Goal: Communication & Community: Answer question/provide support

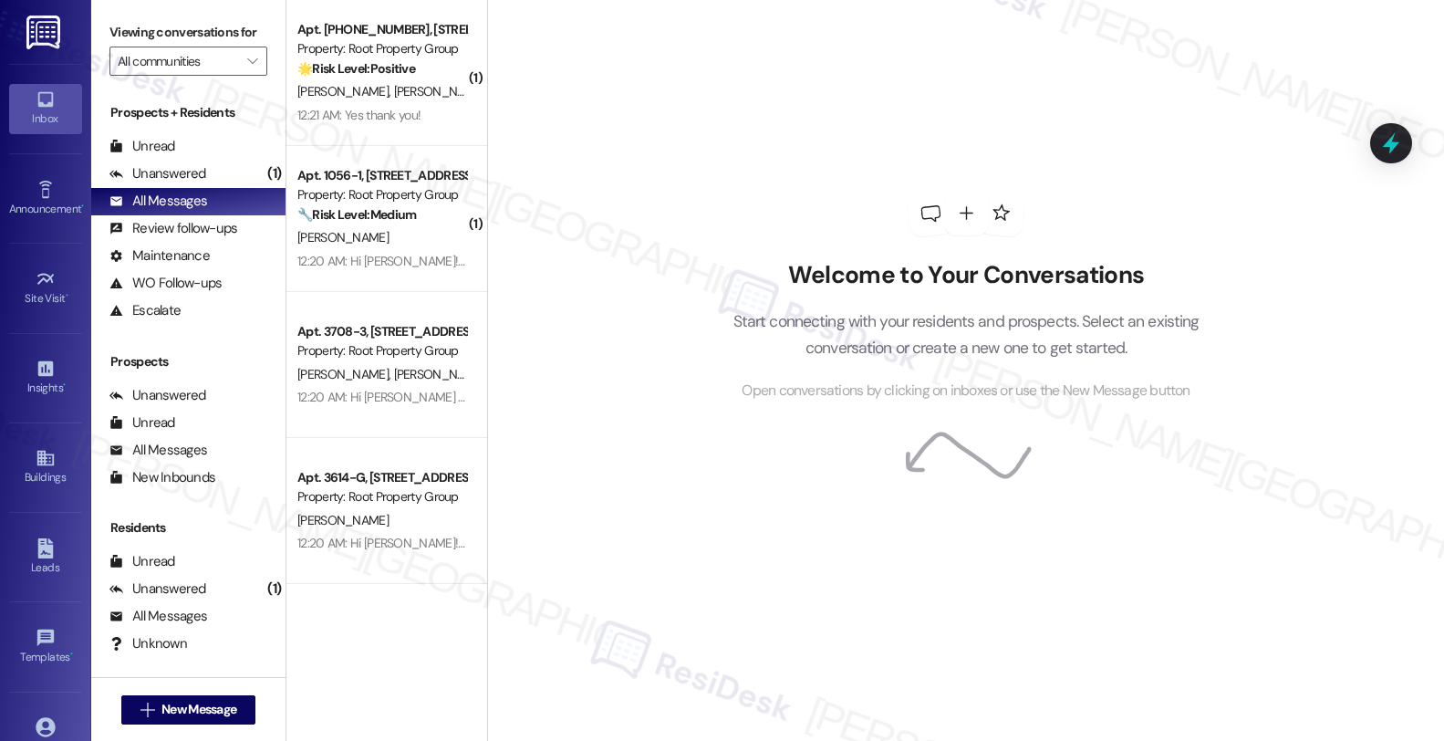
scroll to position [1, 0]
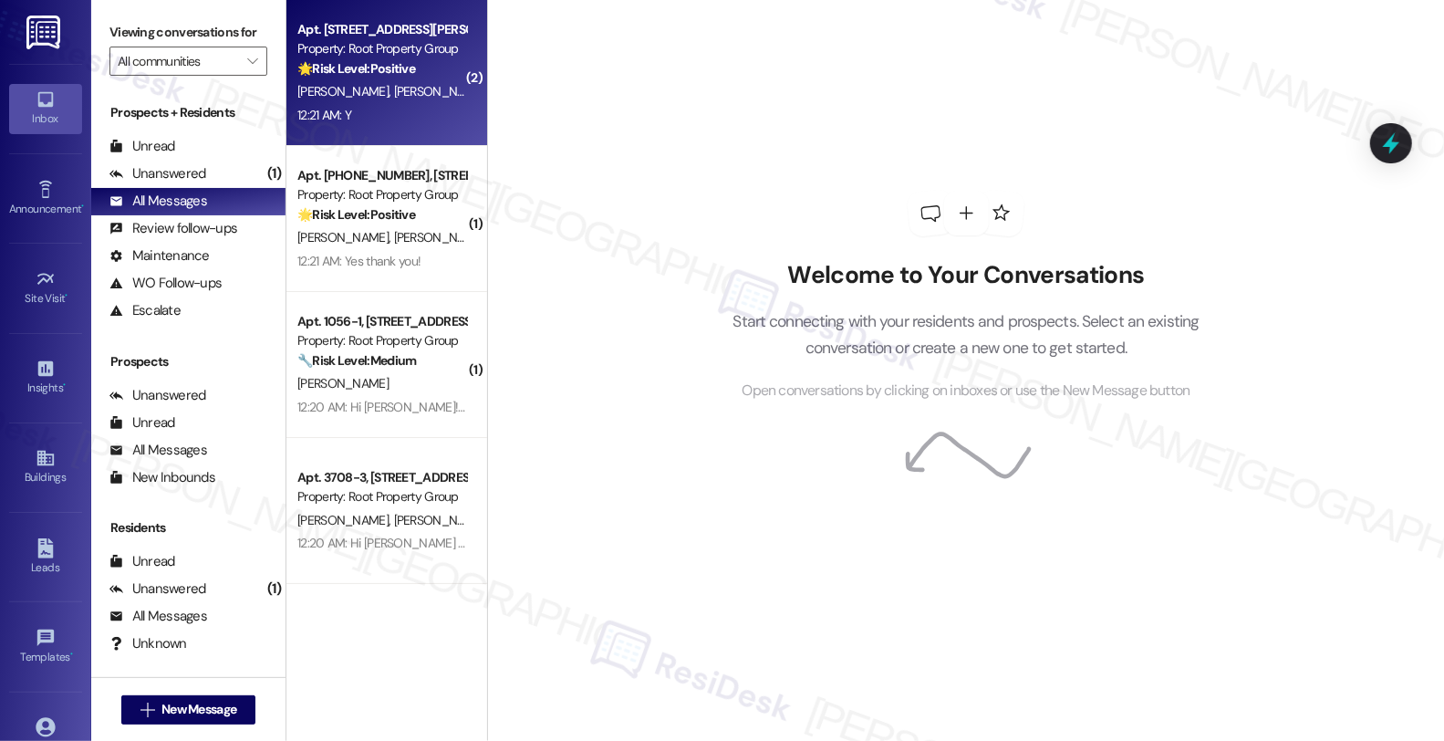
click at [367, 65] on strong "🌟 Risk Level: Positive" at bounding box center [356, 68] width 118 height 16
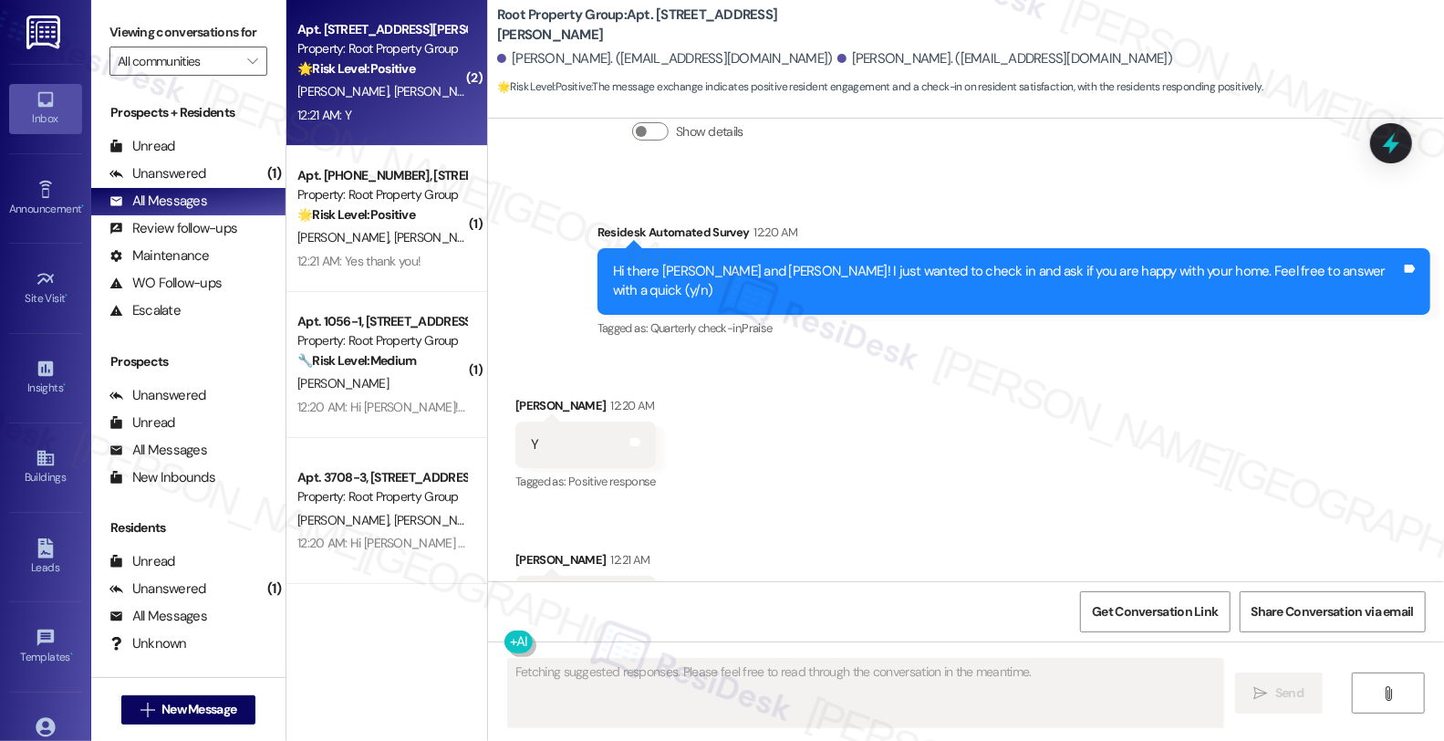
scroll to position [1275, 0]
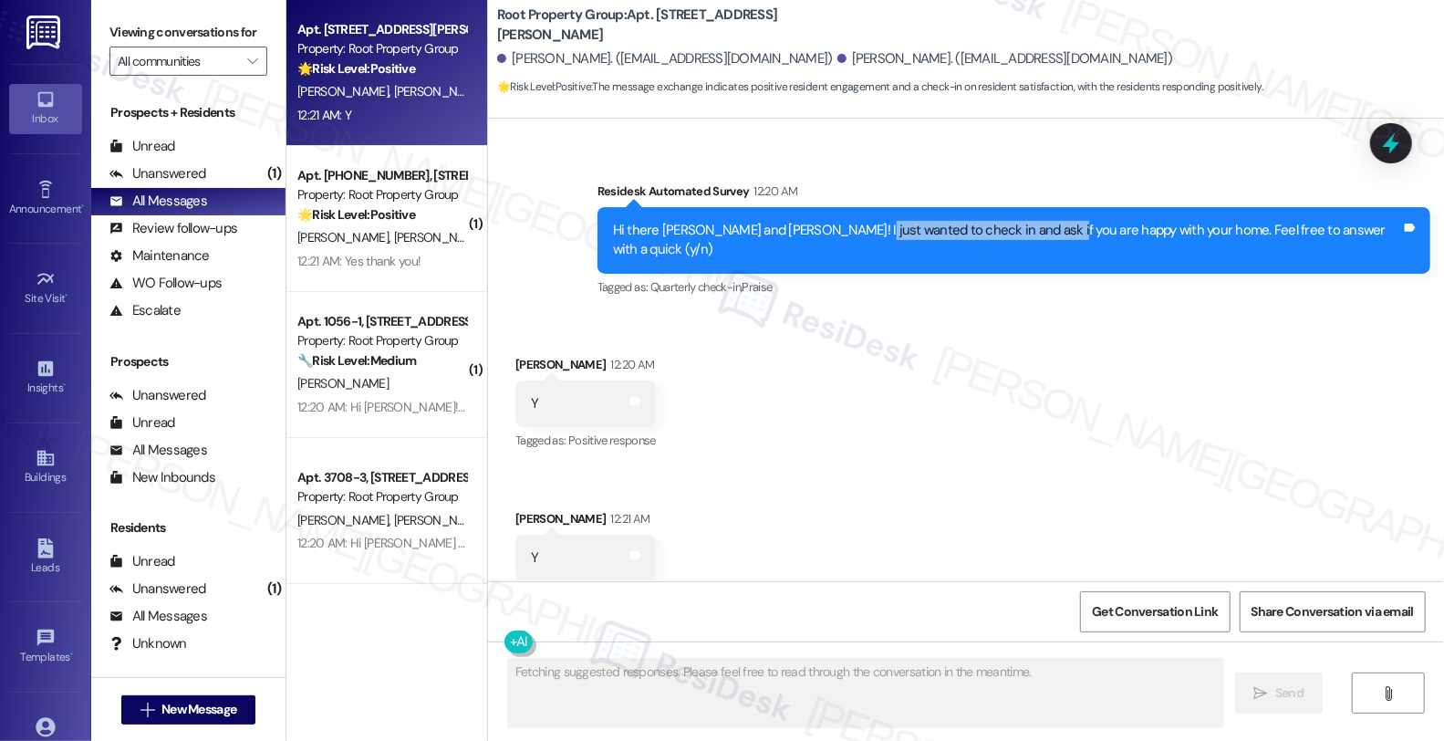
drag, startPoint x: 905, startPoint y: 210, endPoint x: 1089, endPoint y: 211, distance: 184.3
click at [1089, 221] on div "Hi there Jonathan and Rohan! I just wanted to check in and ask if you are happy…" at bounding box center [1007, 240] width 788 height 39
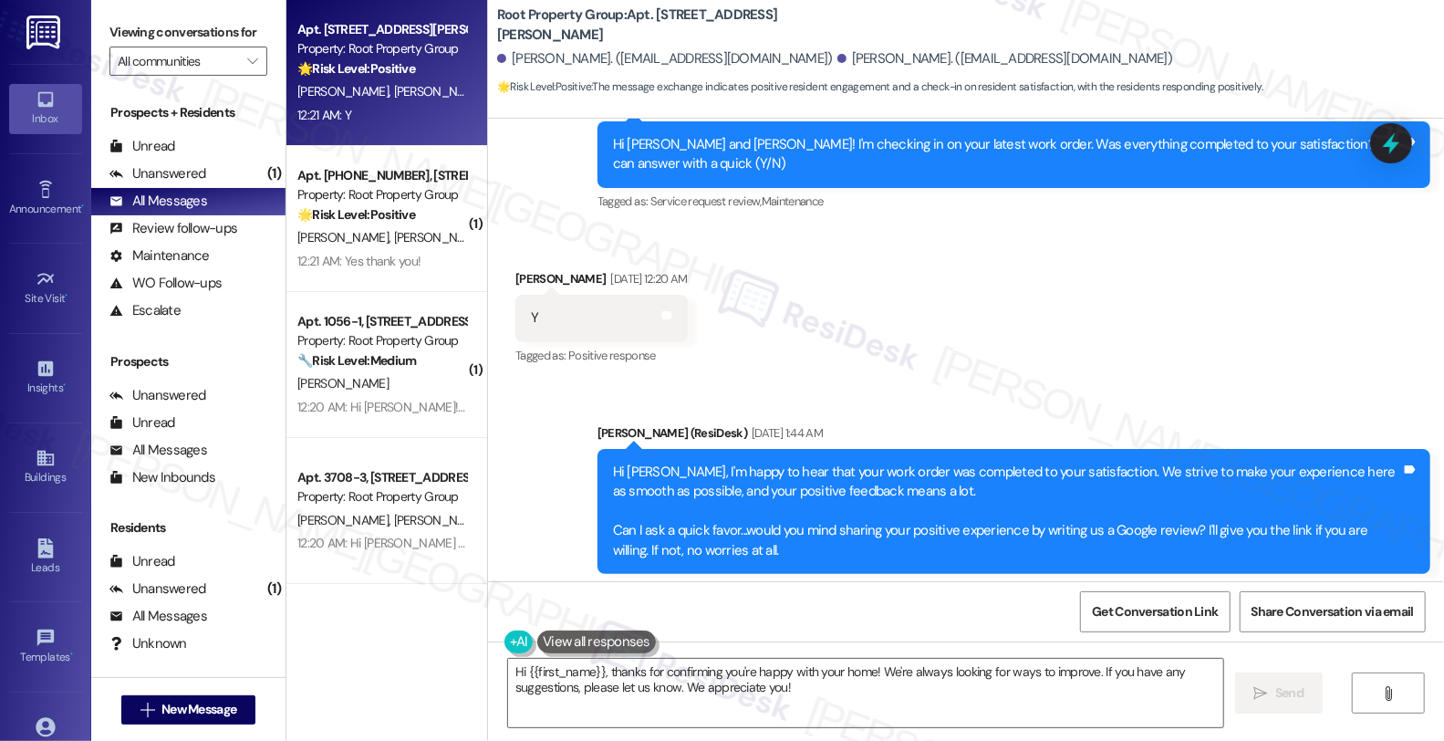
scroll to position [668, 0]
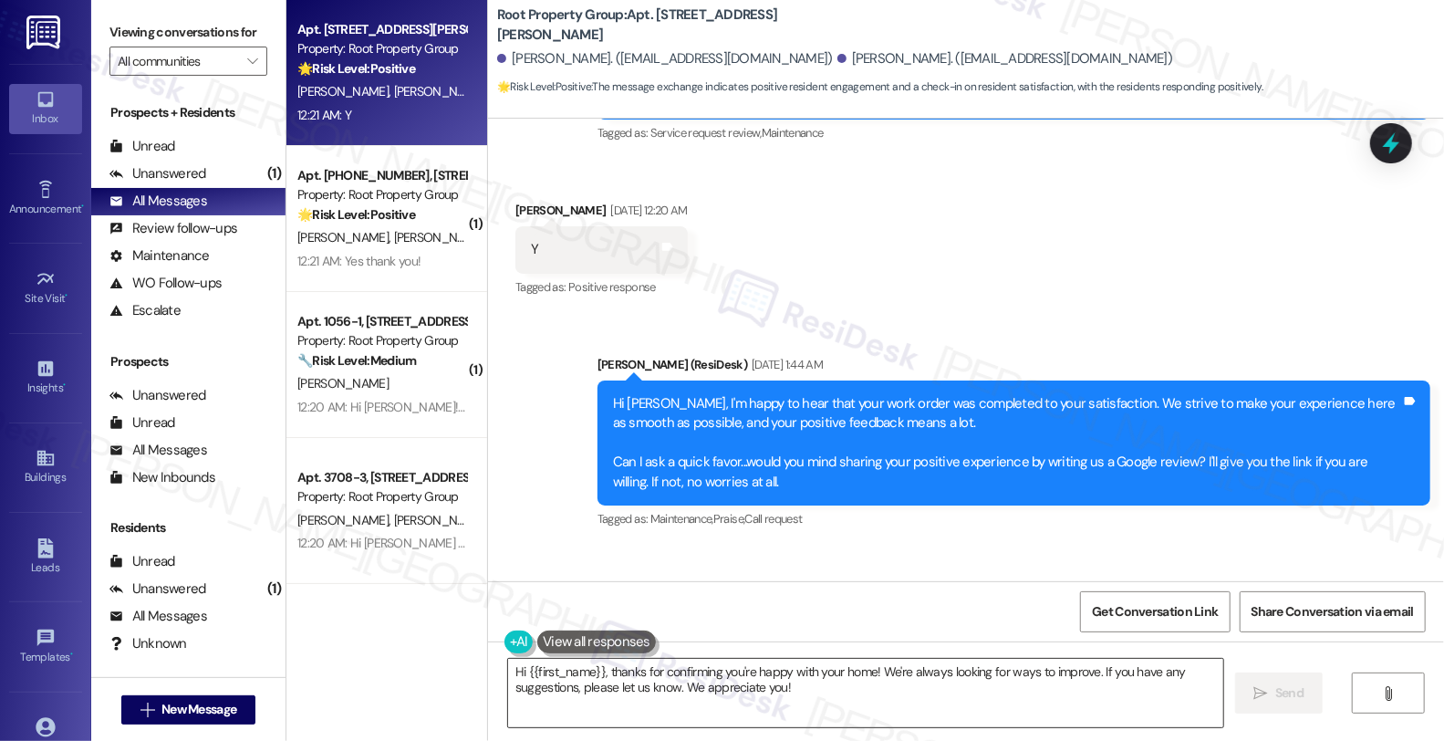
click at [868, 695] on textarea "Hi {{first_name}}, thanks for confirming you're happy with your home! We're alw…" at bounding box center [865, 693] width 715 height 68
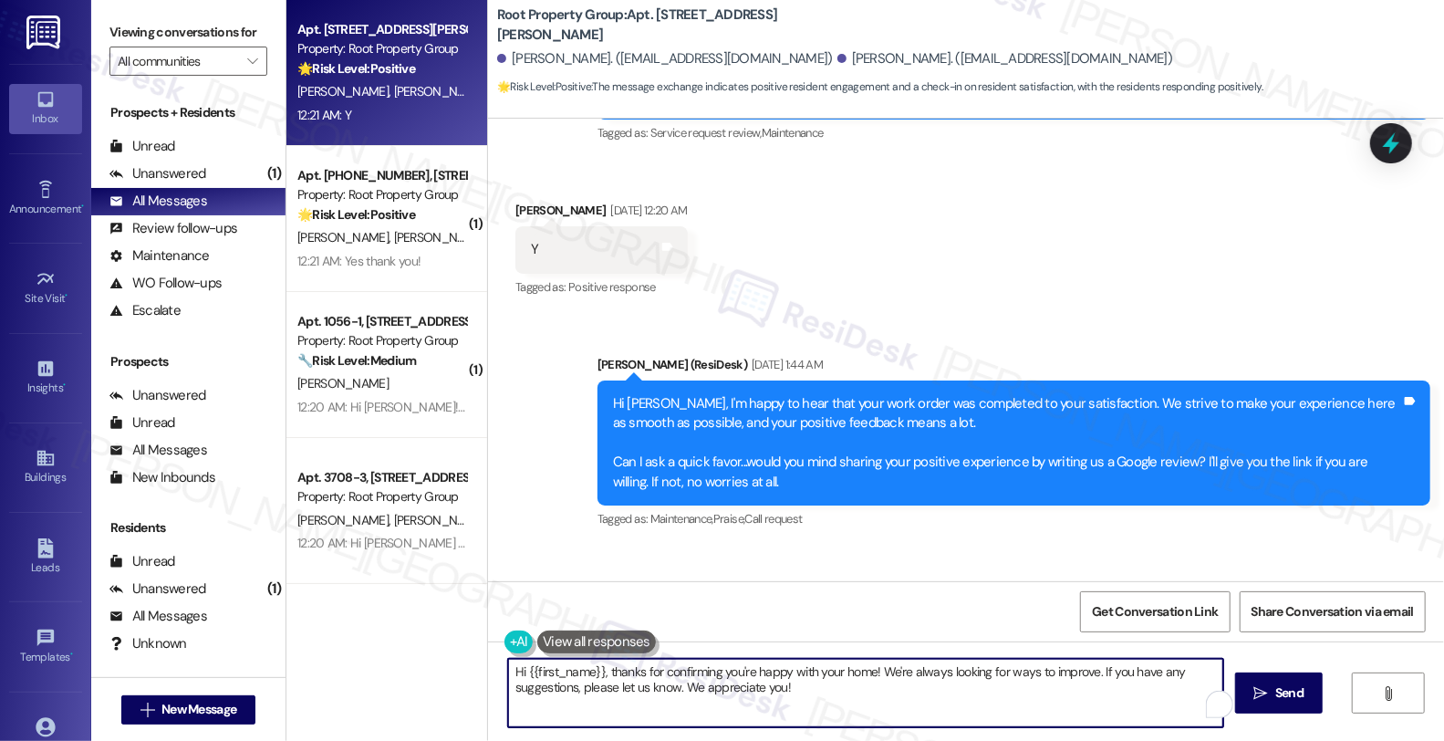
click at [882, 699] on textarea "Hi {{first_name}}, thanks for confirming you're happy with your home! We're alw…" at bounding box center [865, 693] width 715 height 68
drag, startPoint x: 872, startPoint y: 671, endPoint x: 904, endPoint y: 696, distance: 40.9
click at [904, 696] on textarea "Hi {{first_name}}, thanks for confirming you're happy with your home! We're alw…" at bounding box center [863, 693] width 715 height 68
paste textarea "If I may ask, has the {{property}} lived up to your expectations so far?"
type textarea "Hi {{first_name}}, thanks for confirming you're happy with your home! If I may …"
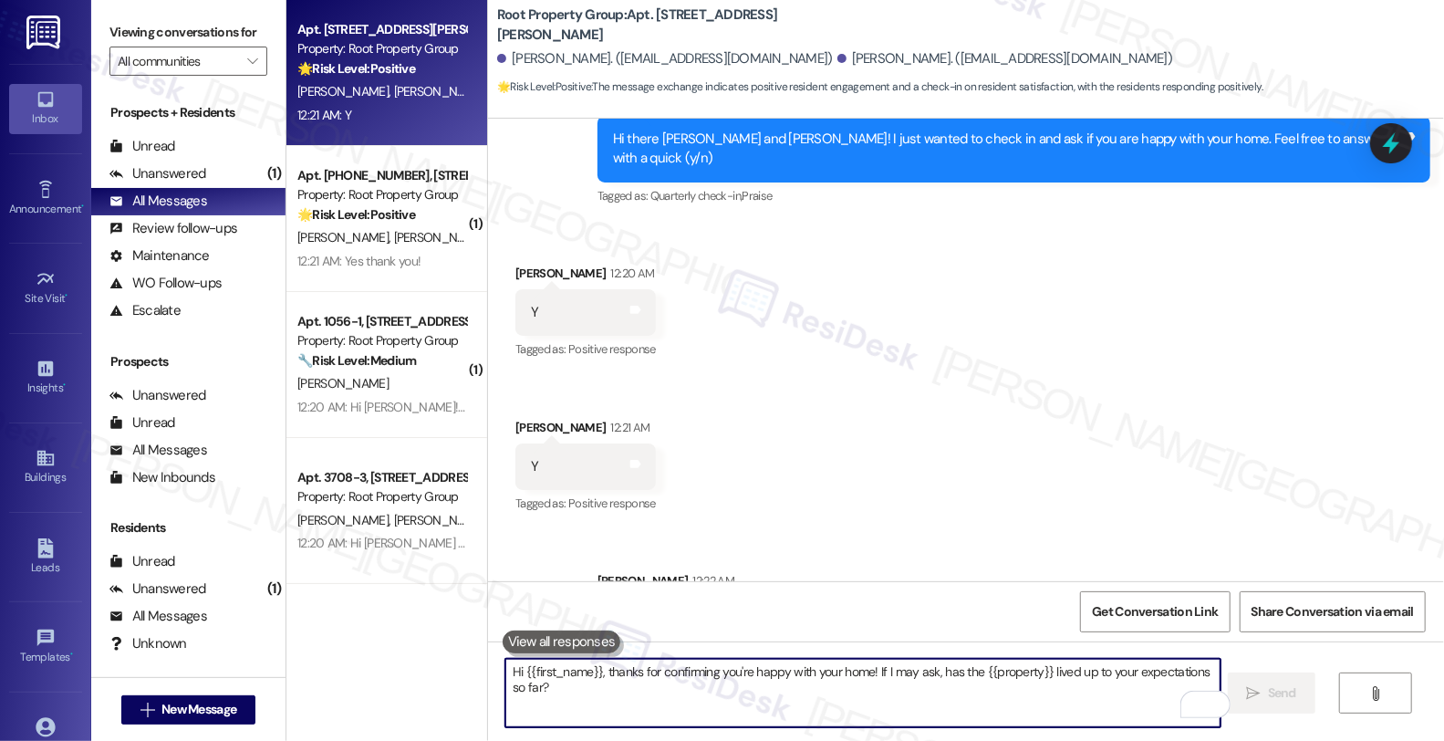
scroll to position [1423, 0]
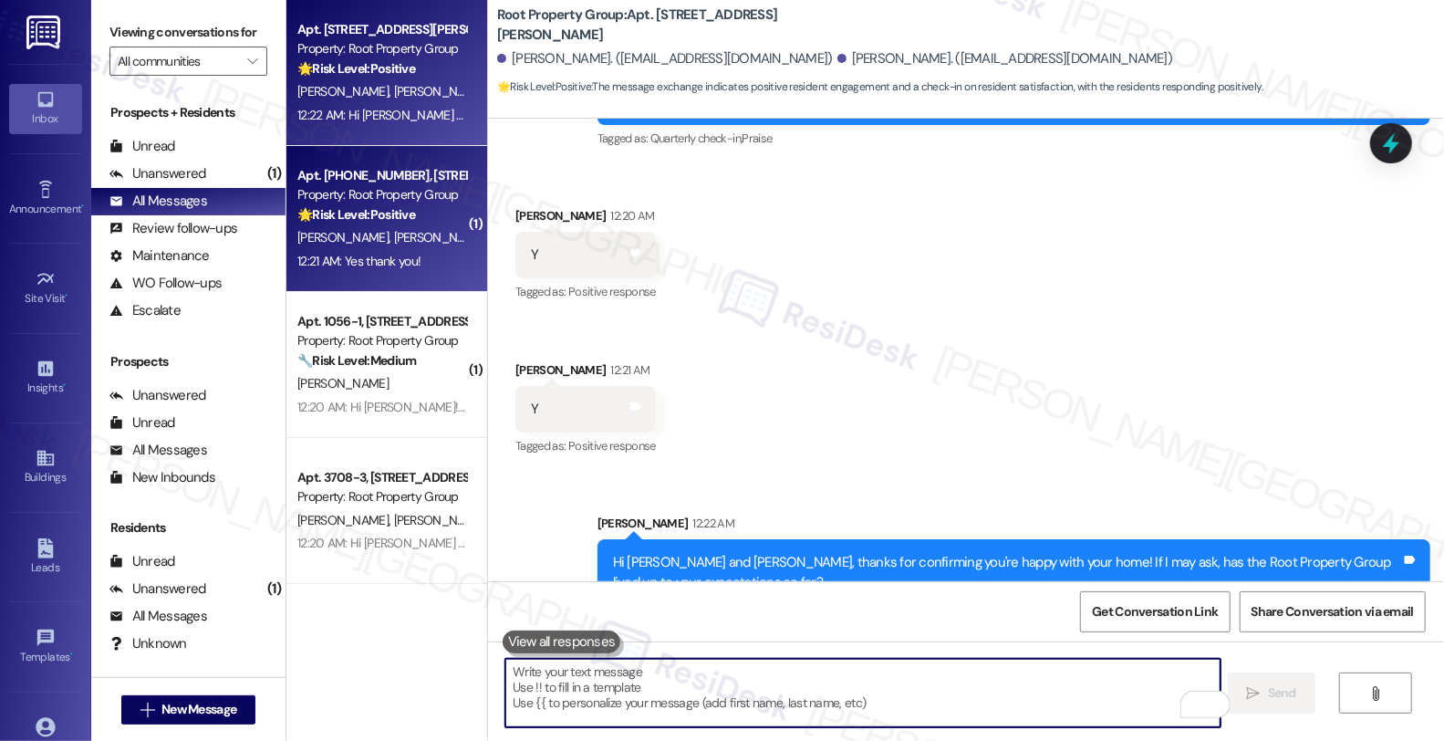
click at [425, 213] on div "🌟 Risk Level: Positive The message is a positive confirmation from the resident…" at bounding box center [381, 214] width 169 height 19
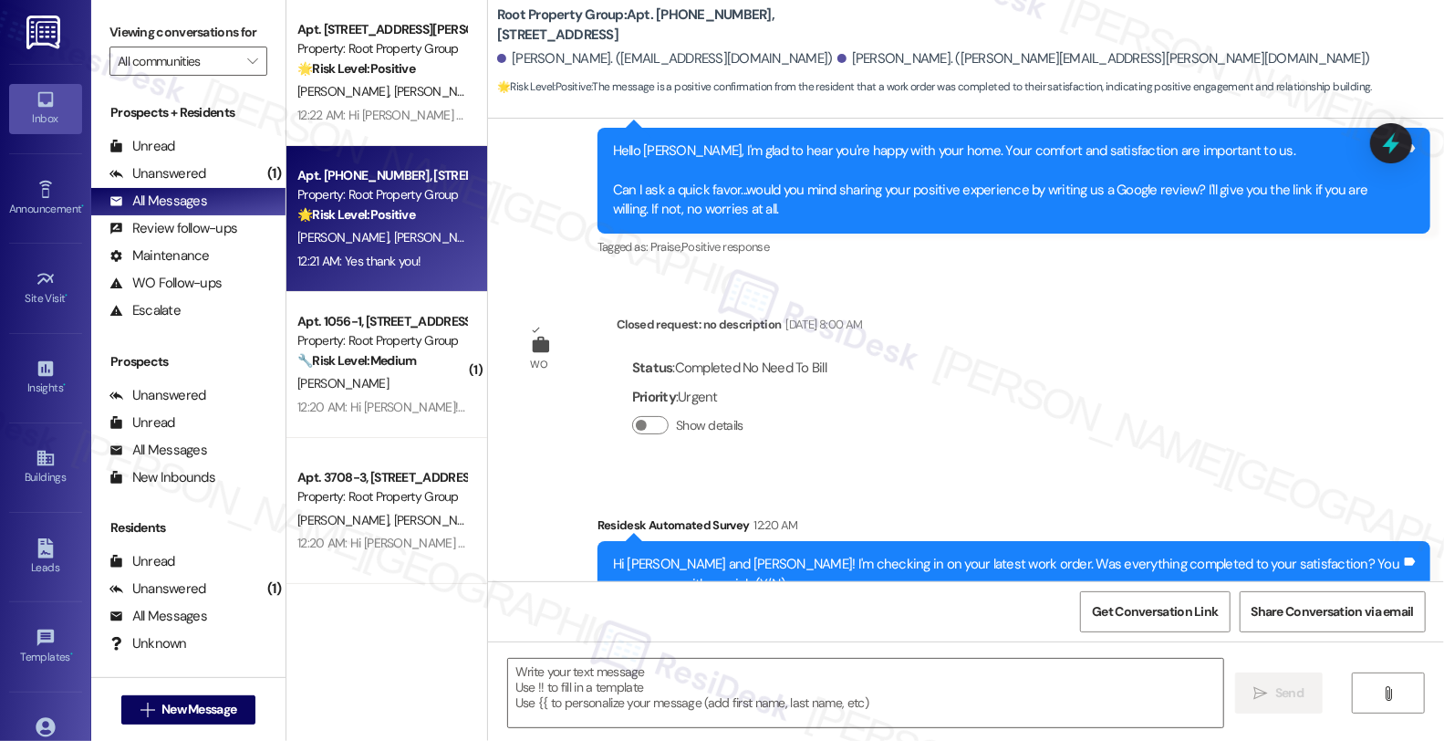
scroll to position [1542, 0]
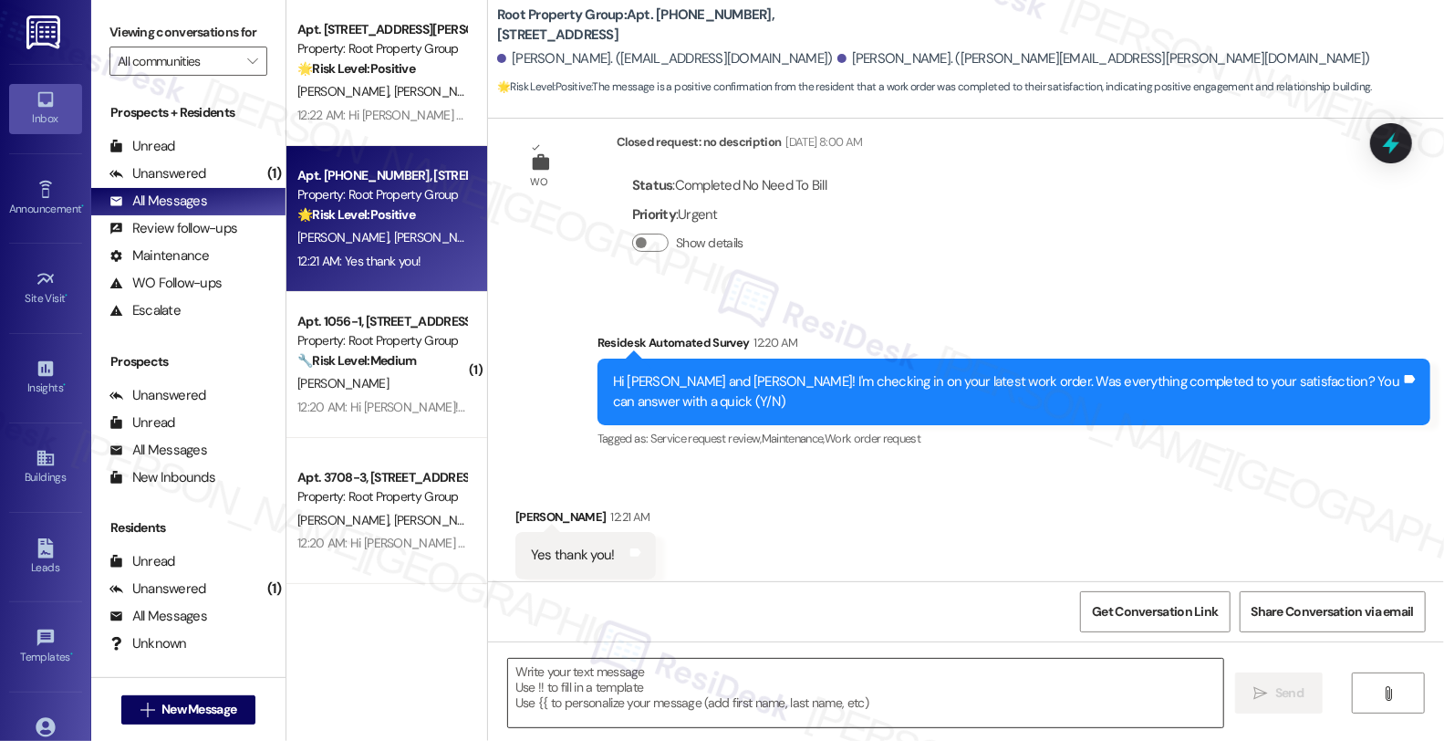
click at [672, 673] on textarea at bounding box center [865, 693] width 715 height 68
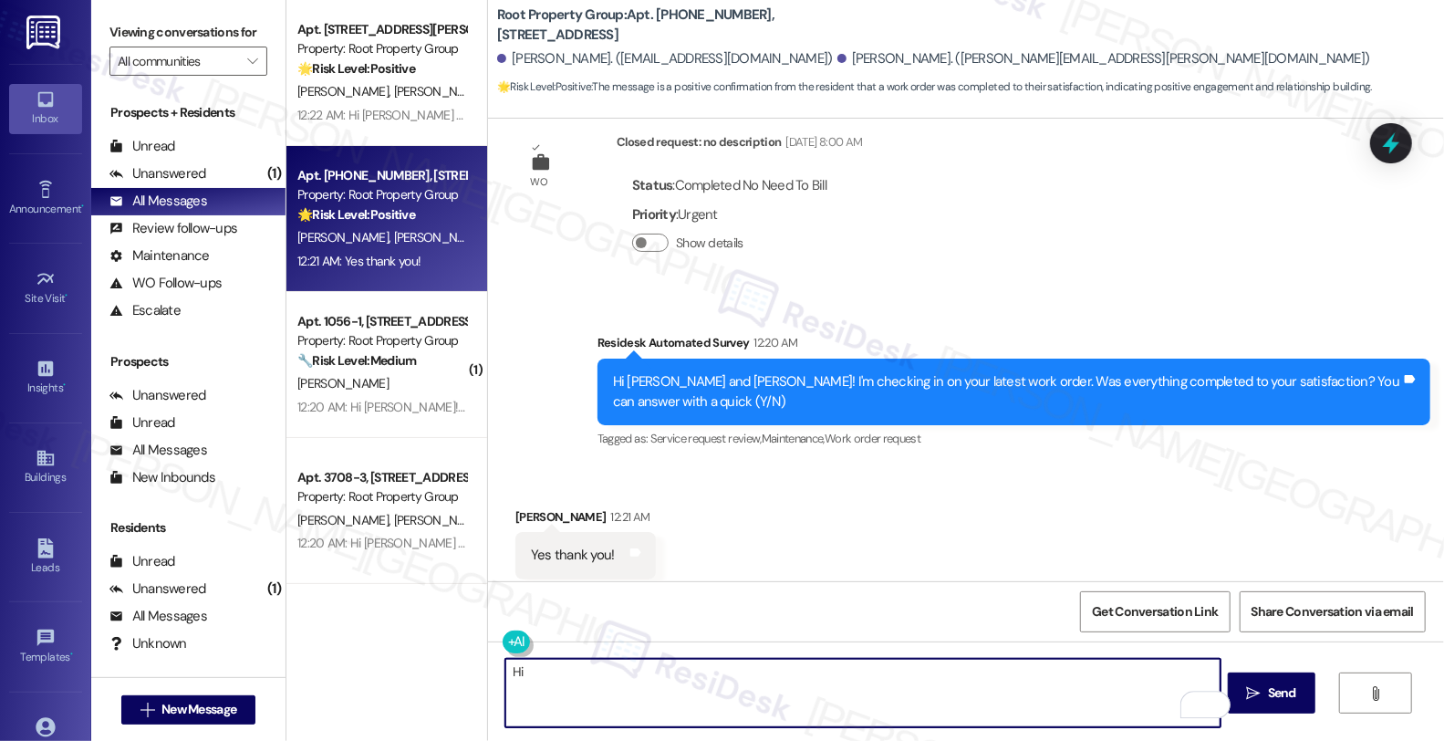
click at [536, 507] on div "Jeannette Sosnowski 12:21 AM" at bounding box center [586, 520] width 141 height 26
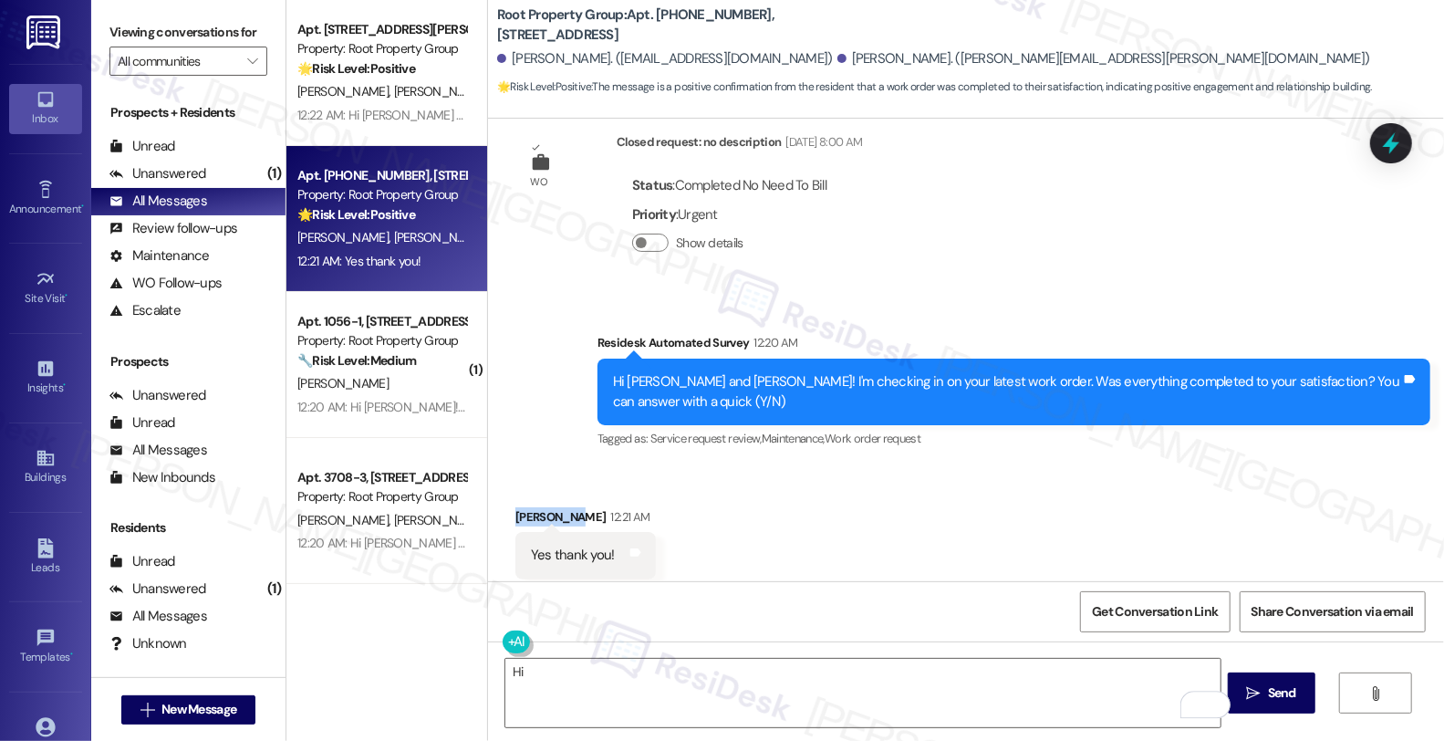
click at [536, 507] on div "Jeannette Sosnowski 12:21 AM" at bounding box center [586, 520] width 141 height 26
copy div "Jeannette"
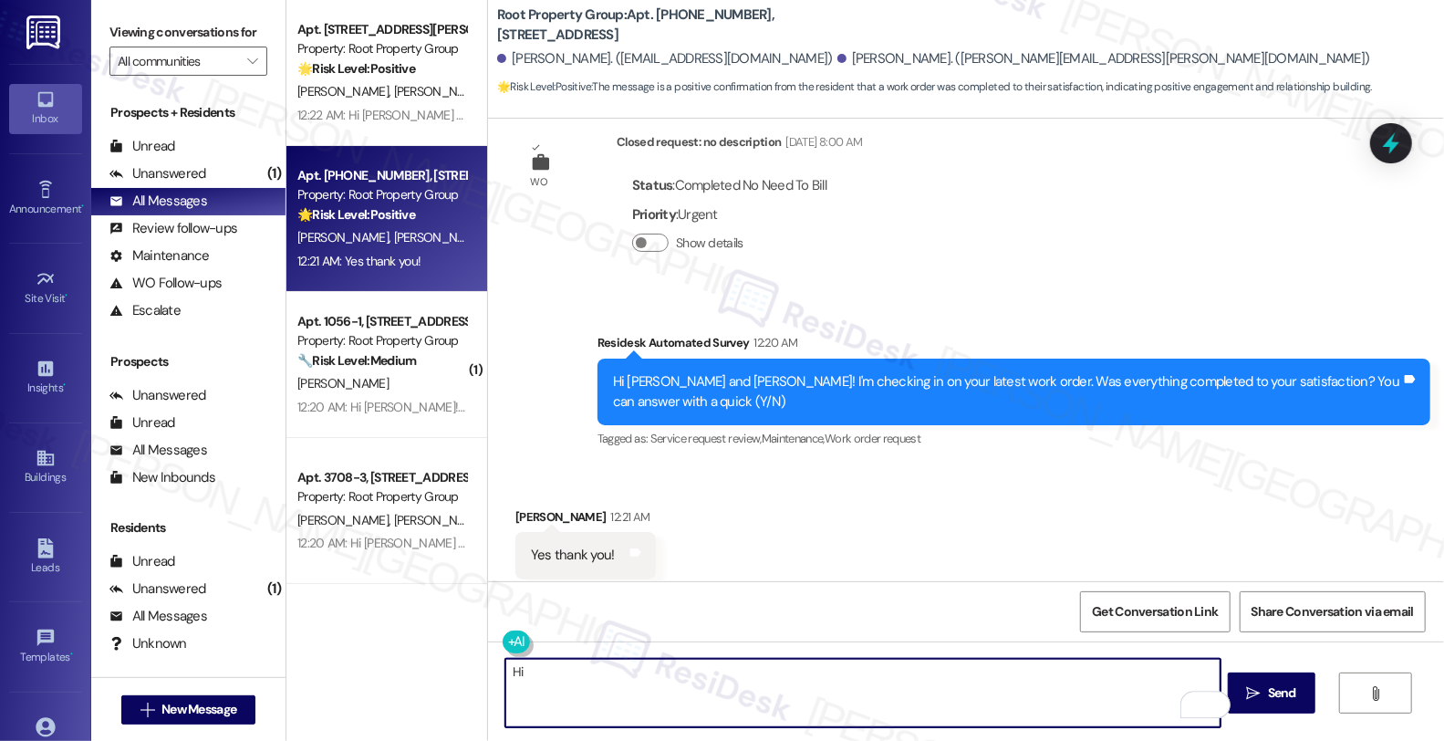
click at [569, 670] on textarea "Hi" at bounding box center [863, 693] width 715 height 68
paste textarea "Jeannette"
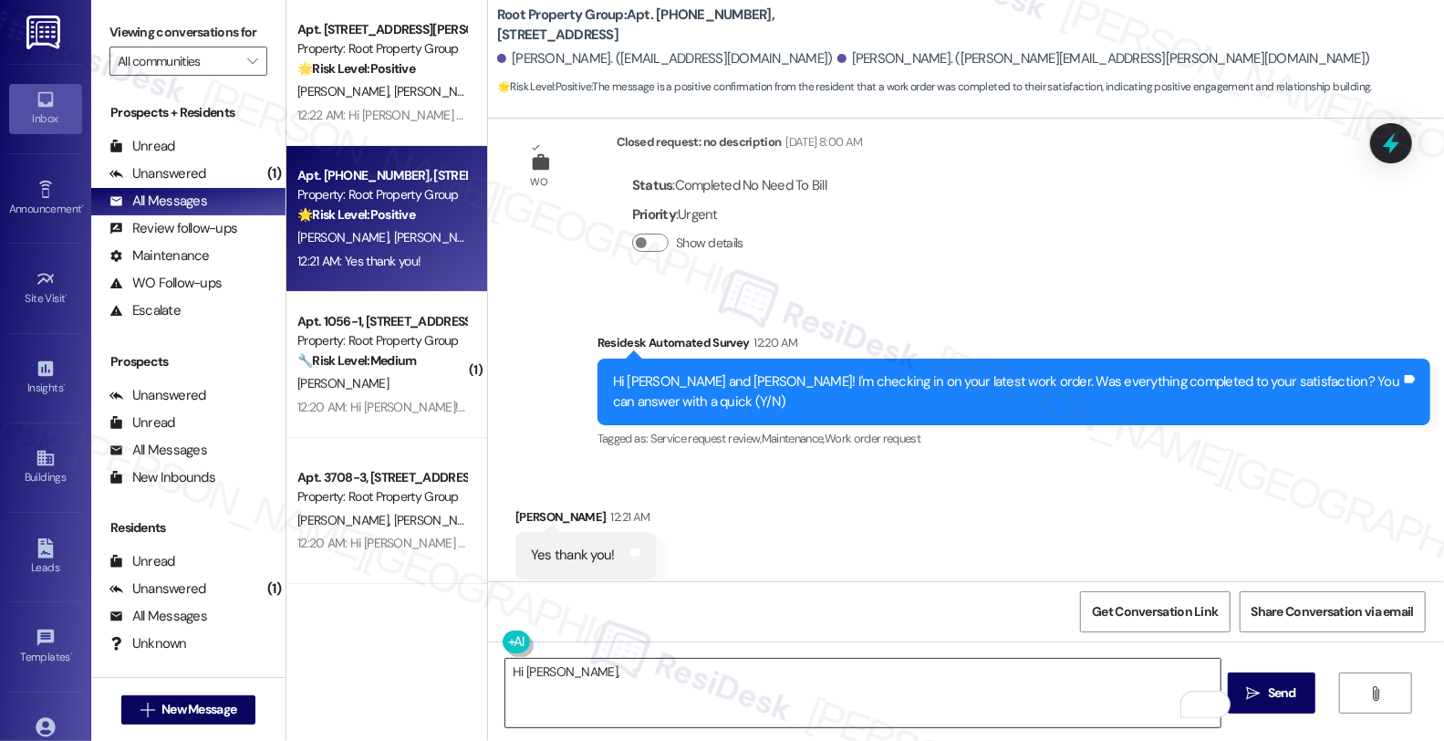
click at [780, 679] on textarea "Hi Jeannette," at bounding box center [863, 693] width 715 height 68
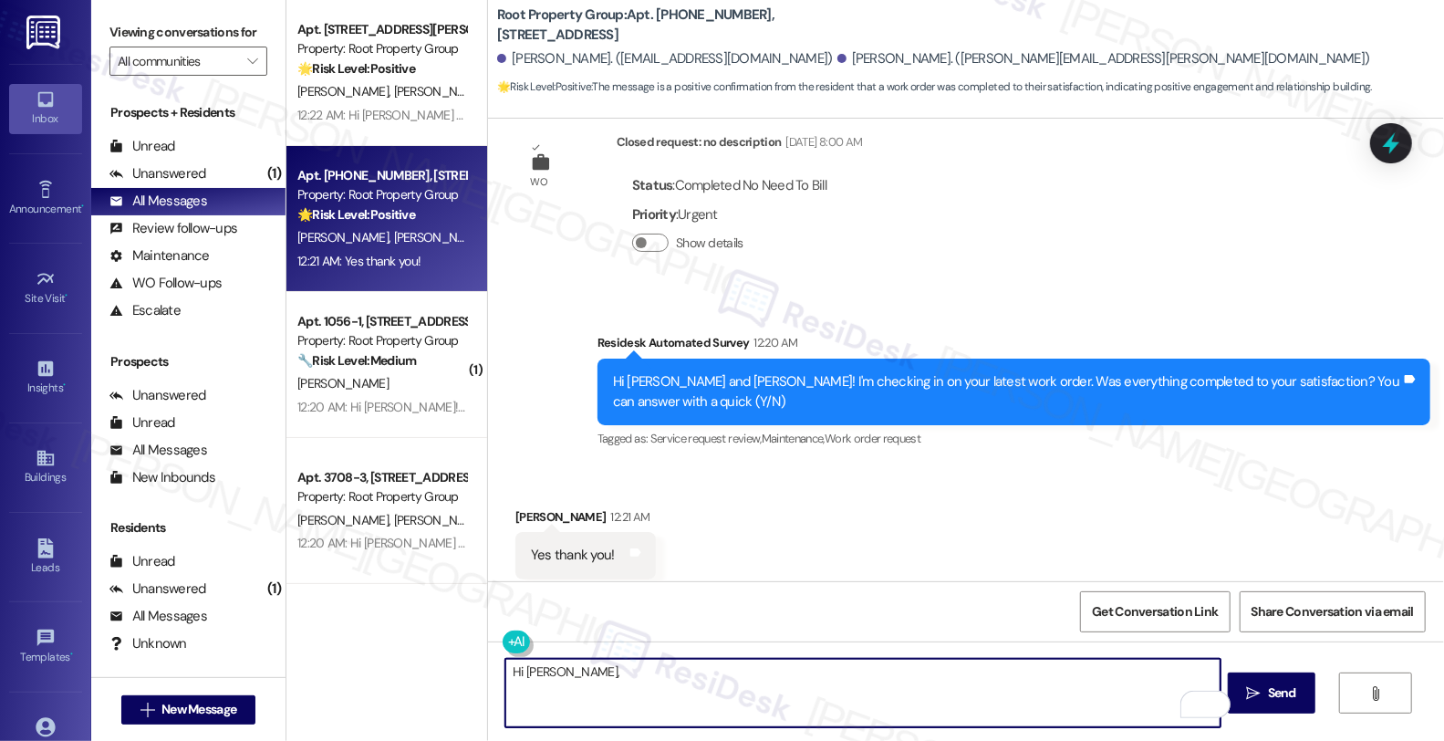
paste textarea "and I’m glad your latest work order has been completed to your satisfaction. If…"
click at [586, 671] on textarea "Hi Jeannette, and I’m glad your latest work order has been completed to your sa…" at bounding box center [863, 693] width 715 height 68
type textarea "Hi Jeannette, I’m glad your latest work order has been completed to your satisf…"
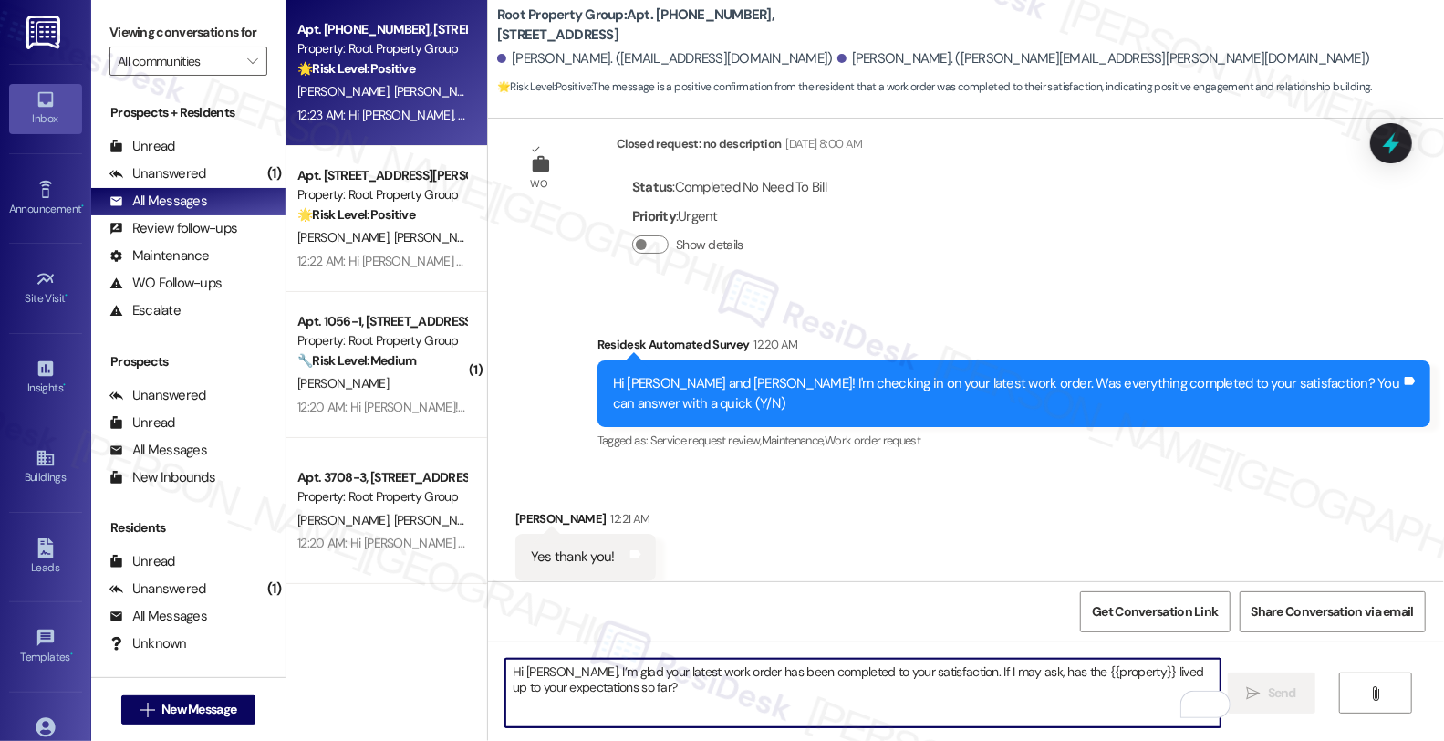
scroll to position [1688, 0]
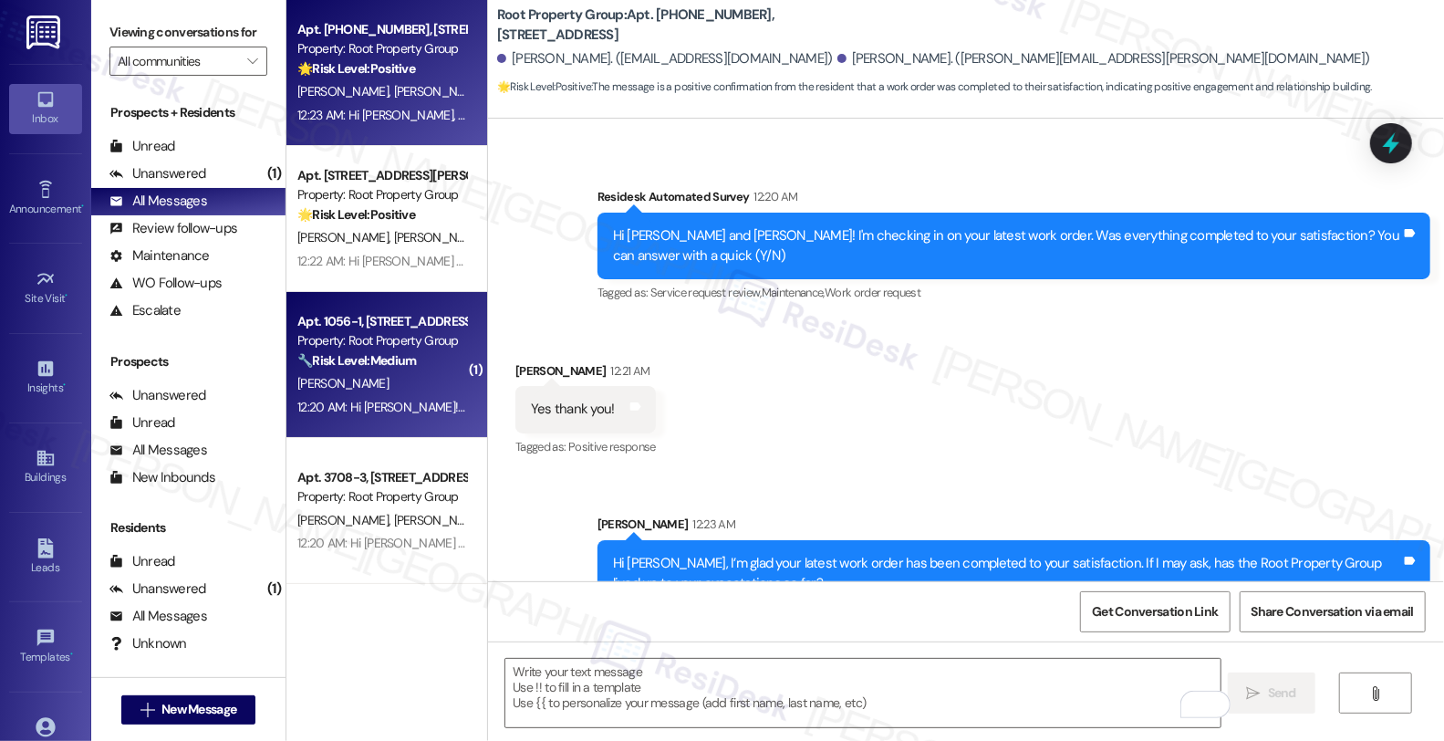
click at [370, 369] on div "🔧 Risk Level: Medium The resident is inquiring about the pet policy and payment…" at bounding box center [381, 360] width 169 height 19
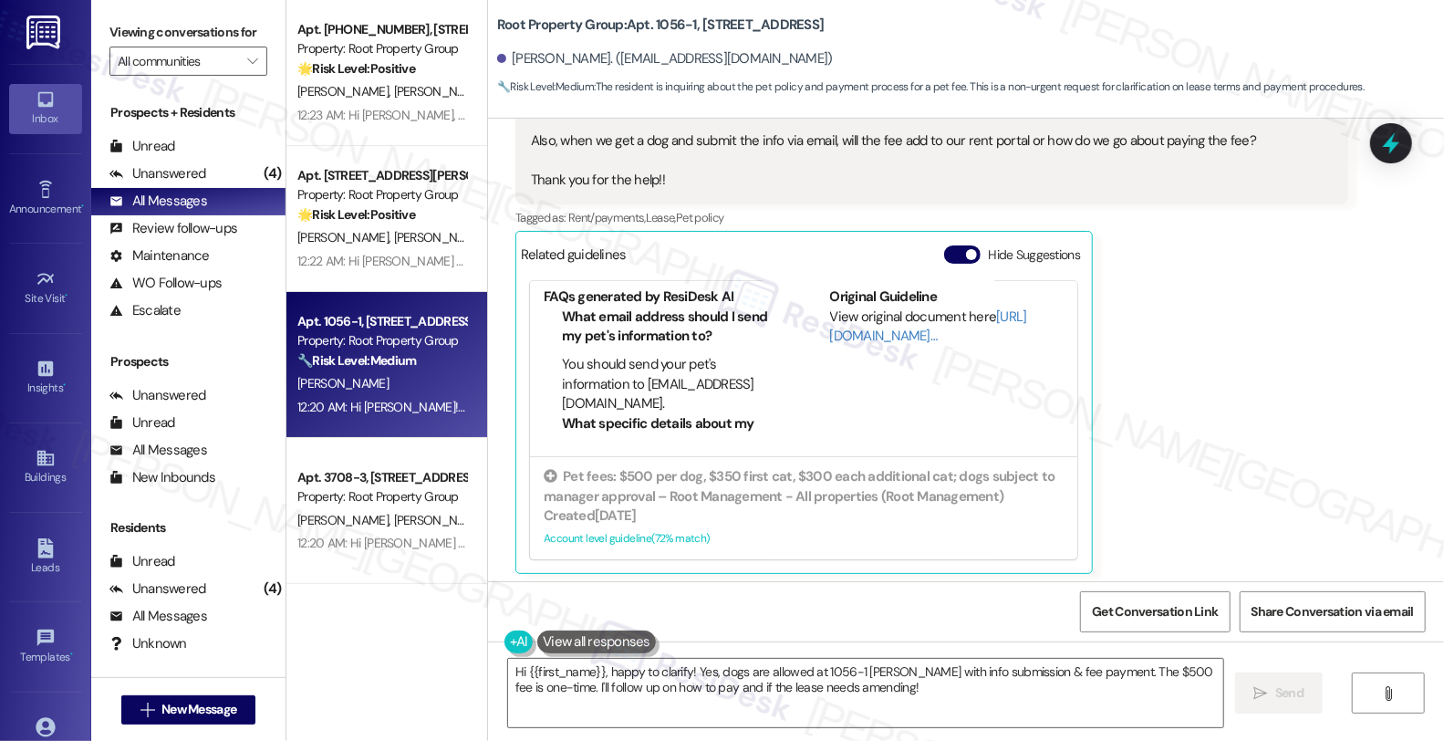
scroll to position [789, 0]
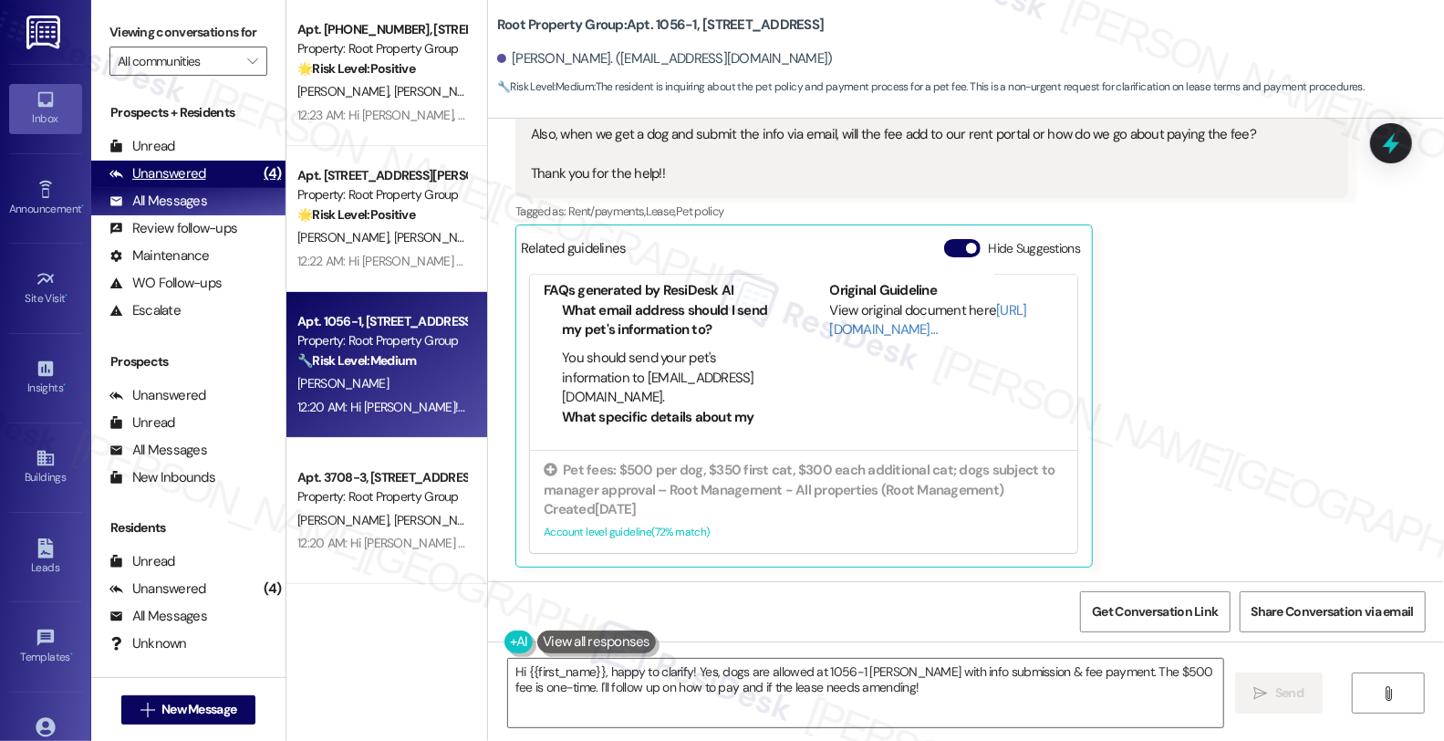
click at [214, 188] on div "Unanswered (4)" at bounding box center [188, 174] width 194 height 27
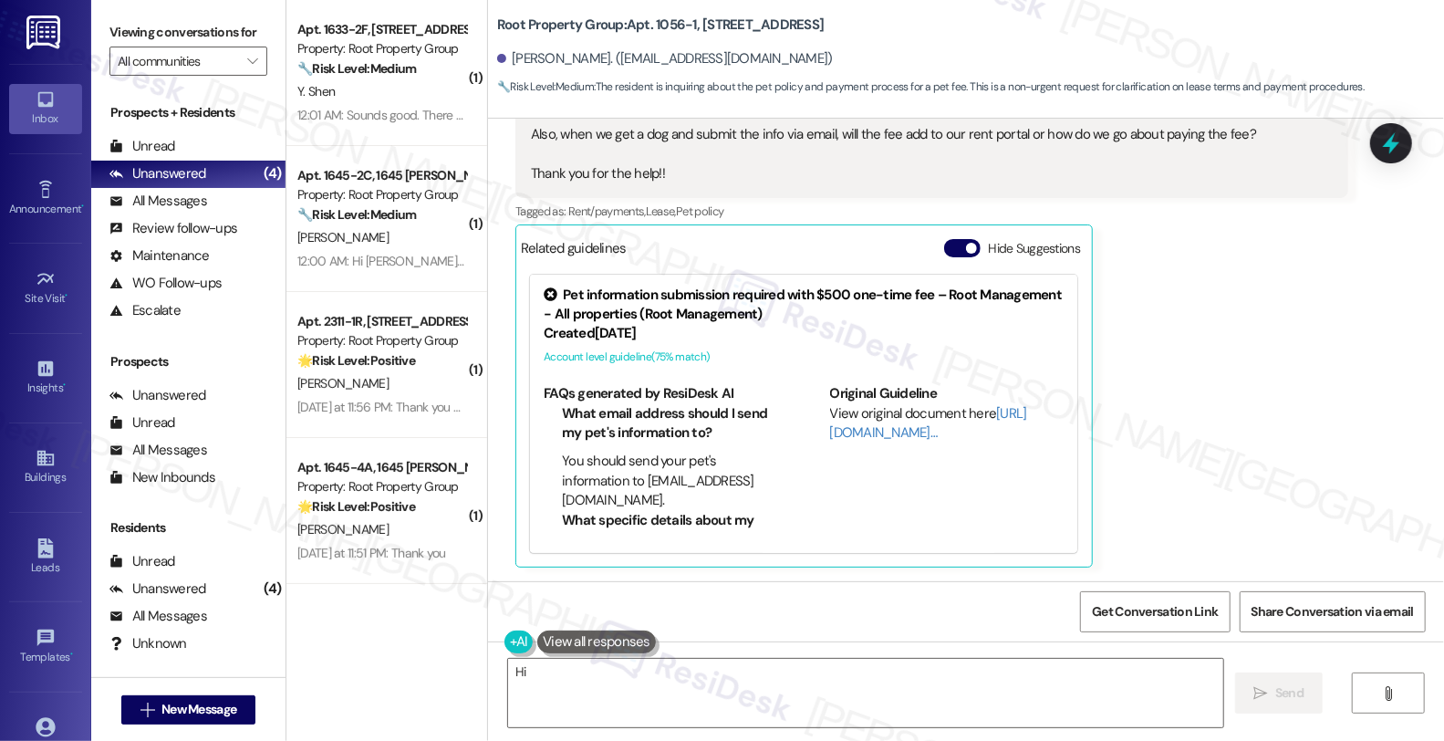
click at [1178, 448] on div "Kelsey Snodgrass Question Neutral 12:20 AM Hi Sarah! Going back to the dog ques…" at bounding box center [932, 278] width 833 height 579
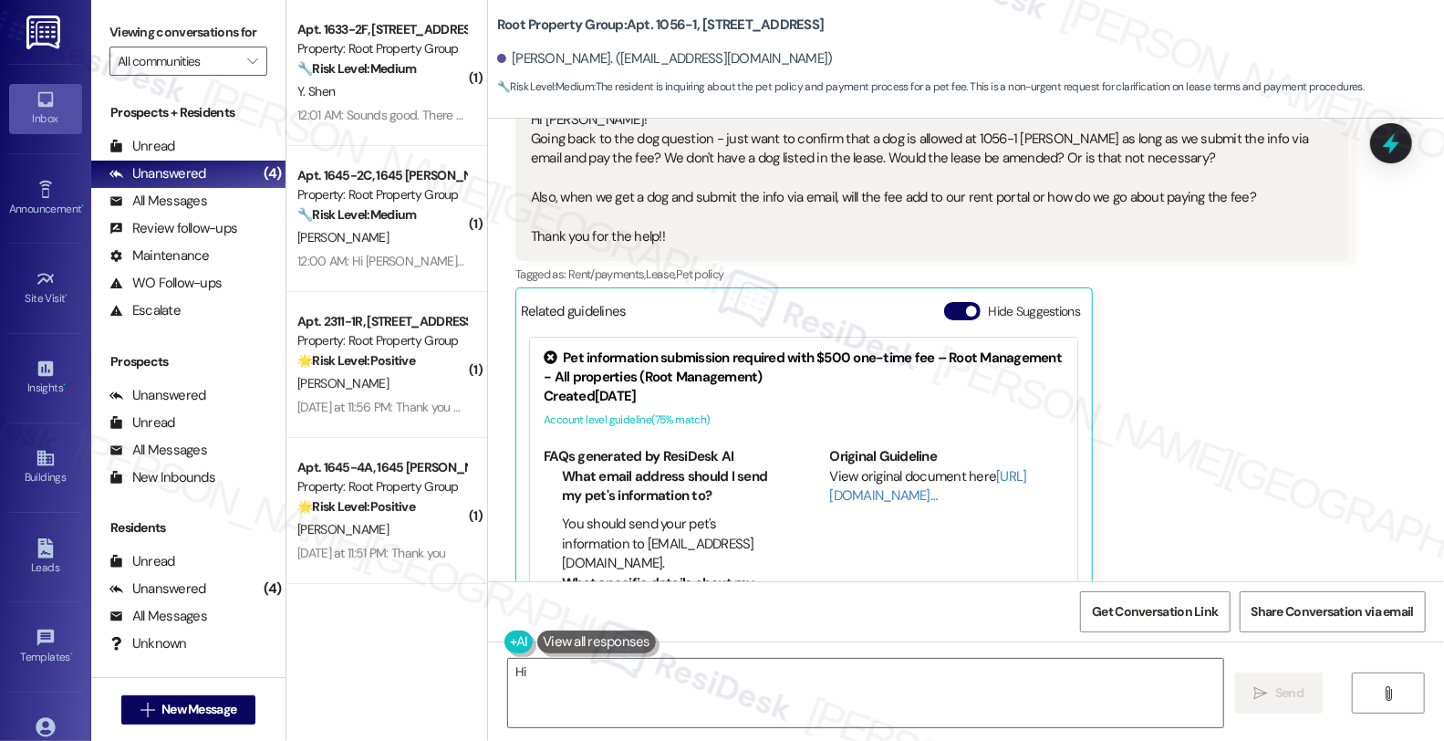
scroll to position [688, 0]
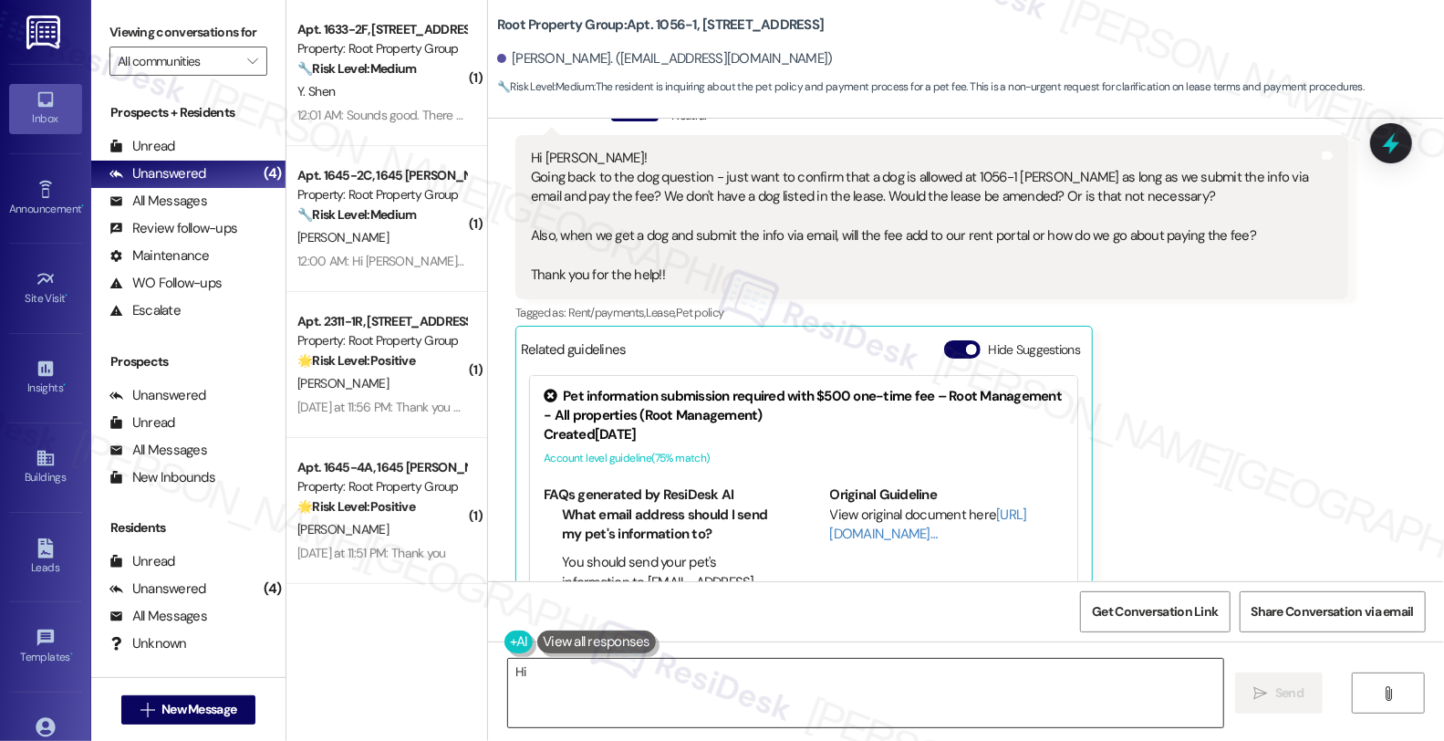
click at [603, 672] on textarea "Hi {{first_name}}, happy to clarify! Yes, dogs are allowed at 1056-1 Cornelia w…" at bounding box center [865, 693] width 715 height 68
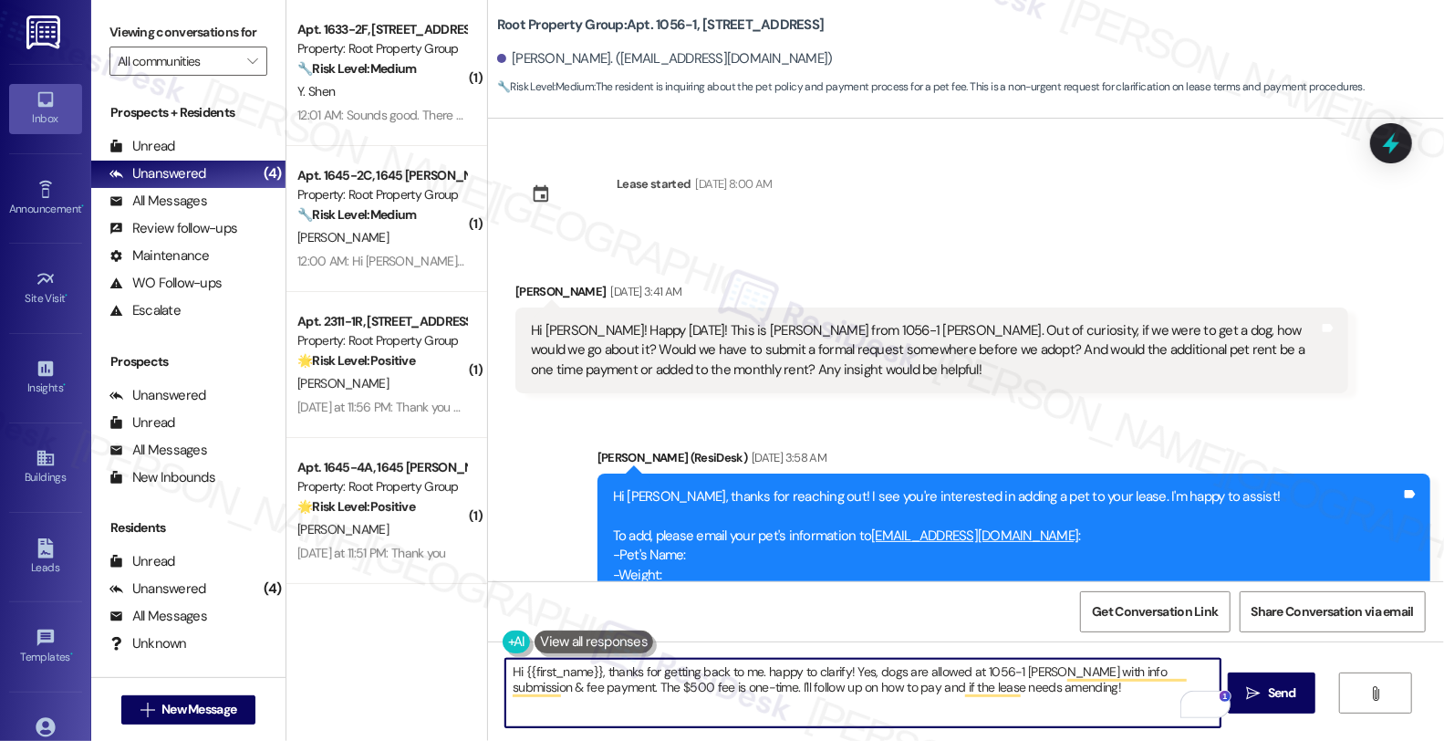
scroll to position [101, 0]
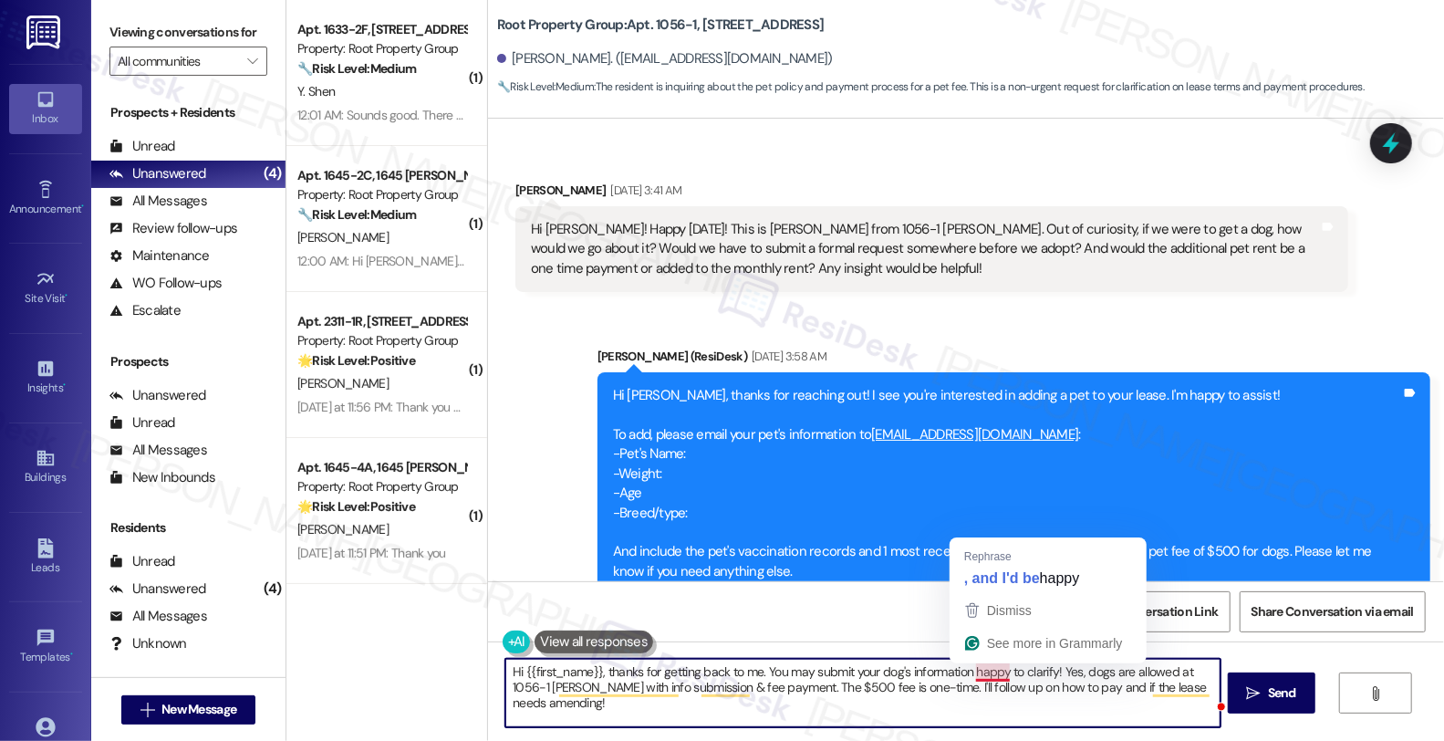
click at [964, 672] on textarea "Hi {{first_name}}, thanks for getting back to me. You may submit your dog's inf…" at bounding box center [863, 693] width 715 height 68
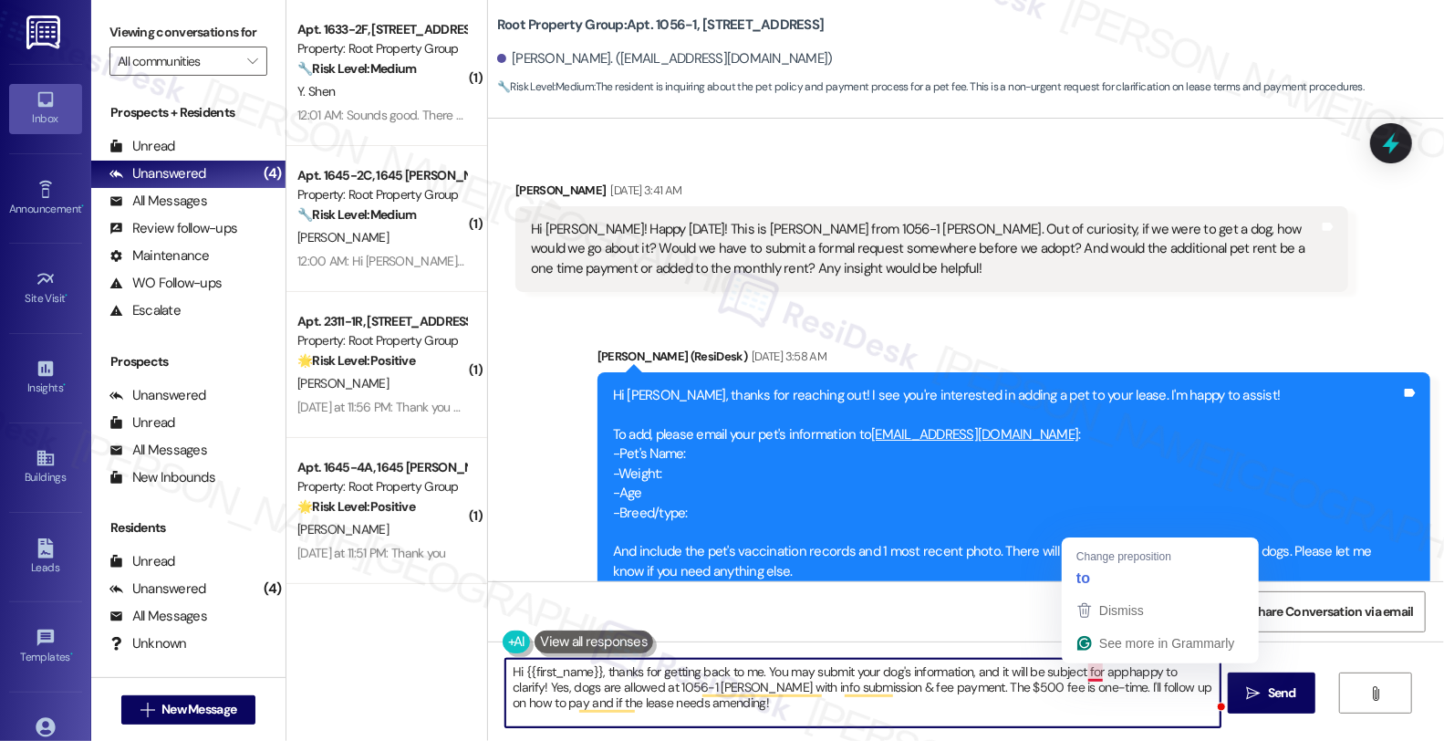
click at [1078, 672] on textarea "Hi {{first_name}}, thanks for getting back to me. You may submit your dog's inf…" at bounding box center [863, 693] width 715 height 68
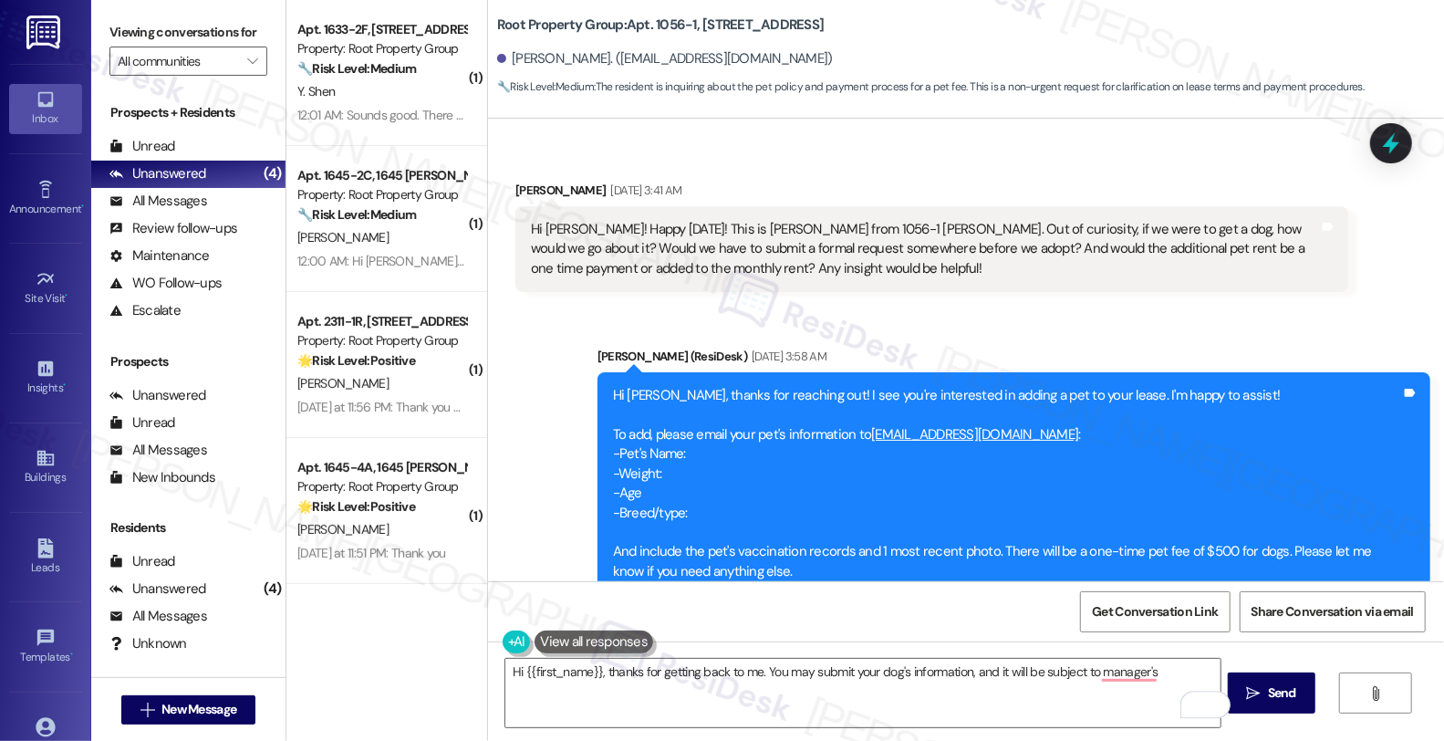
click at [600, 637] on button at bounding box center [594, 642] width 119 height 23
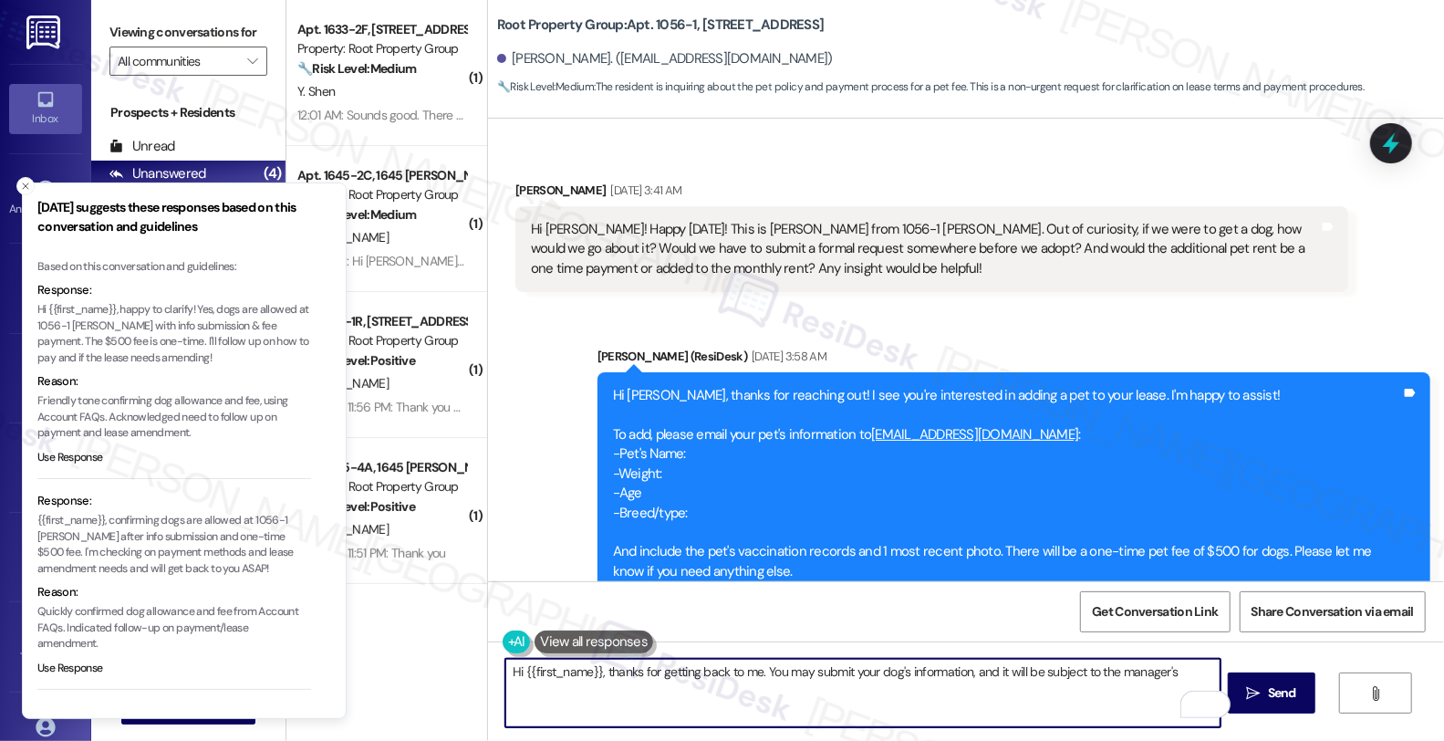
click at [1201, 672] on textarea "Hi {{first_name}}, thanks for getting back to me. You may submit your dog's inf…" at bounding box center [863, 693] width 715 height 68
paste textarea "Pet fee will be added to their ledger once approved by the manager. They may pa…"
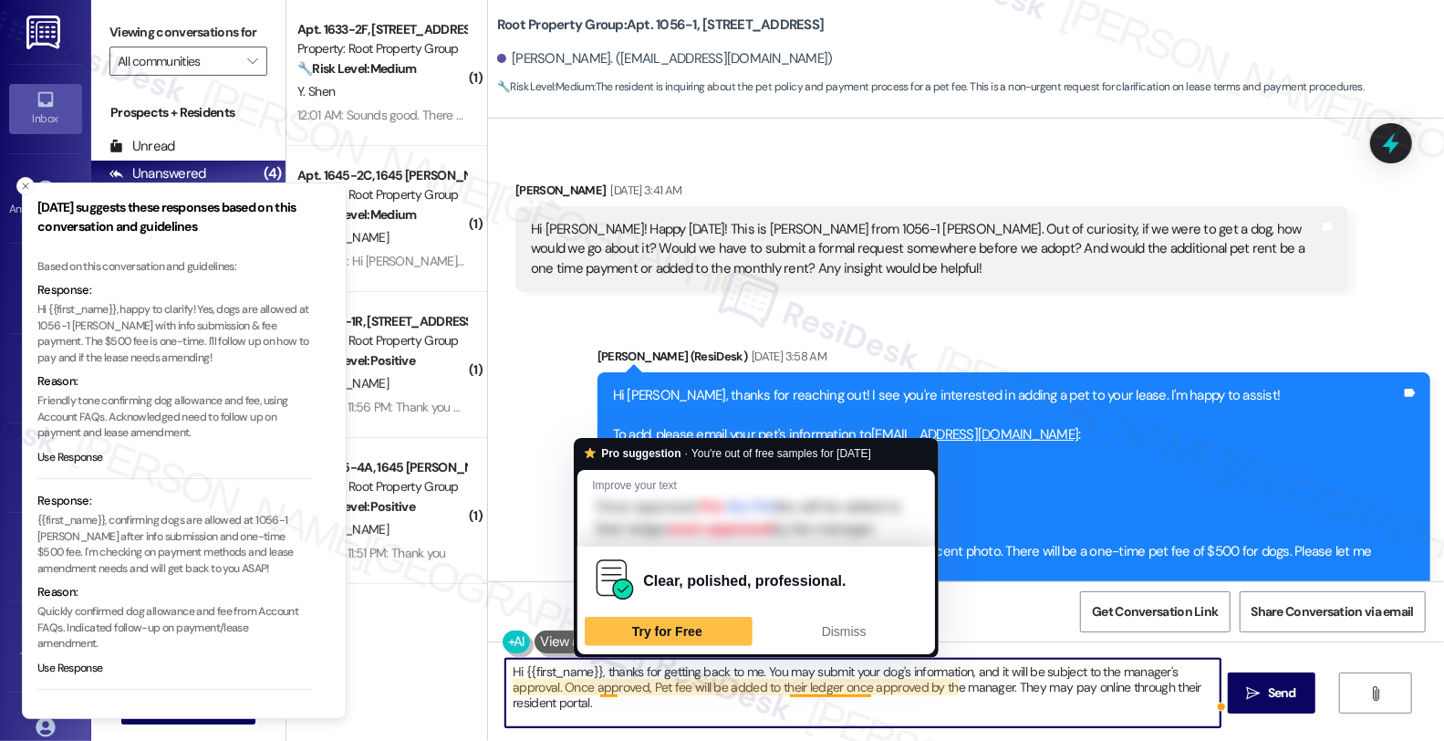
click at [589, 687] on textarea "Hi {{first_name}}, thanks for getting back to me. You may submit your dog's inf…" at bounding box center [863, 693] width 715 height 68
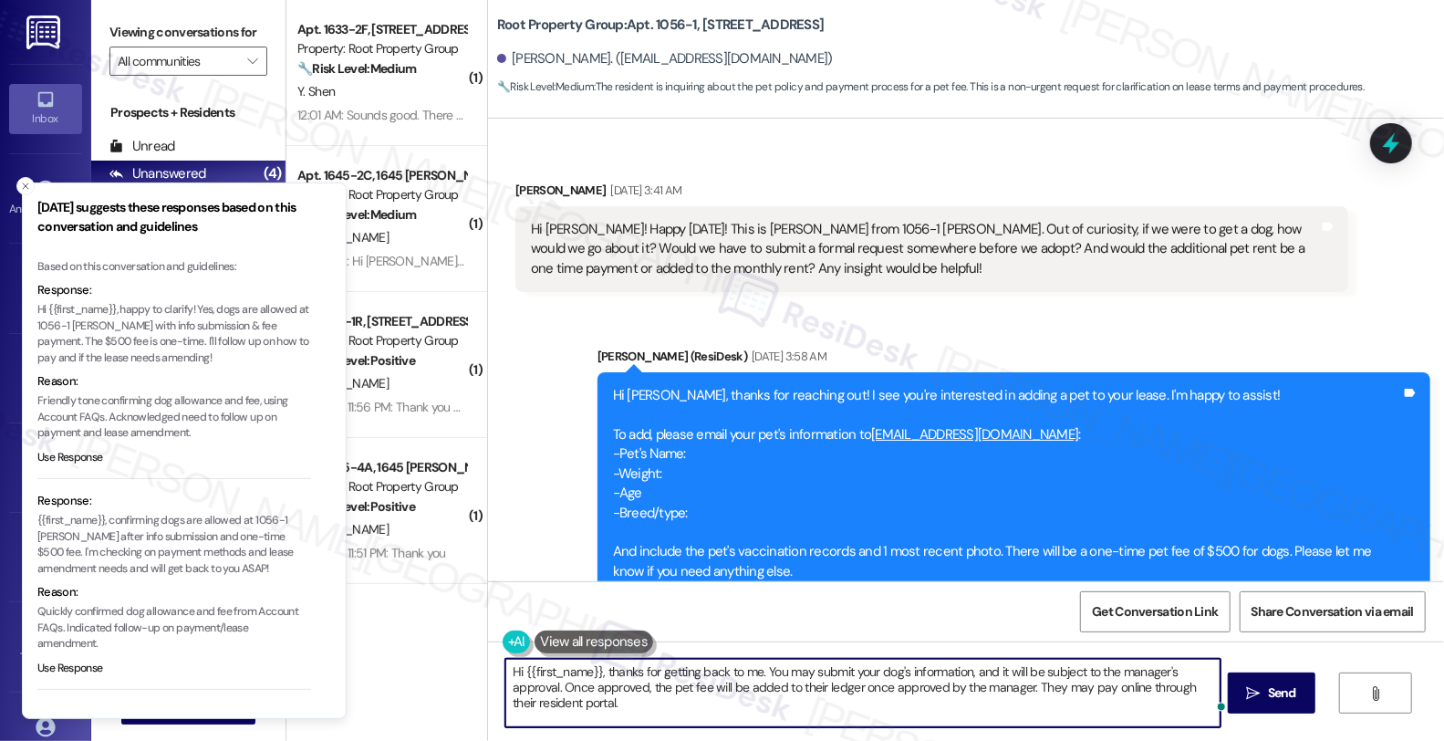
click at [752, 685] on textarea "Hi {{first_name}}, thanks for getting back to me. You may submit your dog's inf…" at bounding box center [863, 693] width 715 height 68
drag, startPoint x: 797, startPoint y: 688, endPoint x: 963, endPoint y: 685, distance: 165.2
click at [963, 685] on textarea "Hi {{first_name}}, thanks for getting back to me. You may submit your dog's inf…" at bounding box center [863, 693] width 715 height 68
click at [996, 687] on textarea "Hi {{first_name}}, thanks for getting back to me. You may submit your dog's inf…" at bounding box center [863, 693] width 715 height 68
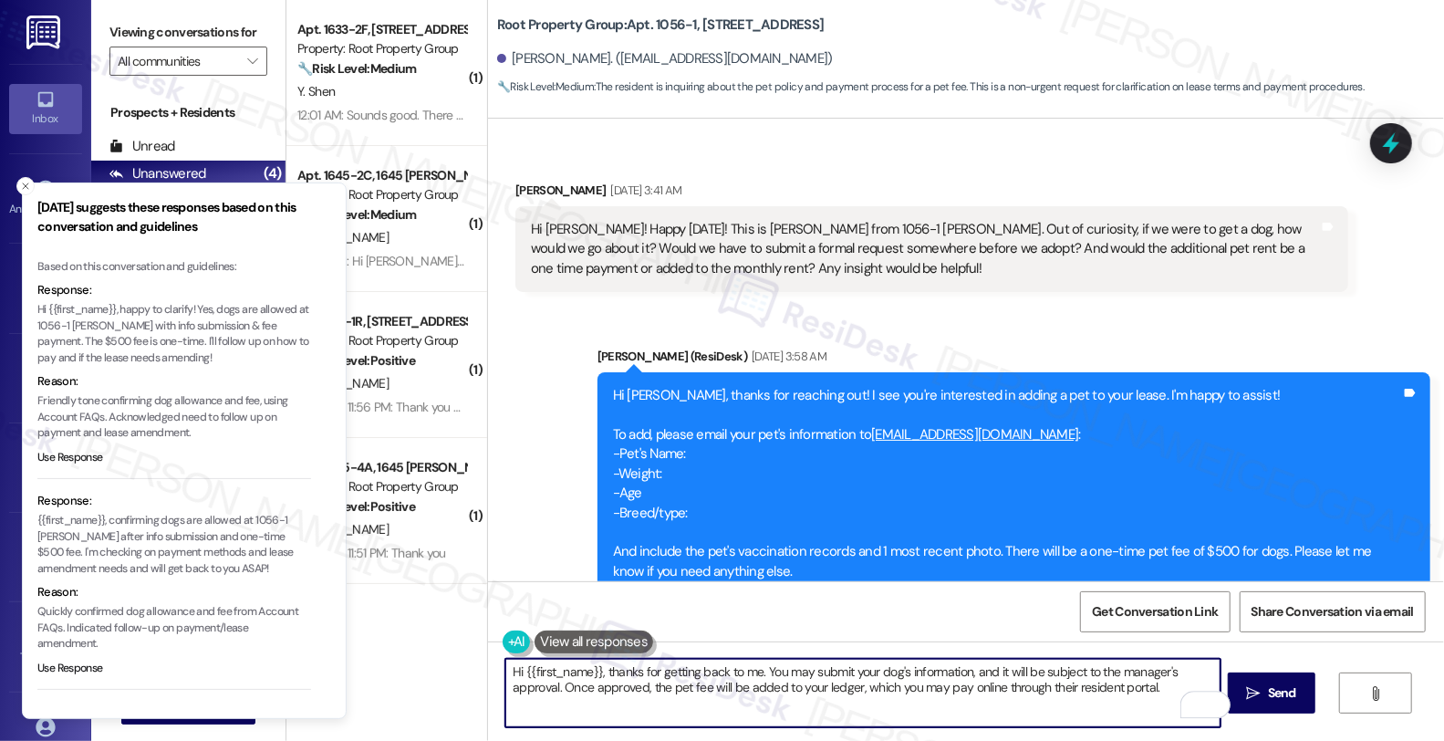
click at [995, 687] on textarea "Hi {{first_name}}, thanks for getting back to me. You may submit your dog's inf…" at bounding box center [863, 693] width 715 height 68
click at [639, 692] on textarea "Hi {{first_name}}, thanks for getting back to me. You may submit your dog's inf…" at bounding box center [863, 693] width 715 height 68
drag, startPoint x: 596, startPoint y: 671, endPoint x: 1293, endPoint y: 692, distance: 697.4
click at [1293, 692] on div "Hi {{first_name}}, thanks for getting back to me. You may submit your dog's inf…" at bounding box center [966, 709] width 956 height 137
paste textarea "! You’re welcome to submit your dog’s information for review. Please note that …"
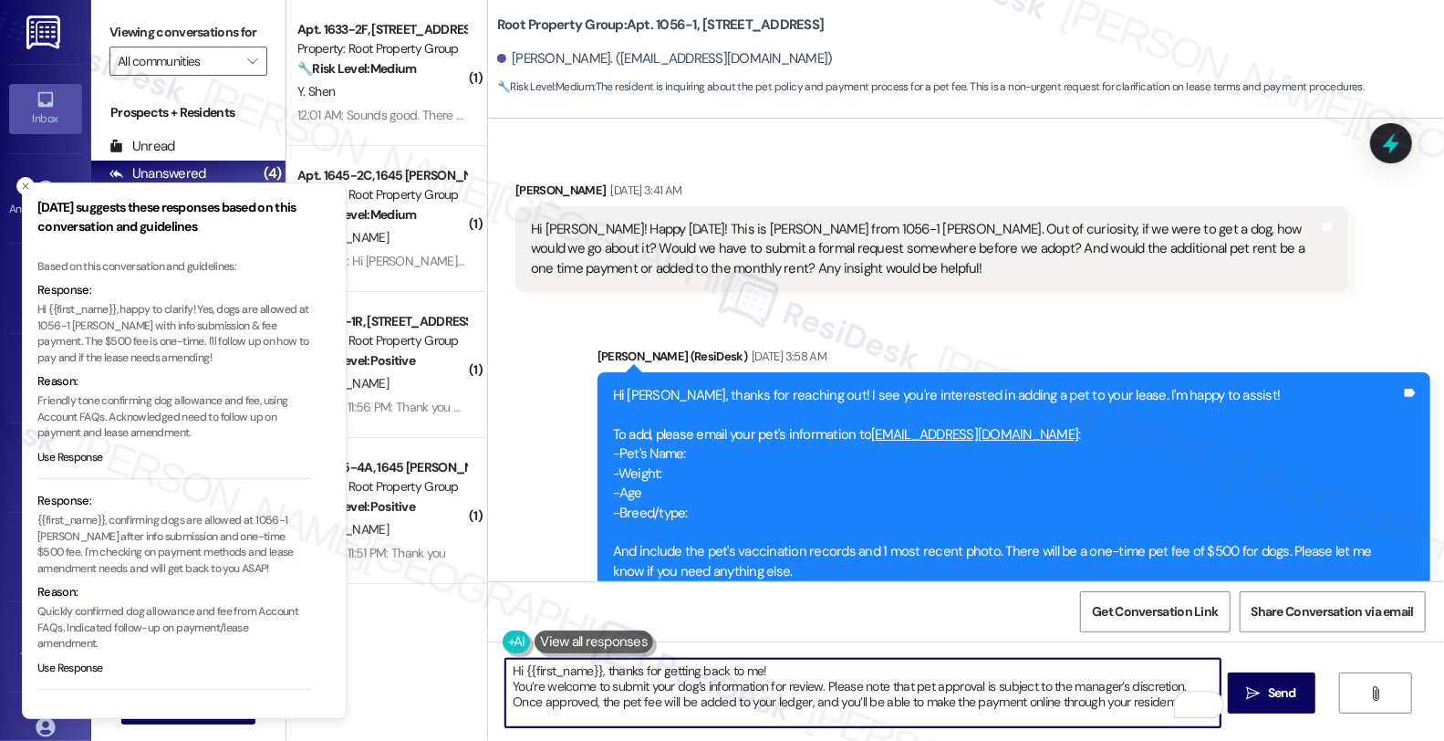
scroll to position [0, 0]
click at [787, 670] on textarea "Hi {{first_name}}, thanks for getting back to me! You’re welcome to submit your…" at bounding box center [863, 693] width 715 height 68
type textarea "Hi {{first_name}}, thanks for getting back to me! You’re welcome to submit your…"
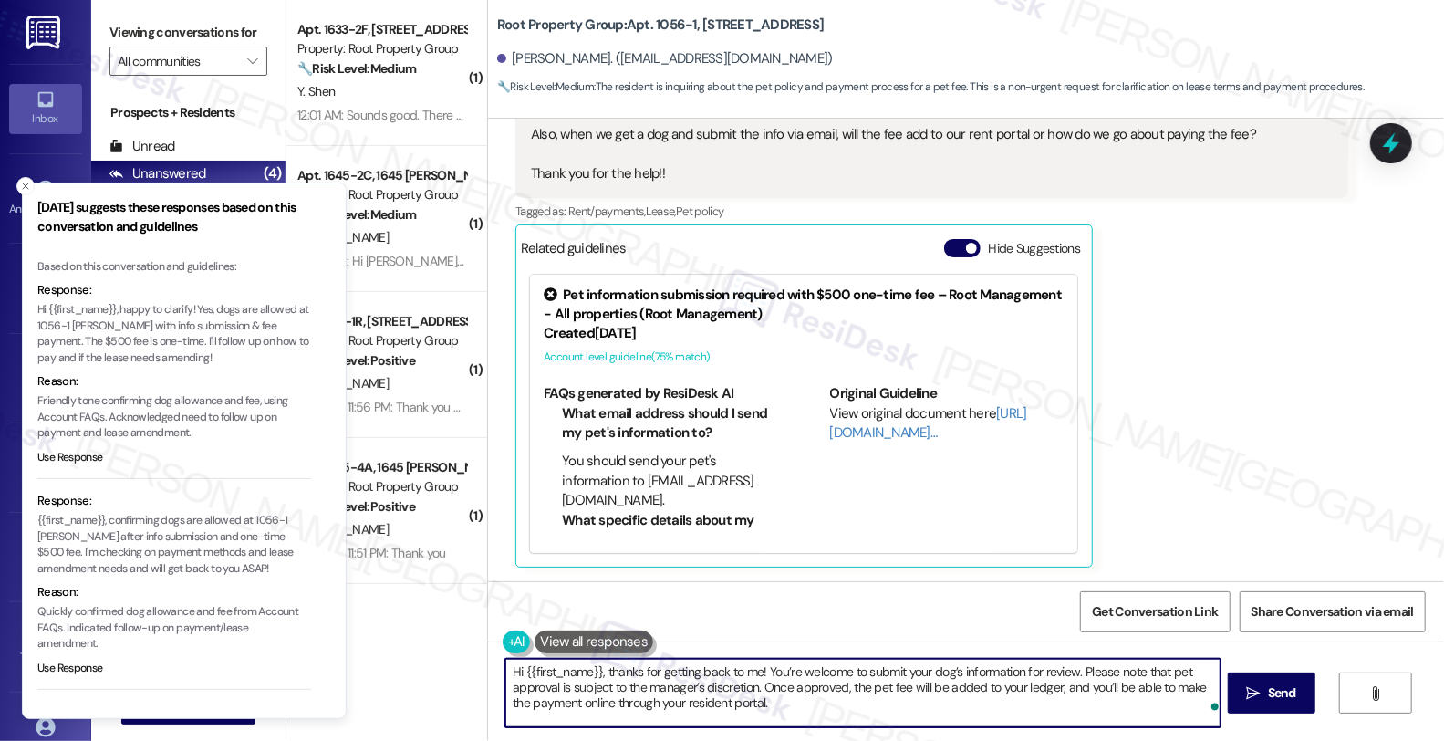
scroll to position [1, 0]
click at [830, 722] on textarea "Hi {{first_name}}, thanks for getting back to me! You’re welcome to submit your…" at bounding box center [863, 693] width 715 height 68
click at [817, 704] on textarea "Hi {{first_name}}, thanks for getting back to me! You’re welcome to submit your…" at bounding box center [863, 693] width 715 height 68
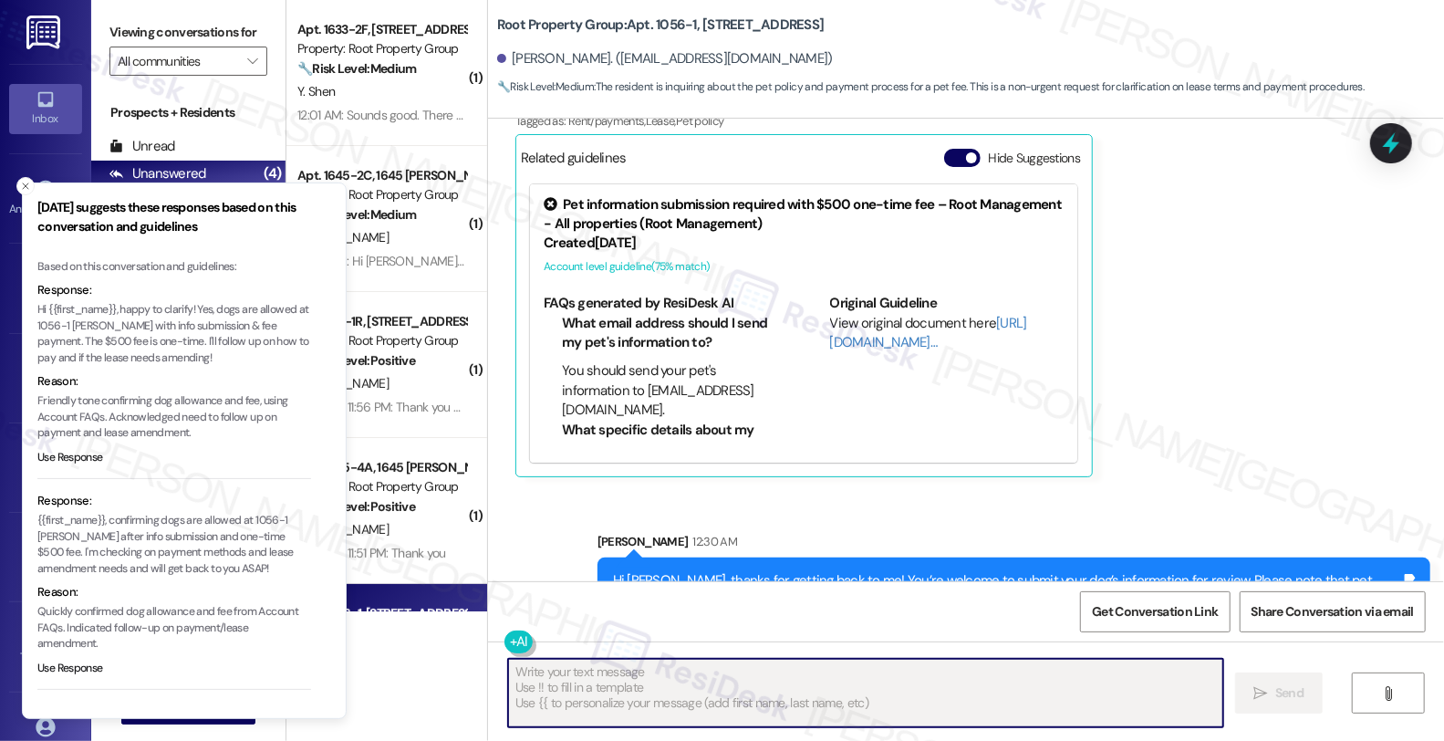
scroll to position [996, 0]
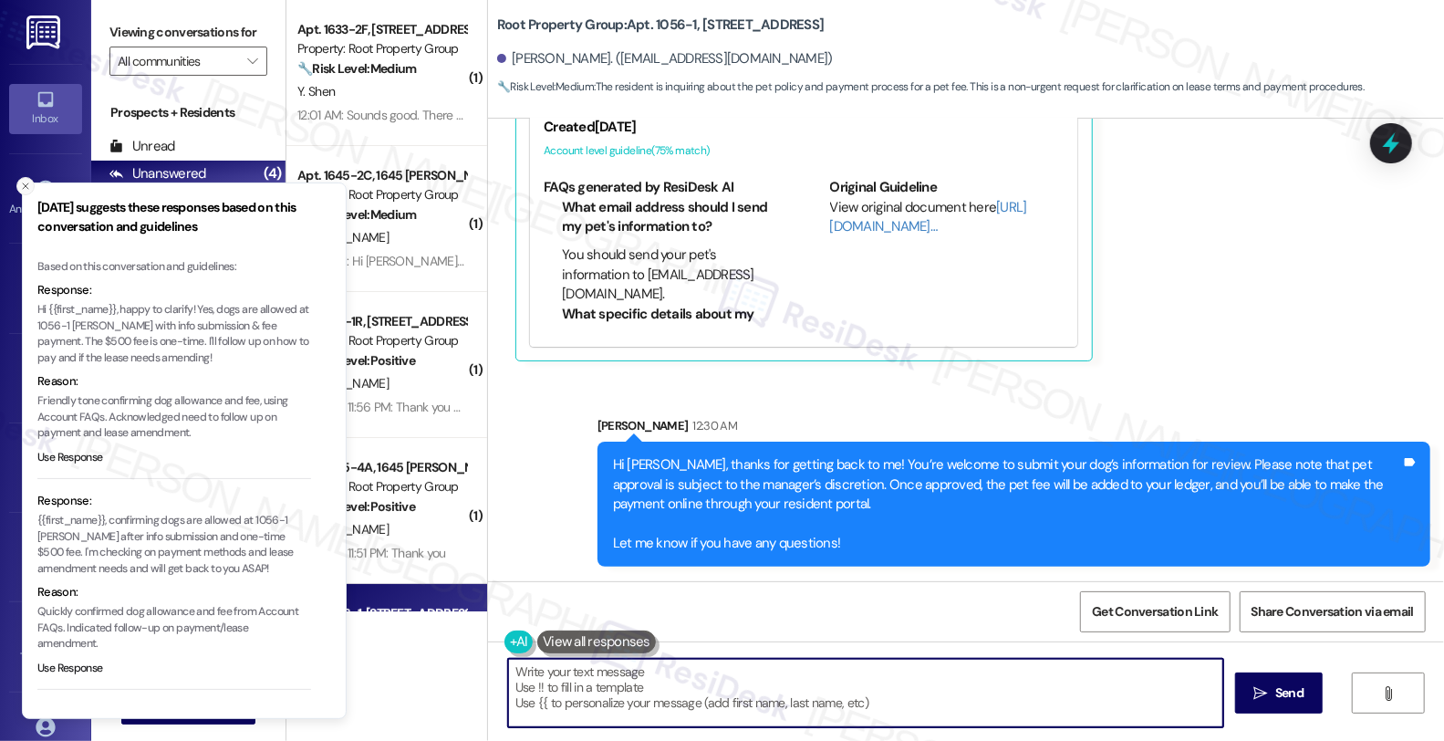
click at [25, 188] on icon "Close toast" at bounding box center [25, 186] width 11 height 11
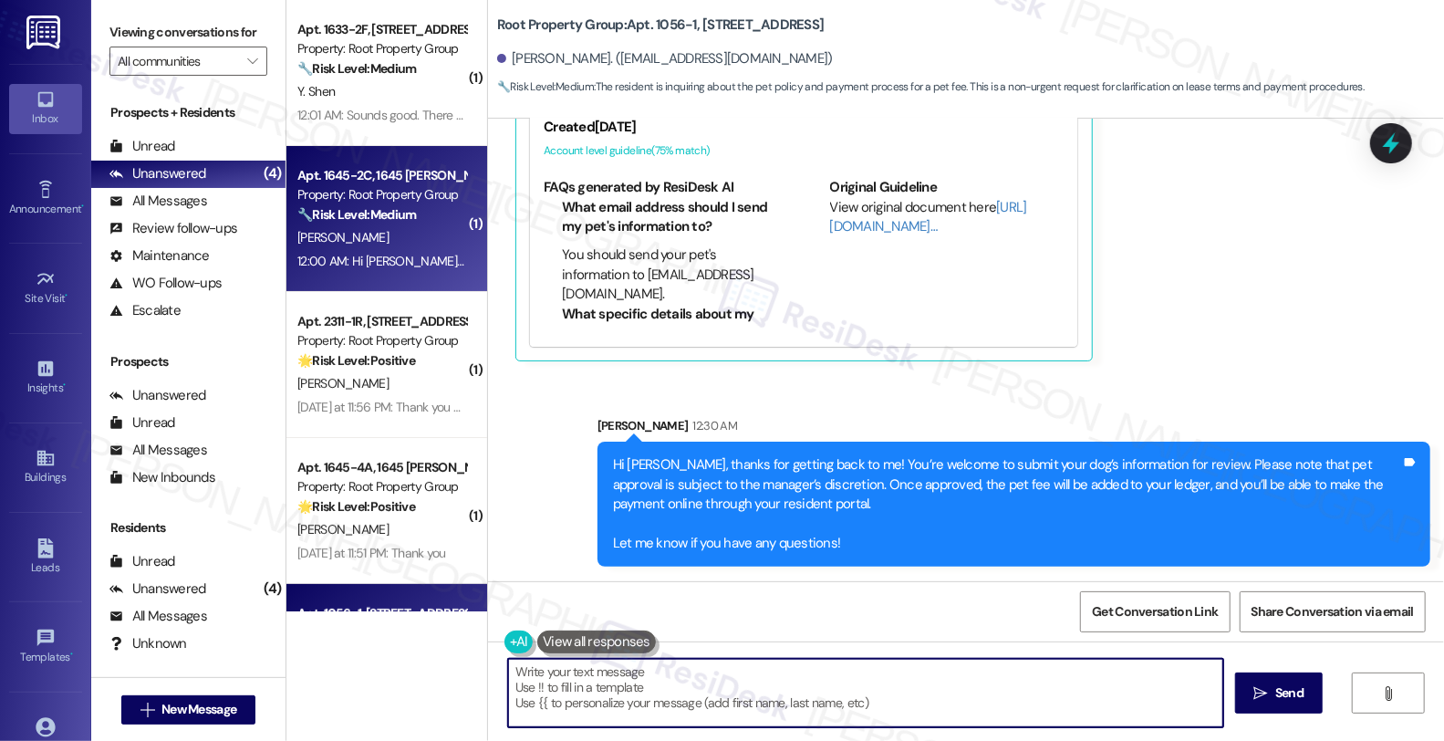
scroll to position [0, 0]
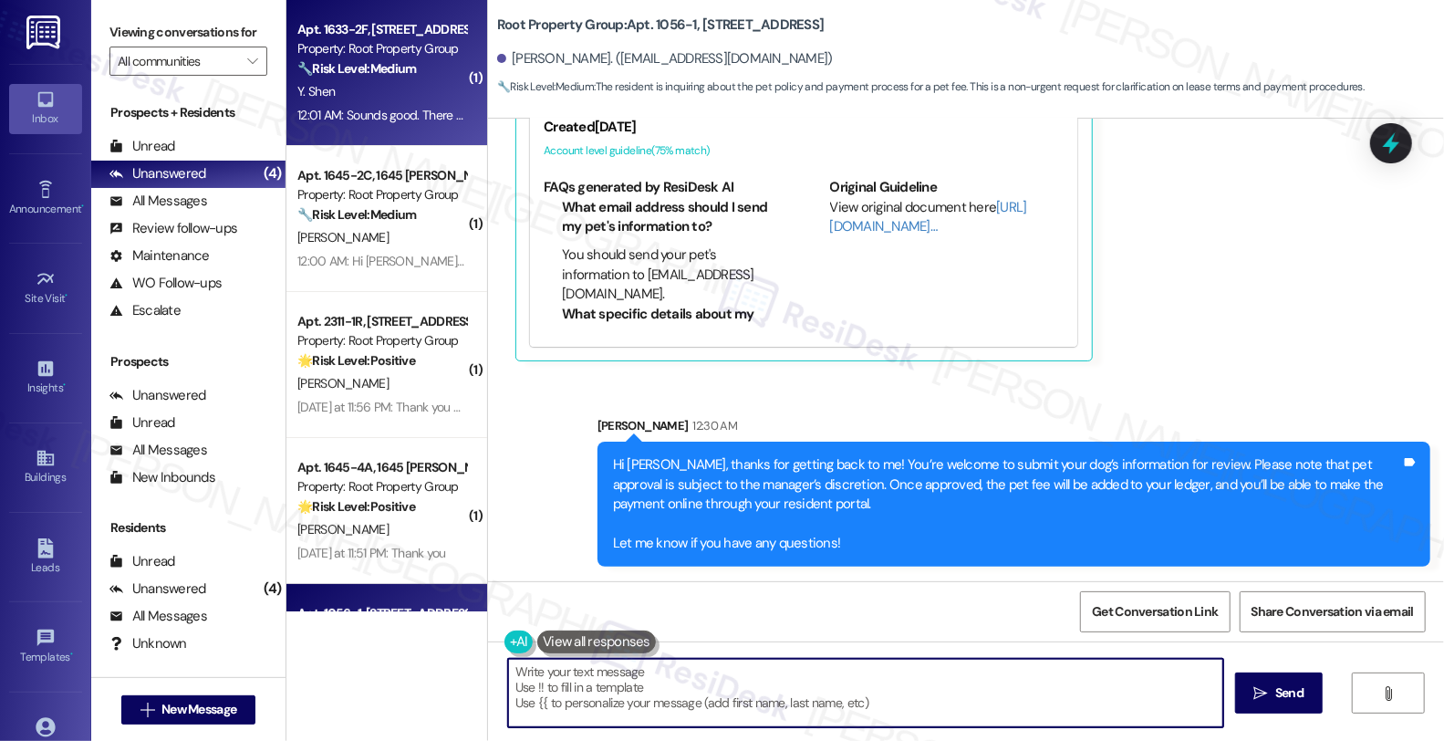
click at [431, 85] on div "Y. Shen" at bounding box center [382, 91] width 172 height 23
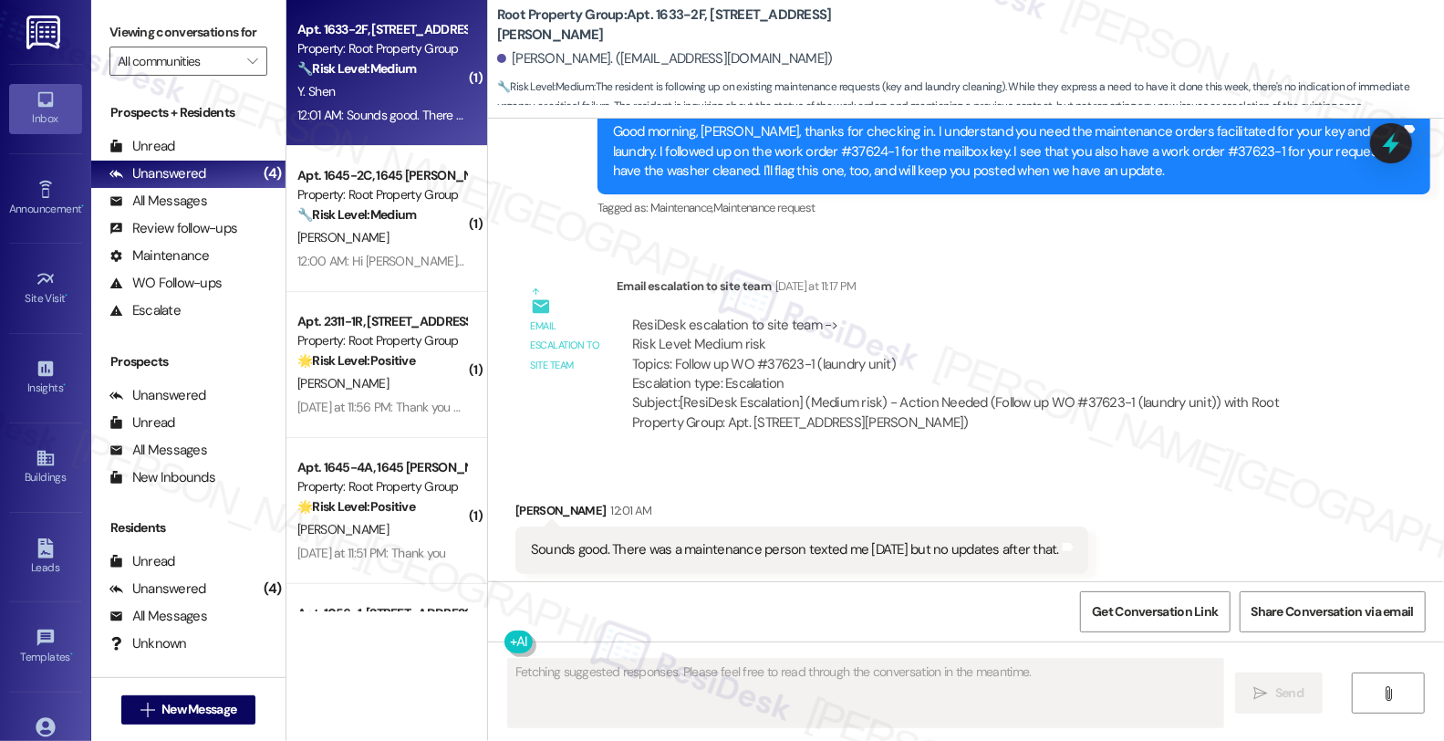
scroll to position [2321, 0]
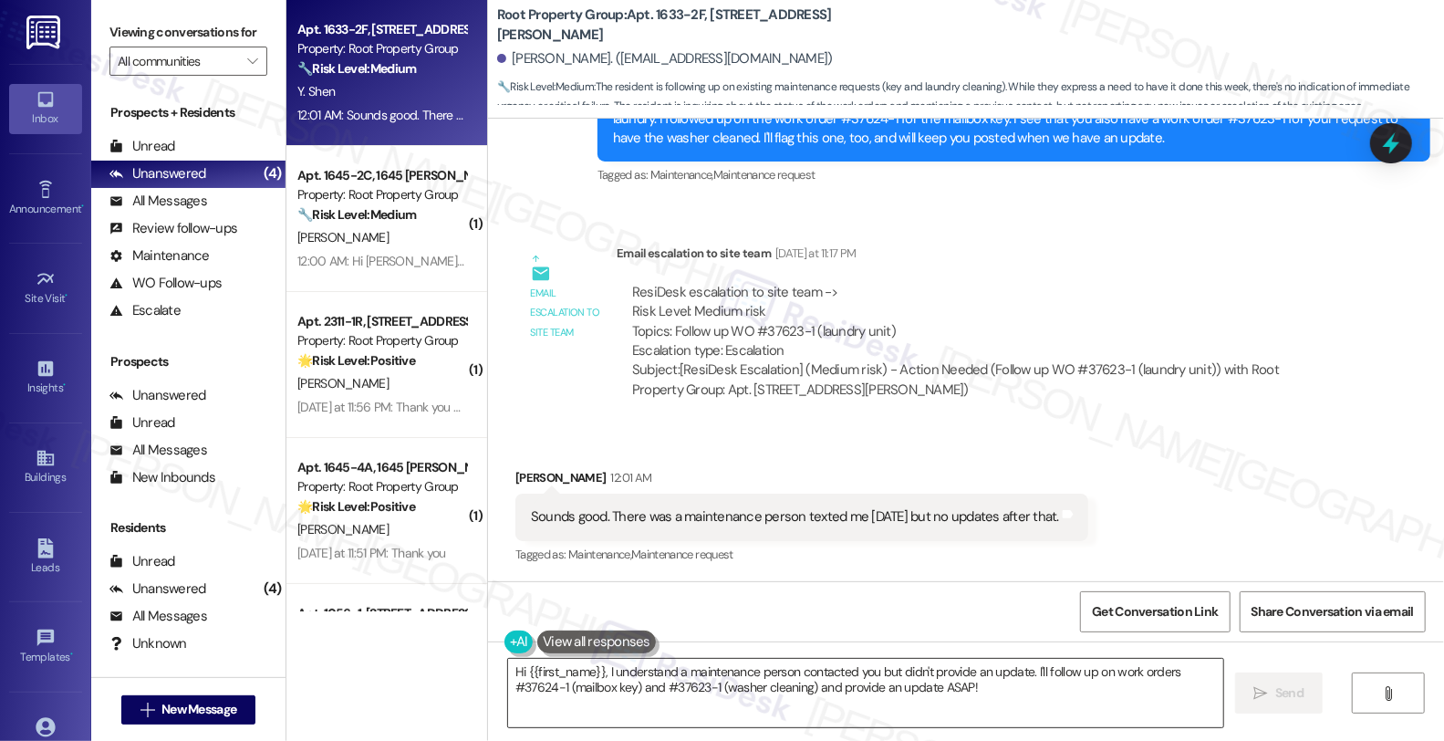
click at [508, 671] on textarea "Hi {{first_name}}, I understand a maintenance person contacted you but didn't p…" at bounding box center [865, 693] width 715 height 68
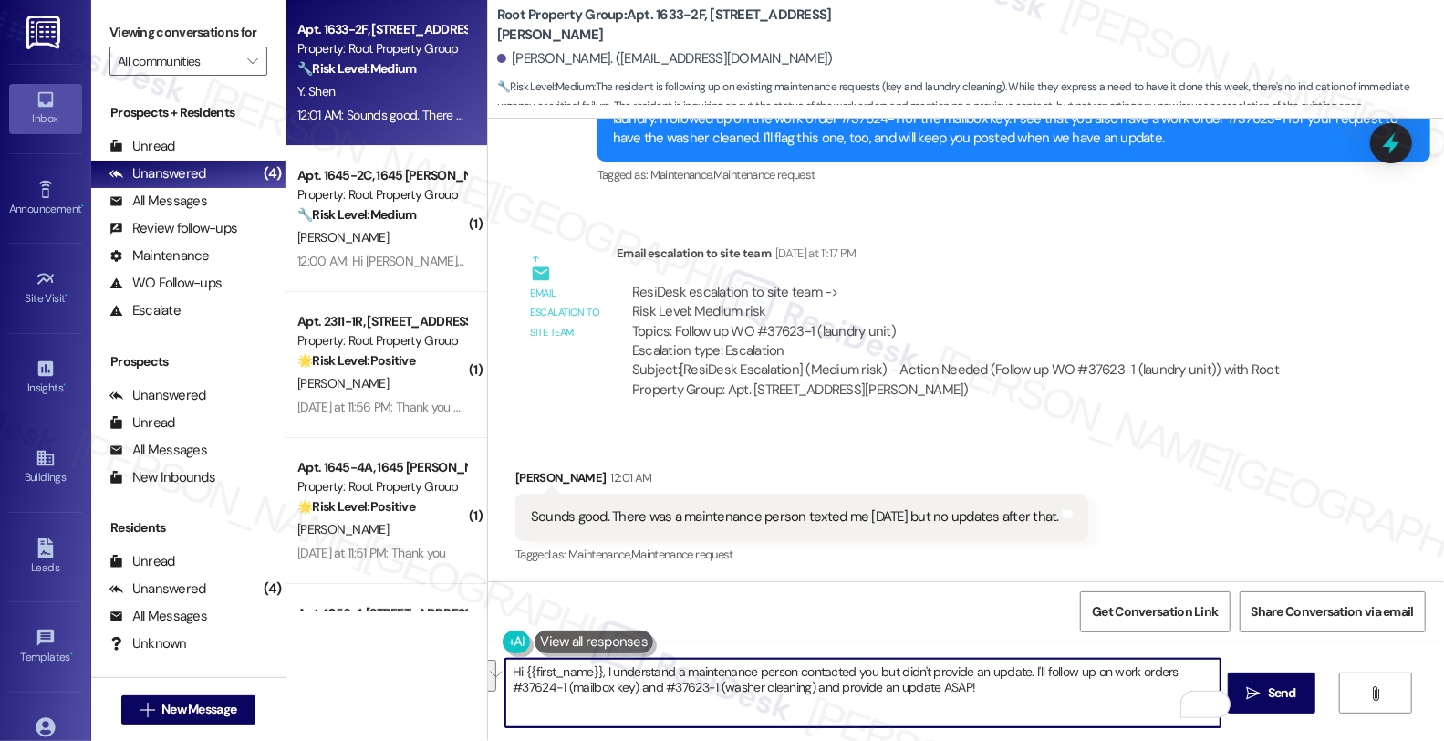
drag, startPoint x: 960, startPoint y: 695, endPoint x: 458, endPoint y: 657, distance: 503.3
click at [458, 657] on div "Apt. 1633-2F, 1633 N. Honore Street Property: Root Property Group 🔧 Risk Level:…" at bounding box center [866, 370] width 1158 height 741
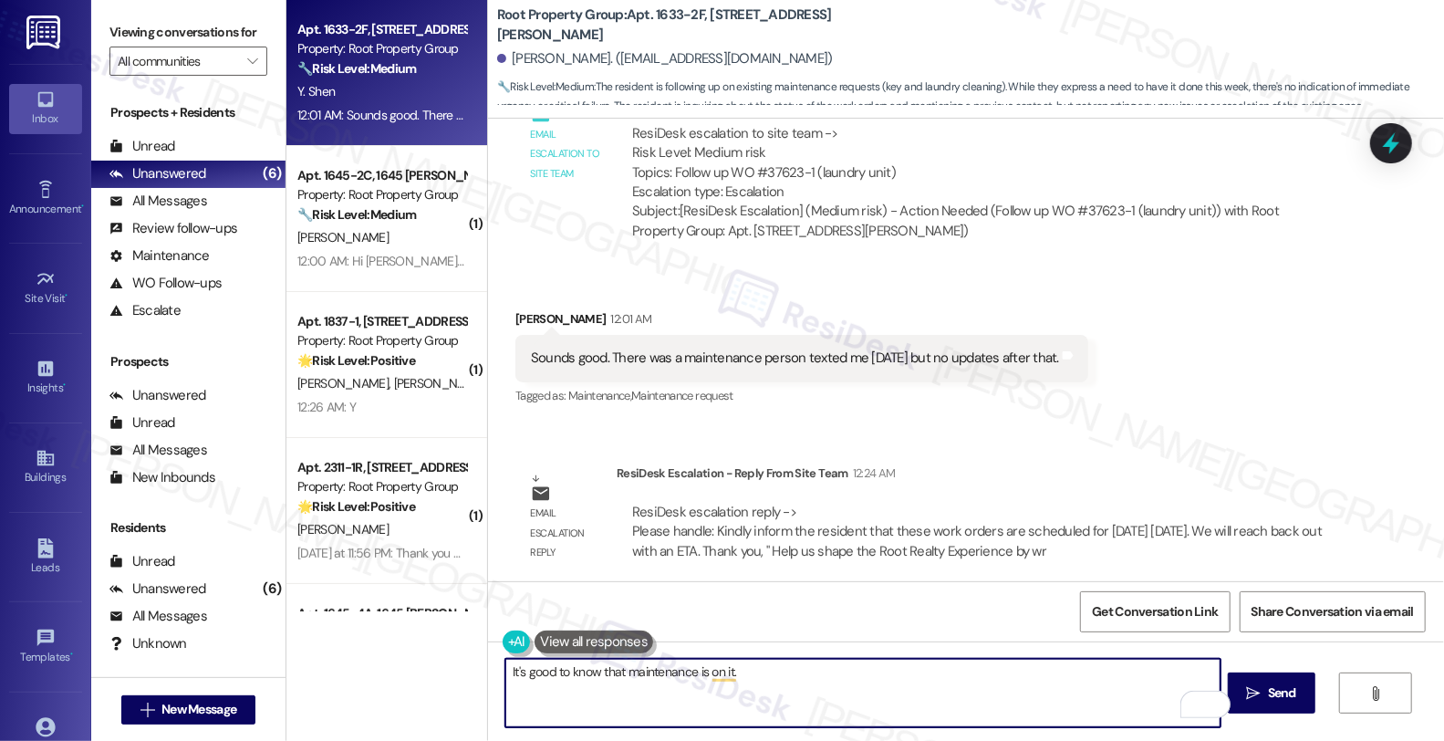
scroll to position [2487, 0]
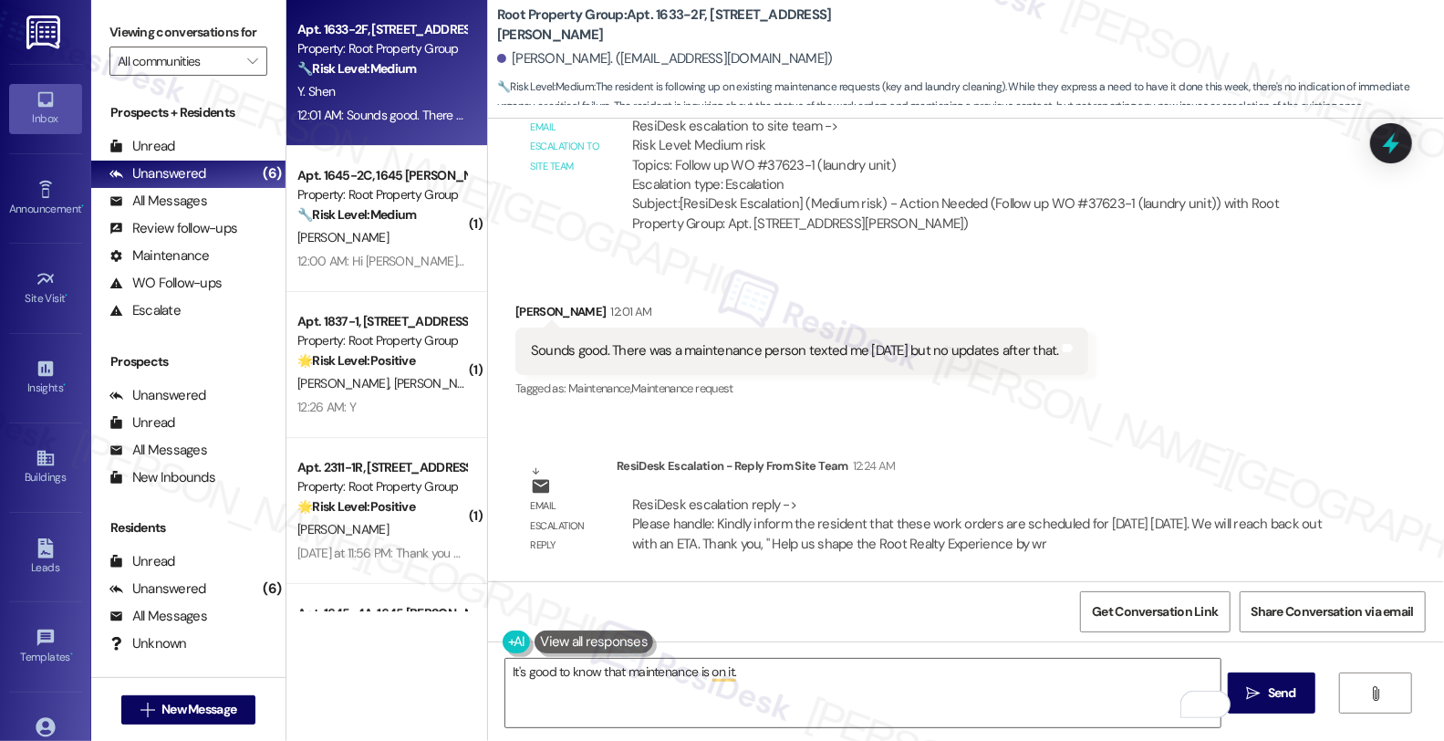
click at [1132, 336] on div "Received via SMS Yitong Shen 12:01 AM Sounds good. There was a maintenance pers…" at bounding box center [966, 338] width 956 height 154
click at [767, 681] on textarea "It's good to know that maintenance is on it." at bounding box center [863, 693] width 715 height 68
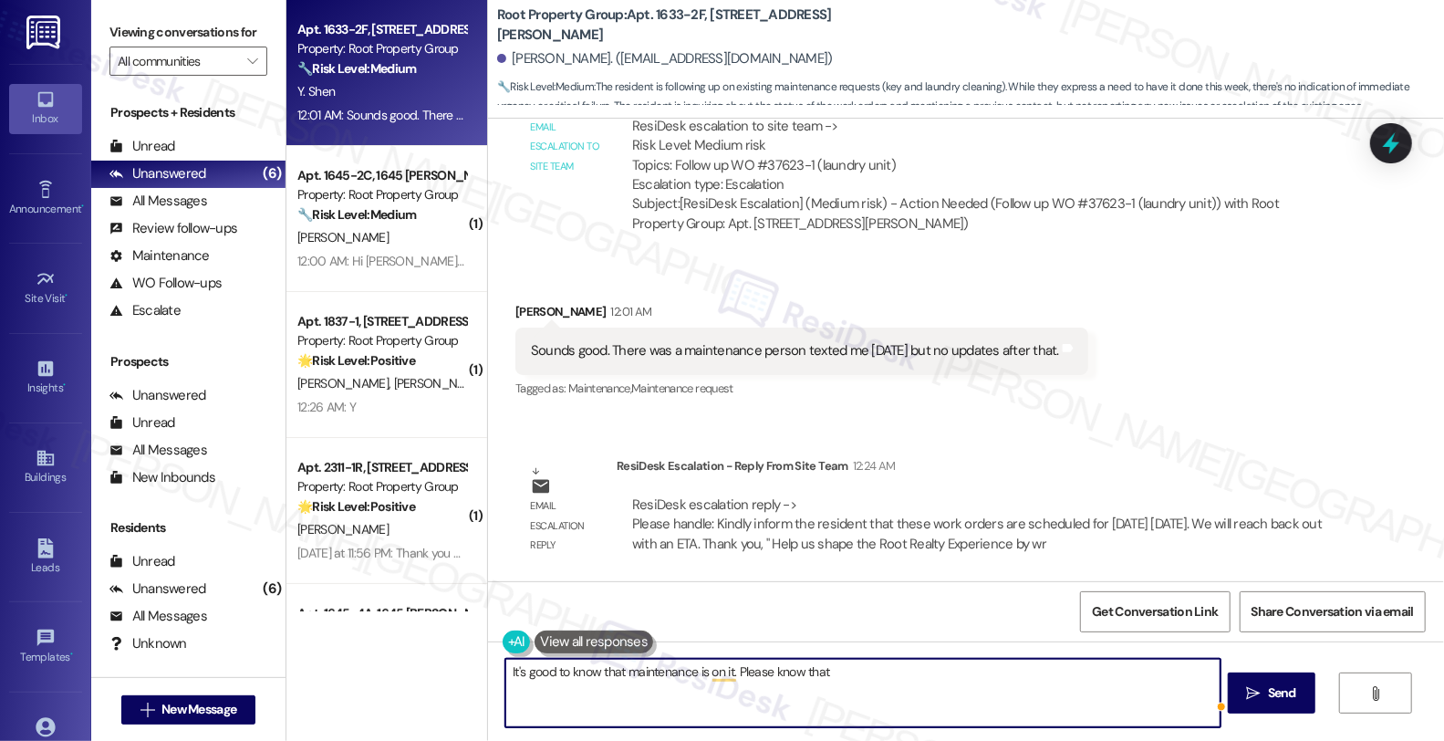
paste textarea "Kindly inform the resident that these work orders are scheduled for tomorrow 09…"
click at [730, 671] on textarea "It's good to know that maintenance is on it. Please know that Kindly inform the…" at bounding box center [863, 693] width 715 height 68
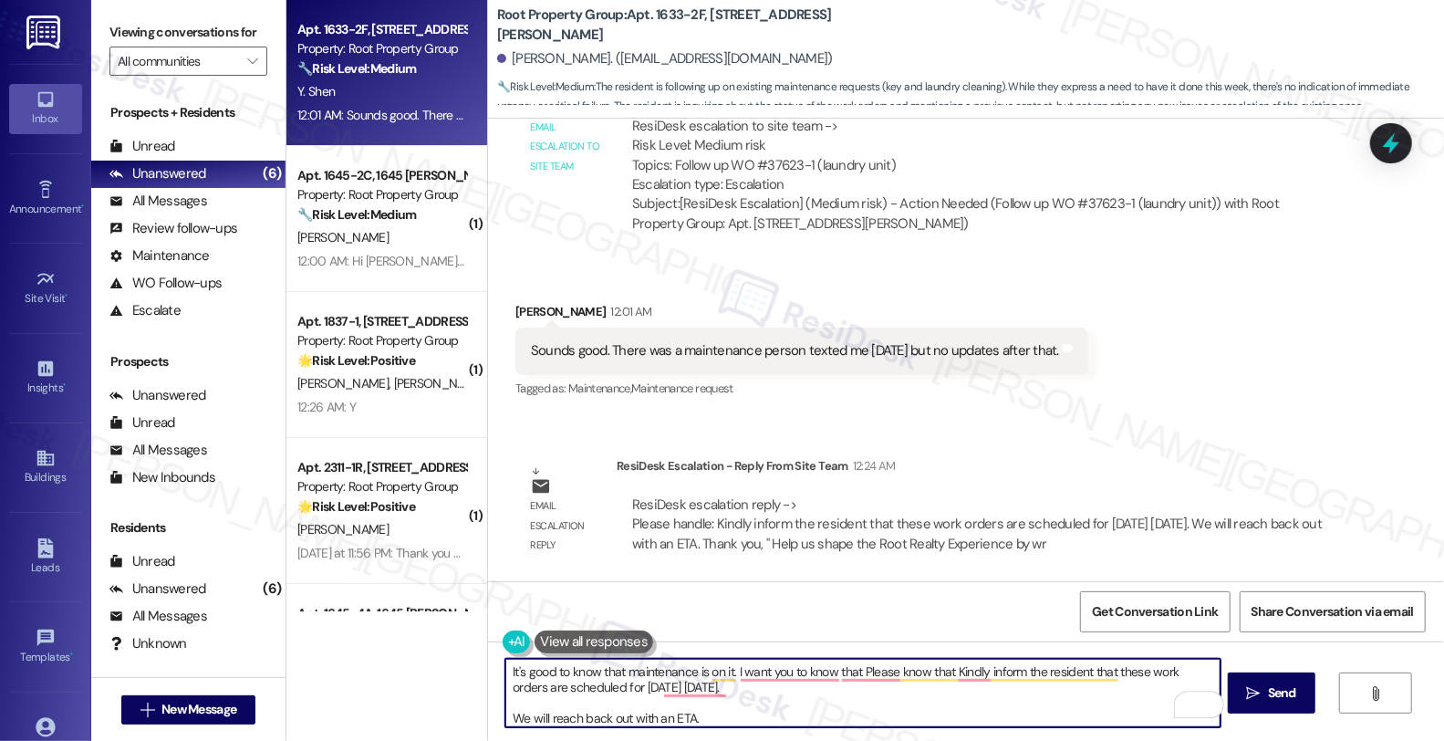
click at [1109, 673] on textarea "It's good to know that maintenance is on it. I want you to know that Please kno…" at bounding box center [863, 693] width 715 height 68
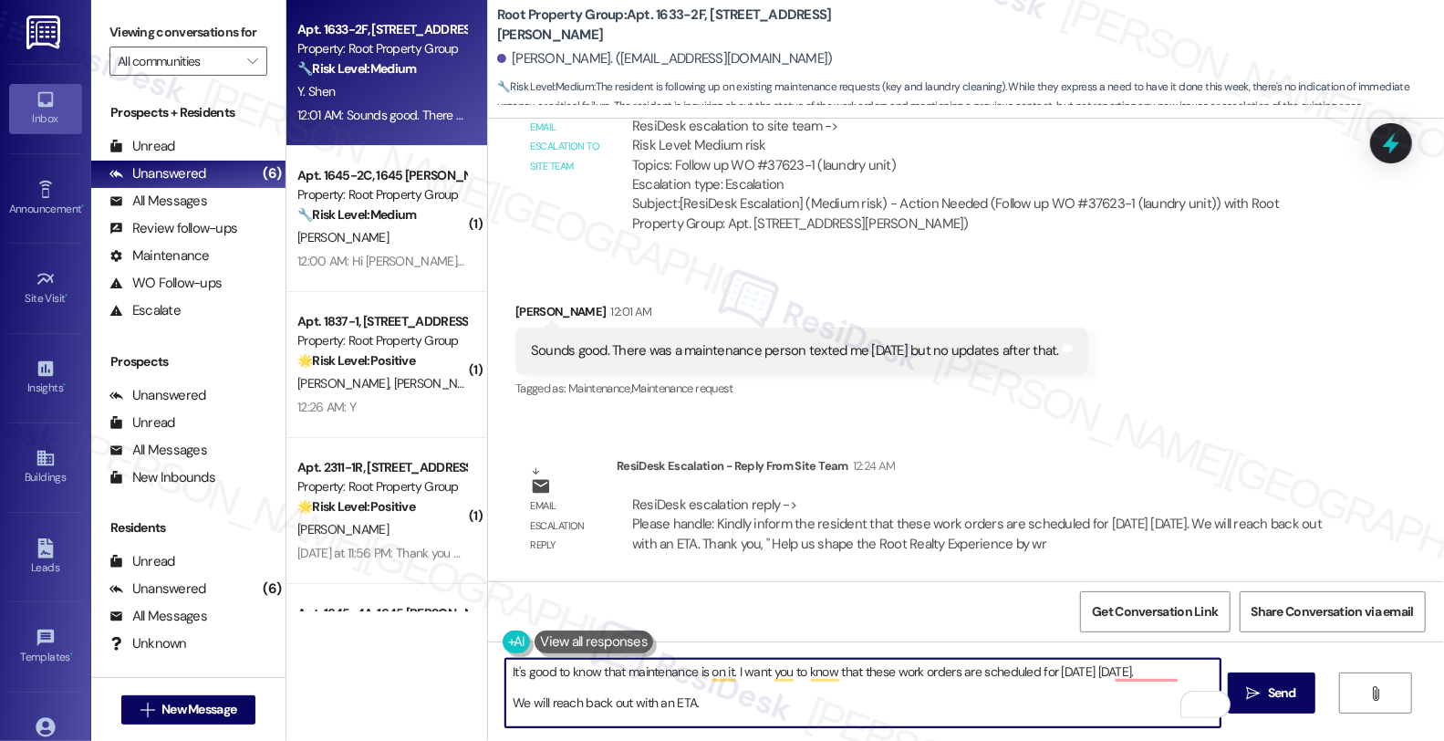
click at [1196, 672] on textarea "It's good to know that maintenance is on it. I want you to know that these work…" at bounding box center [863, 693] width 715 height 68
type textarea "It's good to know that maintenance is on it. I want you to know that these work…"
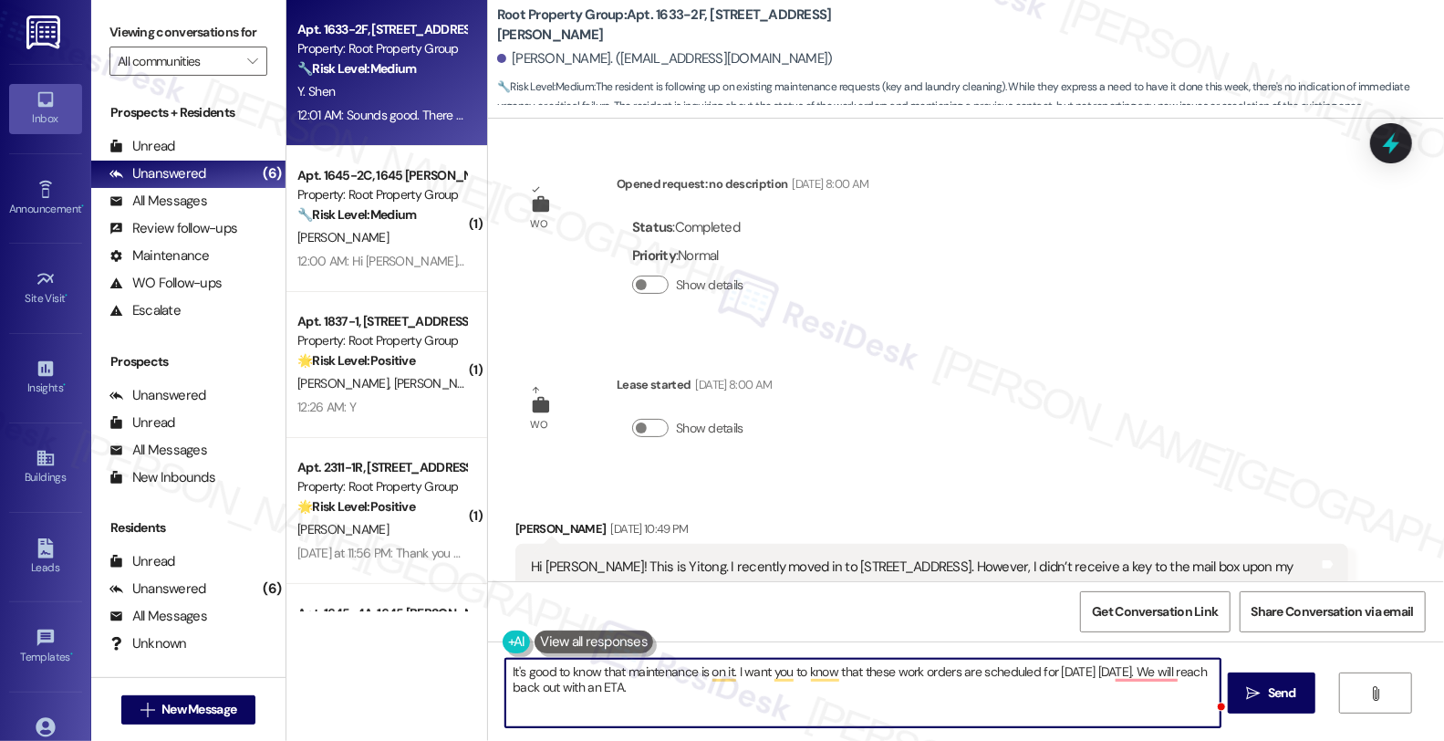
scroll to position [2487, 0]
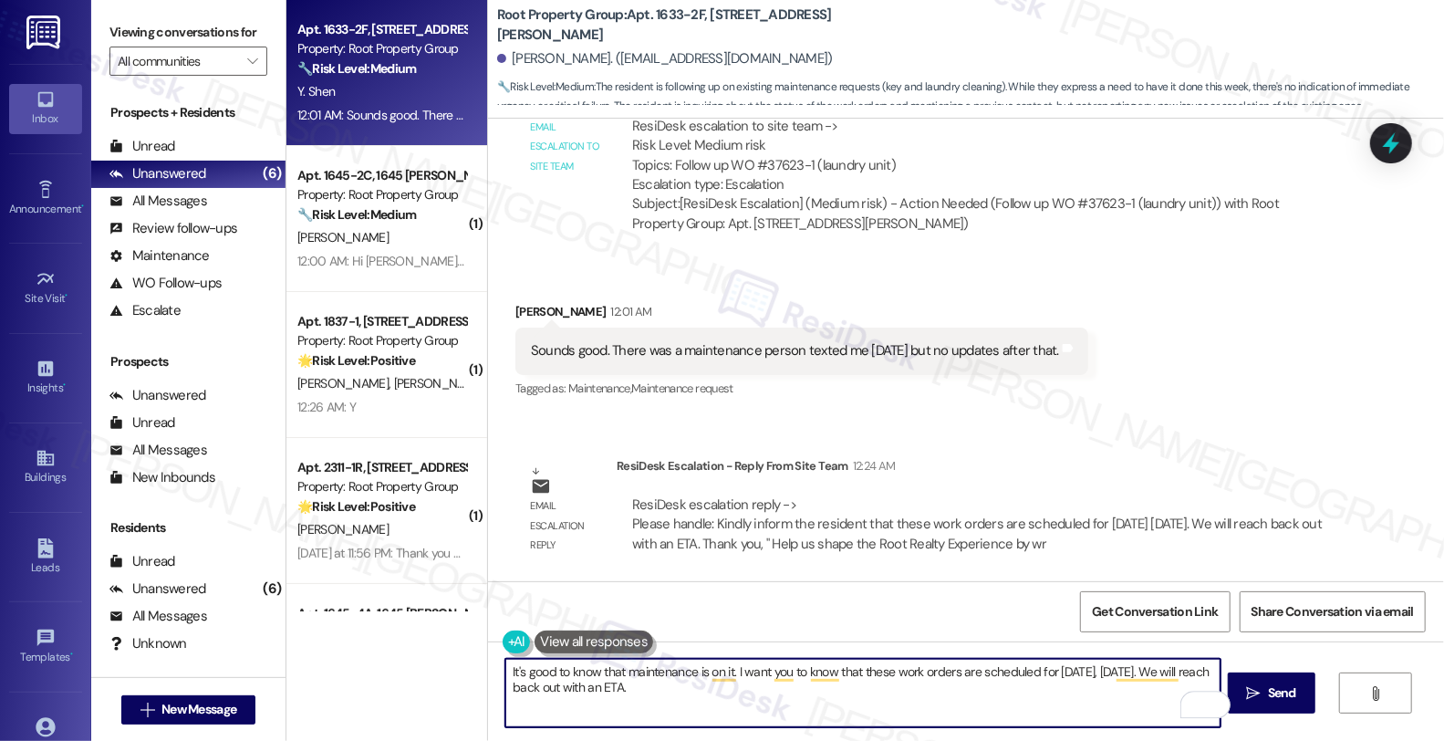
click at [1177, 671] on textarea "It's good to know that maintenance is on it. I want you to know that these work…" at bounding box center [863, 693] width 715 height 68
click at [786, 691] on textarea "It's good to know that maintenance is on it. I want you to know that these work…" at bounding box center [863, 693] width 715 height 68
click at [785, 690] on textarea "It's good to know that maintenance is on it. I want you to know that these work…" at bounding box center [863, 693] width 715 height 68
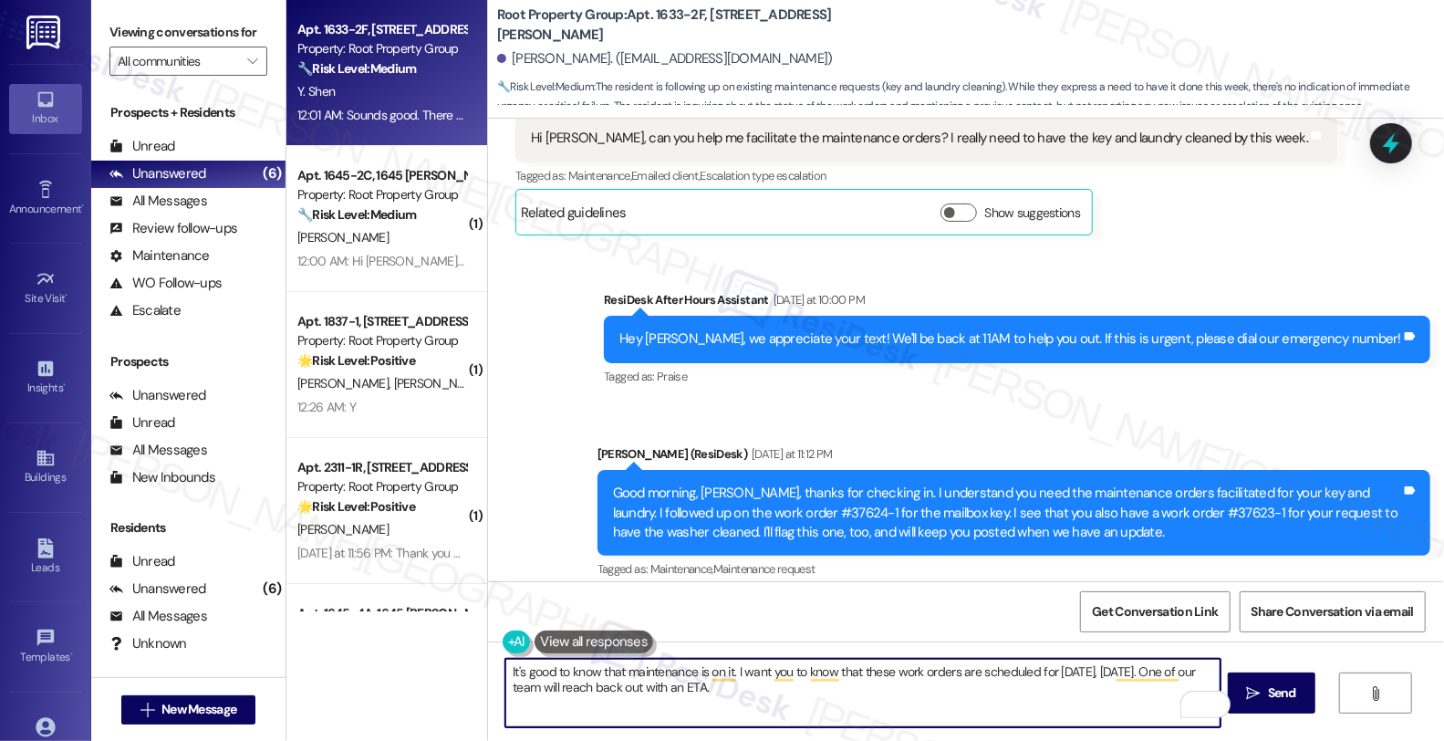
scroll to position [2184, 0]
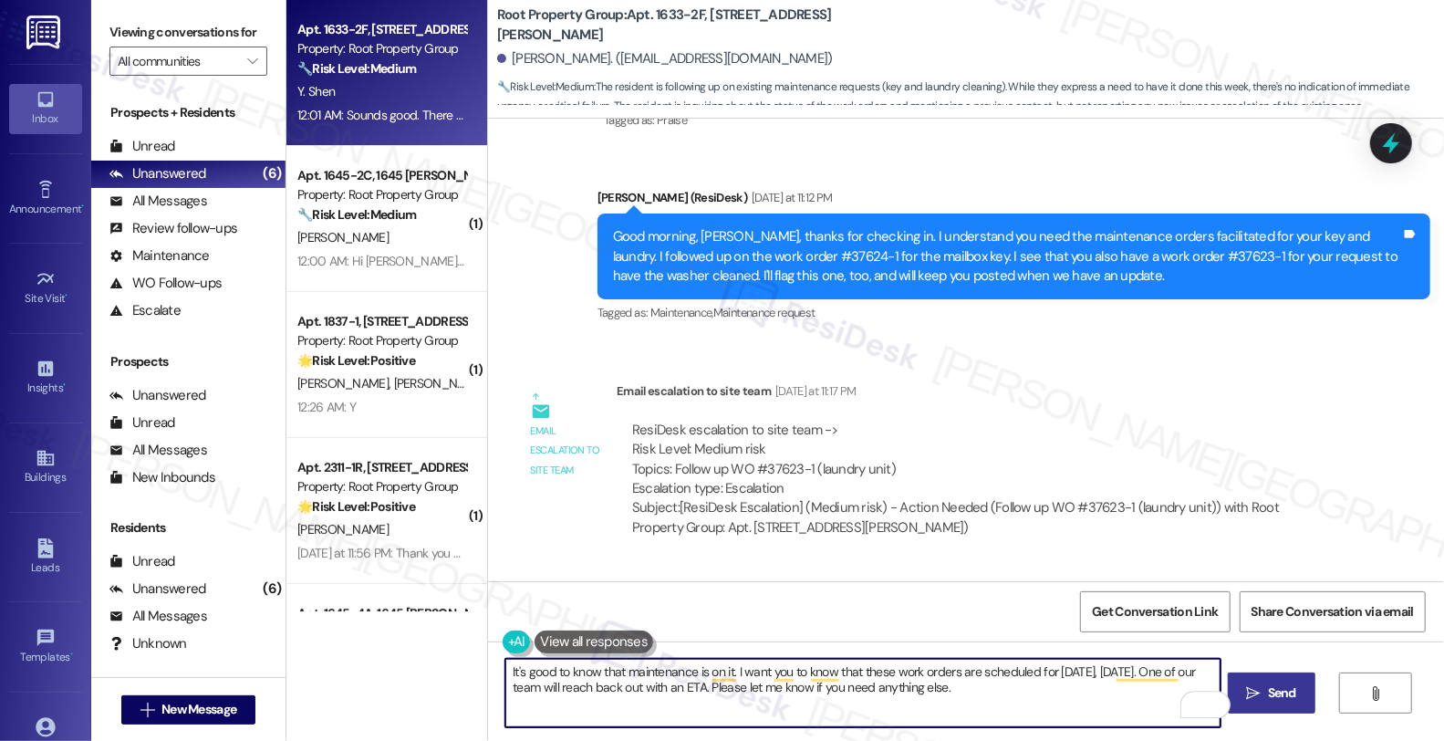
type textarea "It's good to know that maintenance is on it. I want you to know that these work…"
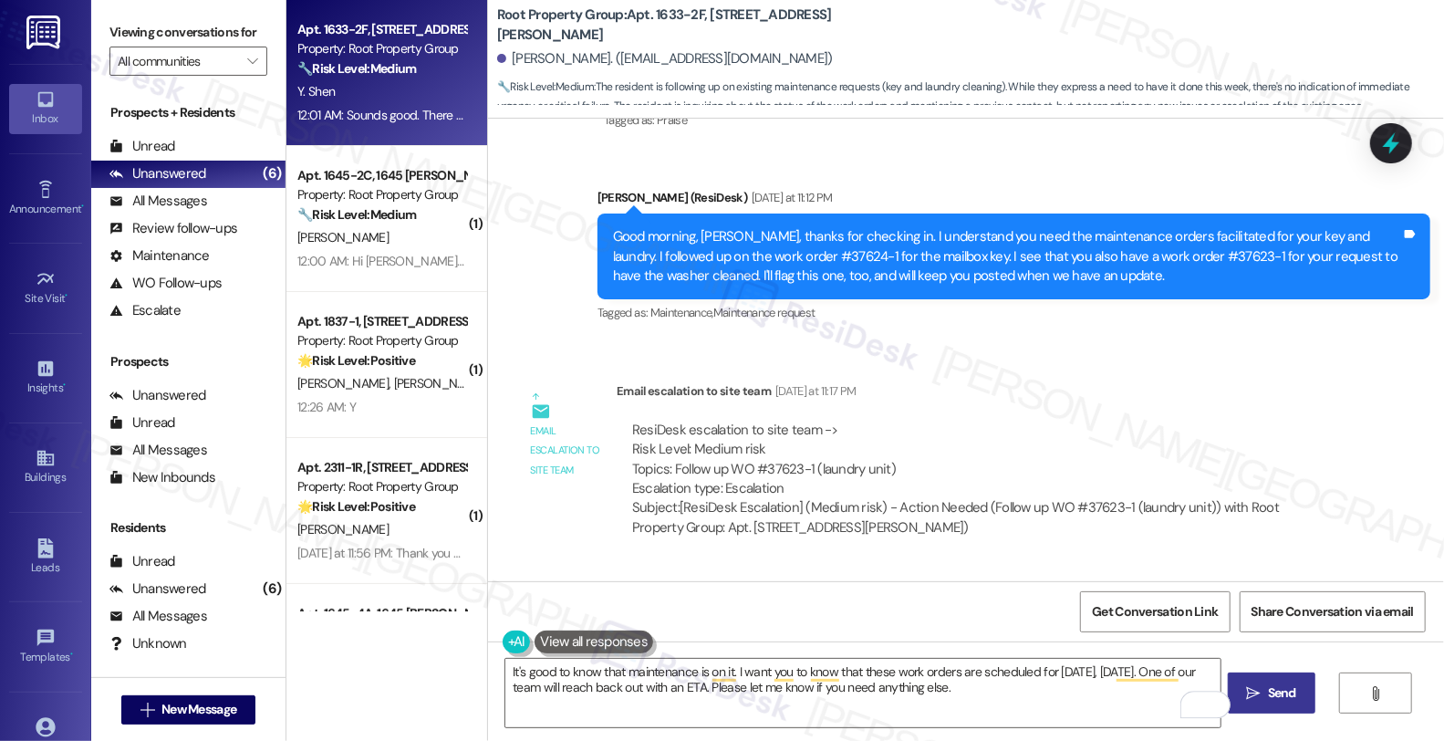
click at [1276, 686] on span "Send" at bounding box center [1283, 692] width 36 height 19
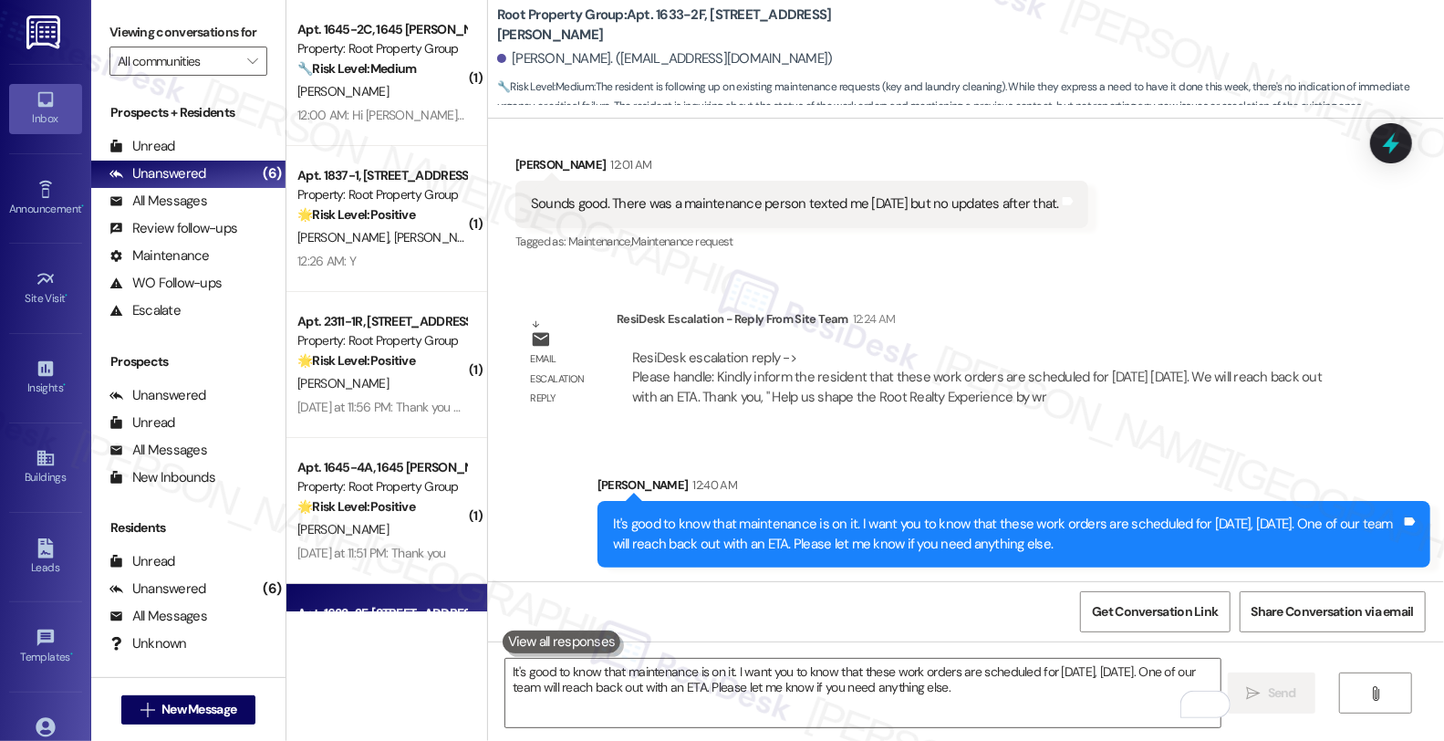
scroll to position [1, 0]
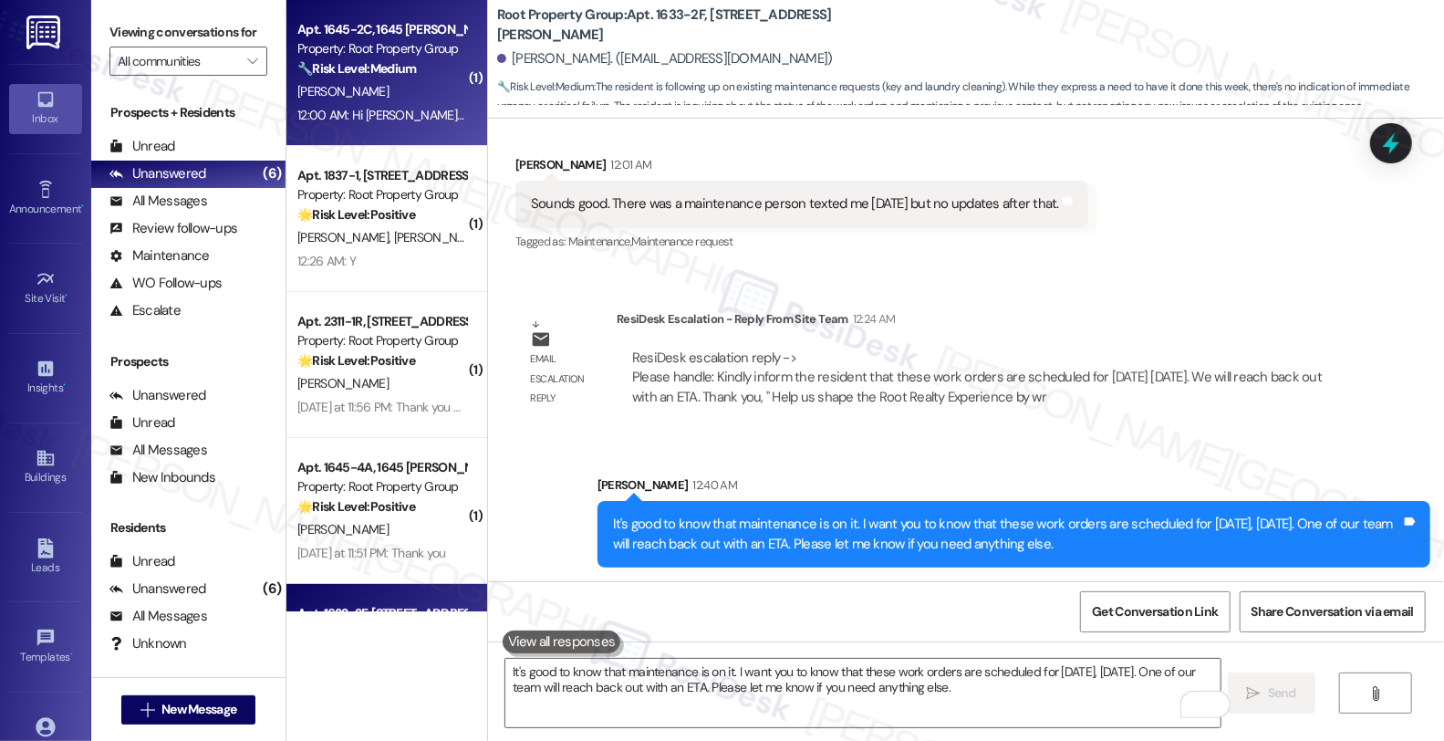
click at [424, 29] on div "Apt. 1645-2C, 1645 [PERSON_NAME]" at bounding box center [381, 29] width 169 height 19
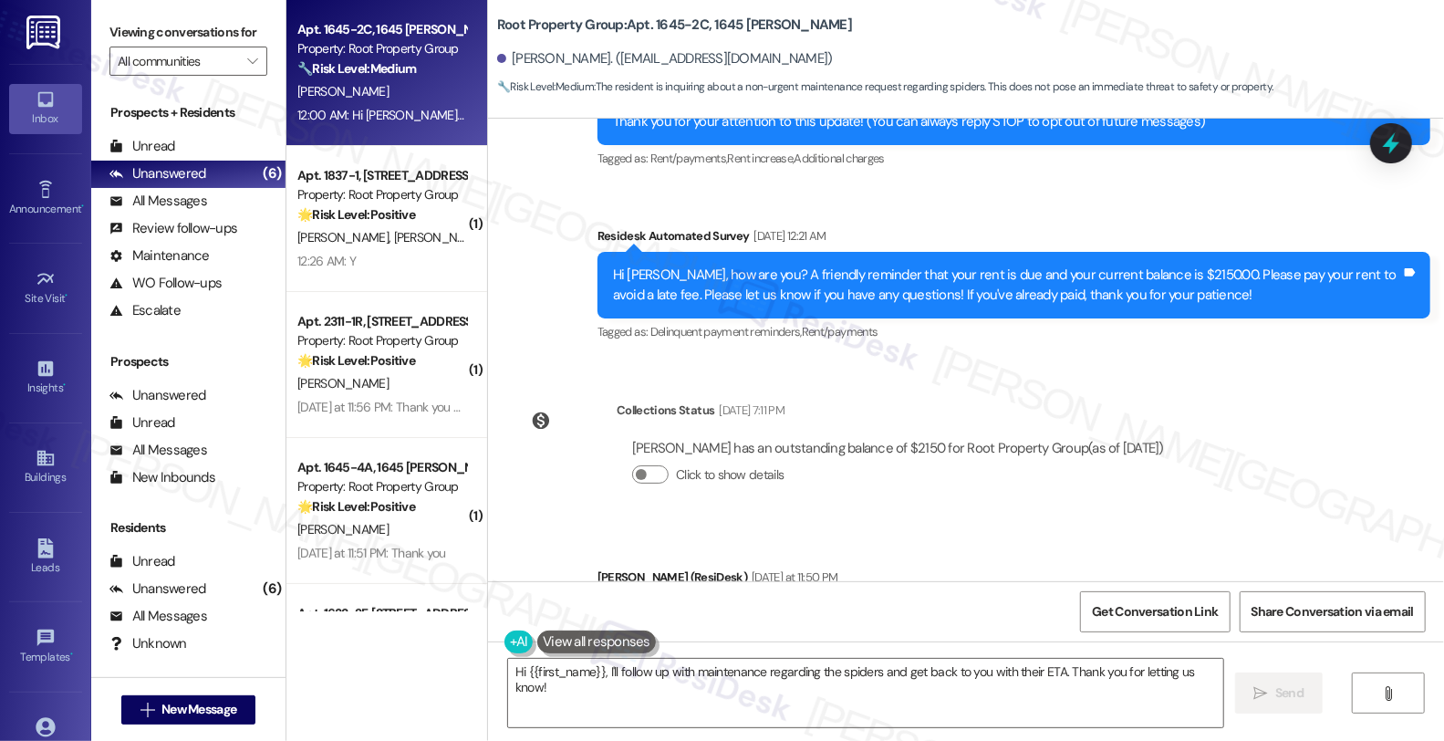
scroll to position [564, 0]
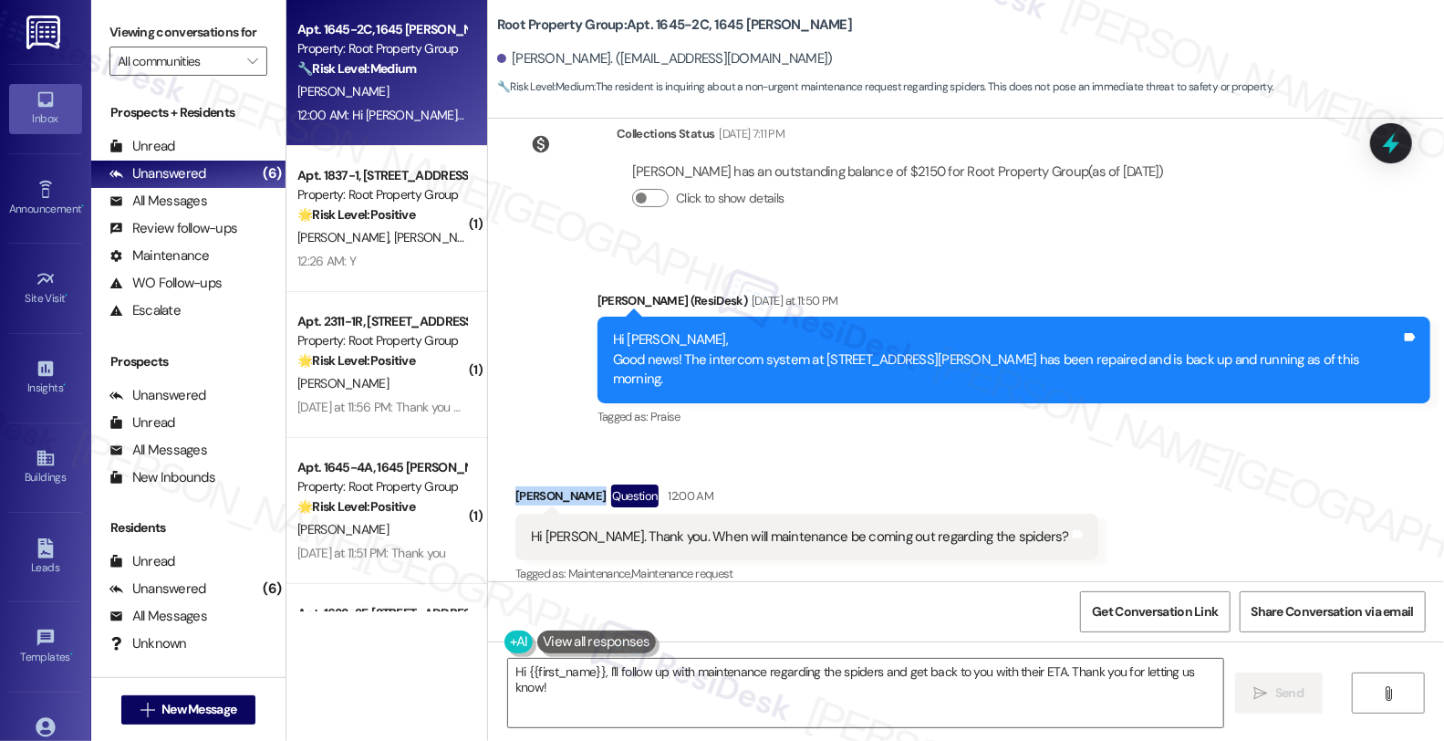
drag, startPoint x: 503, startPoint y: 478, endPoint x: 580, endPoint y: 481, distance: 77.6
click at [580, 485] on div "Grace Morales Question 12:00 AM" at bounding box center [807, 499] width 583 height 29
copy div "Grace Morales"
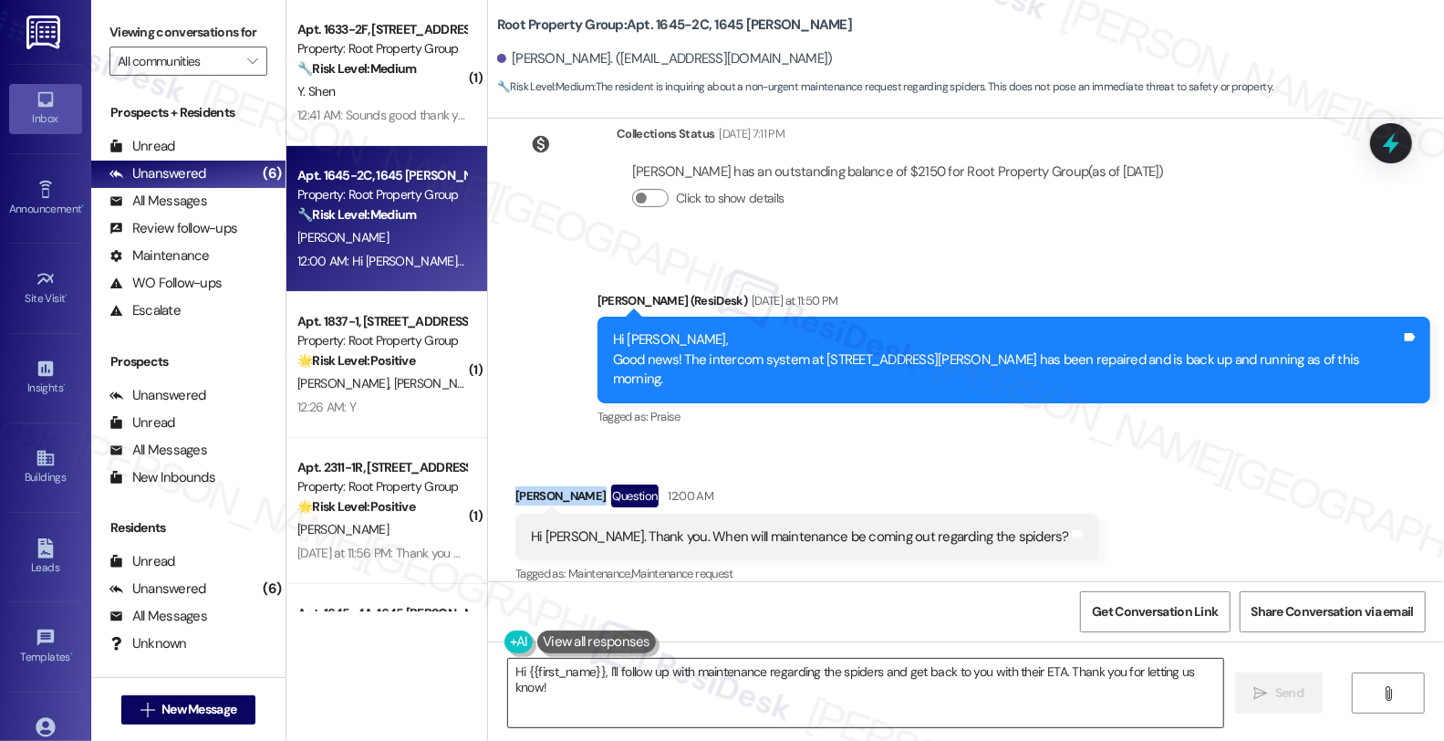
click at [597, 668] on textarea "Hi {{first_name}}, I'll follow up with maintenance regarding the spiders and ge…" at bounding box center [865, 693] width 715 height 68
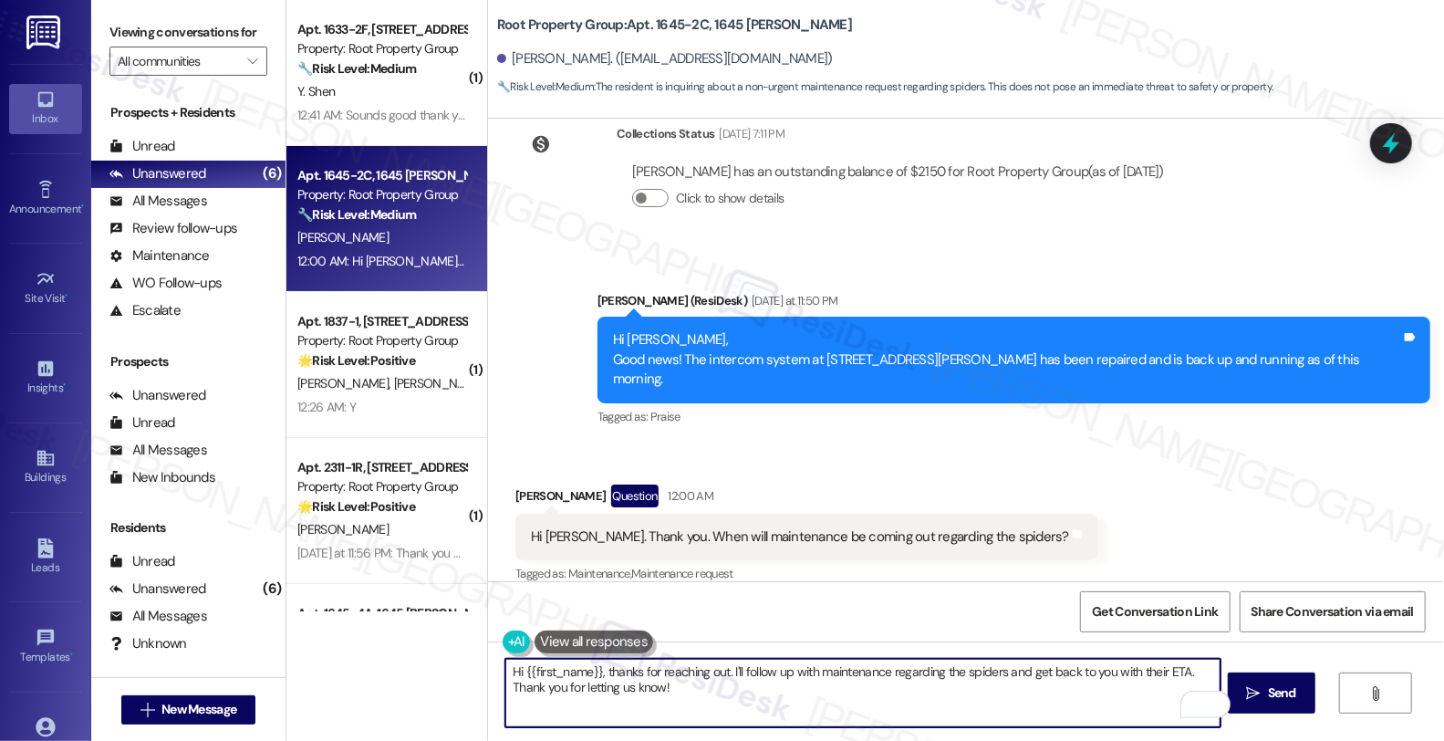
type textarea "Hi {{first_name}}, thanks for reaching out. I'll follow up with maintenance reg…"
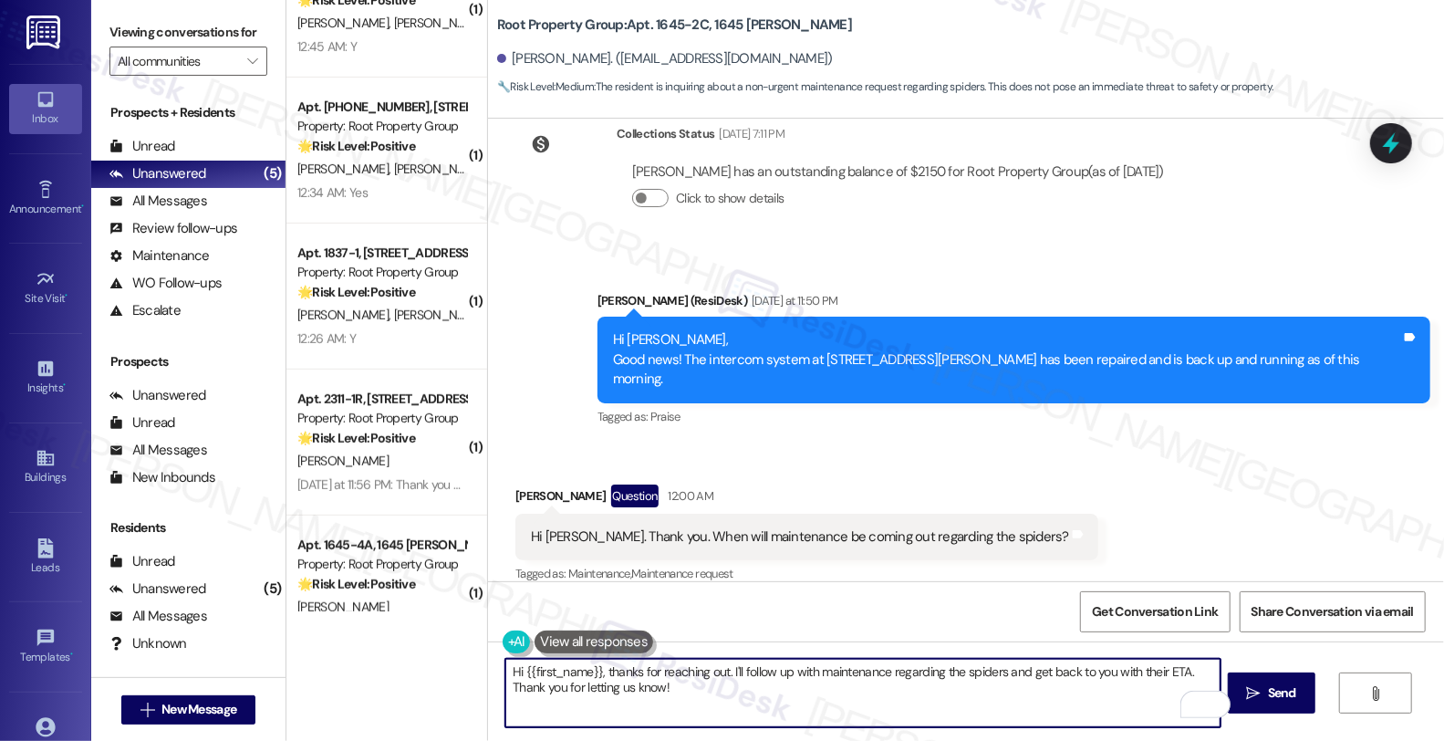
scroll to position [557, 0]
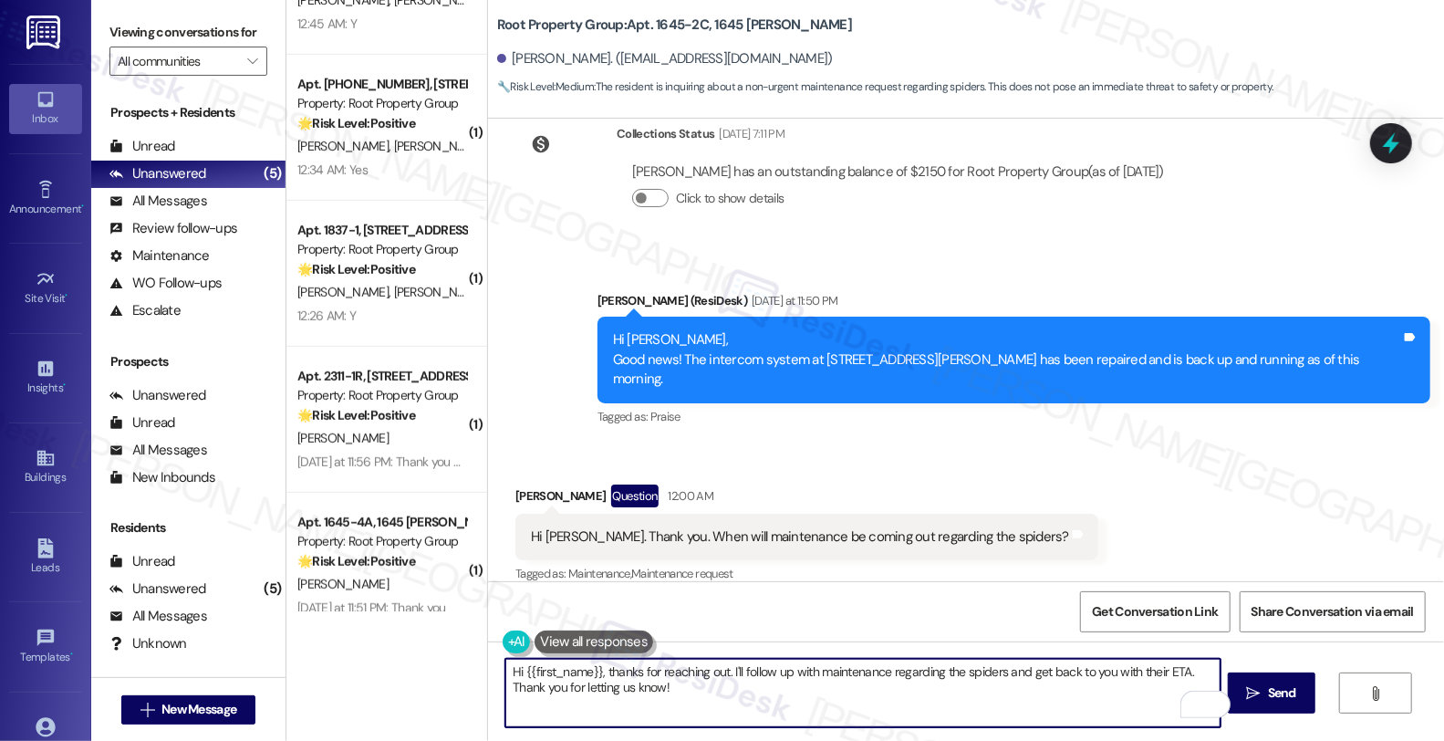
scroll to position [557, 0]
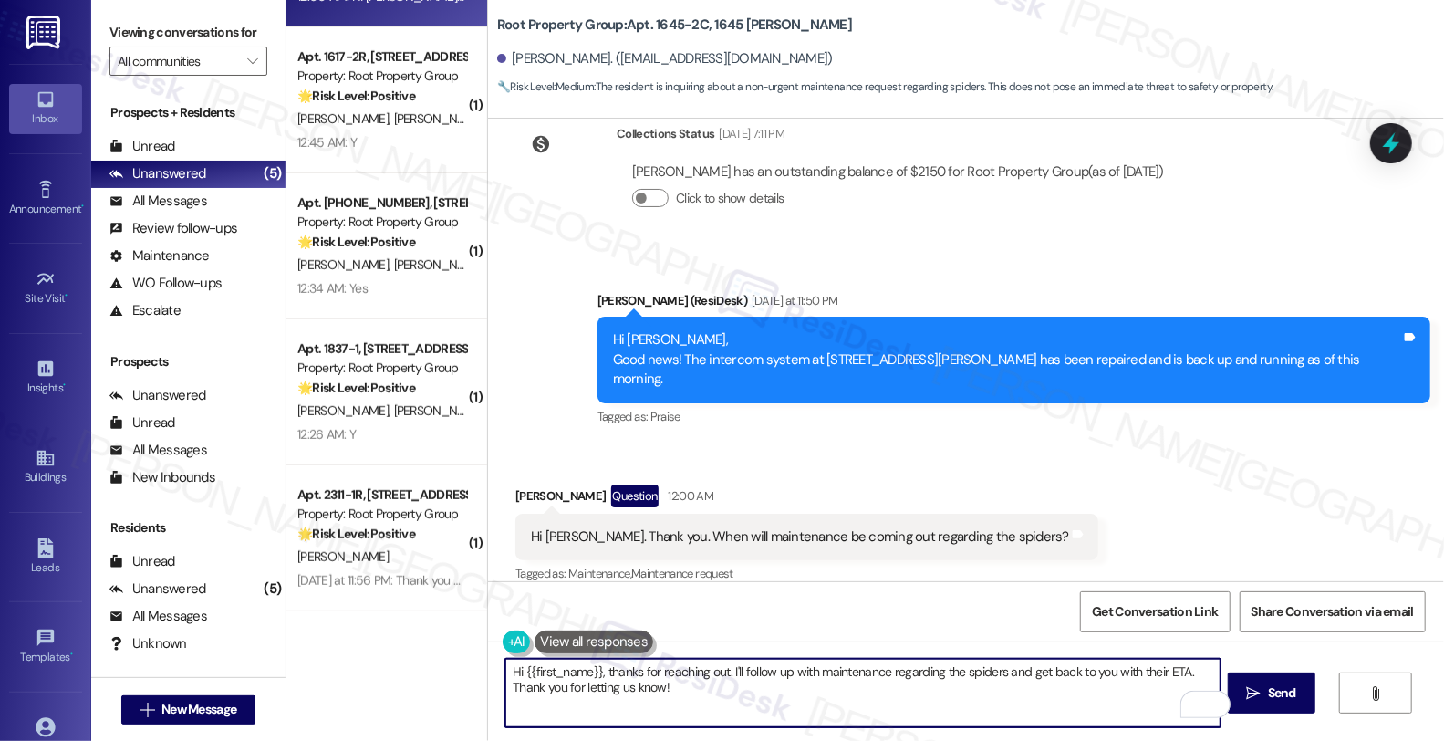
click at [997, 671] on textarea "Hi {{first_name}}, thanks for reaching out. I'll follow up with maintenance reg…" at bounding box center [863, 693] width 715 height 68
paste textarea "#37418-1"
drag, startPoint x: 527, startPoint y: 688, endPoint x: 822, endPoint y: 700, distance: 295.0
click at [822, 700] on textarea "Hi {{first_name}}, thanks for reaching out. I'll follow up with maintenance reg…" at bounding box center [863, 693] width 715 height 68
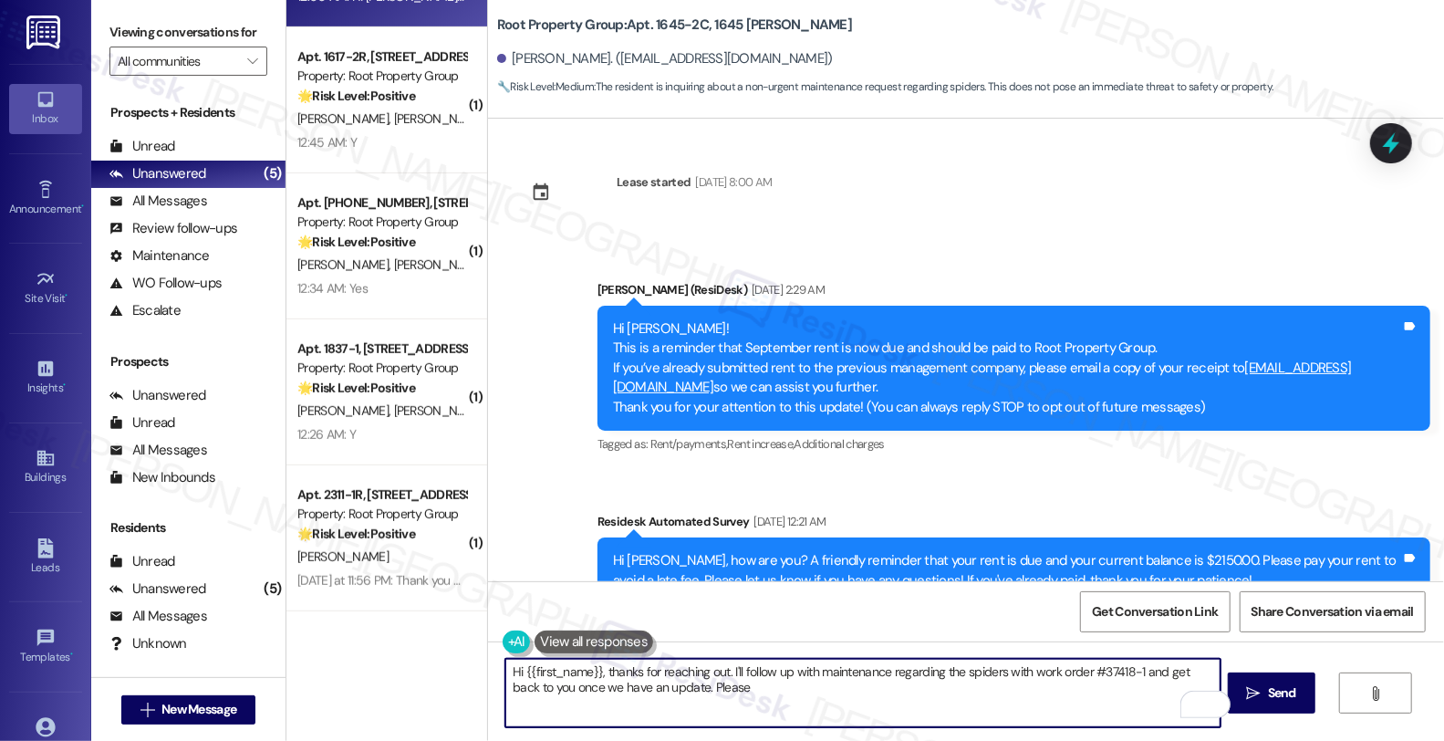
scroll to position [0, 0]
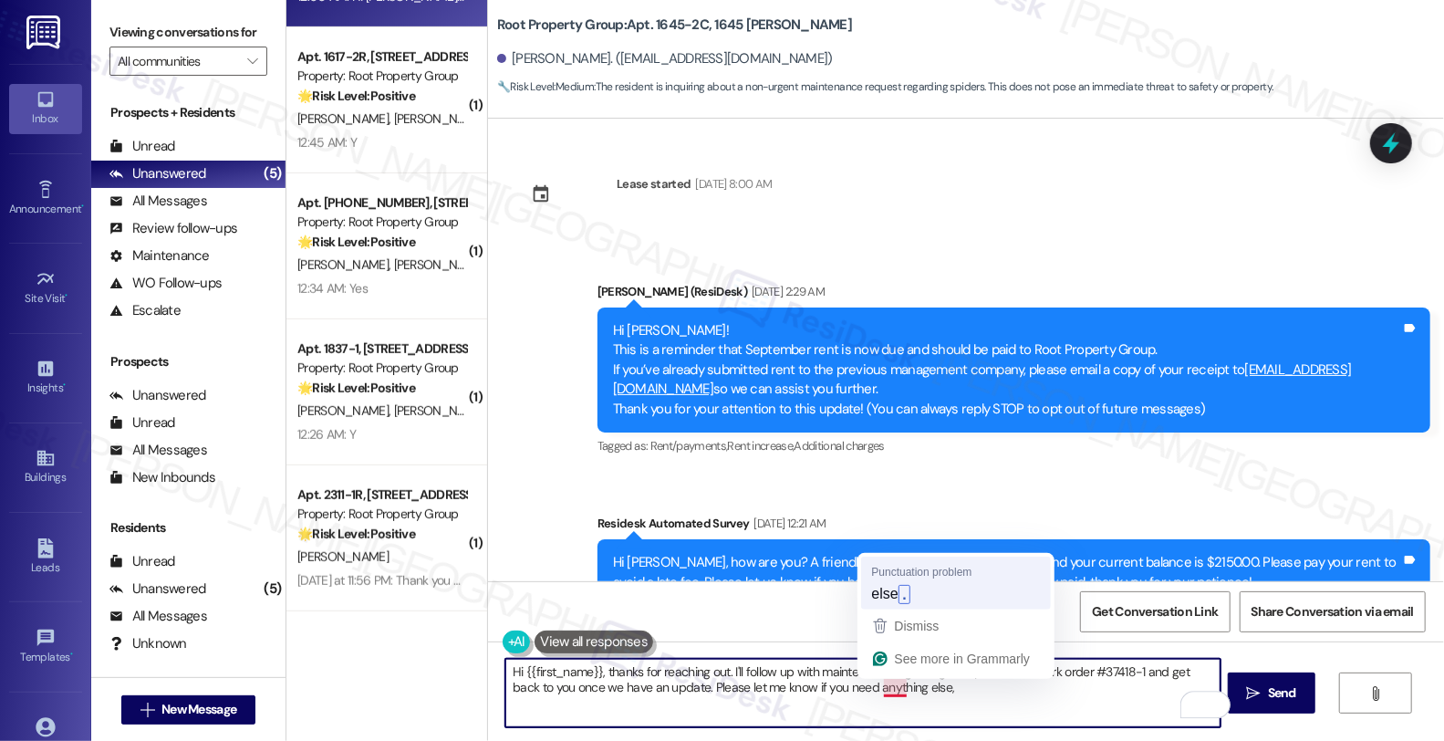
type textarea "Hi {{first_name}}, thanks for reaching out. I'll follow up with maintenance reg…"
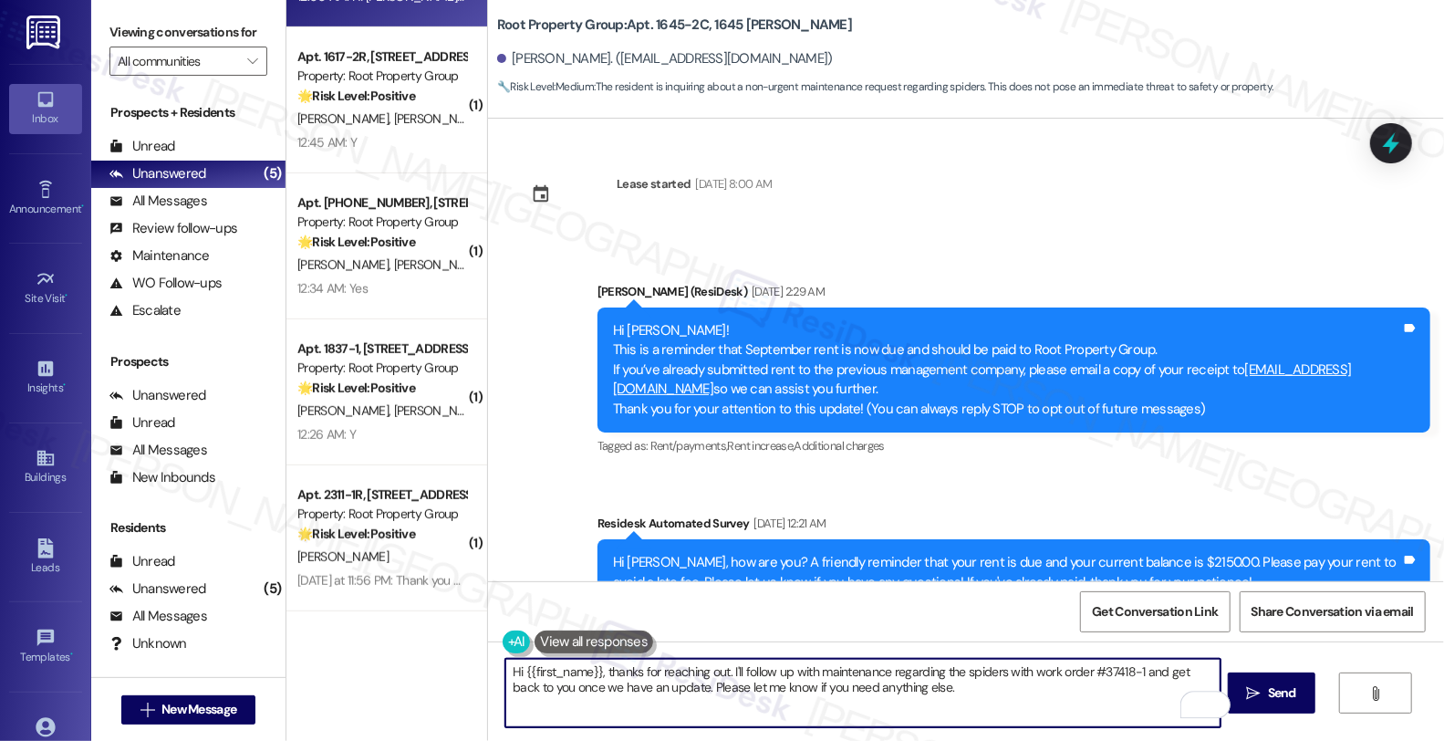
click at [909, 682] on textarea "Hi {{first_name}}, thanks for reaching out. I'll follow up with maintenance reg…" at bounding box center [863, 693] width 715 height 68
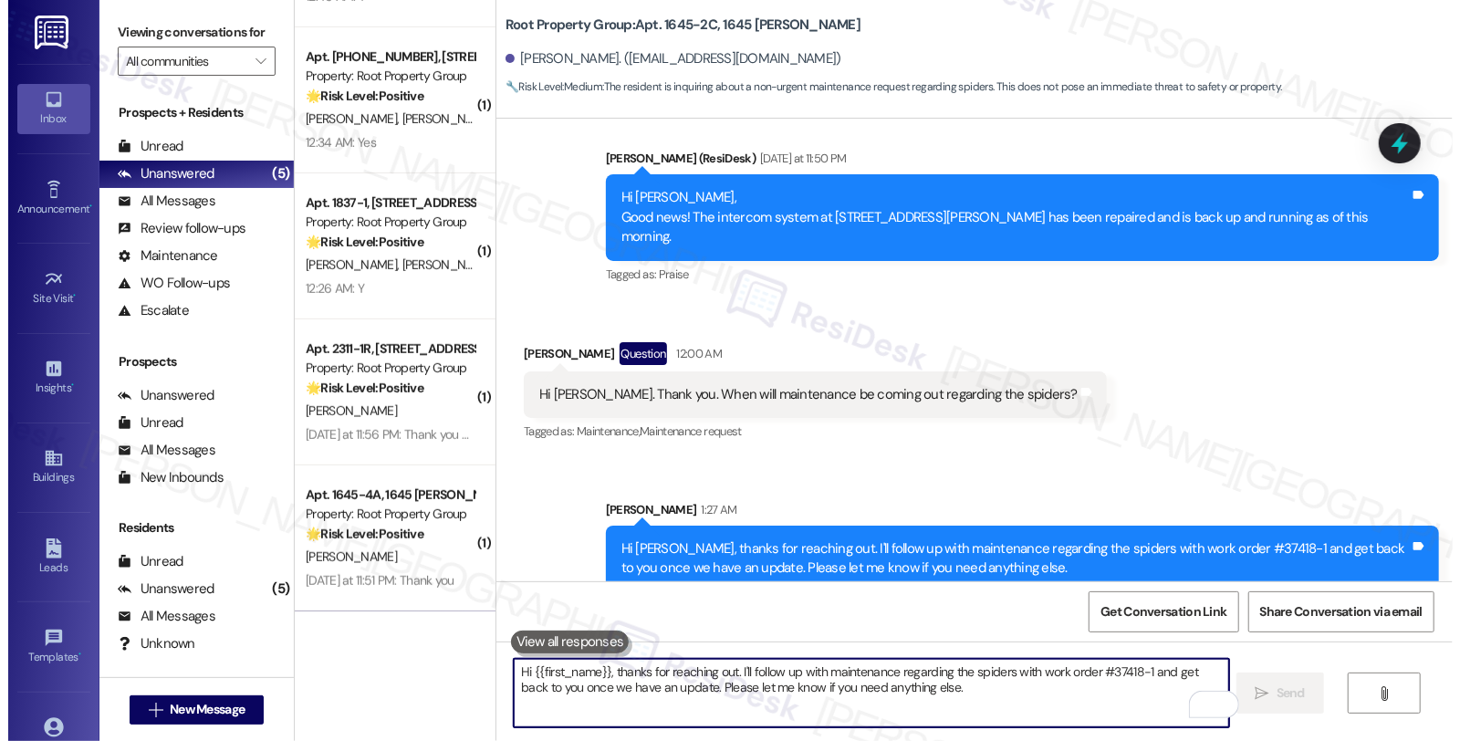
scroll to position [710, 0]
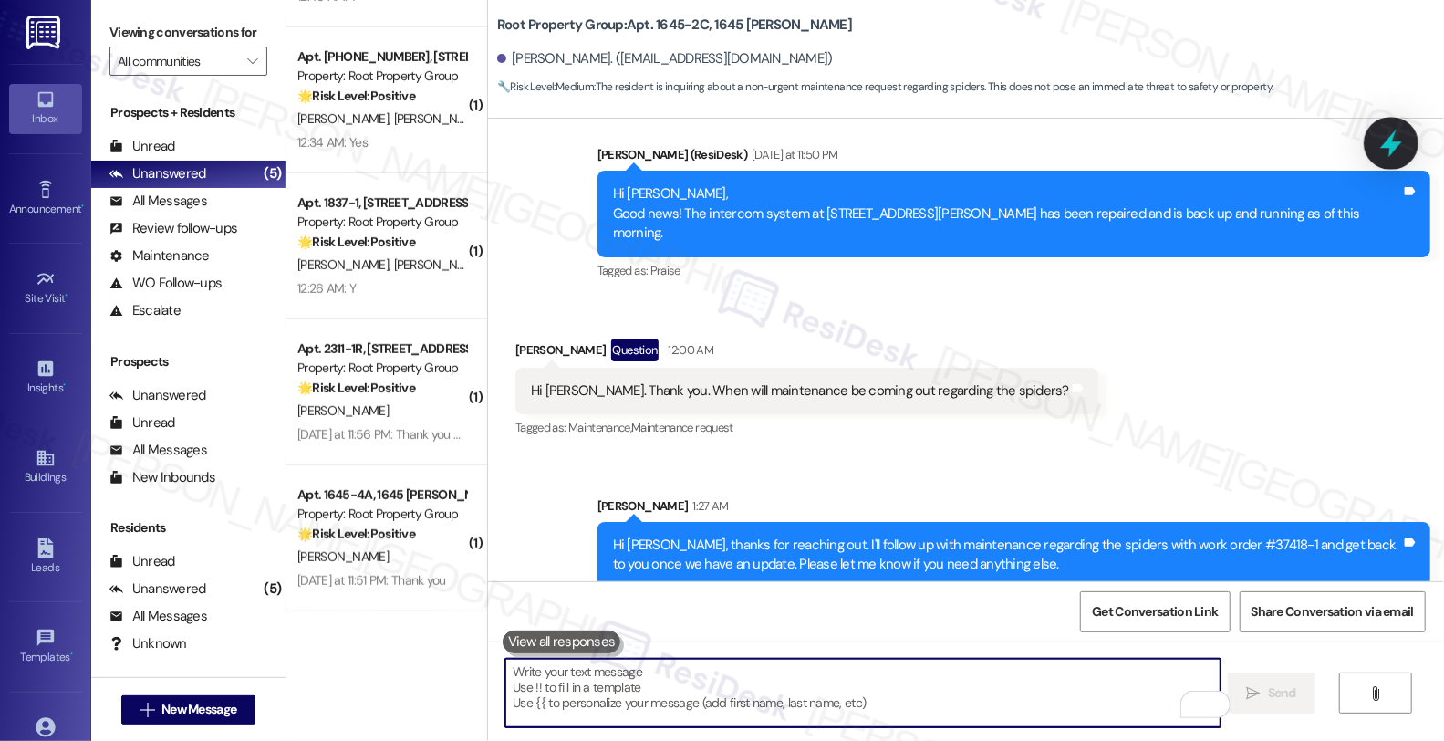
click at [1388, 141] on icon at bounding box center [1392, 144] width 22 height 28
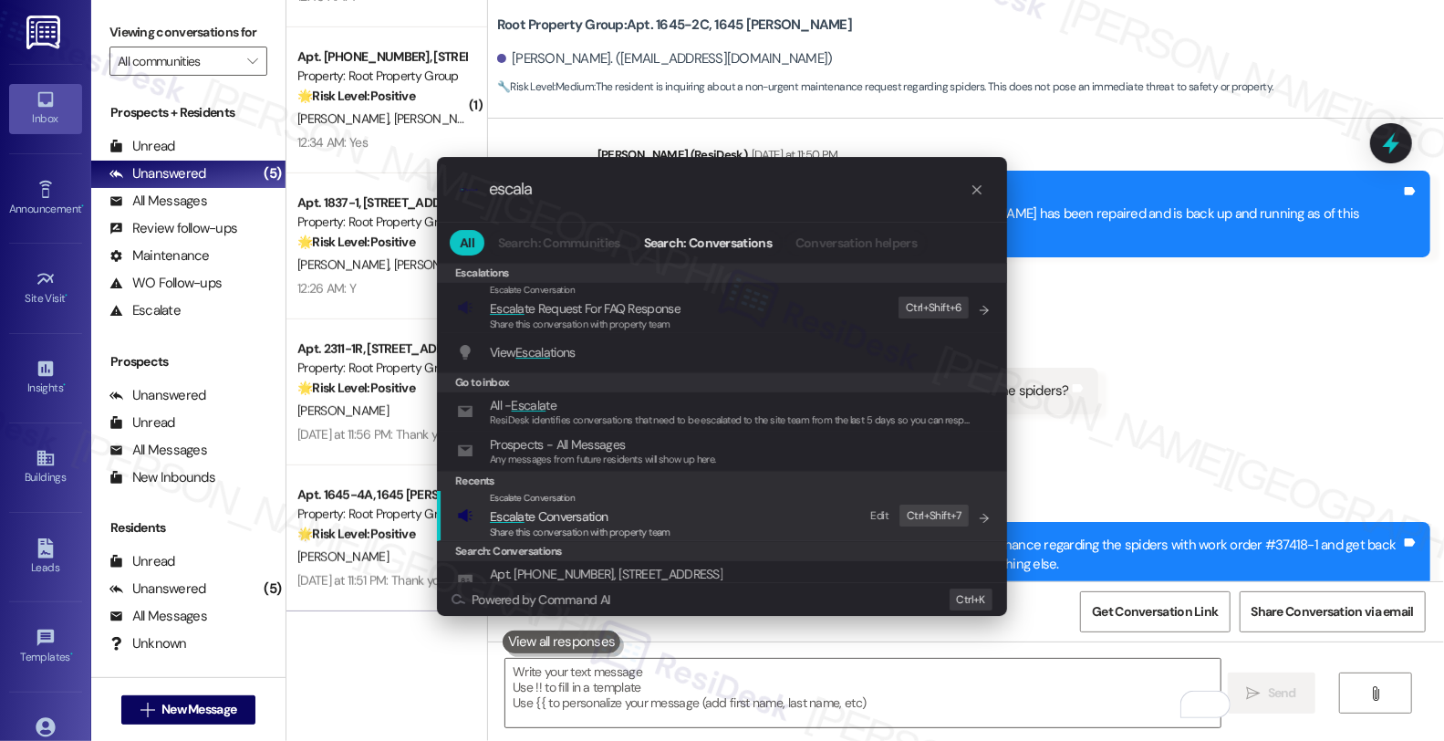
type input "escala"
click at [558, 495] on span "Escalate Conversation" at bounding box center [533, 498] width 86 height 12
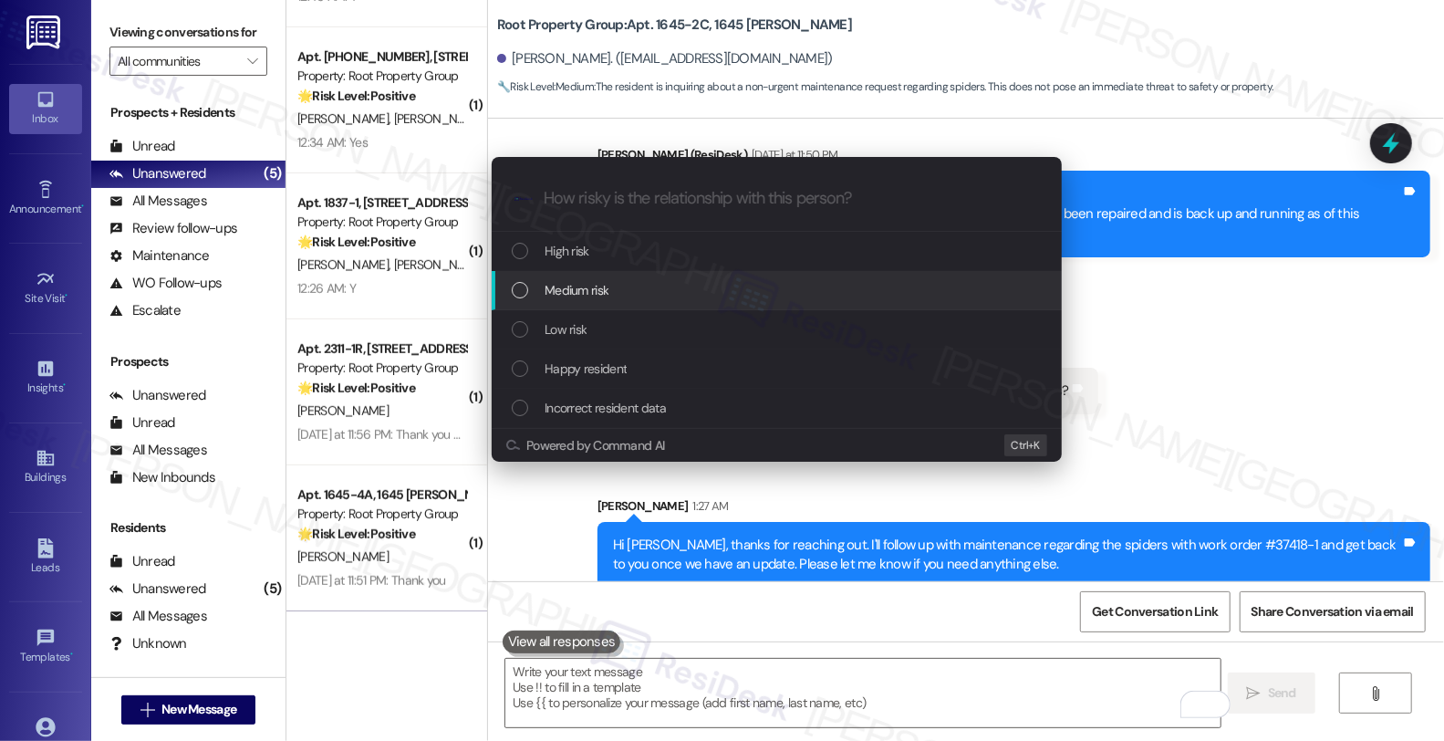
click at [661, 295] on div "Medium risk" at bounding box center [779, 290] width 534 height 20
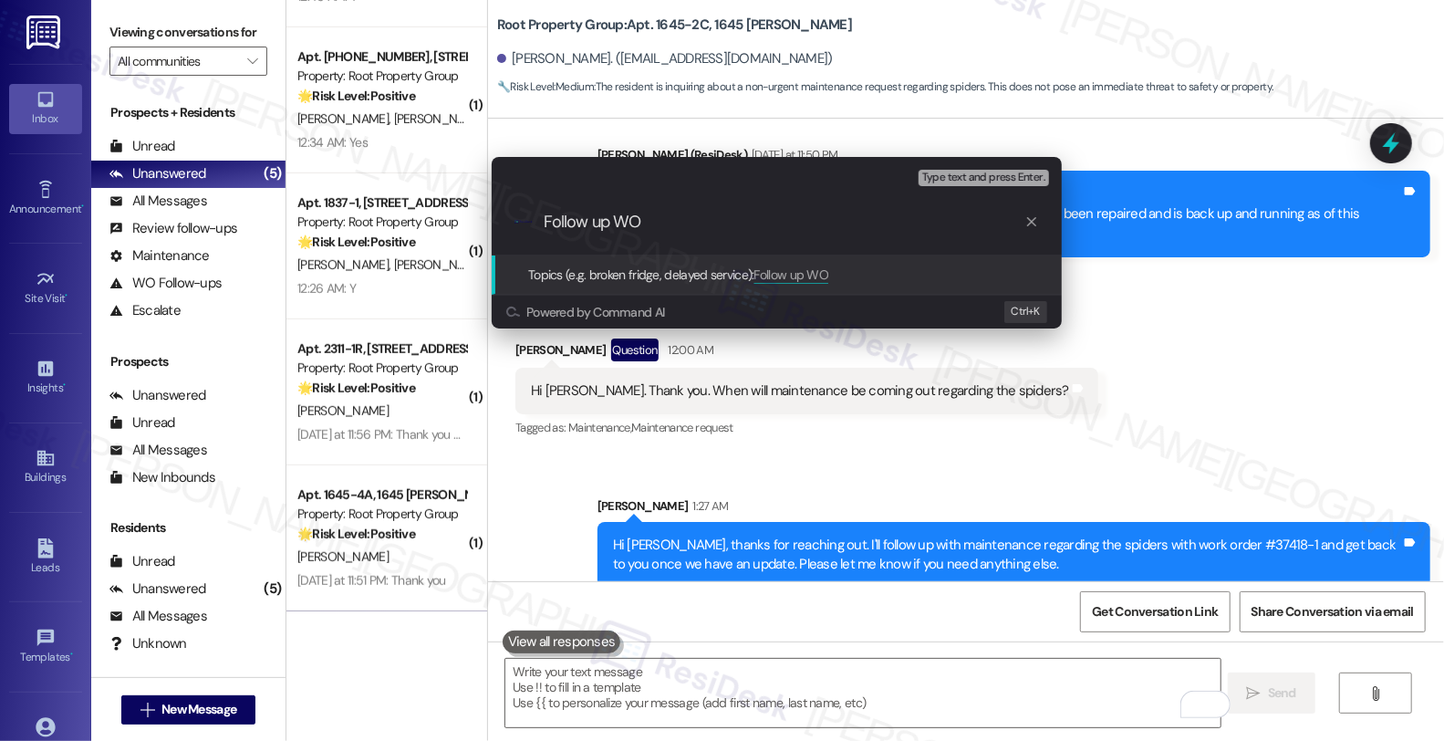
paste input "#37418-1"
type input "Follow up WO #37418-1 (pest control)"
paste input "Follow up WO #37418-1 (pest control)"
type input "Follow up WO #37418-1 (pest control)"
click at [898, 238] on div ".cls-1{fill:#0a055f;}.cls-2{fill:#0cc4c4;} resideskLogoBlueOrange Follow up WO …" at bounding box center [777, 222] width 570 height 65
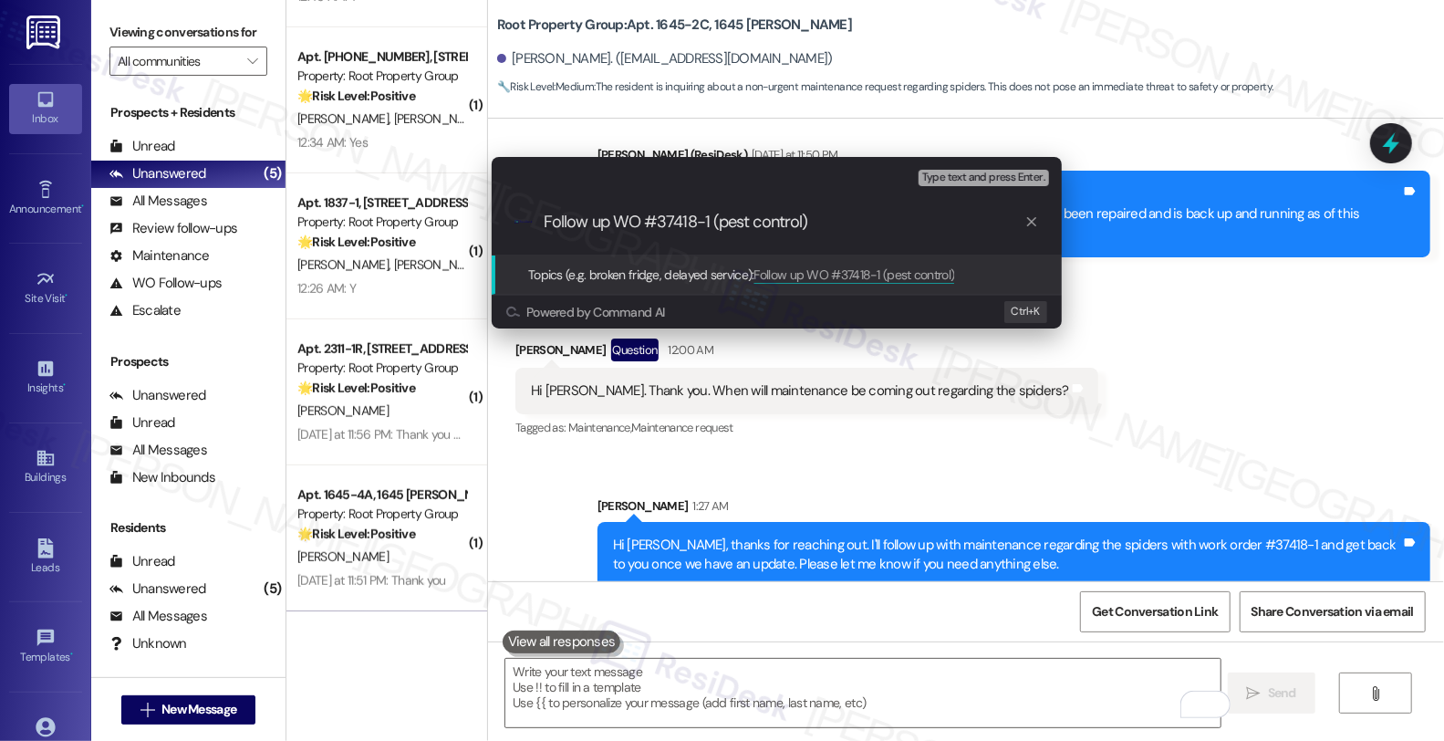
click at [821, 217] on input "Follow up WO #37418-1 (pest control)" at bounding box center [784, 222] width 481 height 19
drag, startPoint x: 821, startPoint y: 217, endPoint x: 397, endPoint y: 217, distance: 424.3
click at [397, 217] on div "Escalate Conversation Medium risk Topics (e.g. broken fridge, delayed service) …" at bounding box center [722, 370] width 1444 height 741
click at [1391, 140] on div "Escalate Conversation Medium risk Topics (e.g. broken fridge, delayed service) …" at bounding box center [722, 370] width 1444 height 741
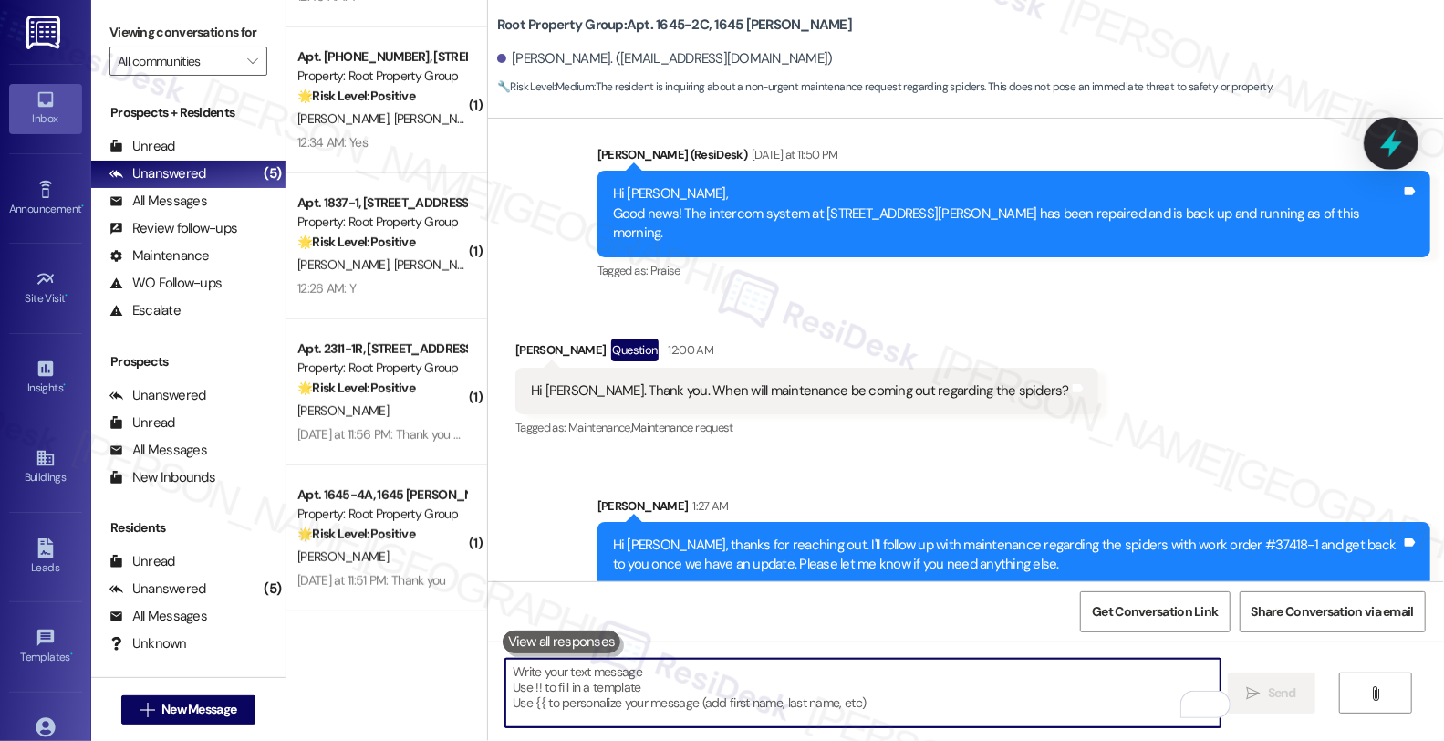
click at [1408, 141] on div at bounding box center [1391, 143] width 55 height 52
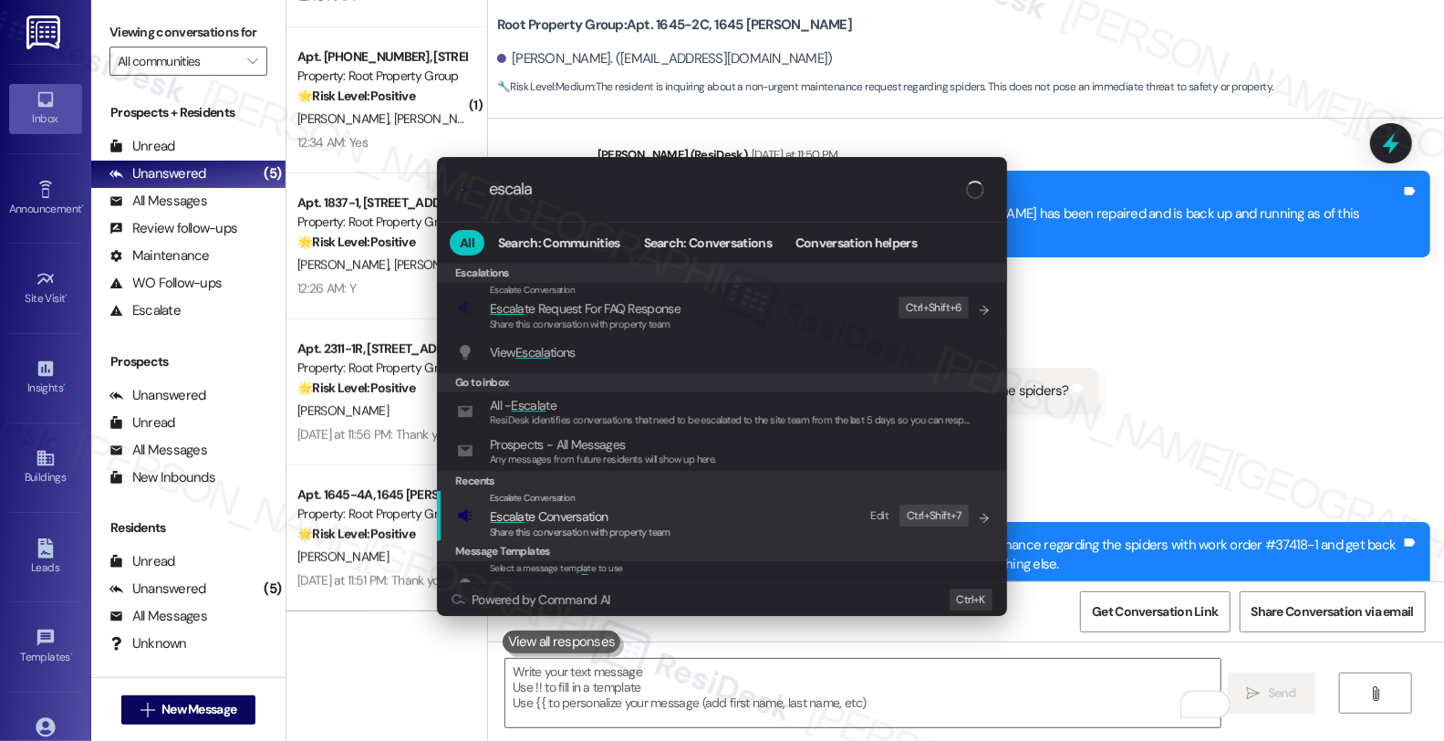
type input "escala"
click at [602, 521] on span "Escala te Conversation" at bounding box center [549, 516] width 118 height 16
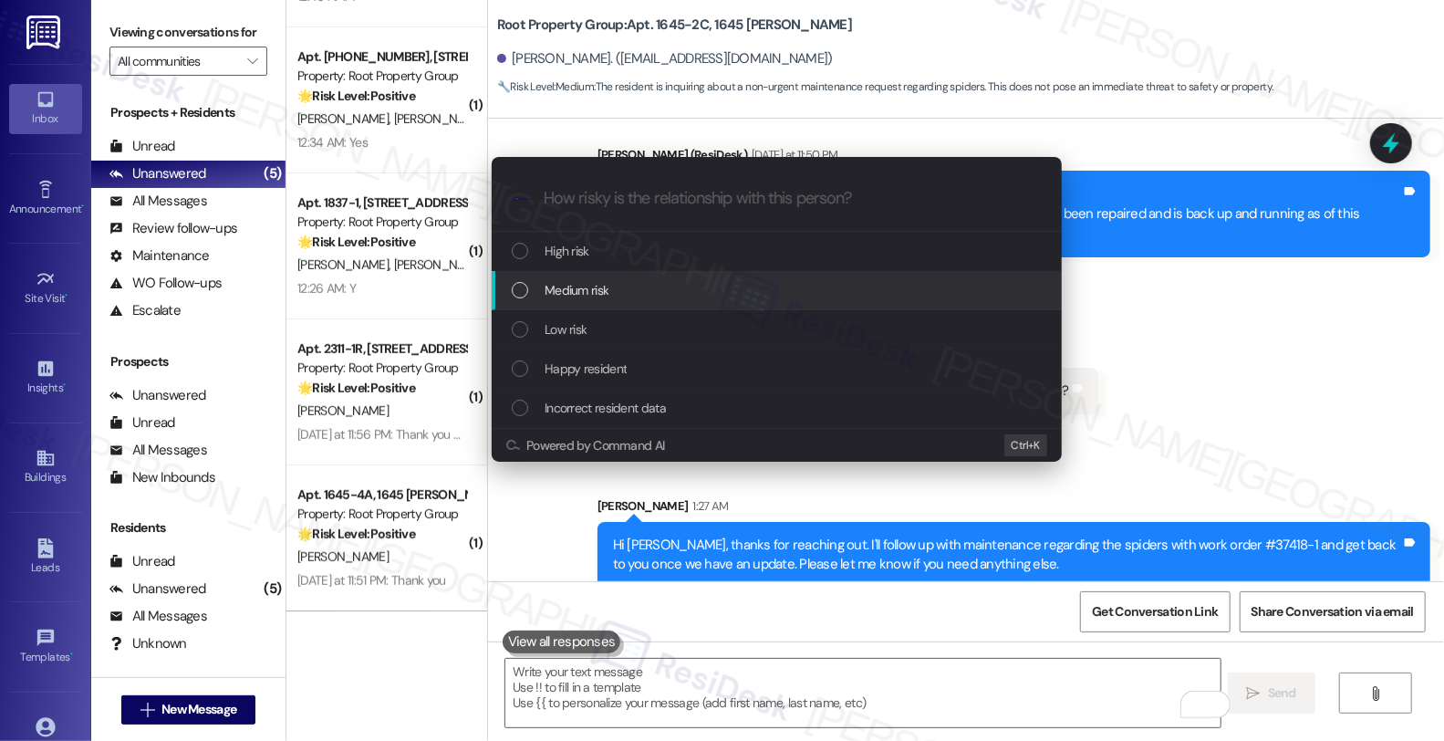
click at [580, 302] on div "Medium risk" at bounding box center [777, 290] width 570 height 39
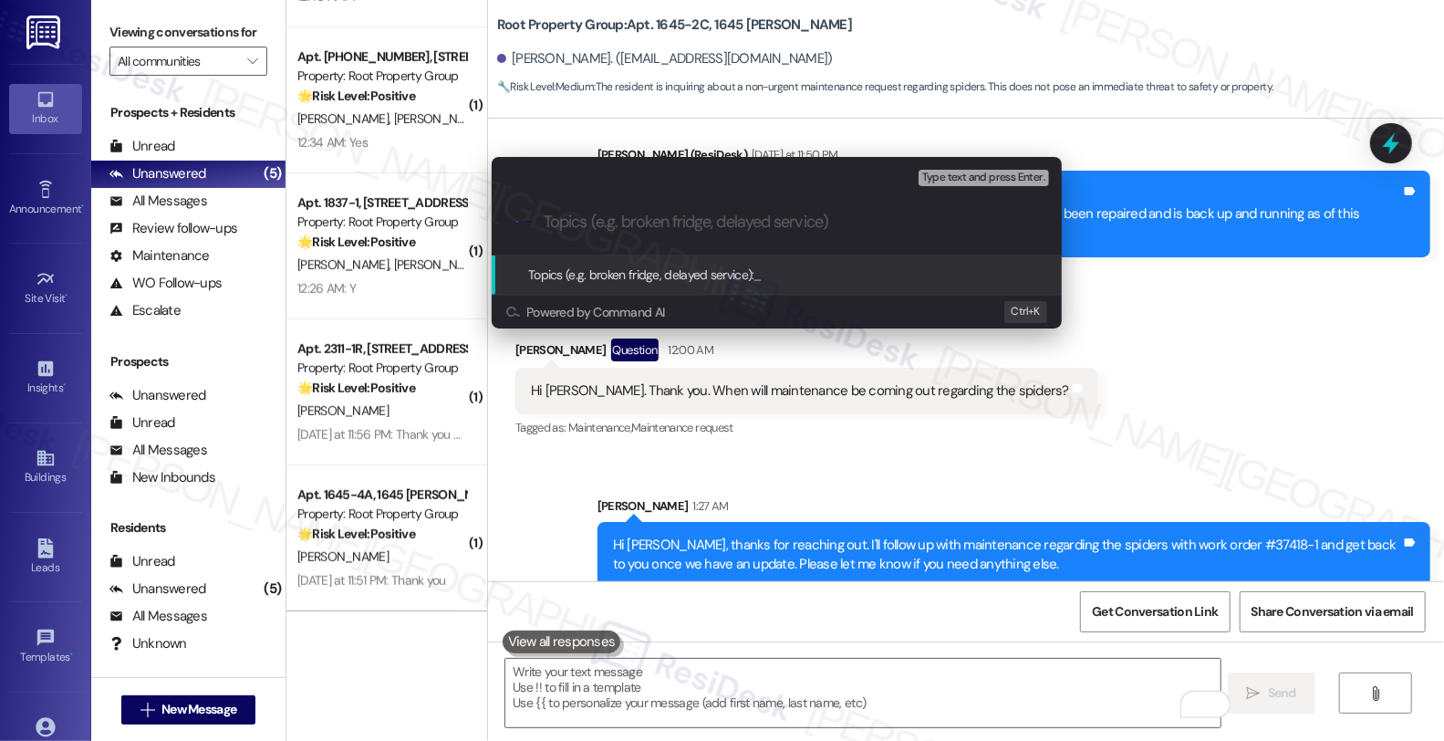
paste input "Follow up WO #37418-1 (pest control)"
type input "Follow up WO #37418-1 (pest control)"
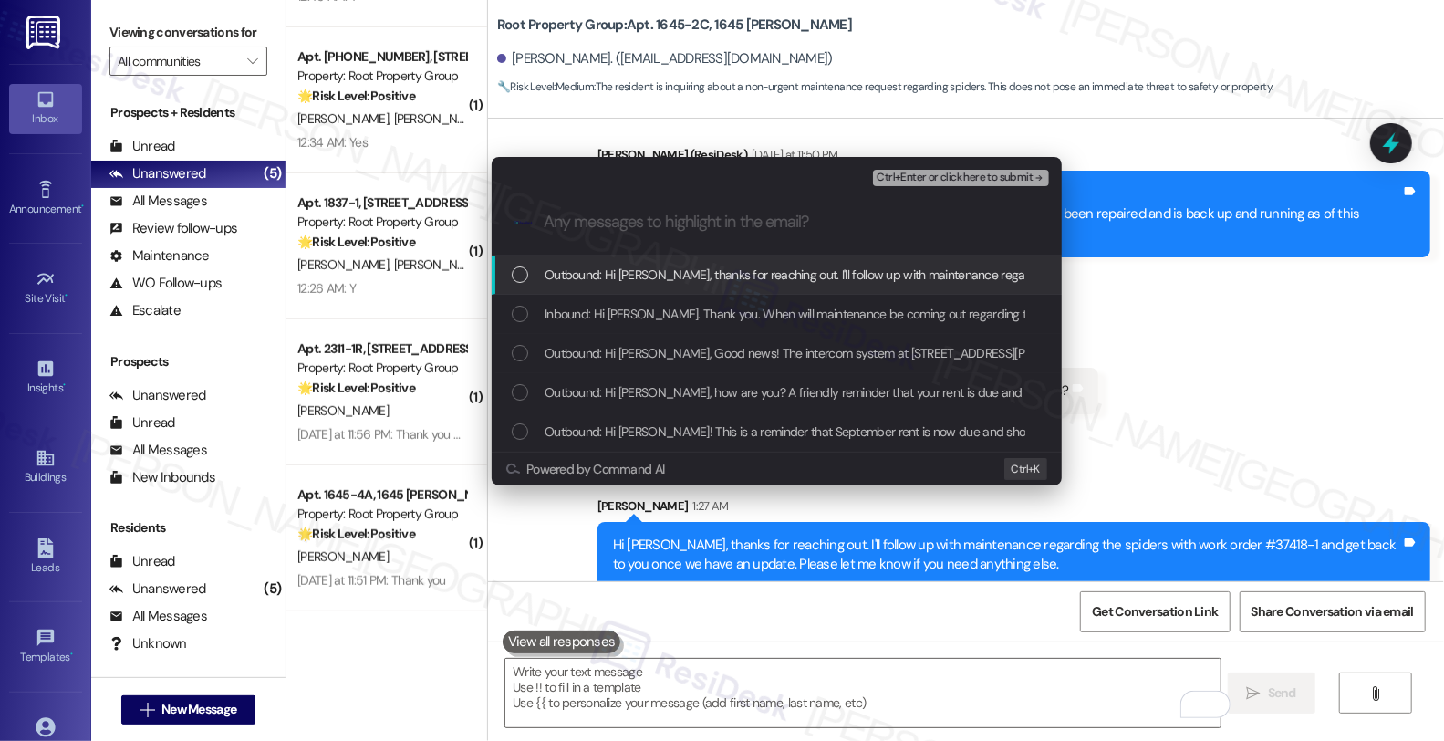
click at [580, 308] on span "Inbound: Hi Sarah. Thank you. When will maintenance be coming out regarding the…" at bounding box center [817, 314] width 544 height 20
click at [923, 180] on span "Ctrl+Enter or click here to submit" at bounding box center [955, 178] width 156 height 13
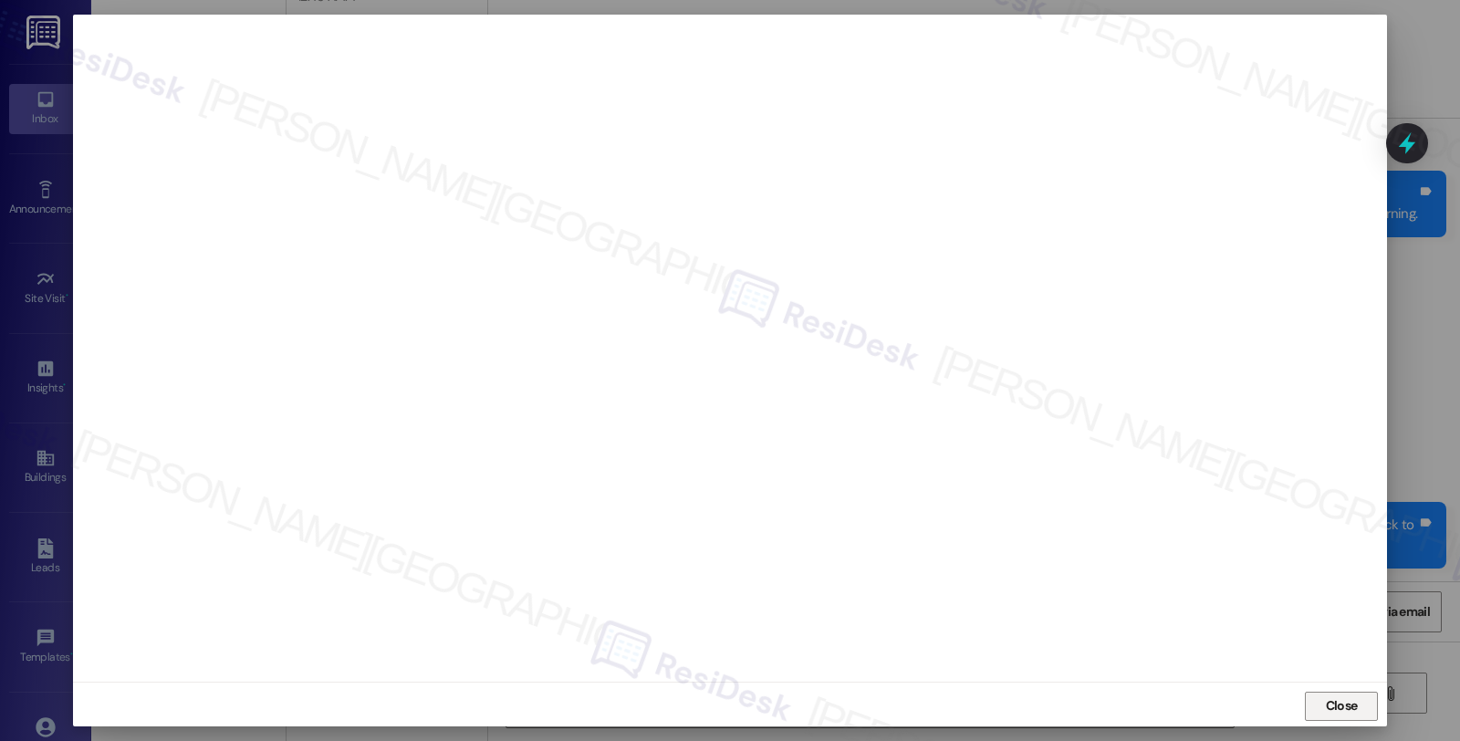
click at [1329, 708] on span "Close" at bounding box center [1342, 705] width 32 height 19
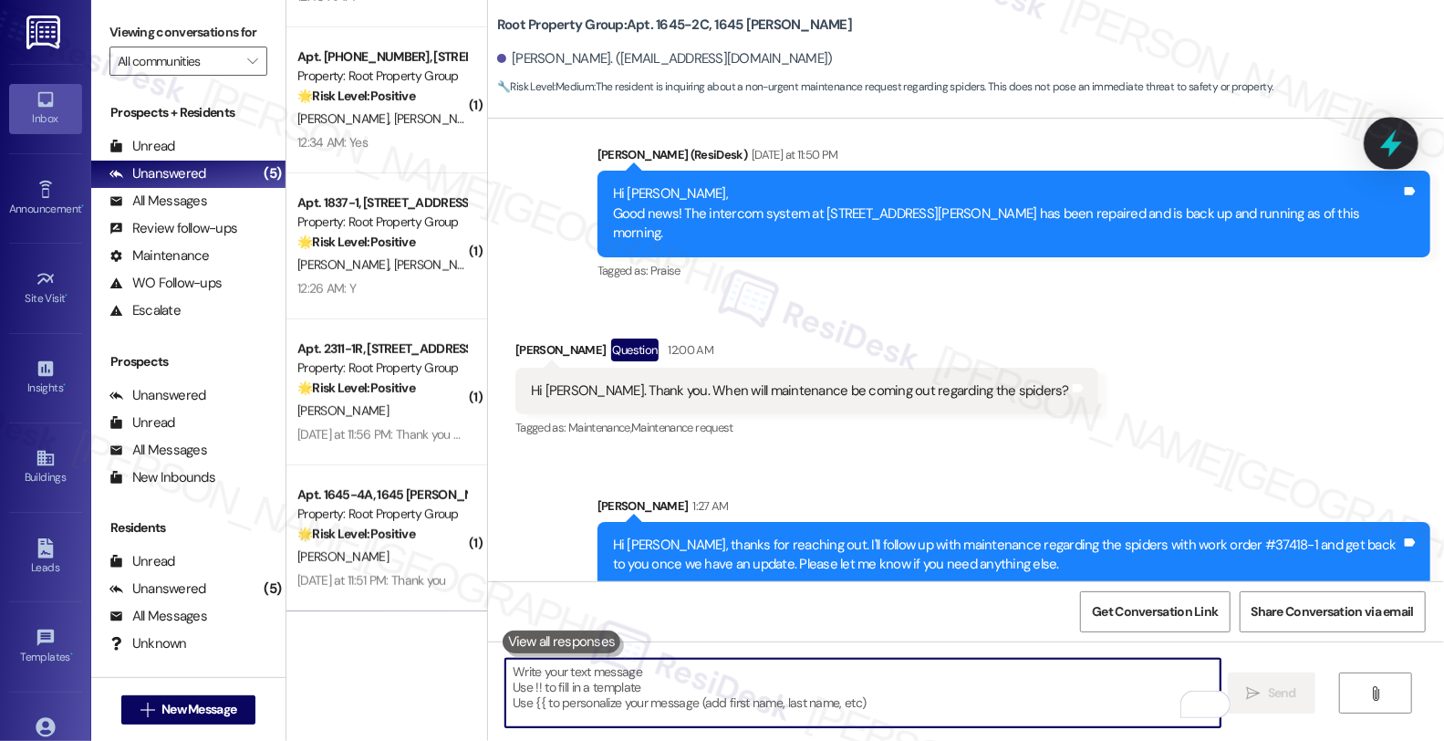
click at [1390, 142] on icon at bounding box center [1392, 144] width 22 height 28
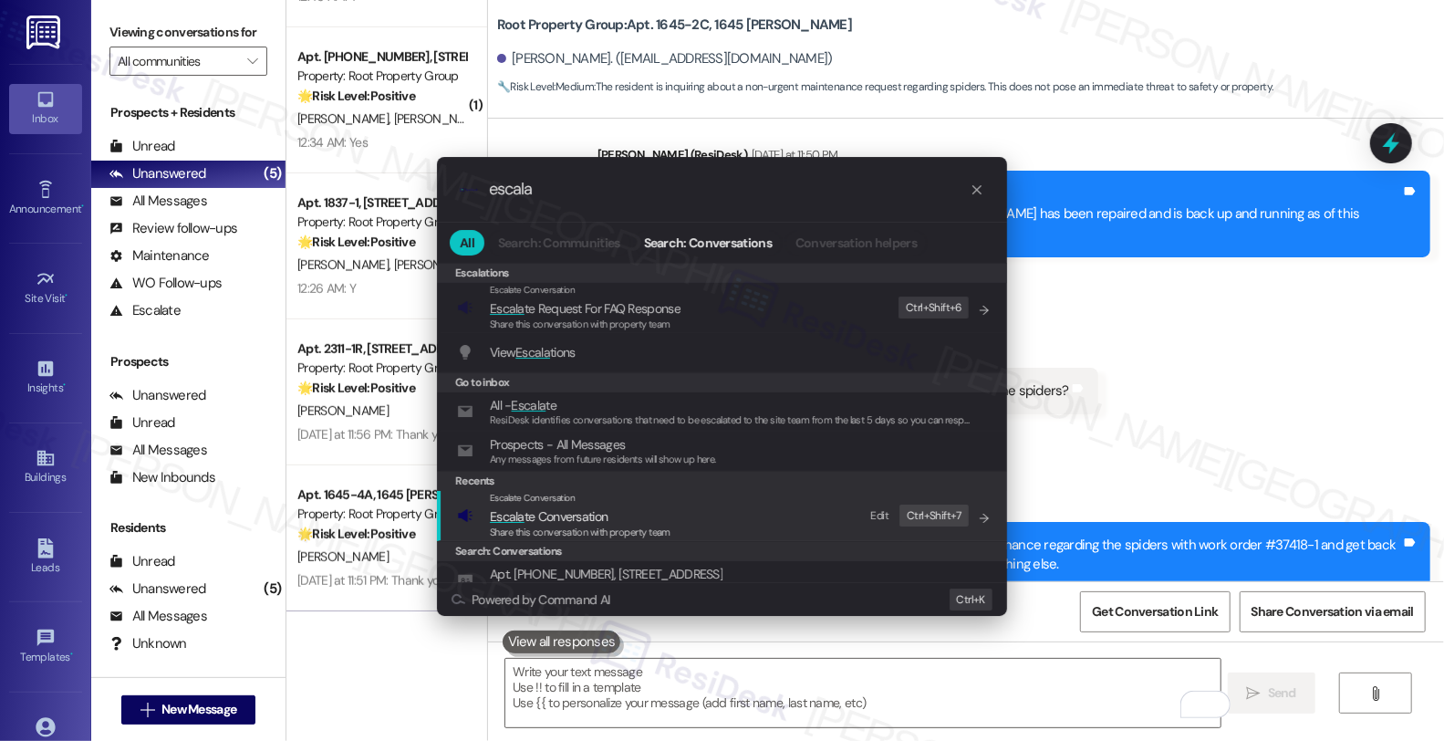
type input "escala"
click at [687, 503] on div "Escalate Conversation Escala te Conversation Share this conversation with prope…" at bounding box center [724, 515] width 534 height 49
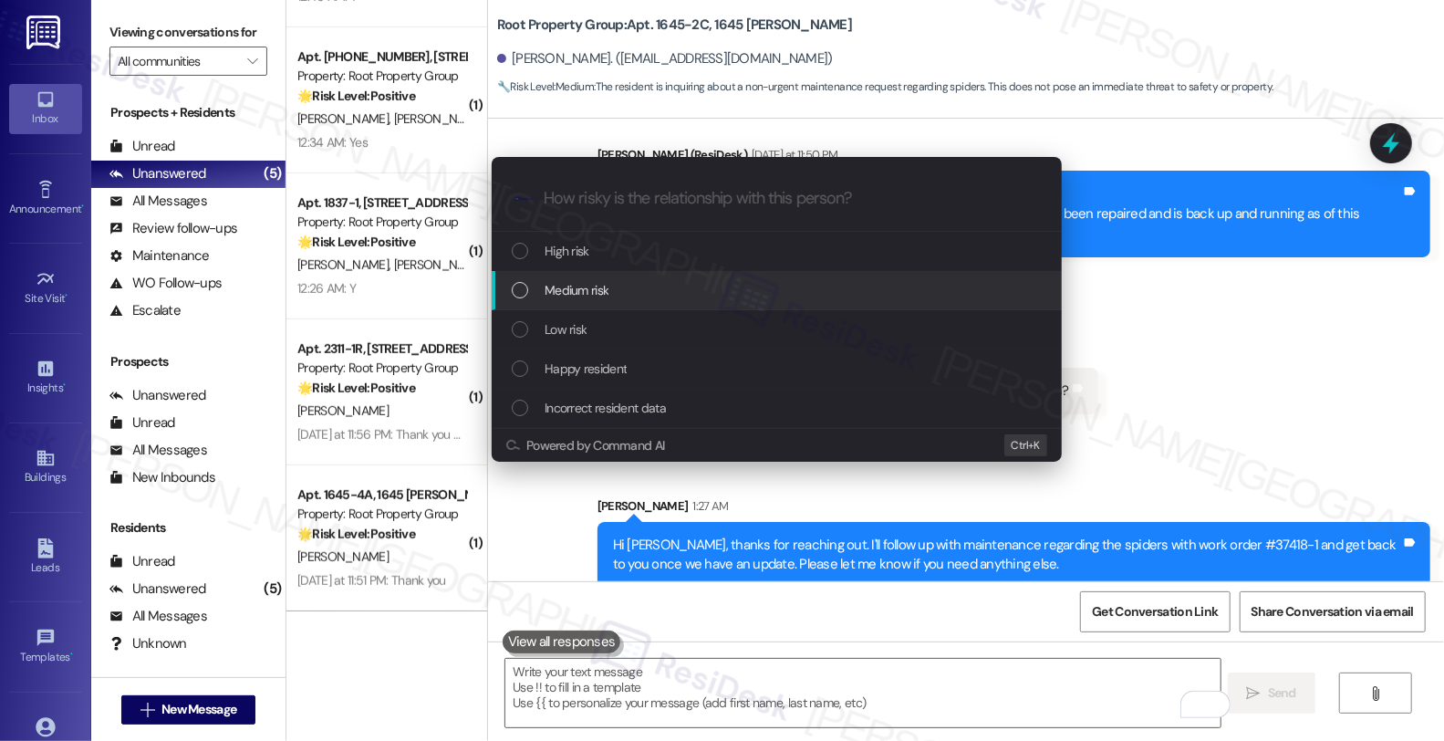
click at [672, 287] on div "Medium risk" at bounding box center [779, 290] width 534 height 20
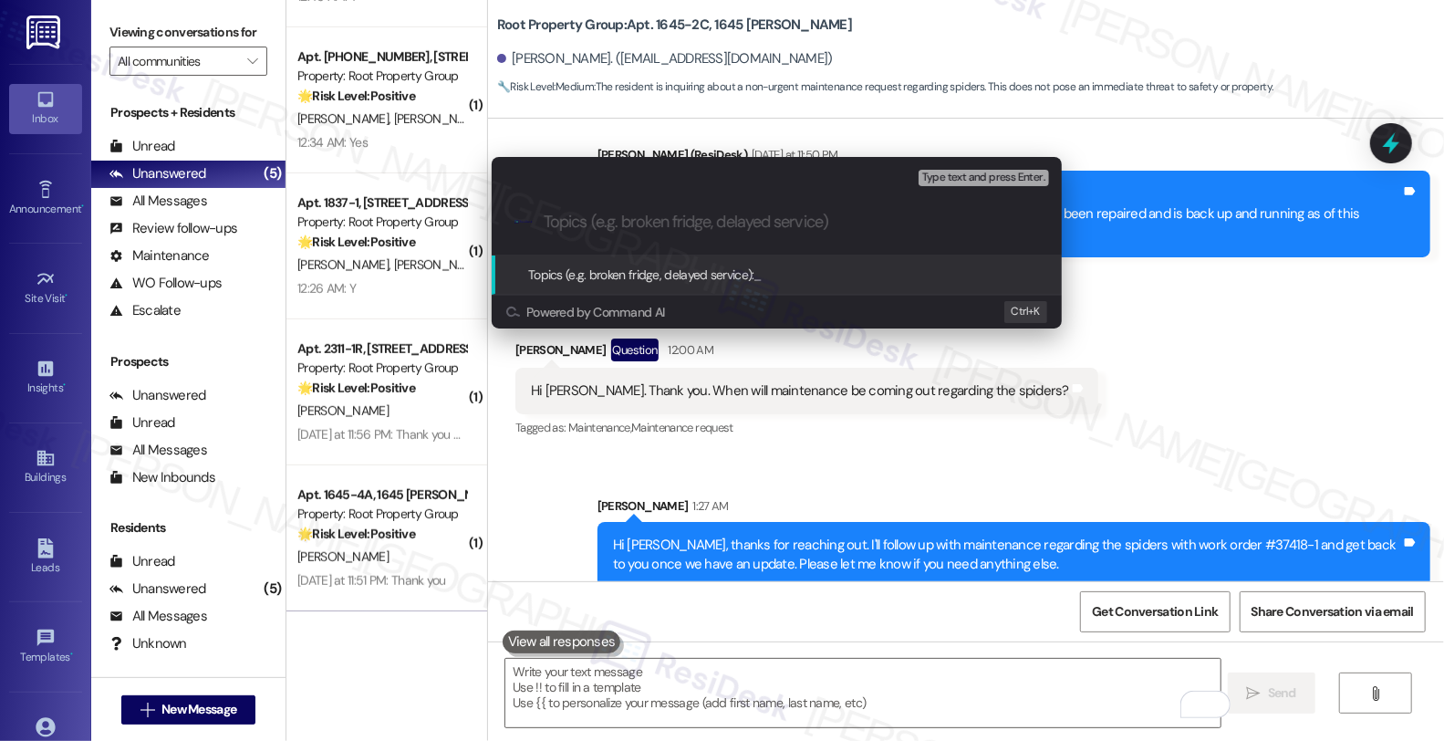
paste input "Follow up WO #37418-1 (pest control)"
type input "Follow up WO #37418-1 (pest control)"
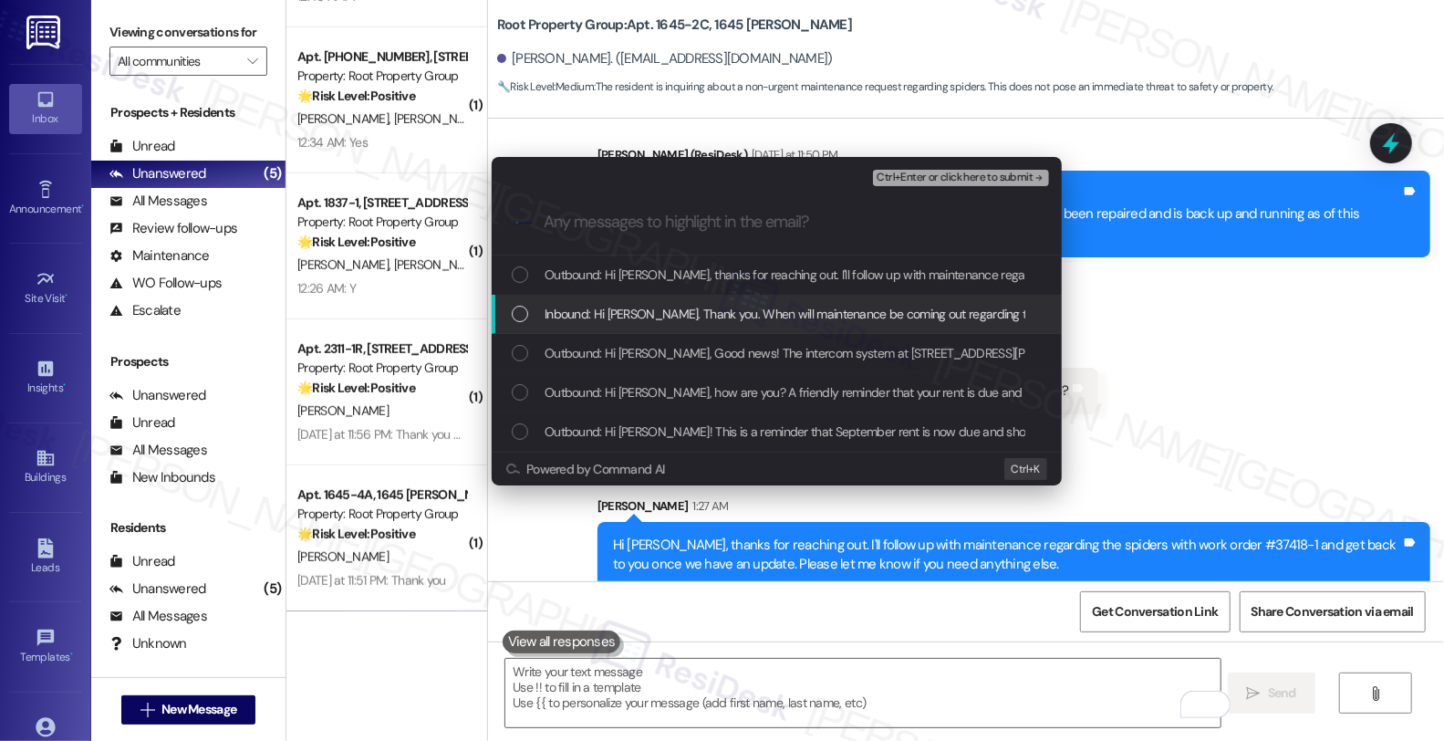
click at [672, 302] on div "Inbound: Hi Sarah. Thank you. When will maintenance be coming out regarding the…" at bounding box center [777, 314] width 570 height 39
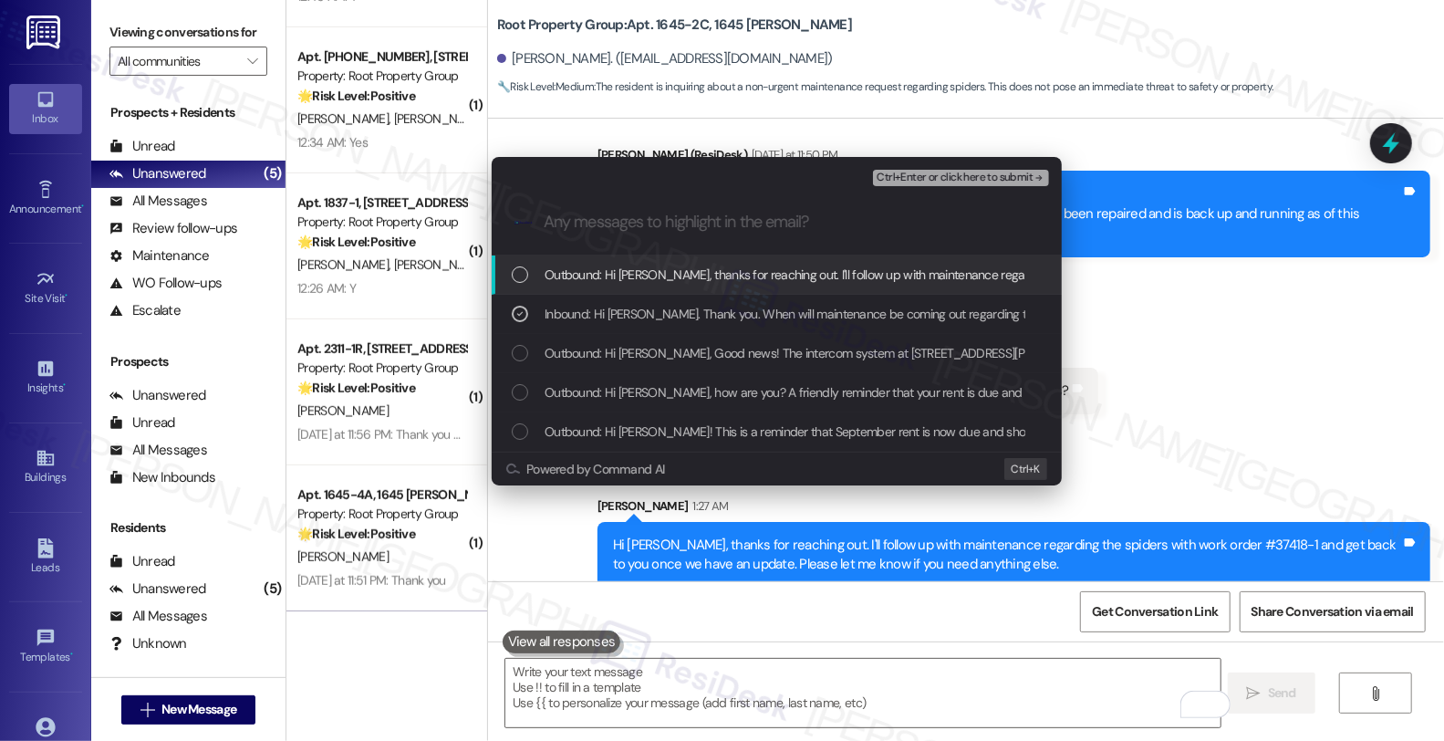
click at [901, 176] on span "Ctrl+Enter or click here to submit" at bounding box center [955, 178] width 156 height 13
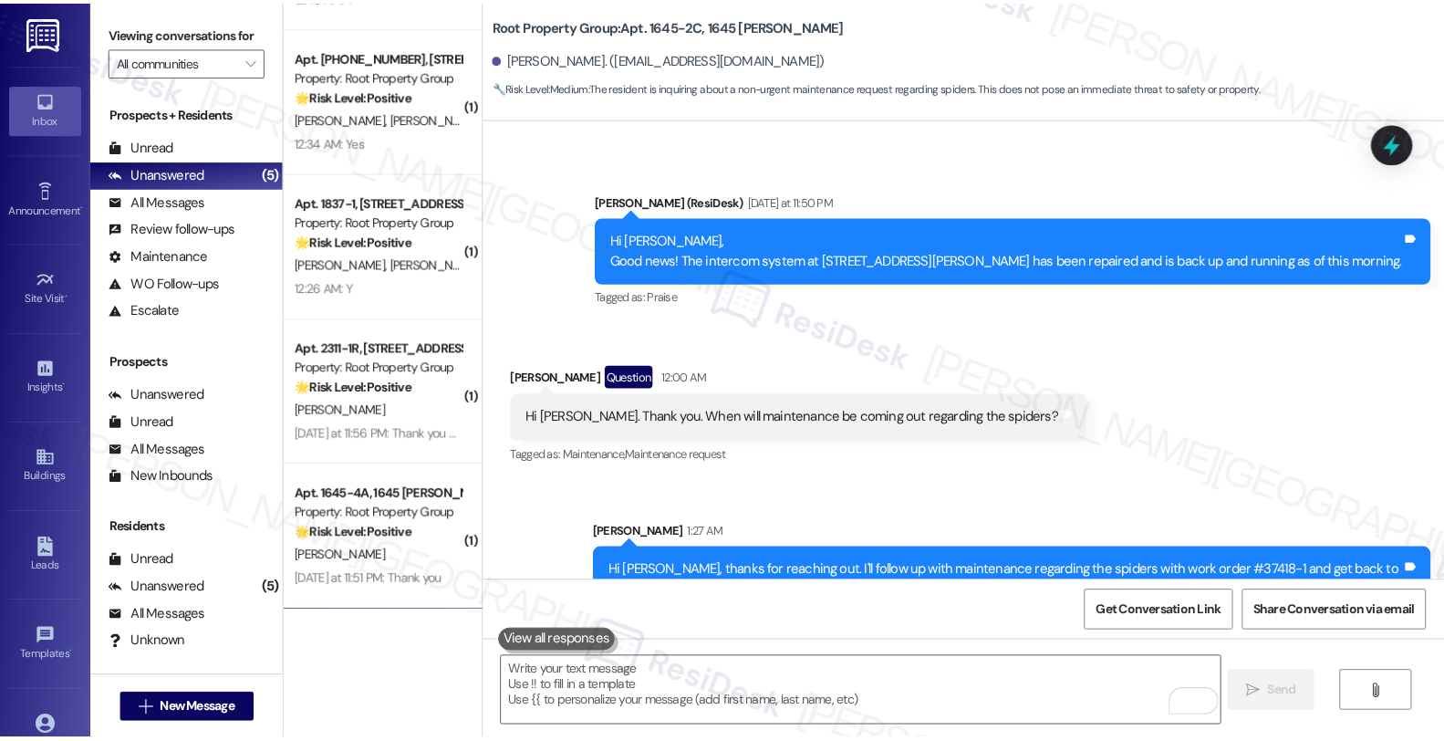
scroll to position [563, 0]
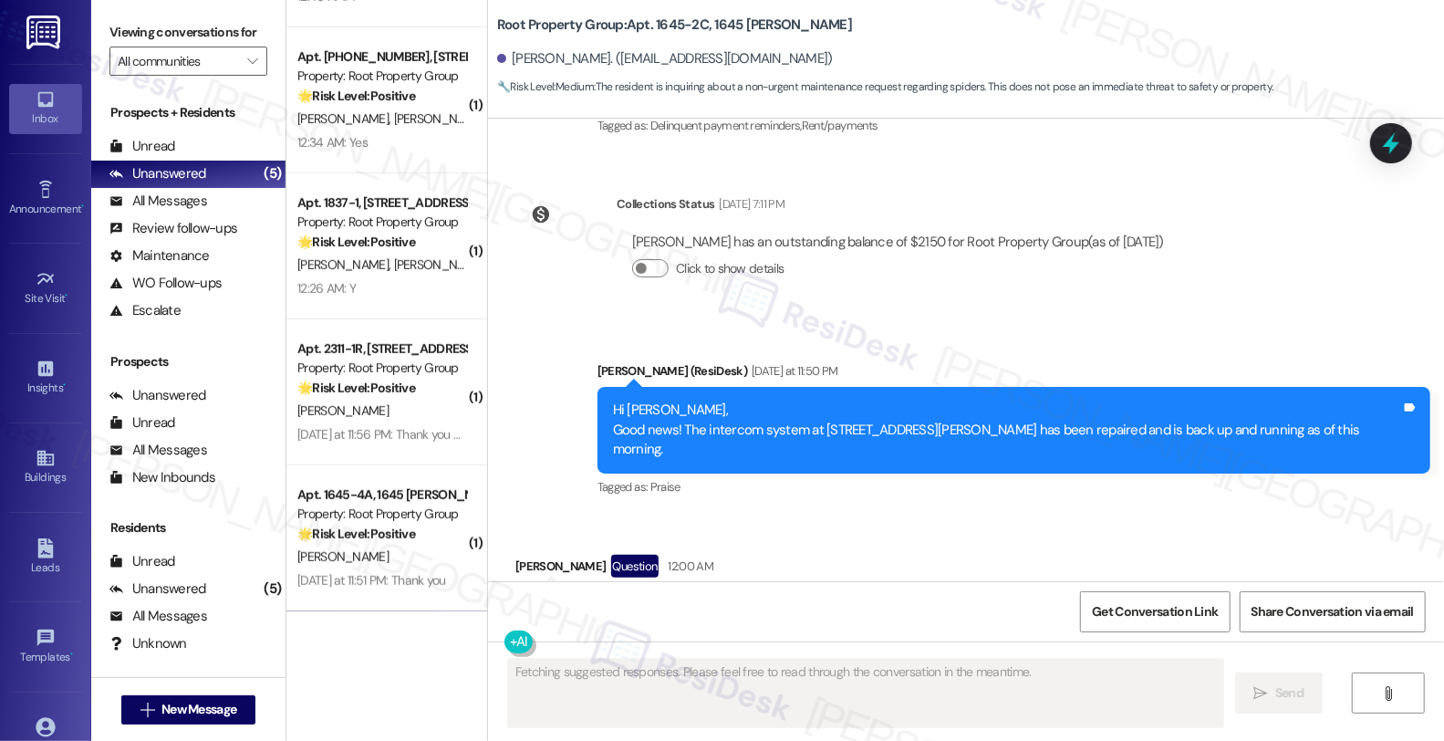
type textarea "Fetching suggested responses. Please feel free to read through the conversation…"
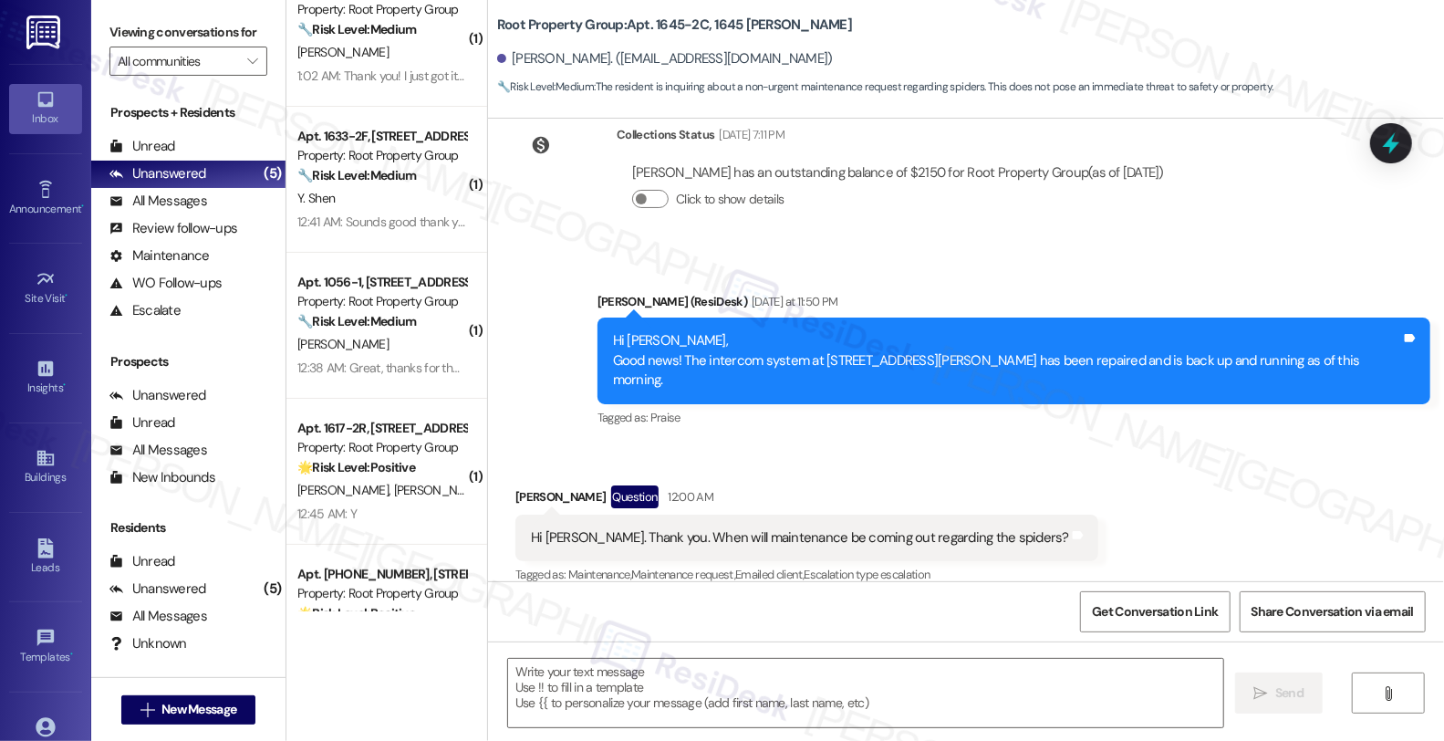
scroll to position [0, 0]
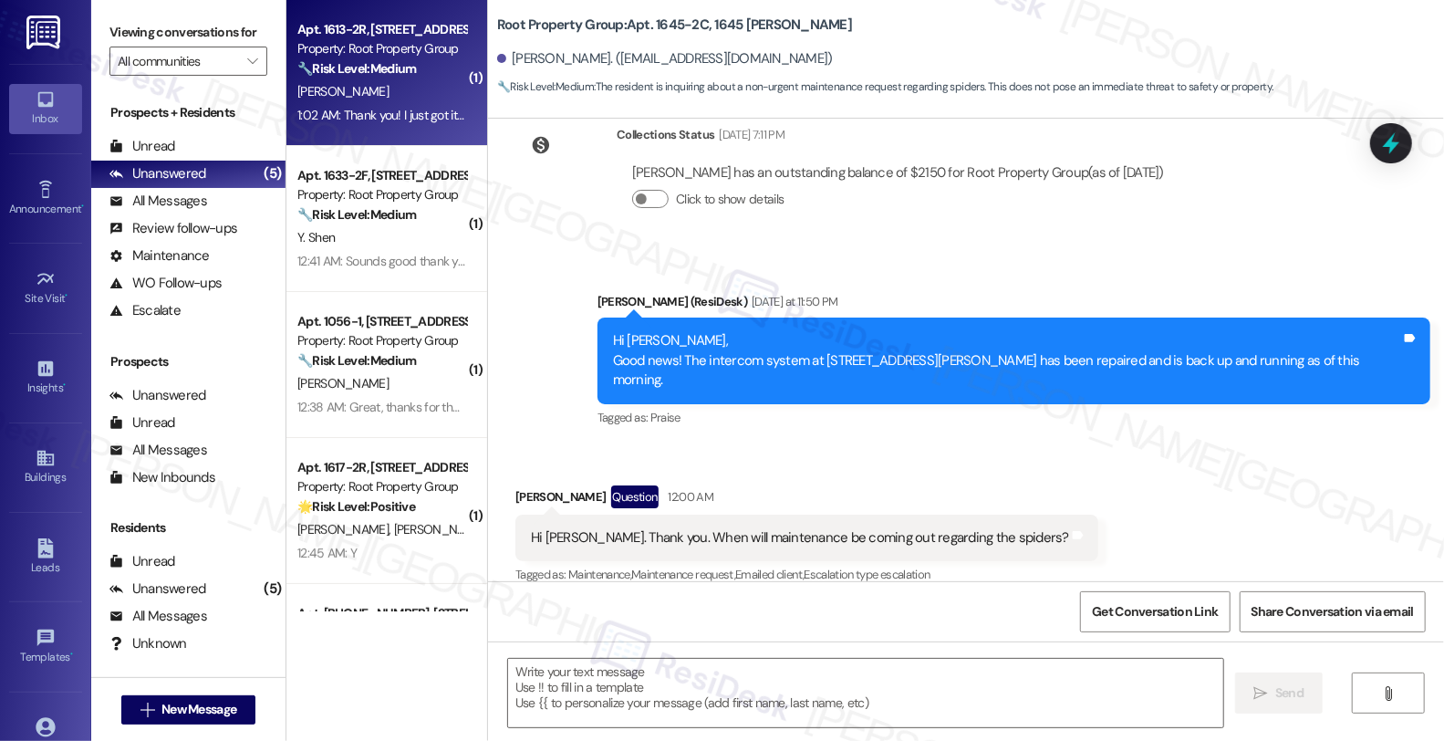
click at [433, 33] on div "Apt. 1613-2R, 1613 W. Belmont Avenue" at bounding box center [381, 29] width 169 height 19
type textarea "Fetching suggested responses. Please feel free to read through the conversation…"
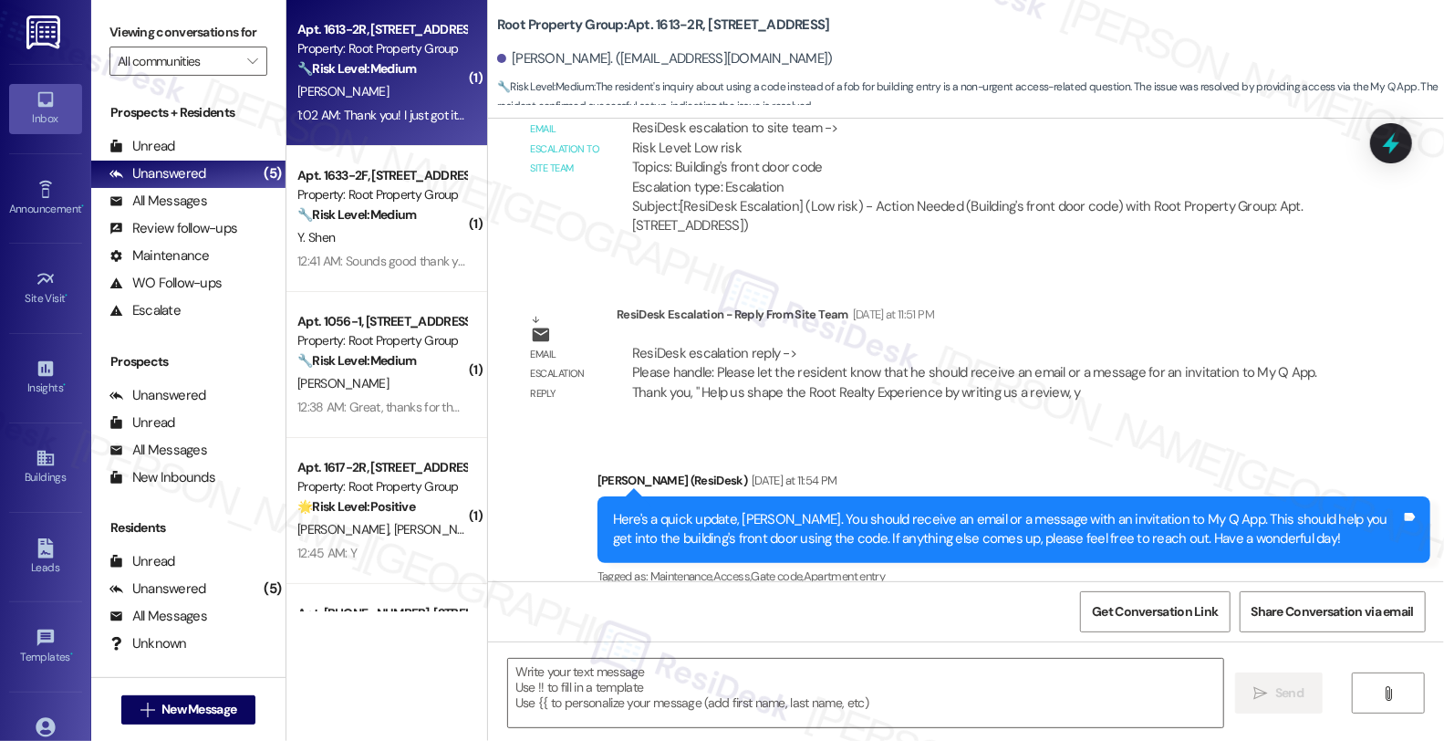
scroll to position [1196, 0]
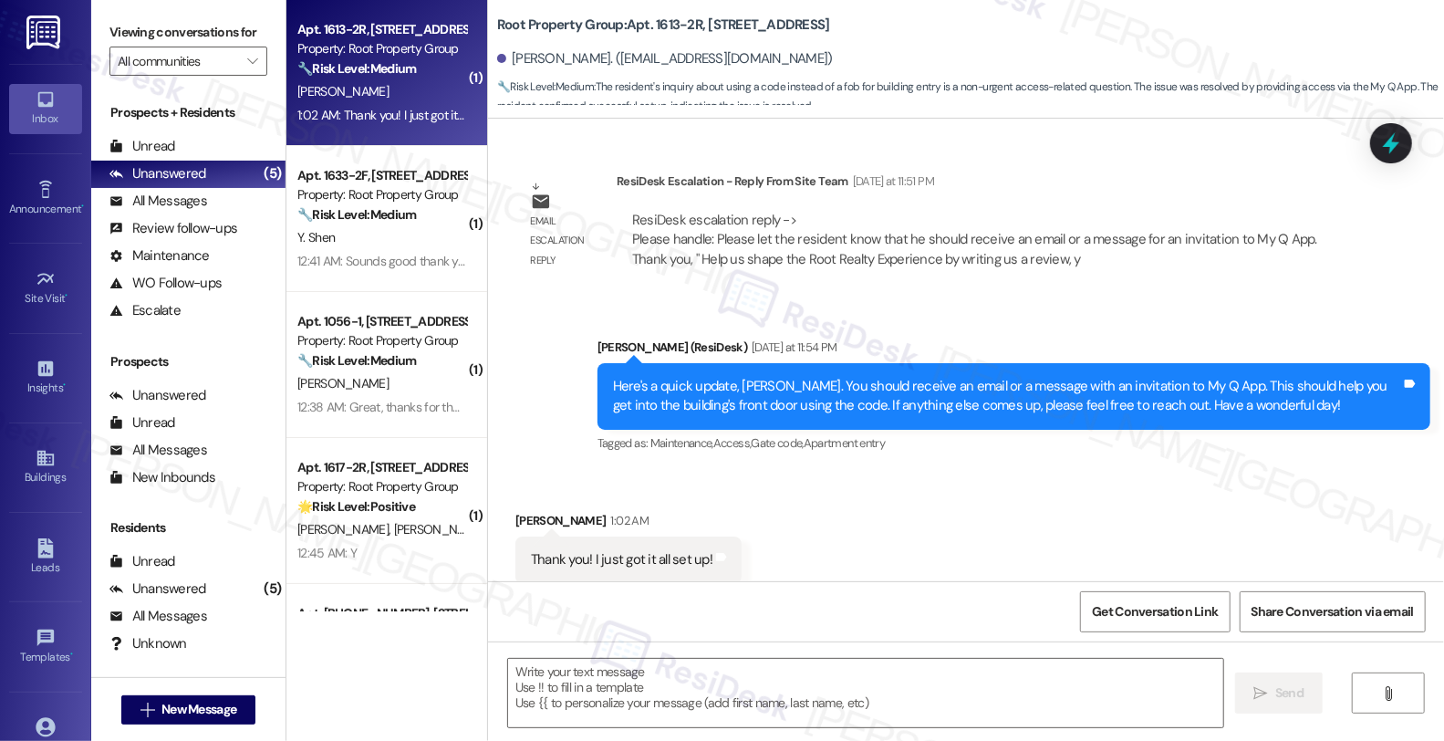
type textarea "Fetching suggested responses. Please feel free to read through the conversation…"
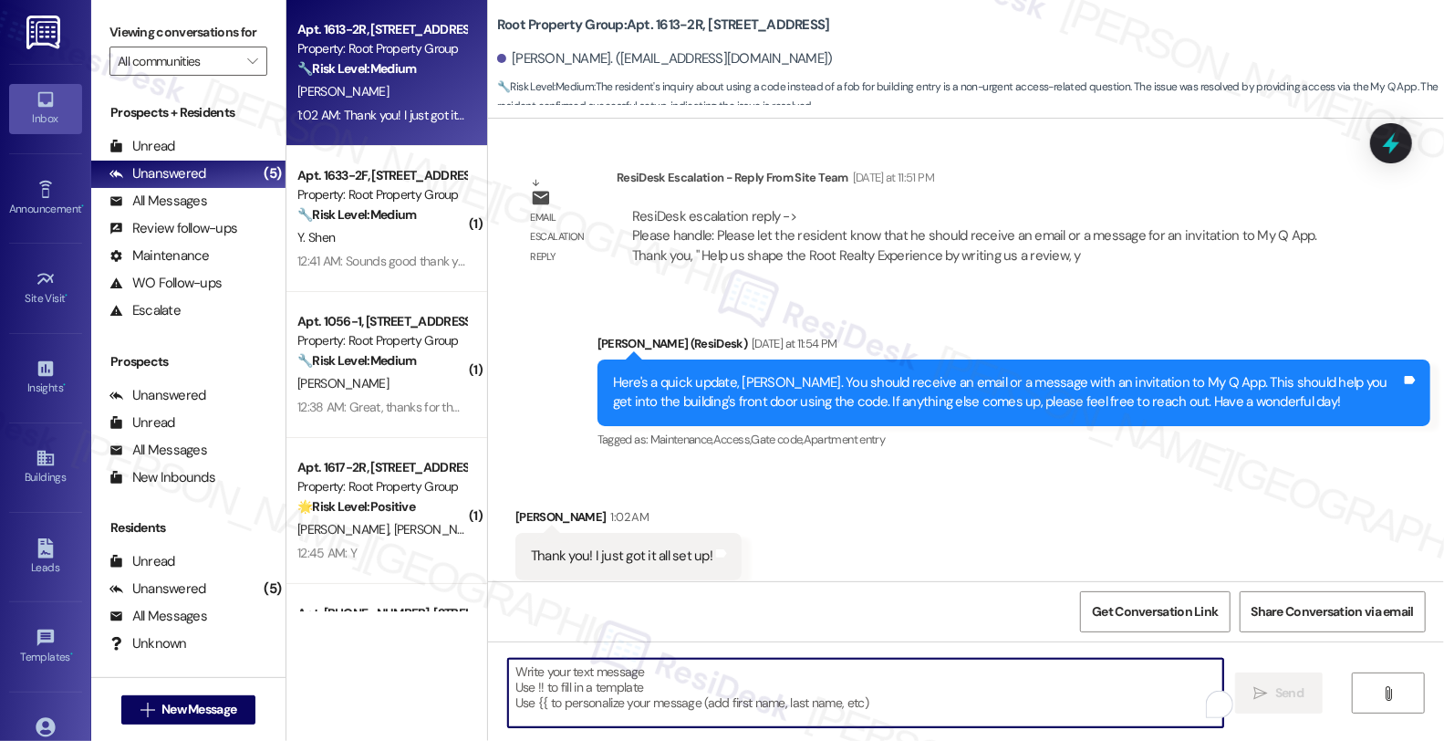
click at [534, 692] on textarea "To enrich screen reader interactions, please activate Accessibility in Grammarl…" at bounding box center [865, 693] width 715 height 68
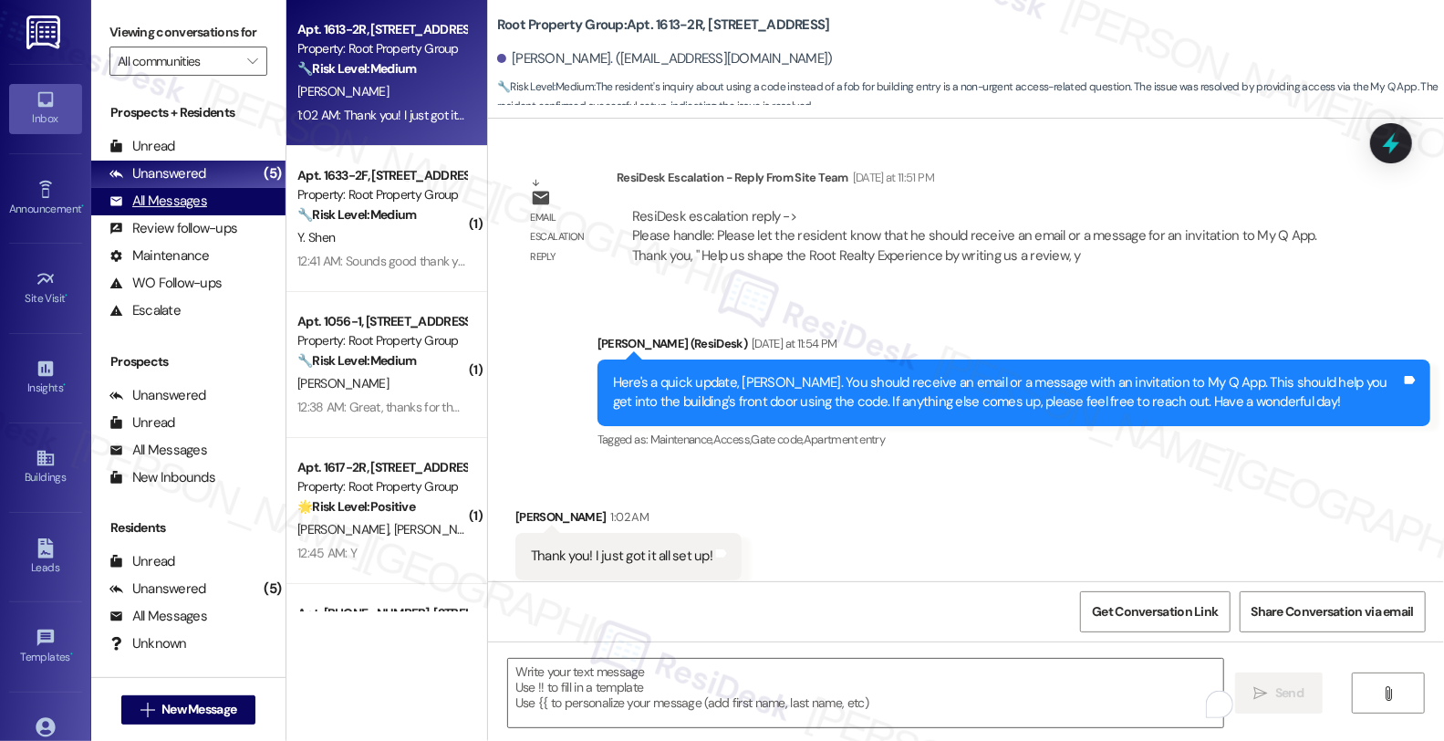
click at [183, 211] on div "All Messages" at bounding box center [158, 201] width 98 height 19
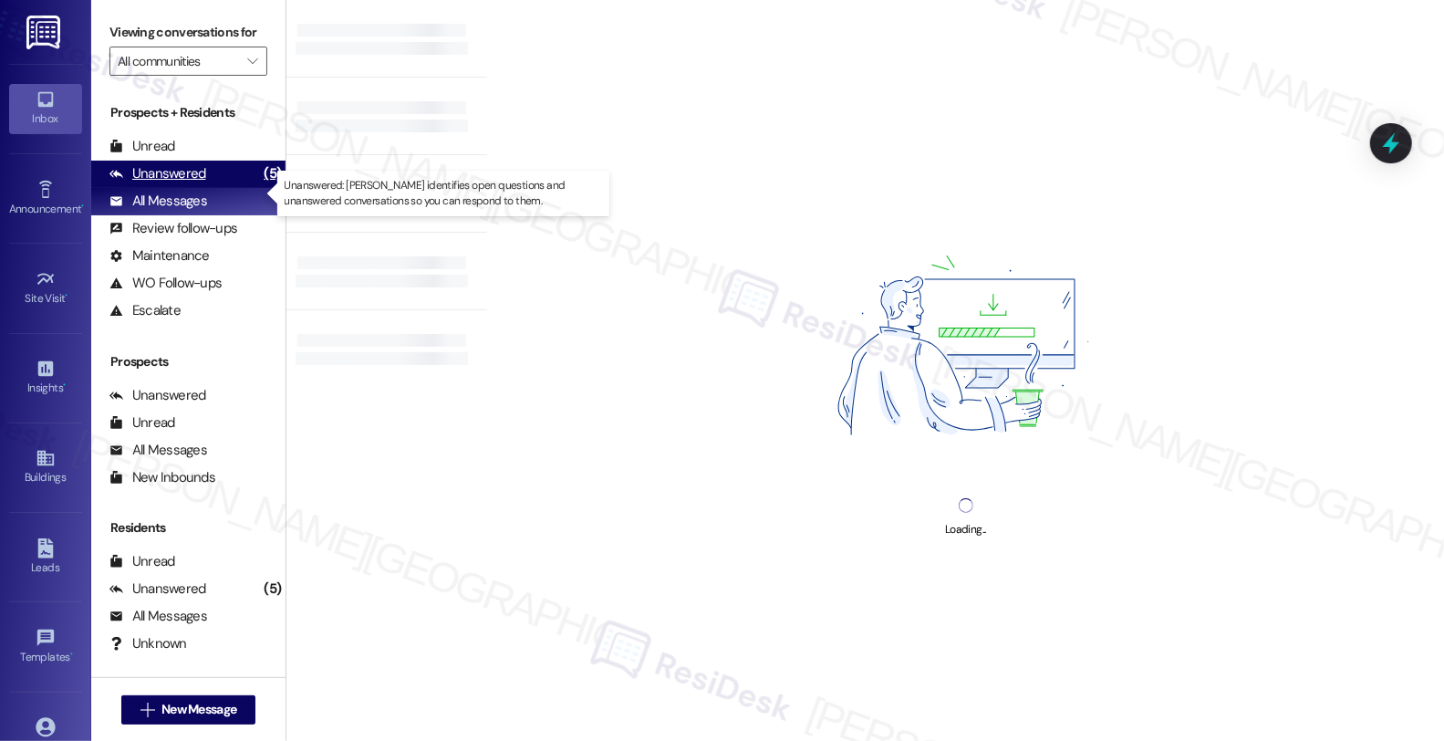
click at [179, 183] on div "Unanswered" at bounding box center [157, 173] width 97 height 19
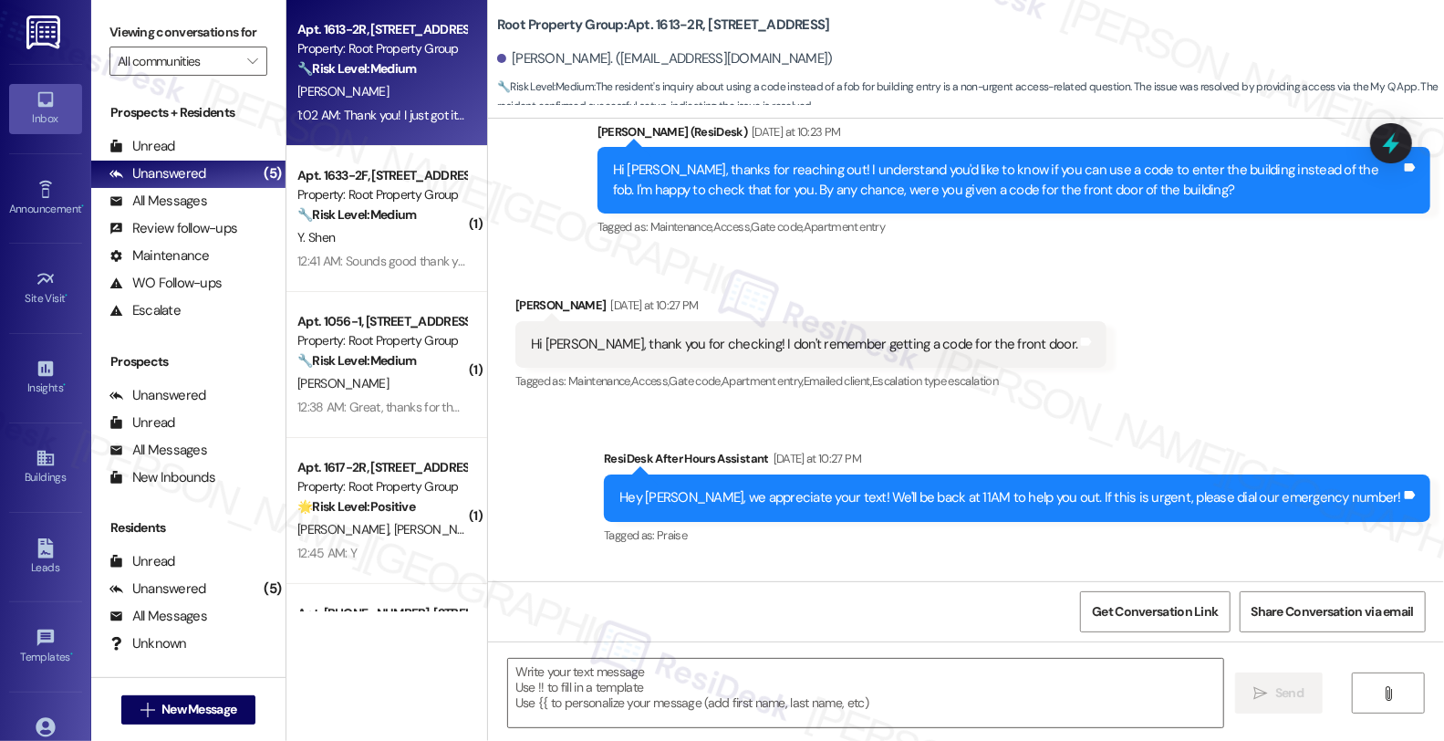
type textarea "Fetching suggested responses. Please feel free to read through the conversation…"
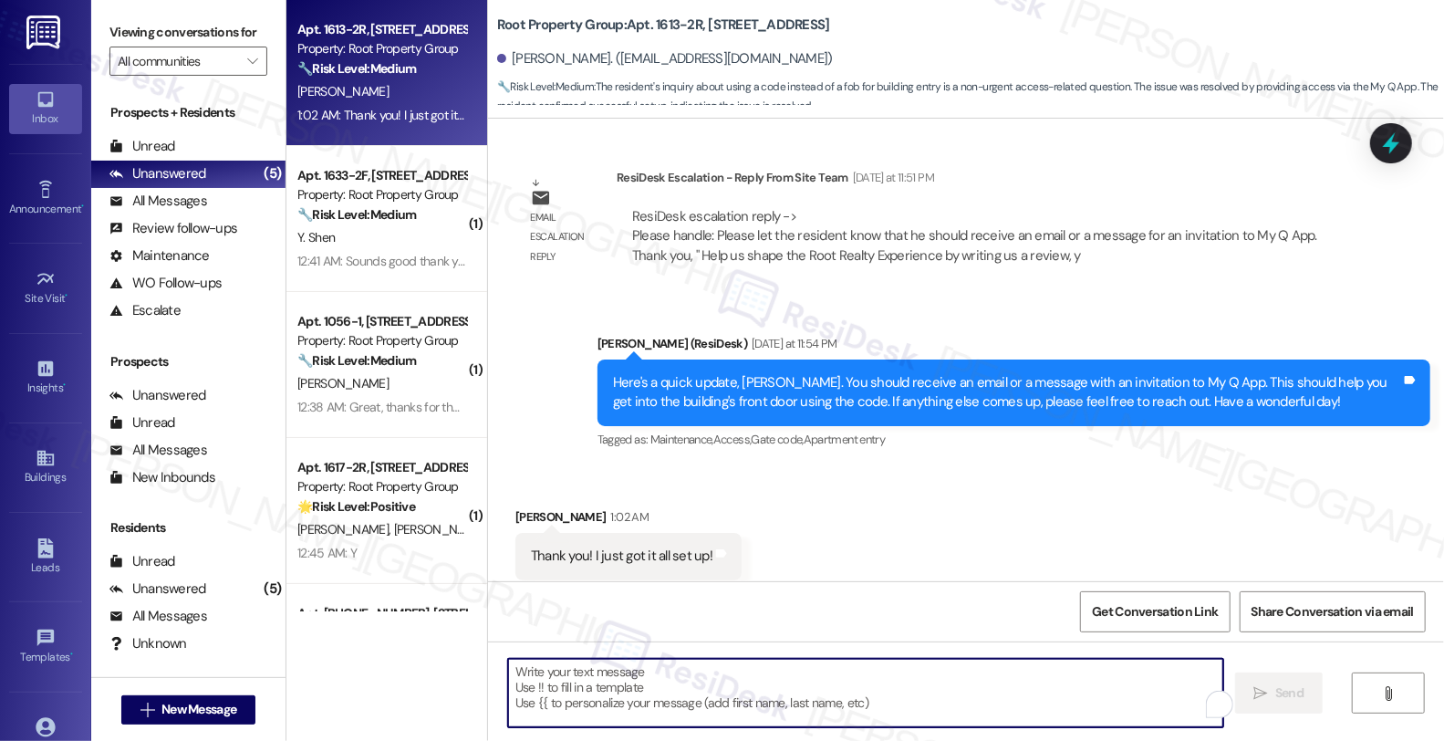
click at [645, 683] on textarea "To enrich screen reader interactions, please activate Accessibility in Grammarl…" at bounding box center [865, 693] width 715 height 68
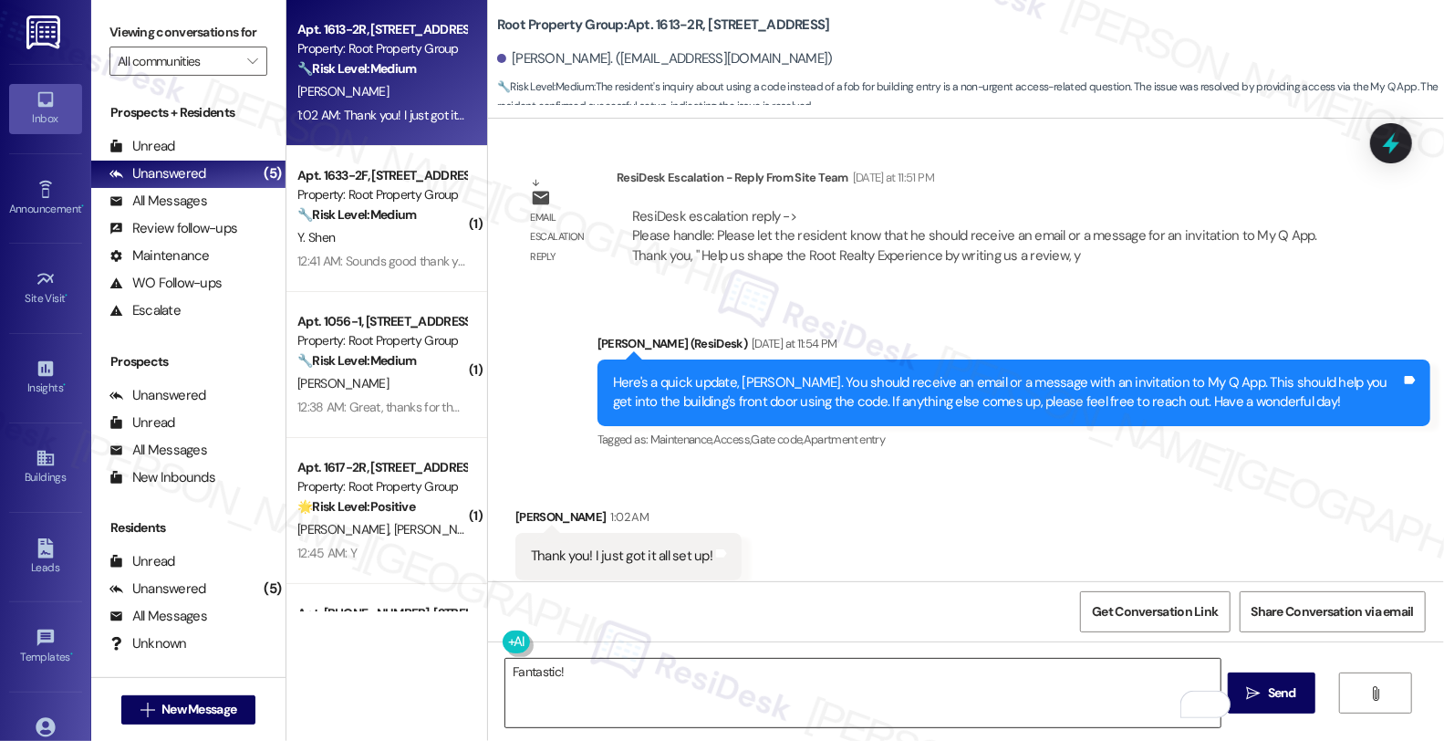
click at [672, 690] on textarea "Fantastic!" at bounding box center [863, 693] width 715 height 68
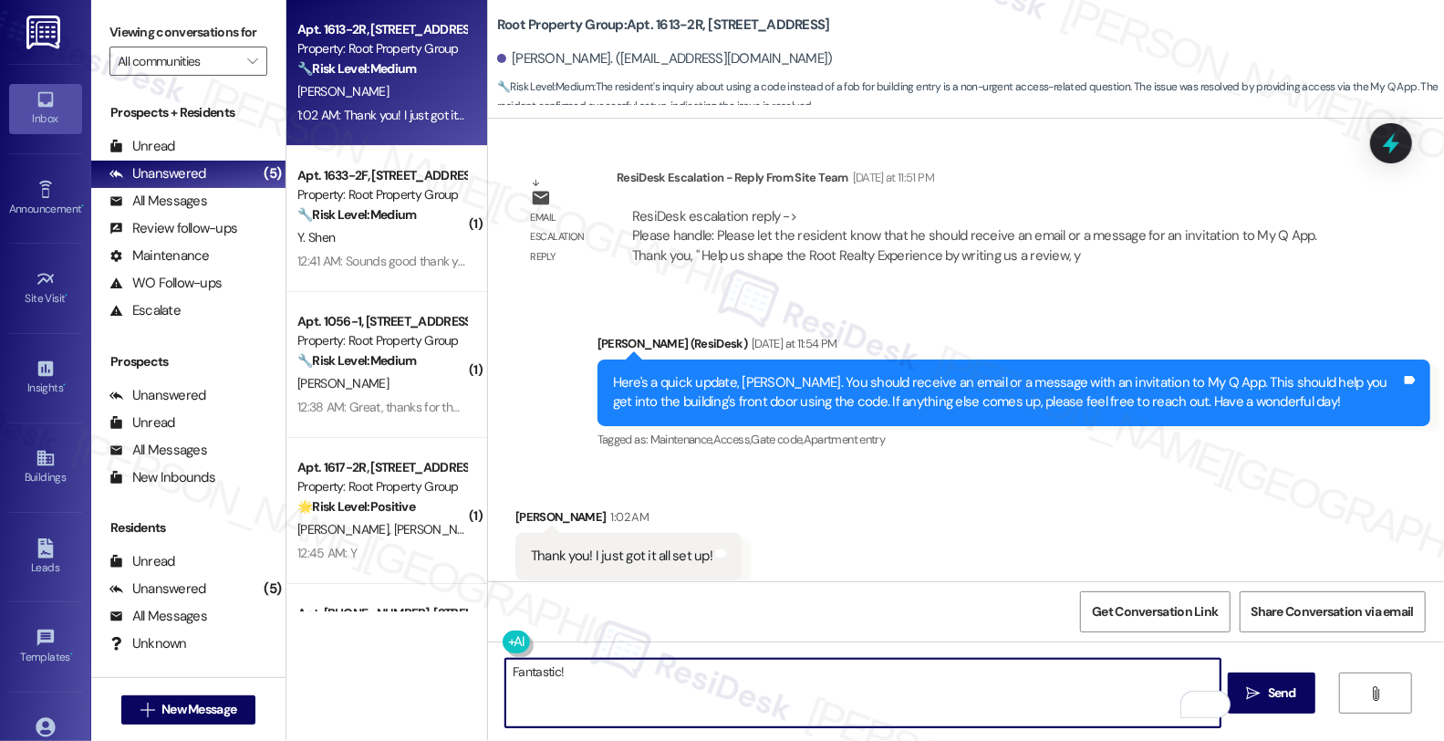
paste textarea "Should you have other concerns, please feel free to reach out. Have a great day!"
drag, startPoint x: 878, startPoint y: 670, endPoint x: 1054, endPoint y: 670, distance: 176.1
click at [1054, 670] on textarea "Fantastic! Should you have other concerns, please feel free to reach out. Have …" at bounding box center [863, 693] width 715 height 68
type textarea "Fantastic! Should you have other concerns, please feel free to reach out!"
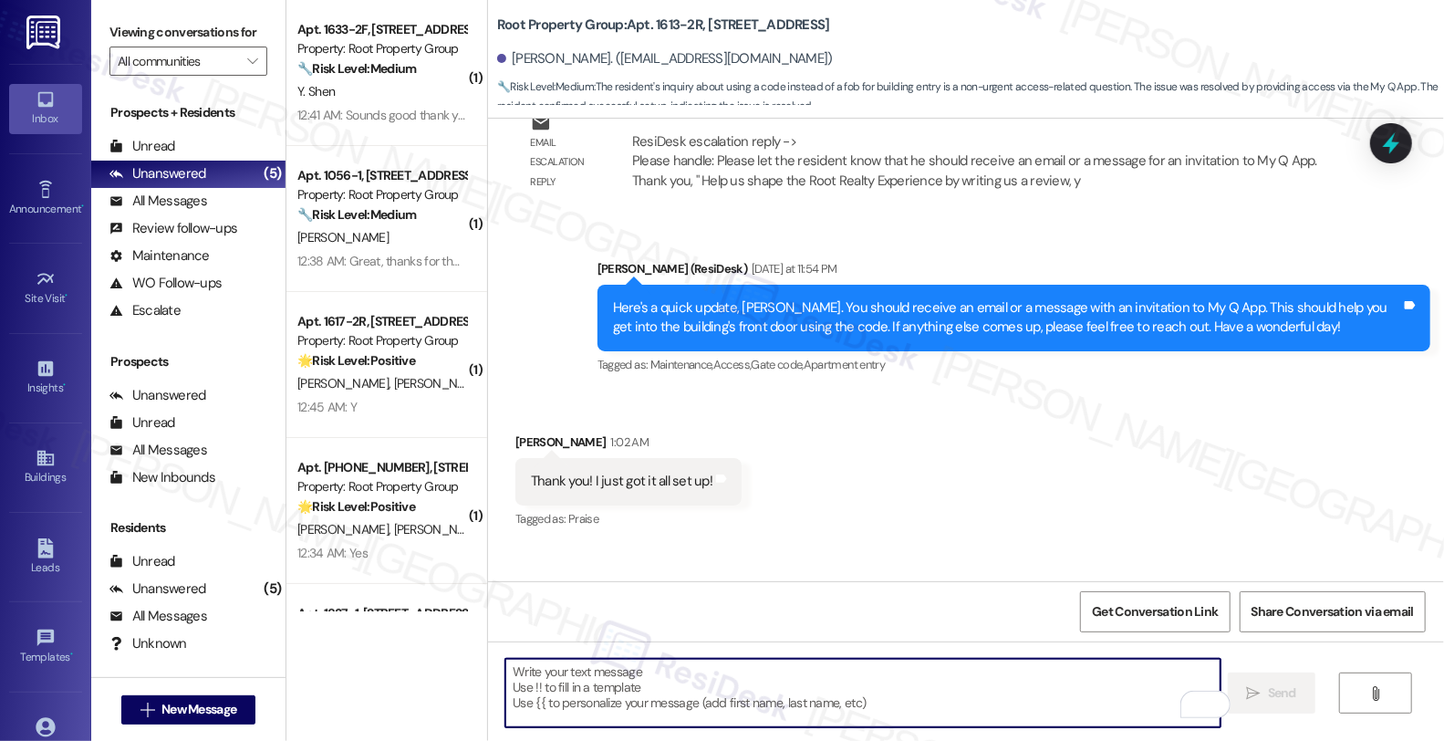
scroll to position [1324, 0]
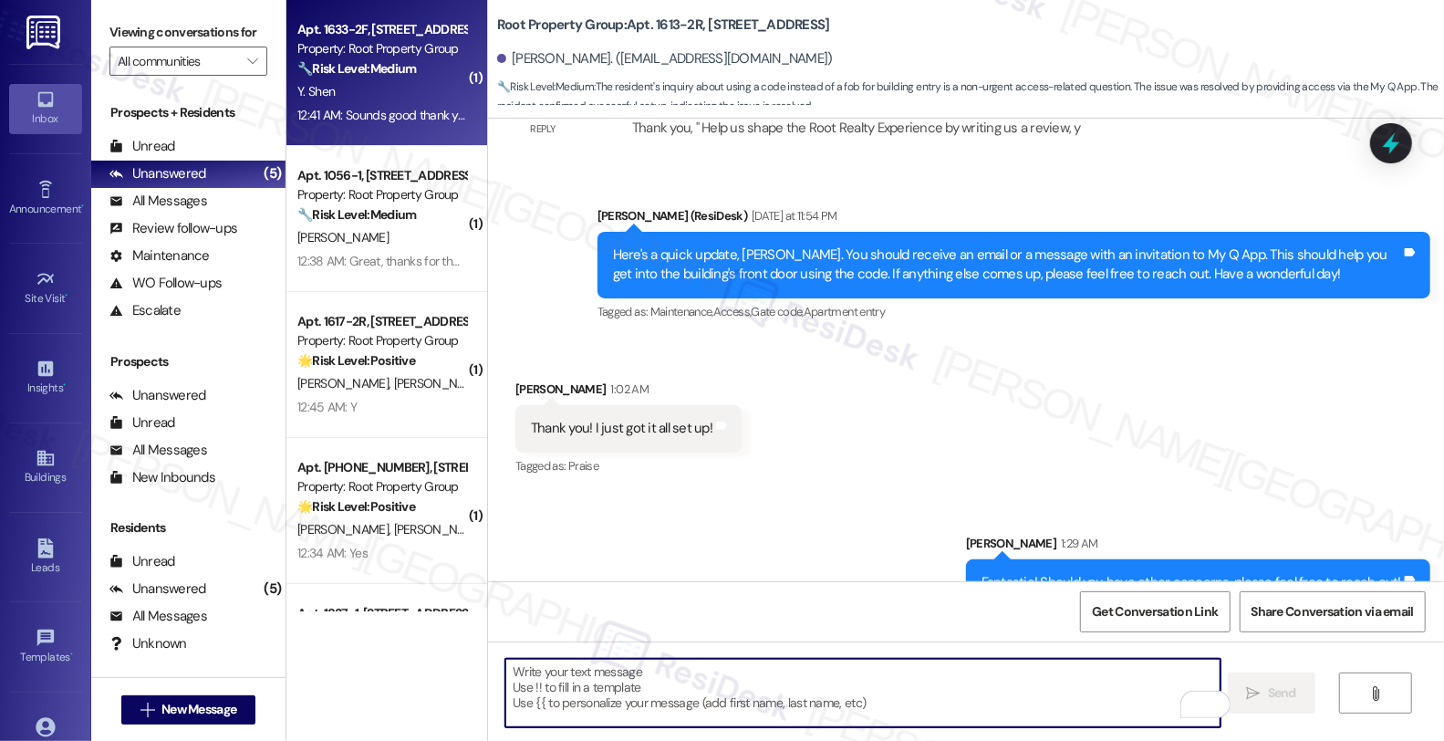
click at [416, 87] on div "Y. Shen" at bounding box center [382, 91] width 172 height 23
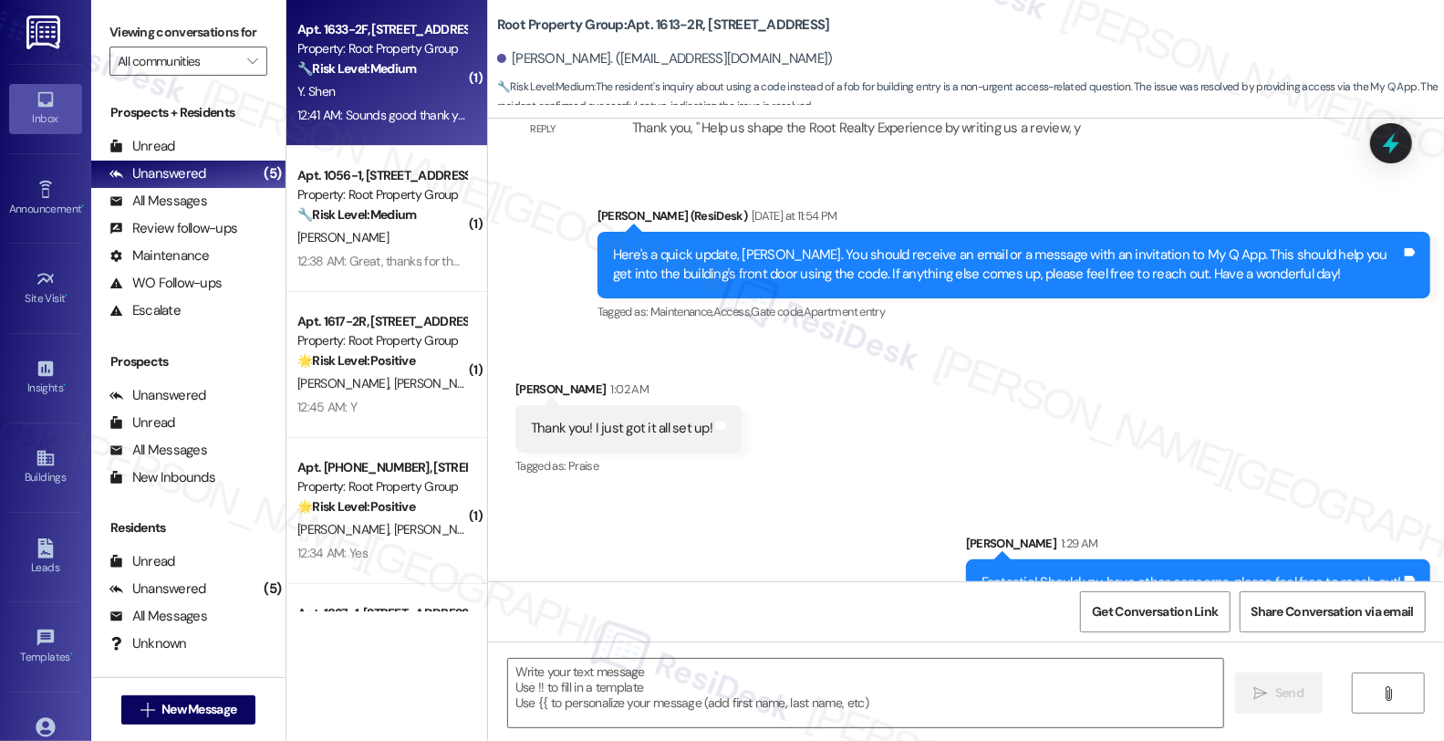
type textarea "Fetching suggested responses. Please feel free to read through the conversation…"
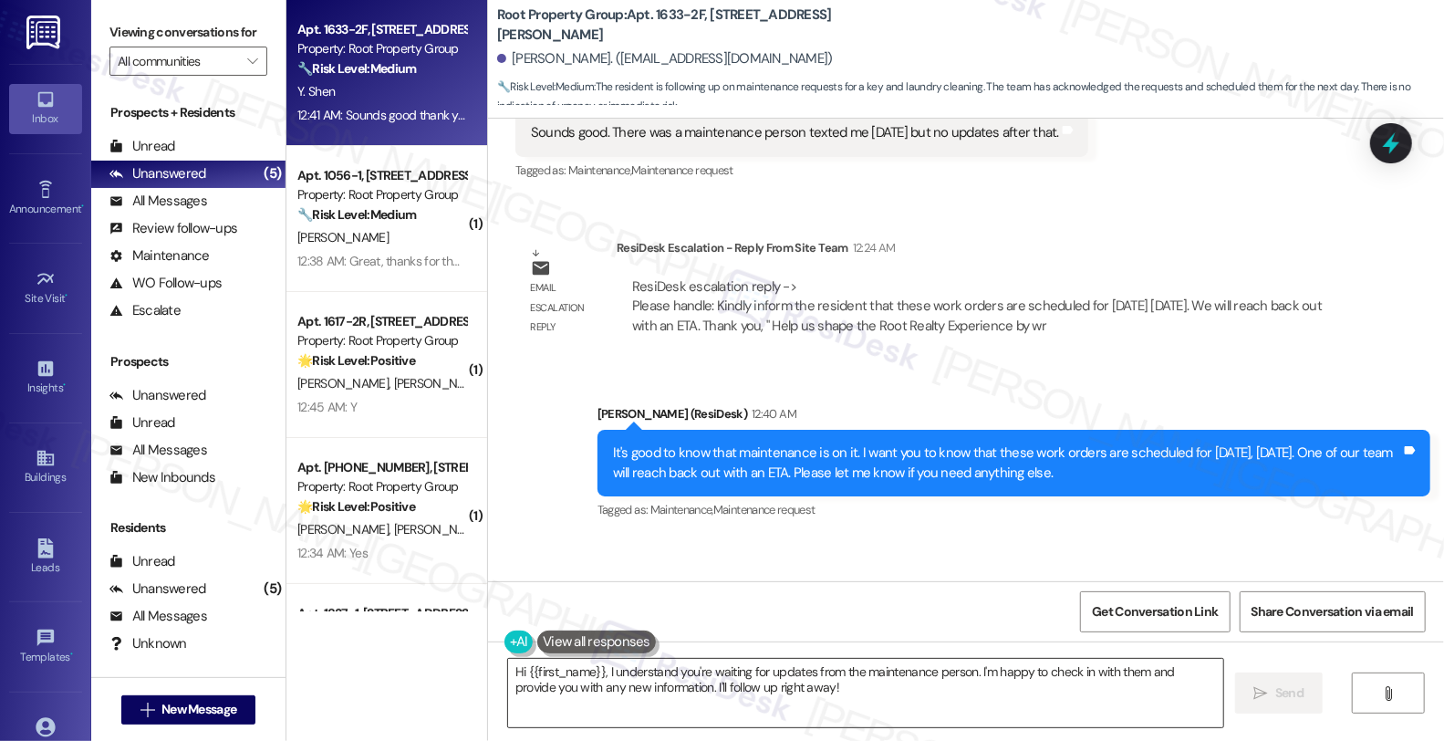
scroll to position [2815, 0]
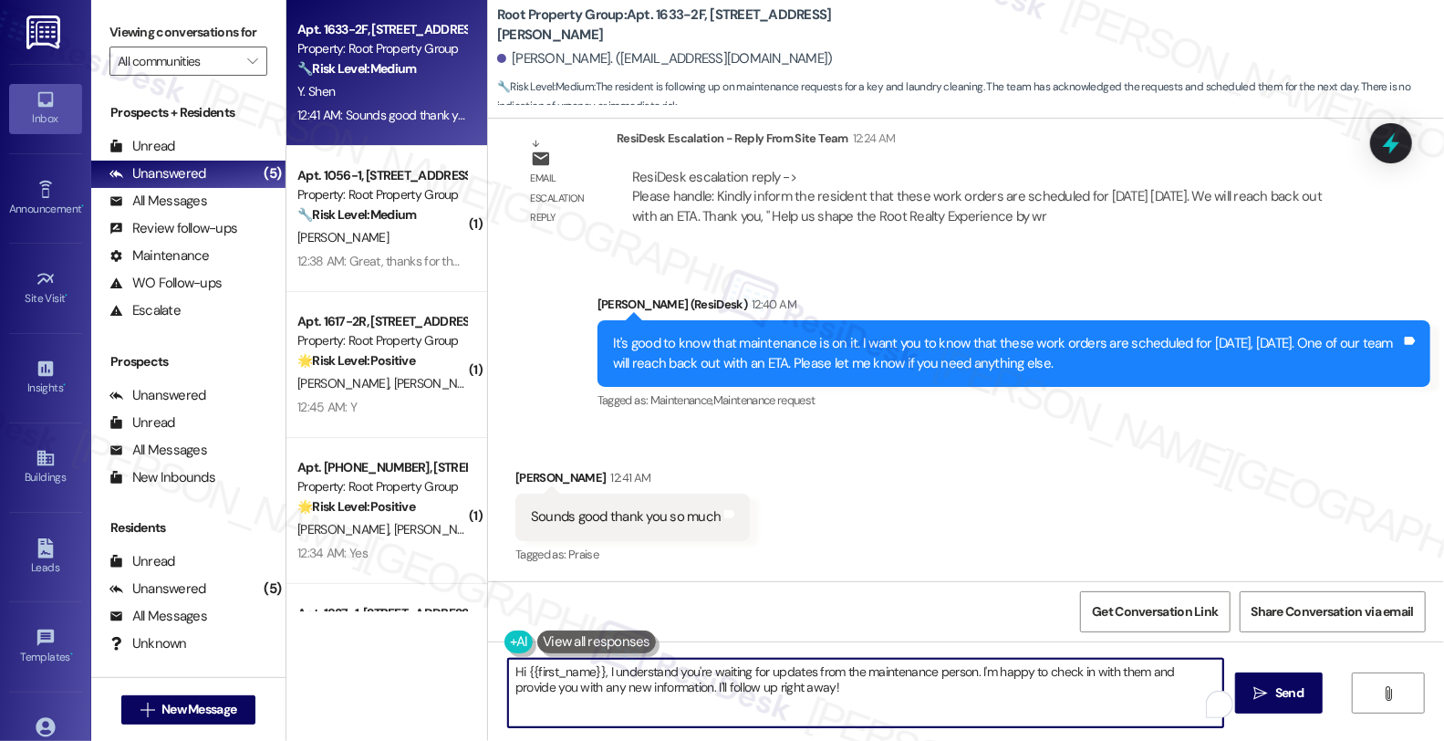
drag, startPoint x: 684, startPoint y: 688, endPoint x: 457, endPoint y: 664, distance: 228.4
click at [457, 664] on div "Apt. 1633-2F, 1633 N. Honore Street Property: Root Property Group 🔧 Risk Level:…" at bounding box center [866, 370] width 1158 height 741
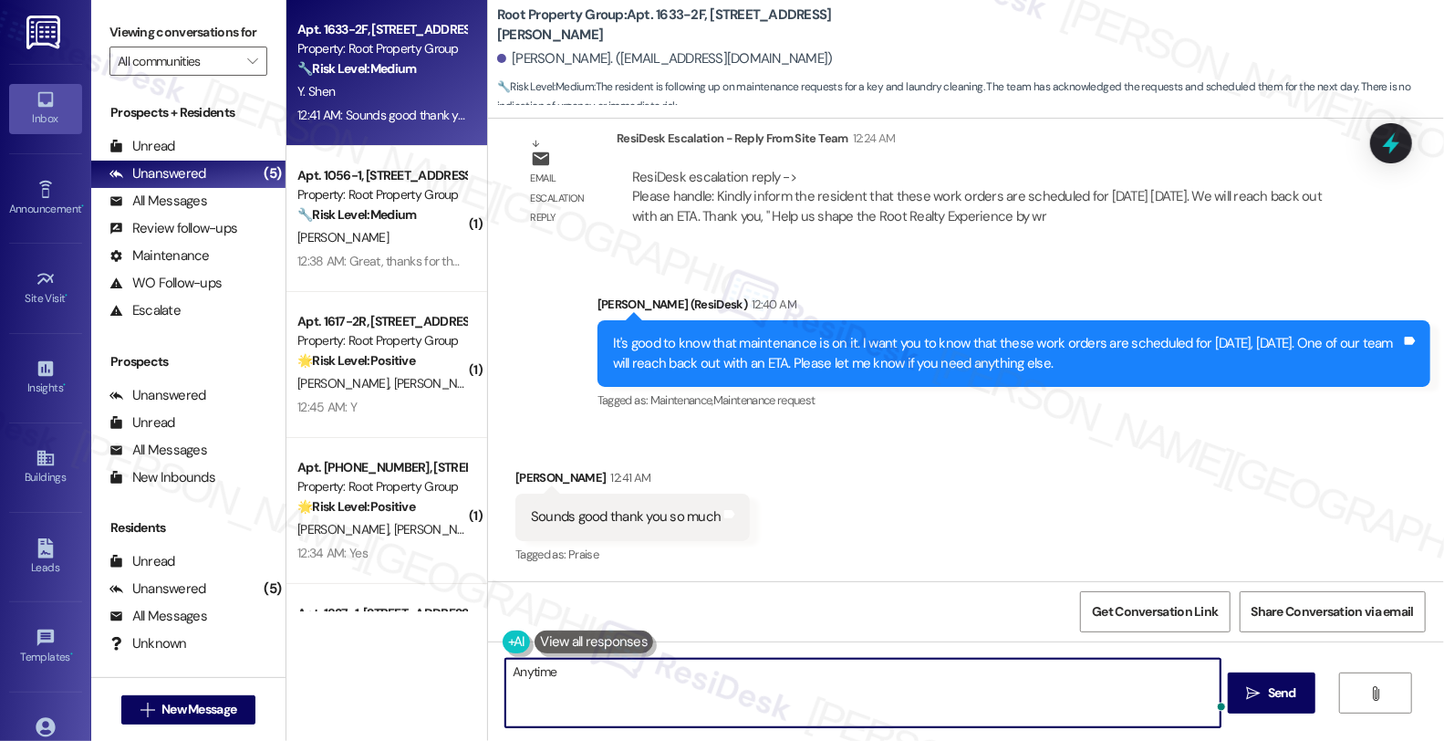
type textarea "Anytime!"
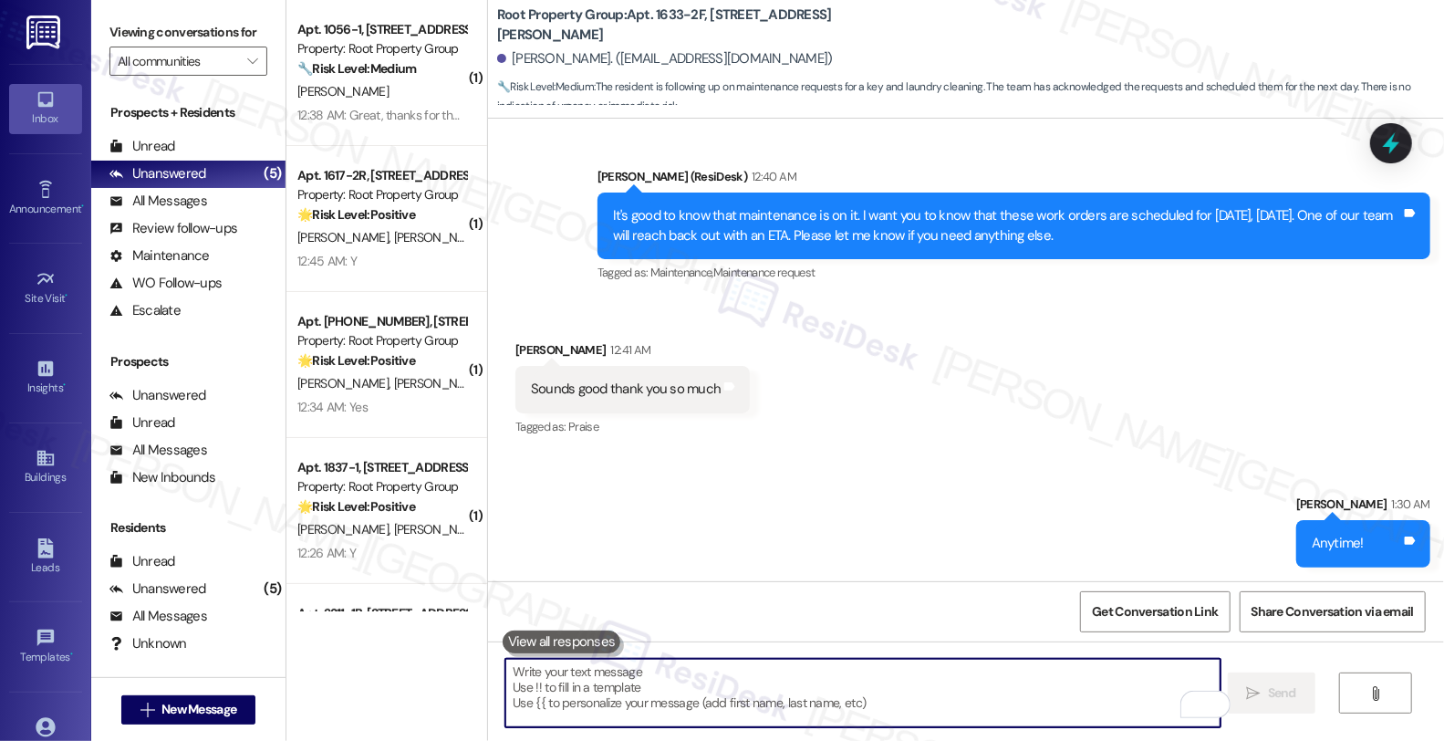
scroll to position [1, 0]
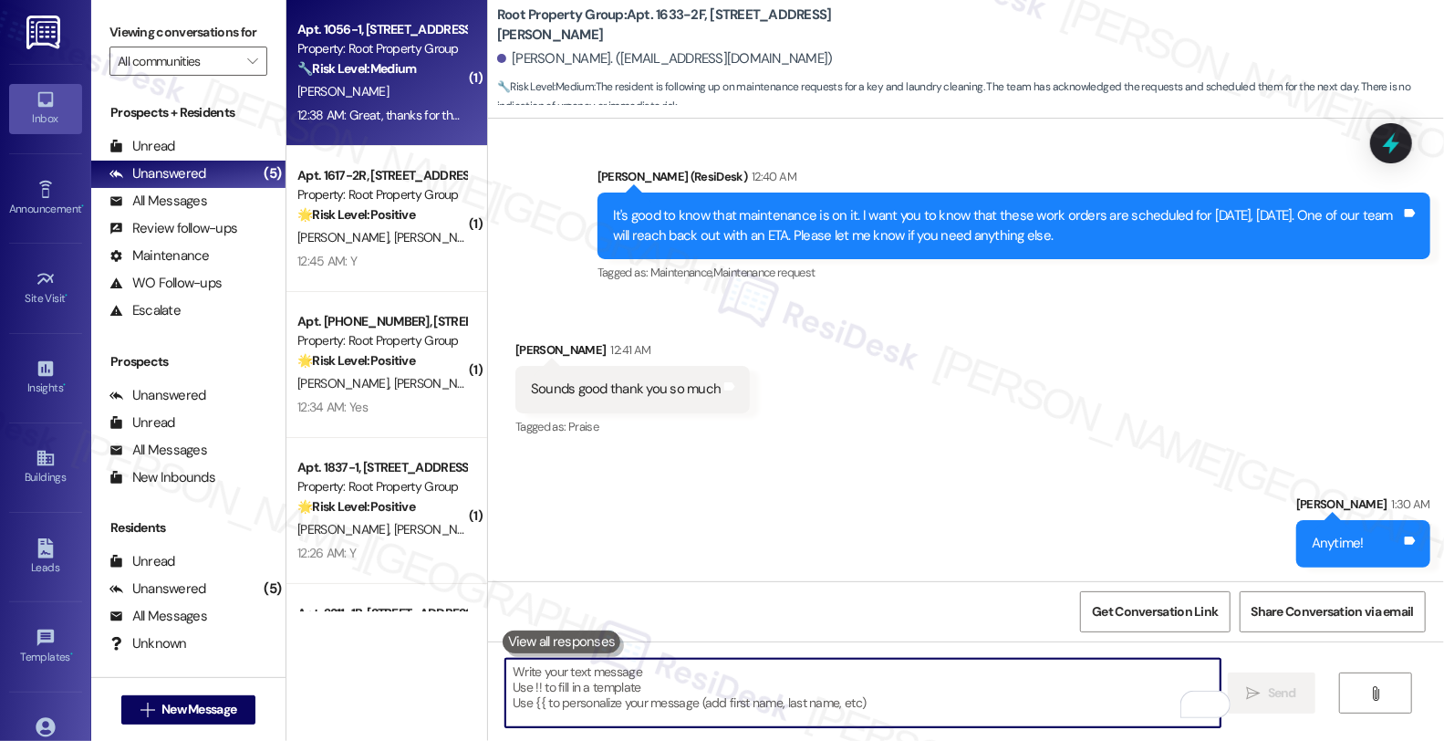
click at [374, 110] on div "12:38 AM: Great, thanks for the info! 12:38 AM: Great, thanks for the info!" at bounding box center [390, 115] width 187 height 16
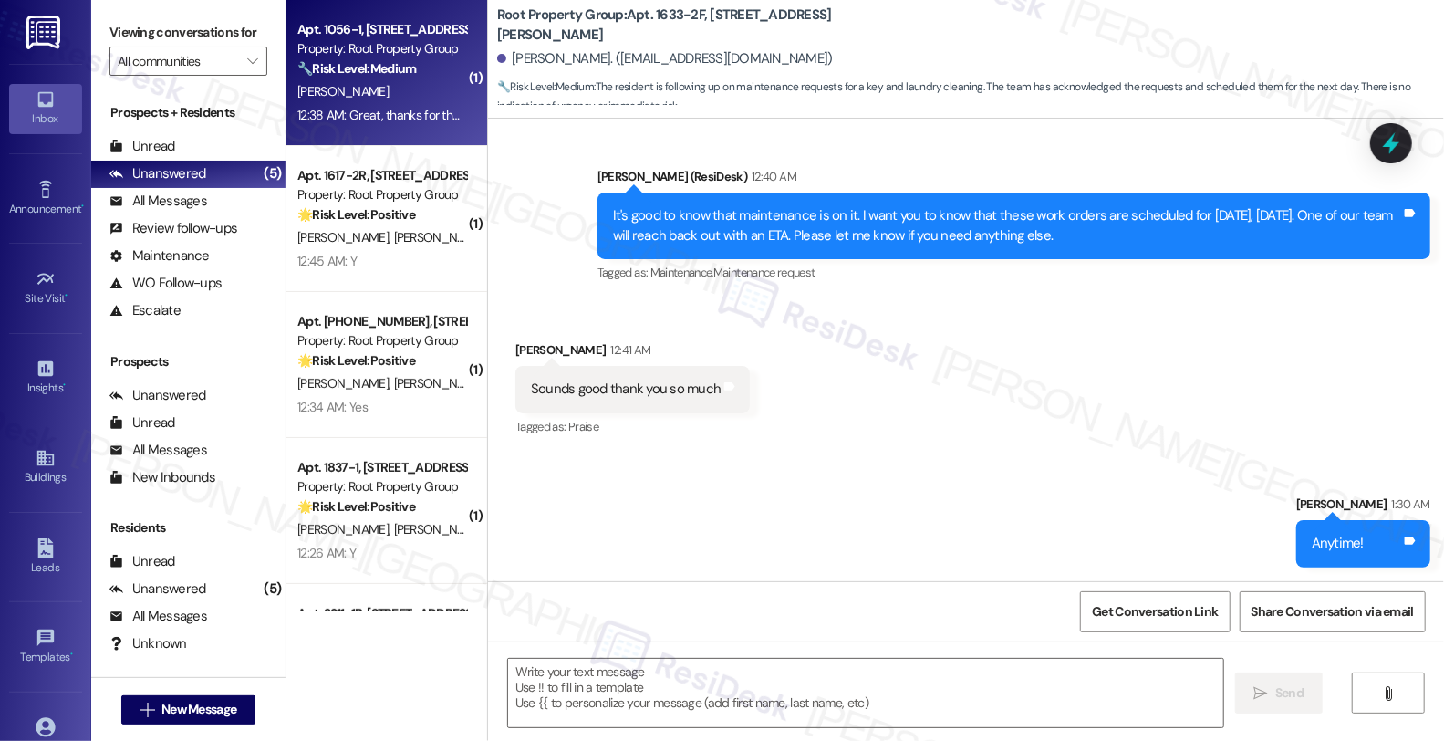
type textarea "Fetching suggested responses. Please feel free to read through the conversation…"
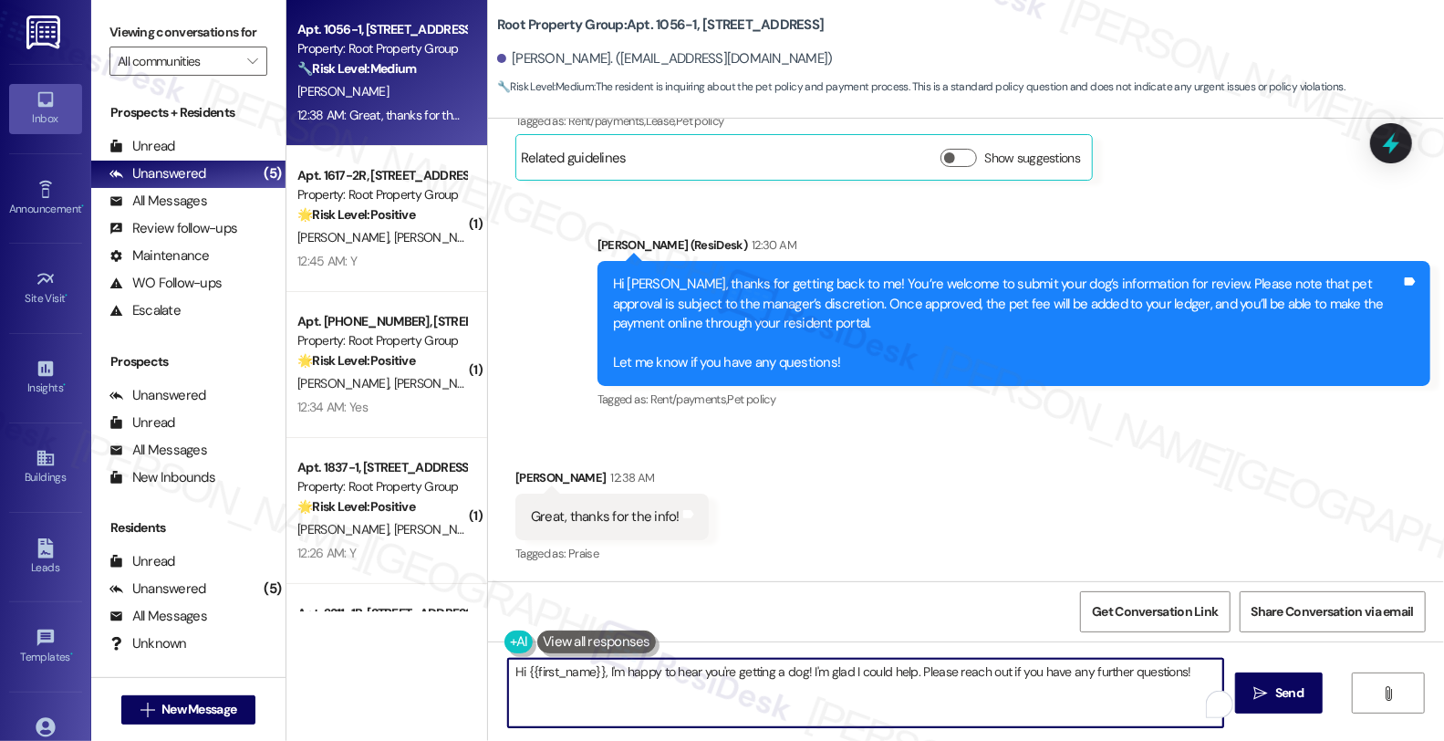
drag, startPoint x: 1194, startPoint y: 670, endPoint x: 414, endPoint y: 655, distance: 779.4
click at [414, 655] on div "Apt. 1056-1, 1054-66 W. Cornelia Avenue Property: Root Property Group 🔧 Risk Le…" at bounding box center [866, 370] width 1158 height 741
type textarea "You're welcome!"
click at [598, 642] on button at bounding box center [594, 642] width 119 height 23
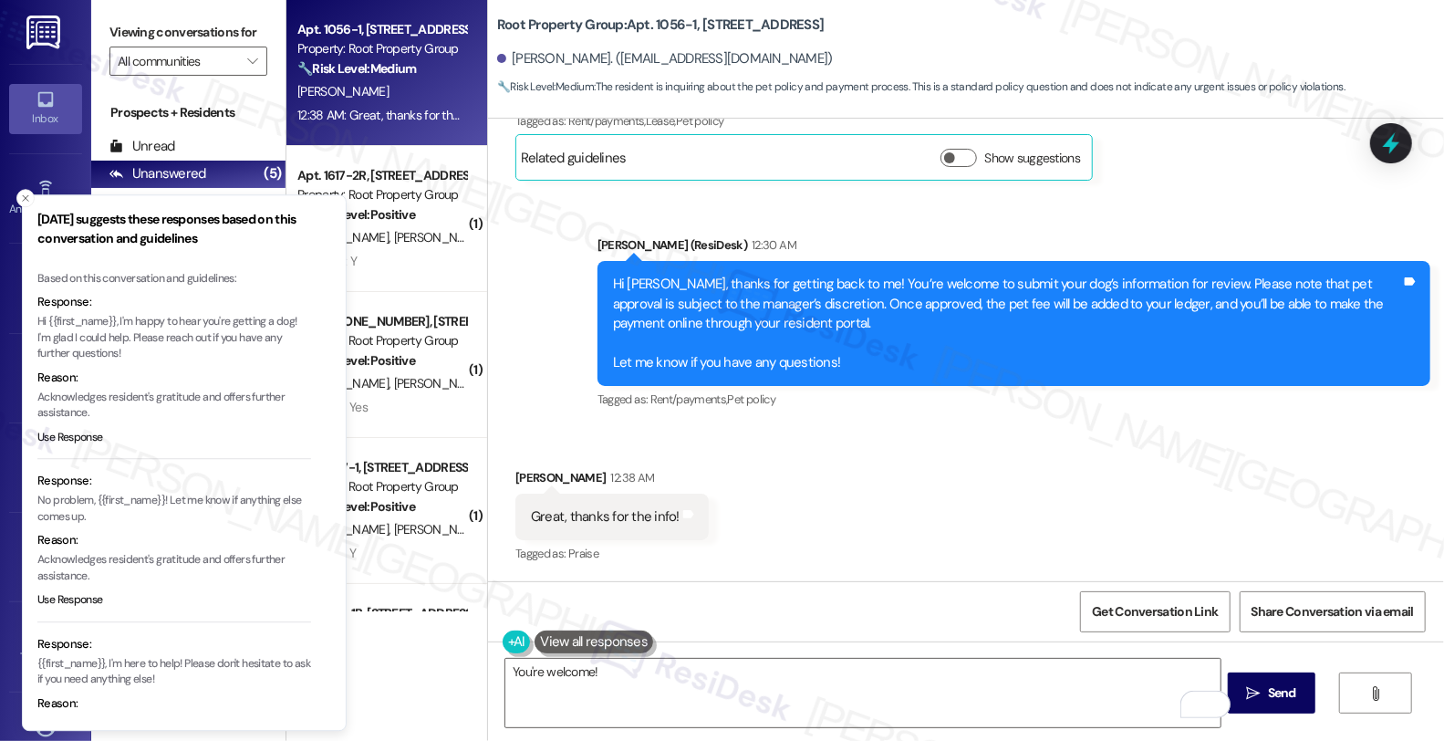
drag, startPoint x: 130, startPoint y: 325, endPoint x: 143, endPoint y: 338, distance: 18.1
click at [143, 338] on p "Hi {{first_name}}, I'm happy to hear you're getting a dog! I'm glad I could hel…" at bounding box center [174, 339] width 274 height 48
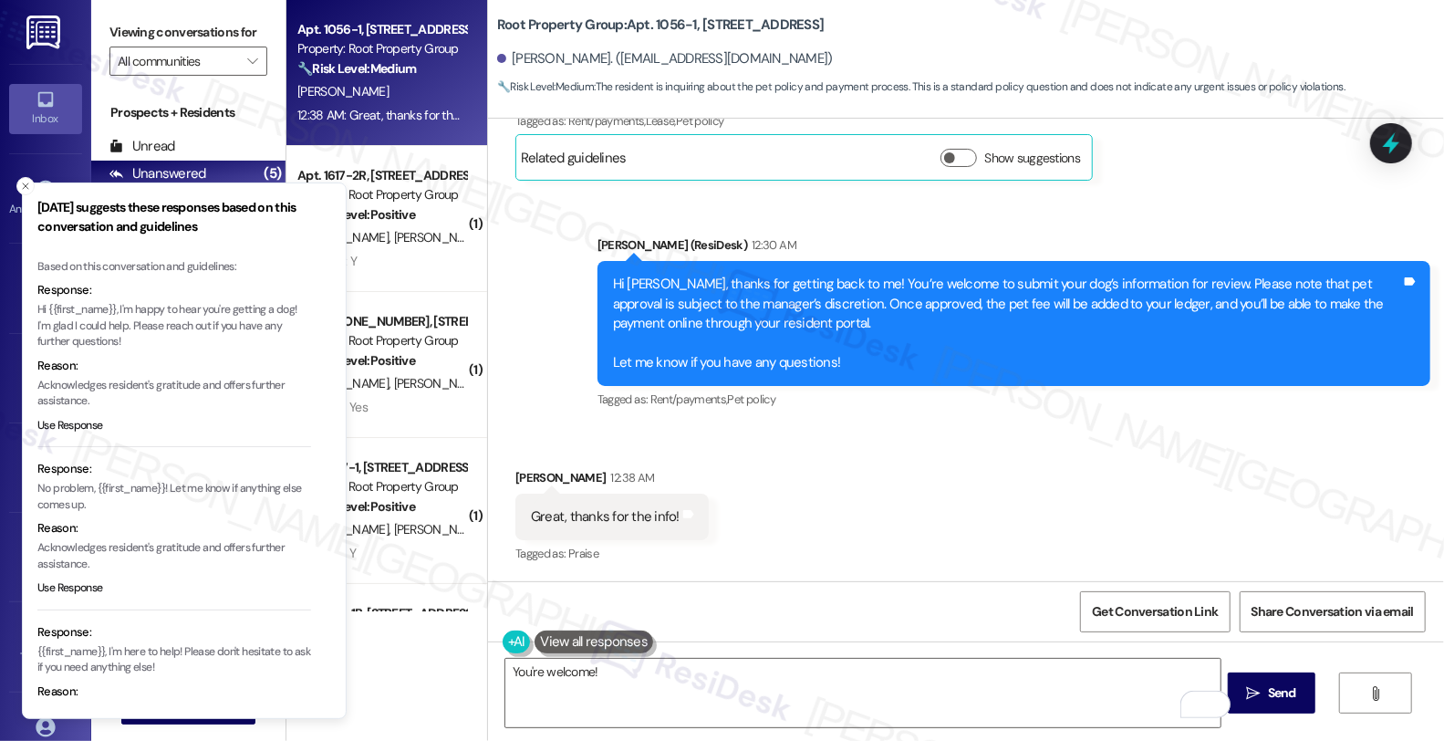
click at [135, 326] on p "Hi {{first_name}}, I'm happy to hear you're getting a dog! I'm glad I could hel…" at bounding box center [174, 326] width 274 height 48
click at [135, 349] on p "Hi {{first_name}}, I'm happy to hear you're getting a dog! I'm glad I could hel…" at bounding box center [174, 326] width 274 height 48
copy p "Please reach out if you have any further questions!"
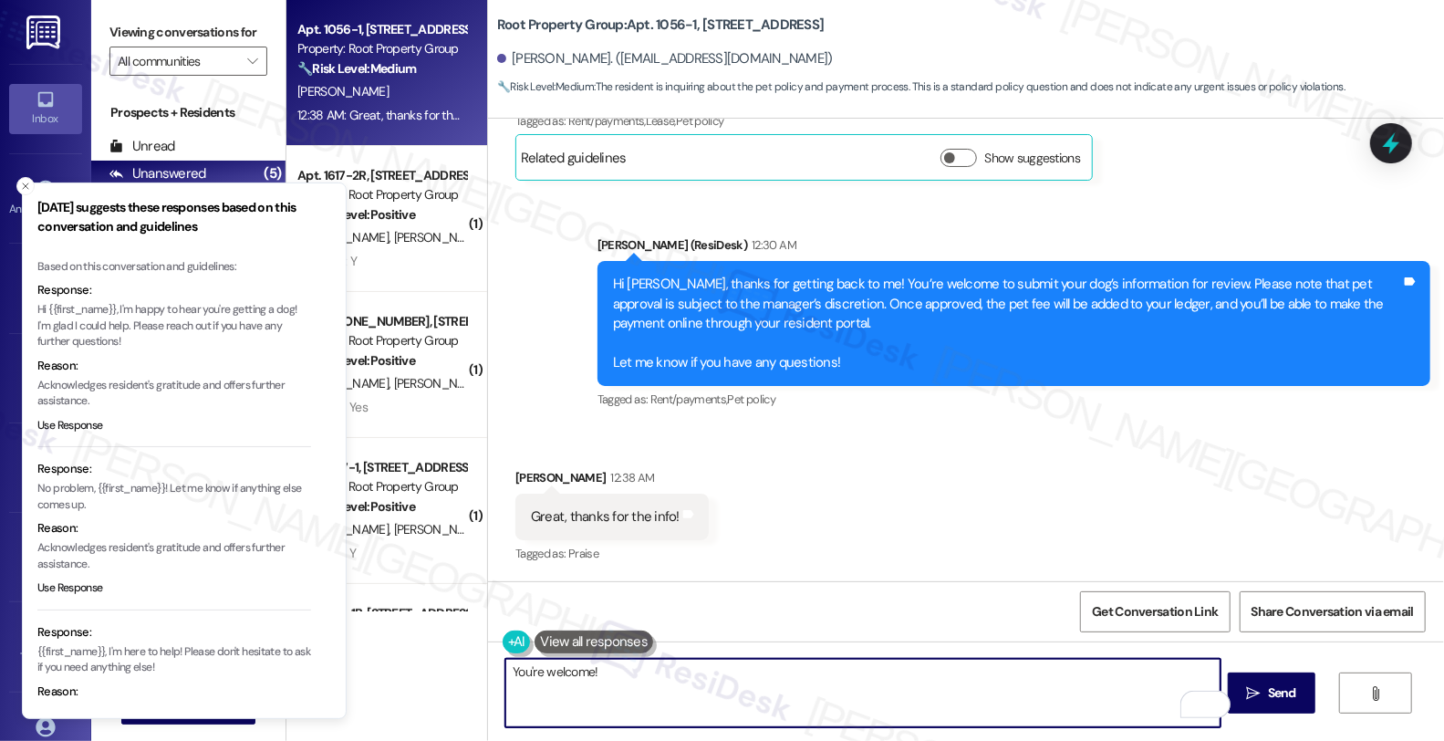
click at [772, 662] on textarea "You're welcome!" at bounding box center [863, 693] width 715 height 68
paste textarea "Please reach out if you have any further questions!"
click at [582, 676] on textarea "You're welcome! Please reach out if you have any further questions!" at bounding box center [863, 693] width 715 height 68
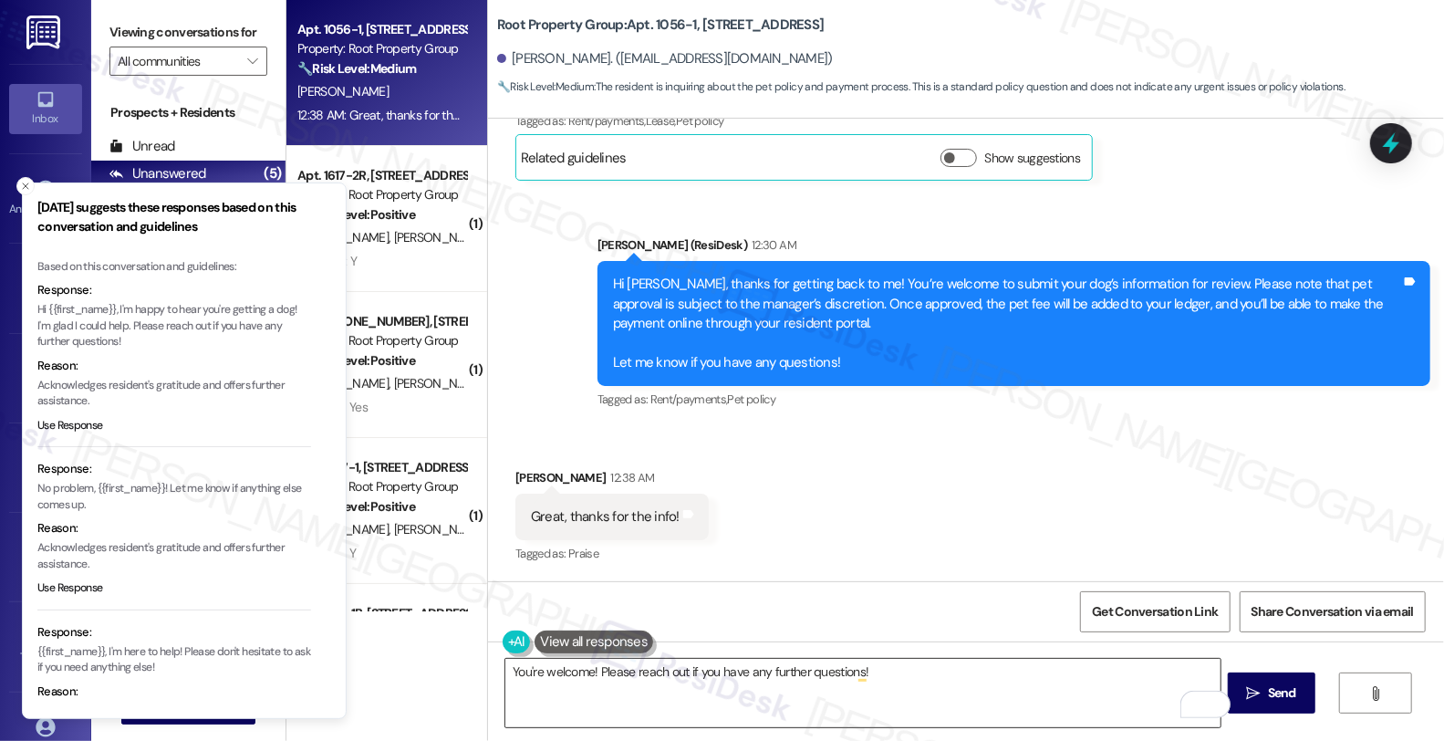
click at [632, 698] on textarea "You're welcome! Please reach out if you have any further questions!" at bounding box center [863, 693] width 715 height 68
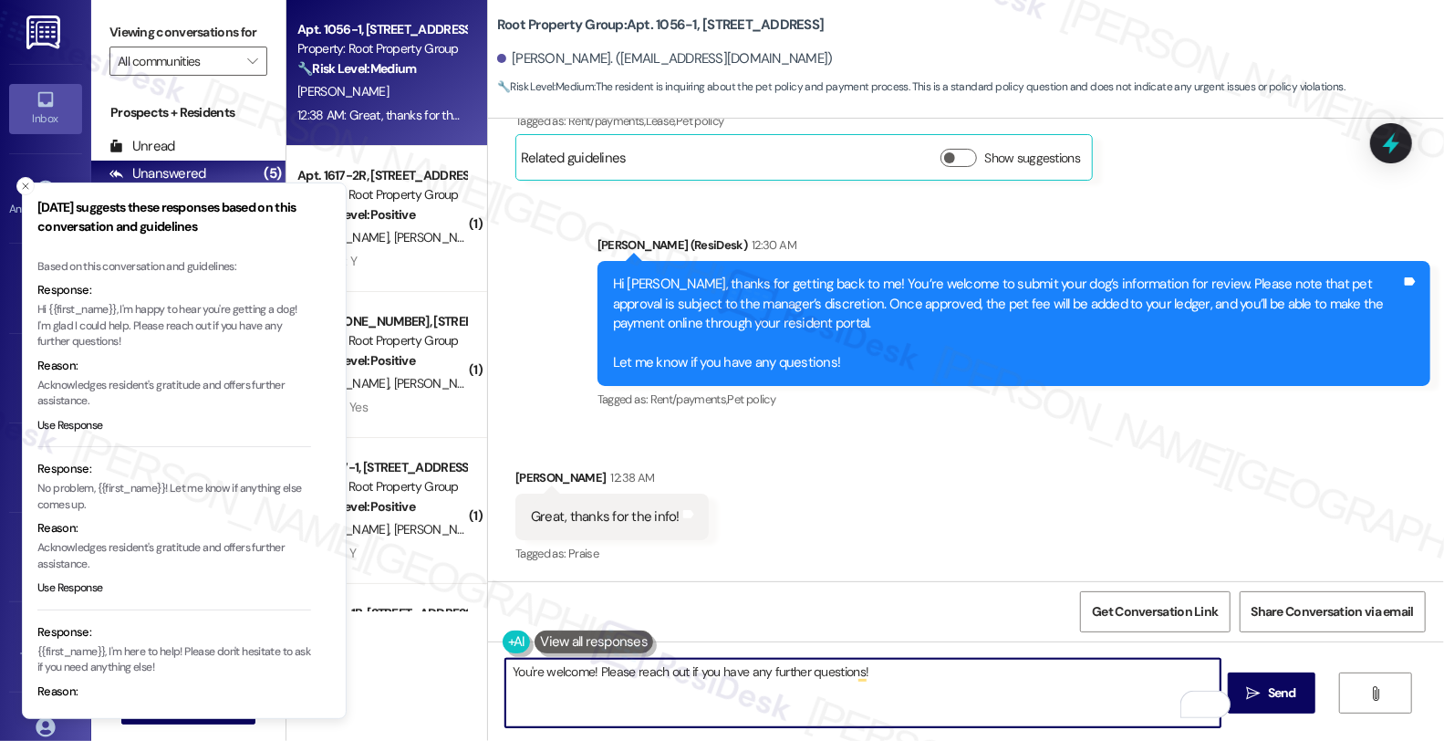
drag, startPoint x: 591, startPoint y: 673, endPoint x: 1027, endPoint y: 673, distance: 435.2
click at [1027, 673] on textarea "You're welcome! Please reach out if you have any further questions!" at bounding box center [863, 693] width 715 height 68
paste textarea "Should you have other concerns, please feel free to reach out. Have a great day"
type textarea "You're welcome! Should you have other concerns, please feel free to reach out. …"
click at [1297, 696] on span "Send" at bounding box center [1282, 692] width 28 height 19
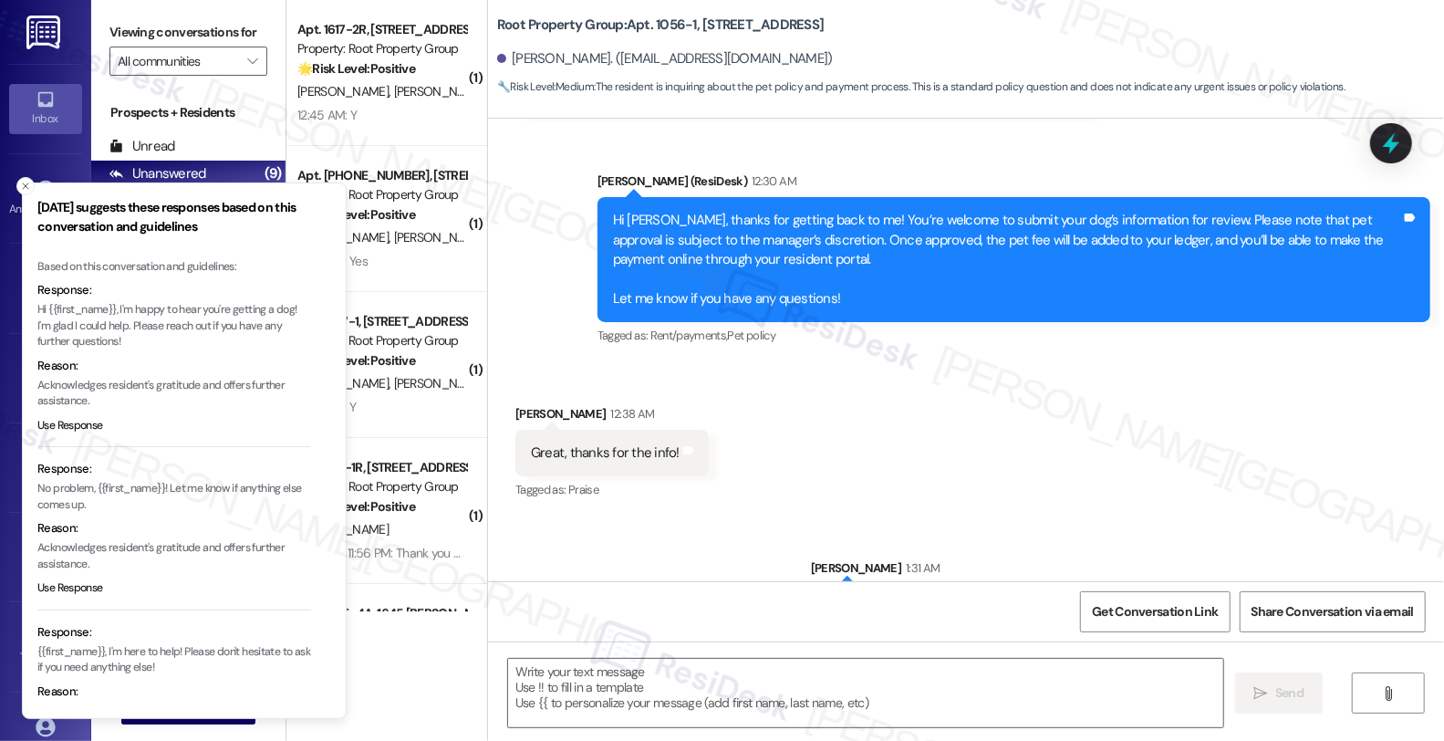
scroll to position [1006, 0]
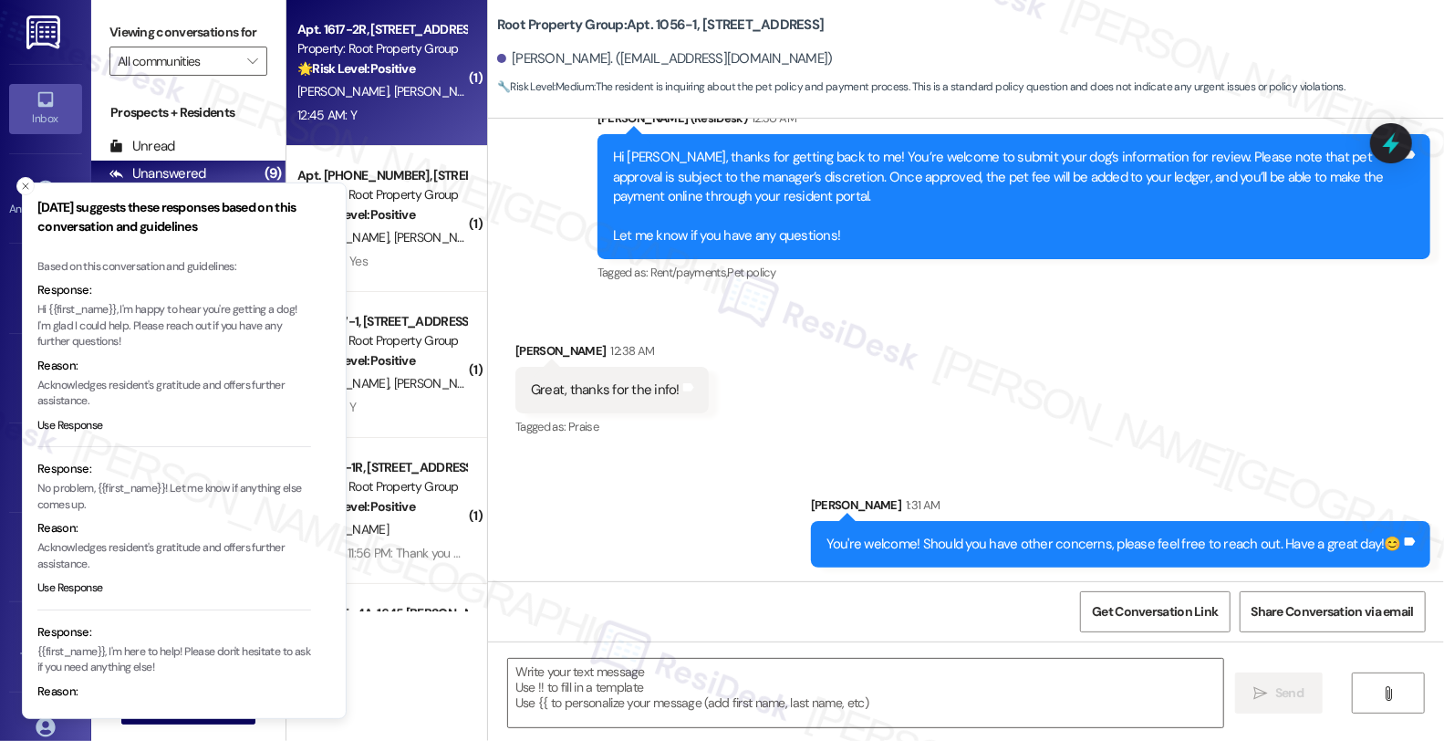
click at [396, 80] on div "S. Allen R. Koch C. Butts P. Morant J. Valderrama S. Allen L. Morant C. Koch" at bounding box center [382, 91] width 172 height 23
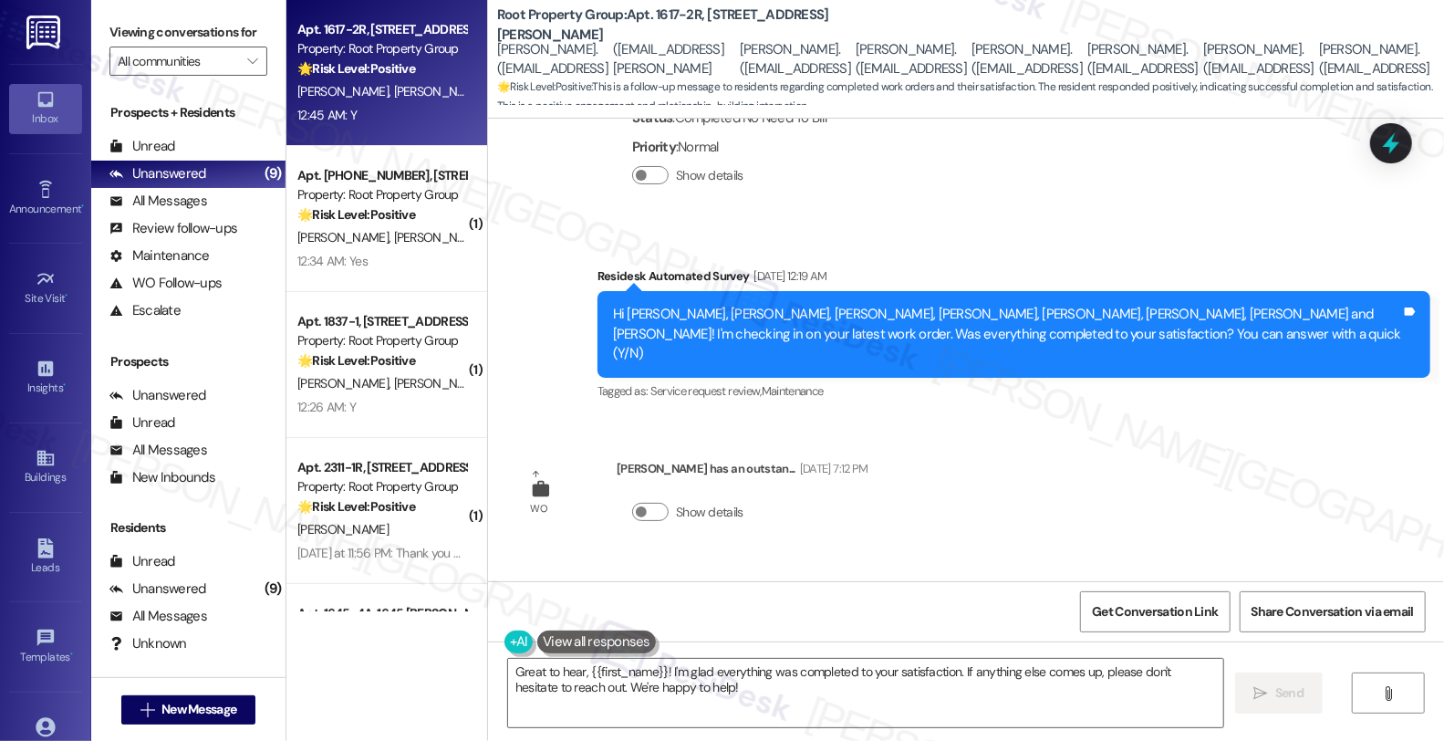
scroll to position [3634, 0]
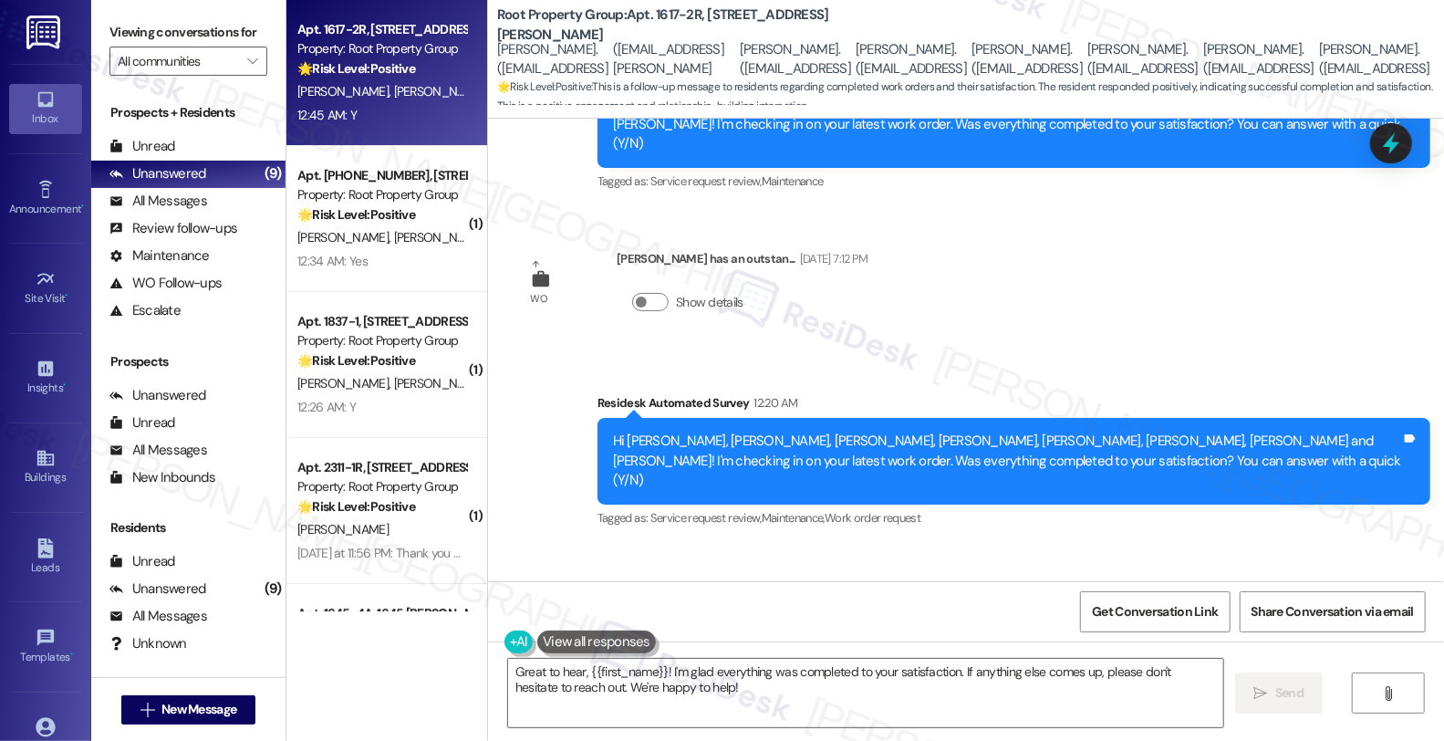
click at [524, 586] on div "Summer Allen 12:45 AM" at bounding box center [586, 599] width 141 height 26
copy div "Summer"
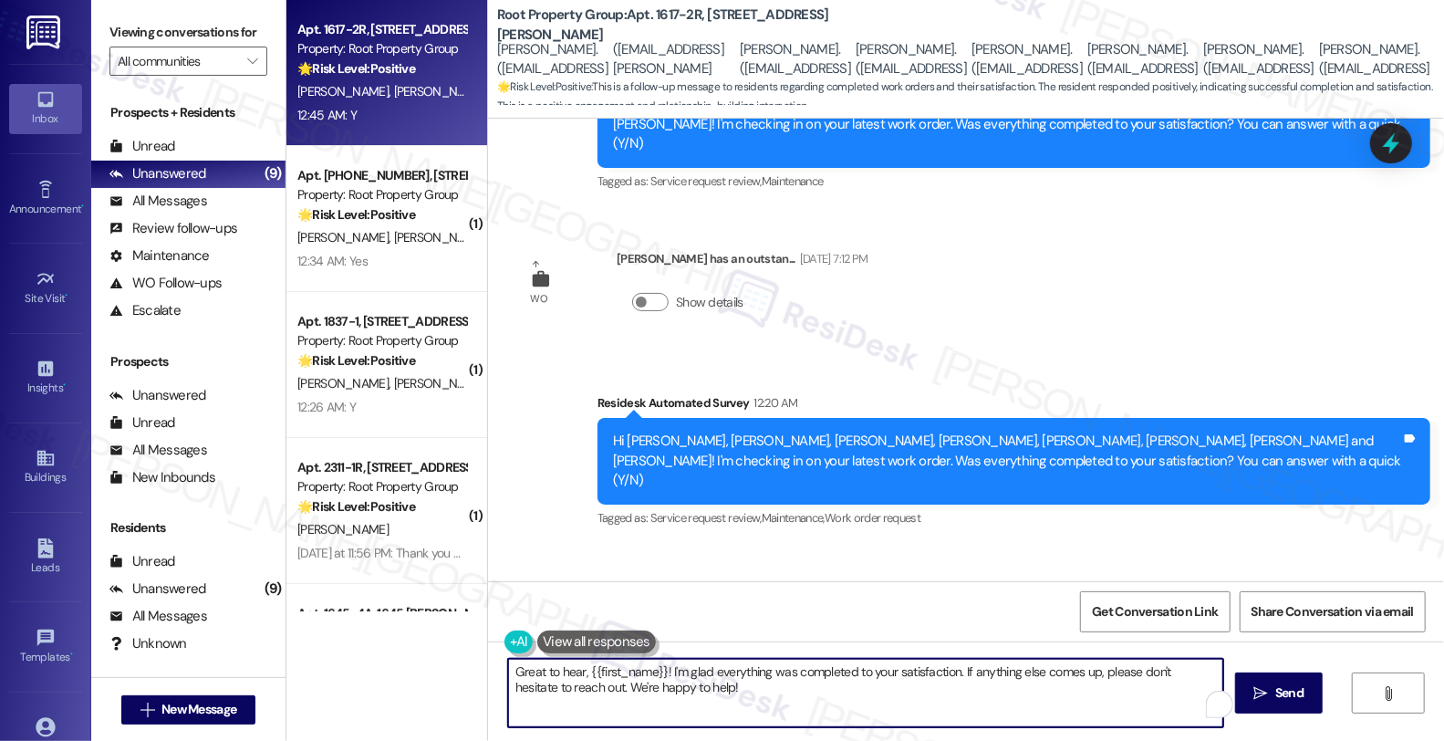
drag, startPoint x: 620, startPoint y: 668, endPoint x: 645, endPoint y: 668, distance: 24.6
click at [645, 668] on textarea "Great to hear, {{first_name}}! I'm glad everything was completed to your satisf…" at bounding box center [865, 693] width 715 height 68
click at [650, 675] on textarea "Great to hear, {{first_name}}! I'm glad everything was completed to your satisf…" at bounding box center [863, 693] width 715 height 68
paste textarea "Summer"
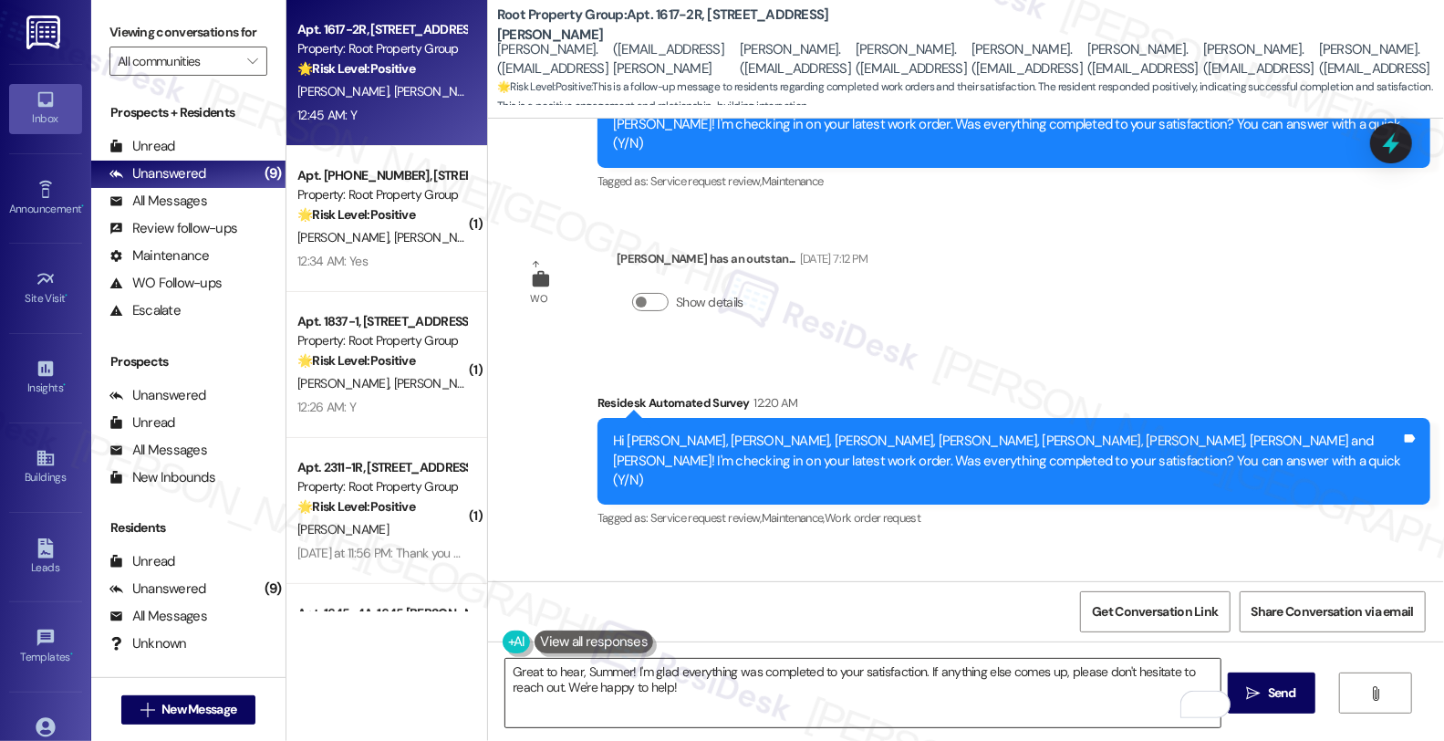
drag, startPoint x: 844, startPoint y: 696, endPoint x: 874, endPoint y: 696, distance: 30.1
click at [844, 696] on textarea "Great to hear, Summer! I'm glad everything was completed to your satisfaction. …" at bounding box center [863, 693] width 715 height 68
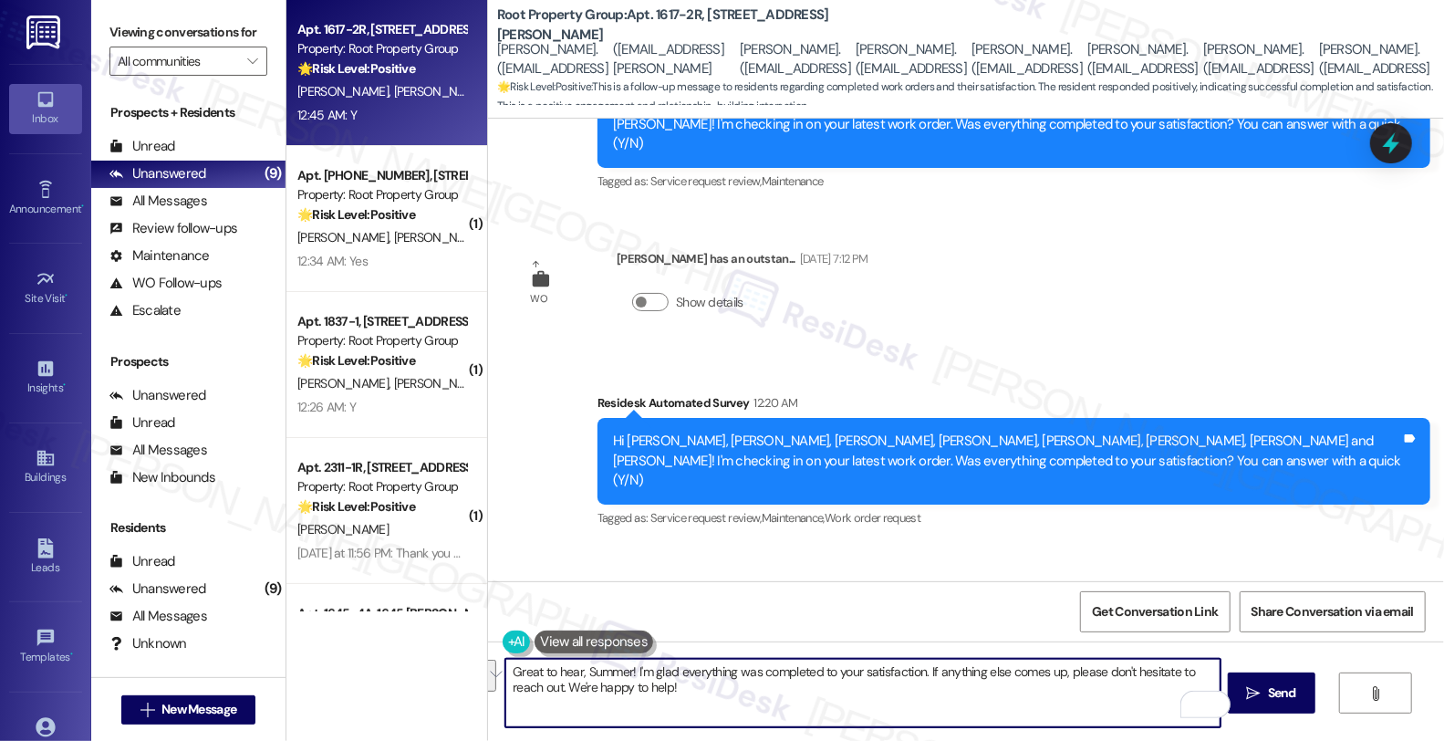
drag, startPoint x: 918, startPoint y: 670, endPoint x: 942, endPoint y: 696, distance: 35.5
click at [942, 696] on textarea "Great to hear, Summer! I'm glad everything was completed to your satisfaction. …" at bounding box center [863, 693] width 715 height 68
paste textarea "I may ask, has the {{property}} lived up to your expectations so far?"
type textarea "Great to hear, Summer! I'm glad everything was completed to your satisfaction. …"
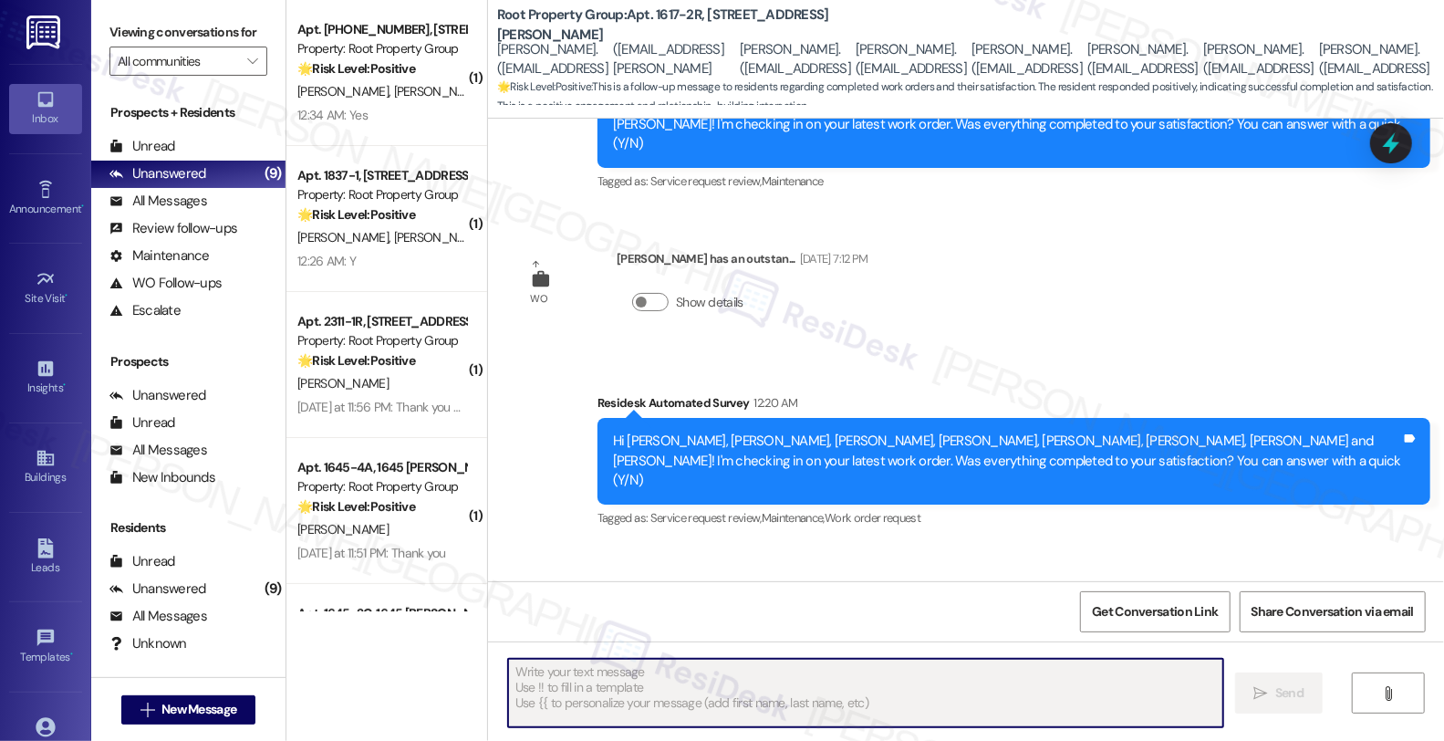
scroll to position [3781, 0]
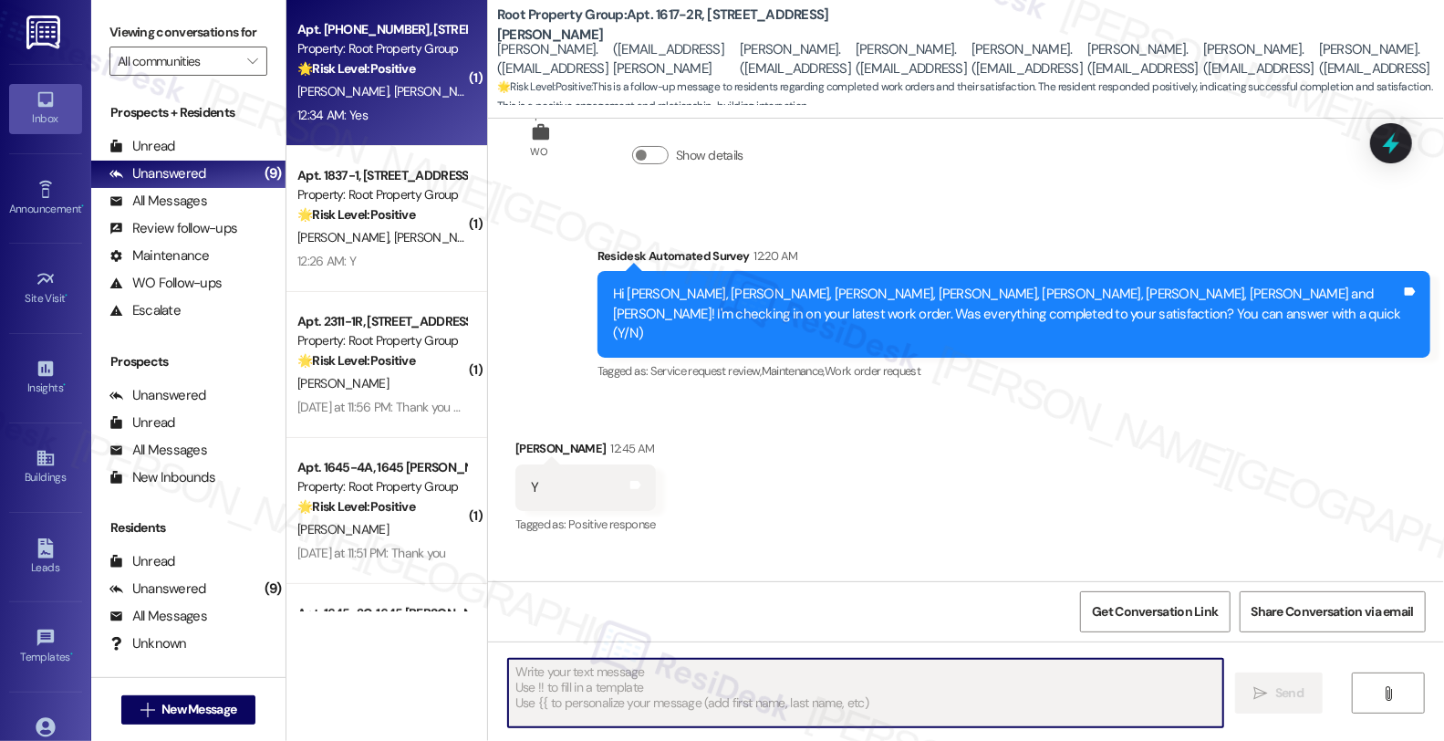
click at [381, 104] on div "12:34 AM: Yes 12:34 AM: Yes" at bounding box center [382, 115] width 172 height 23
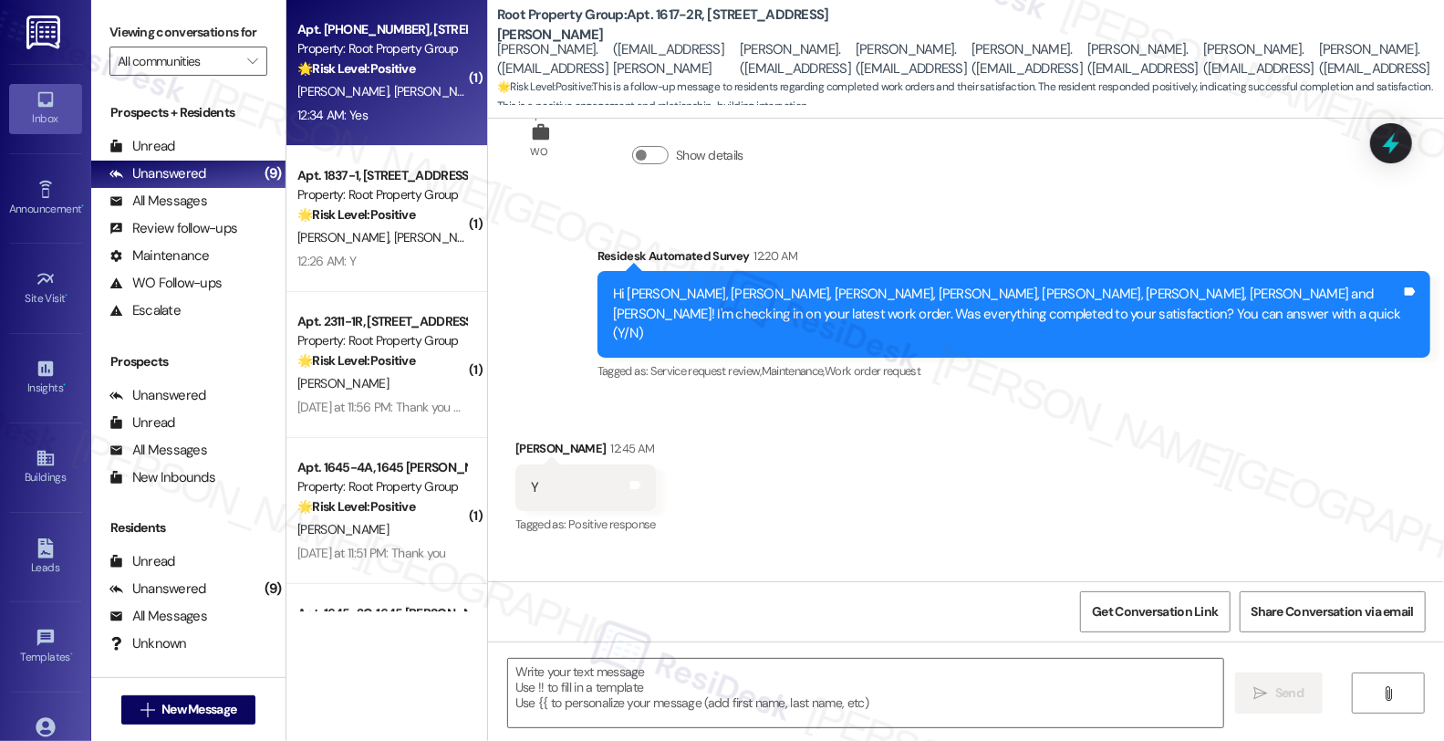
type textarea "Fetching suggested responses. Please feel free to read through the conversation…"
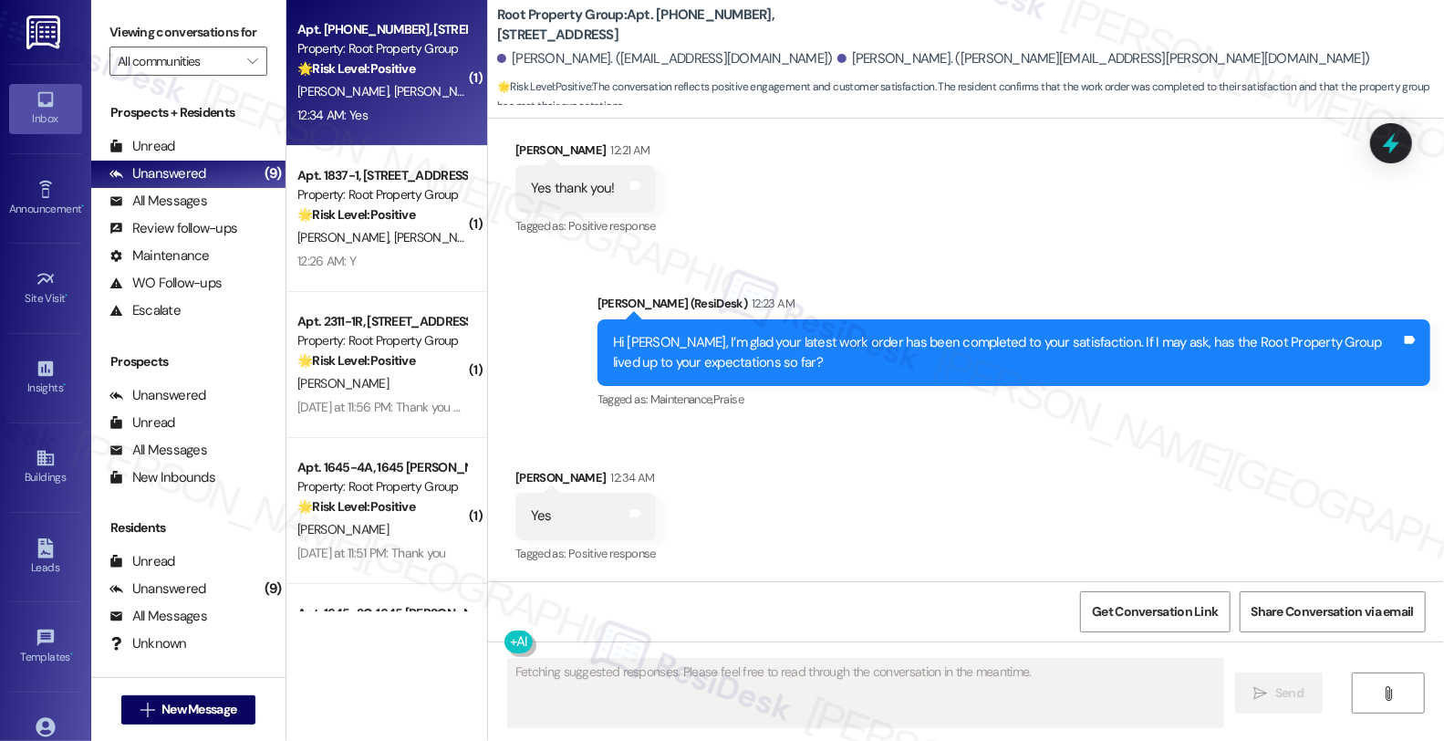
scroll to position [1868, 0]
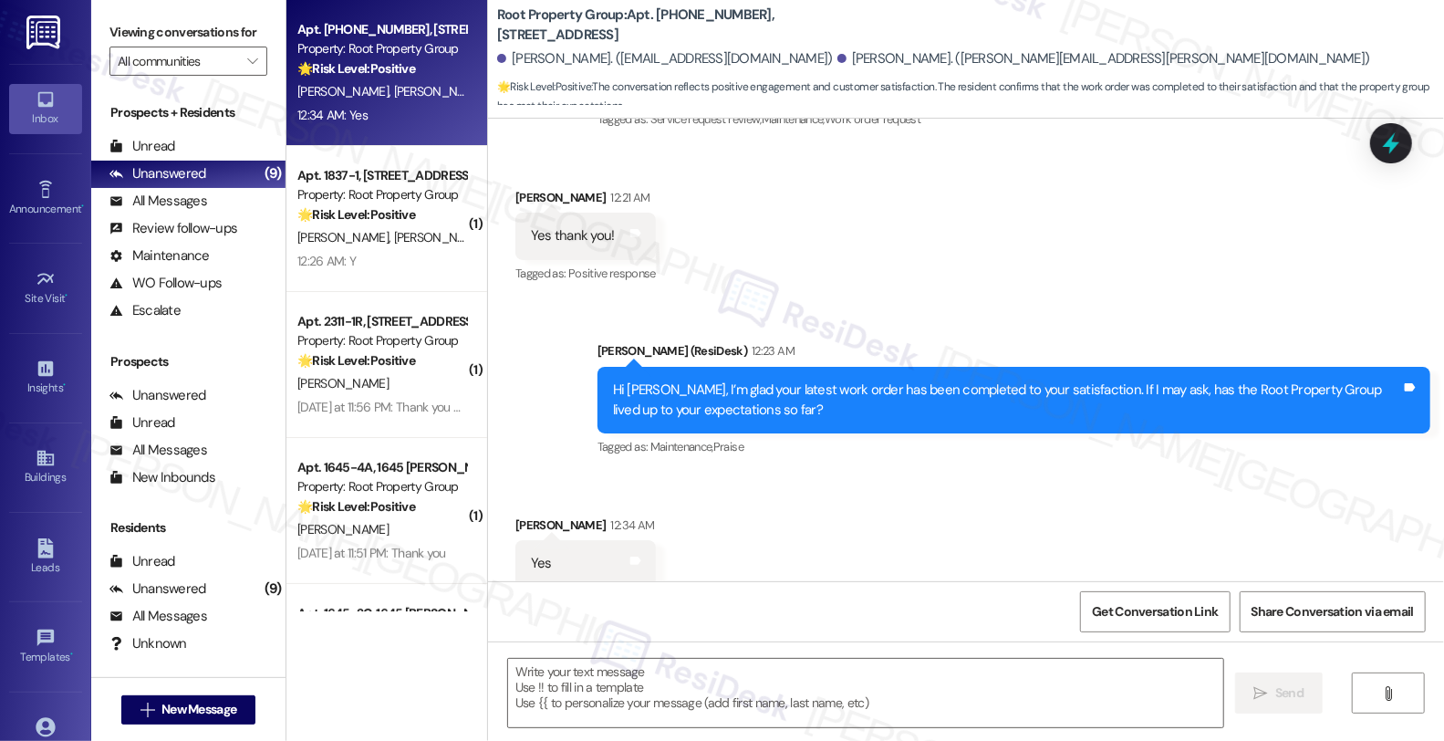
scroll to position [1869, 0]
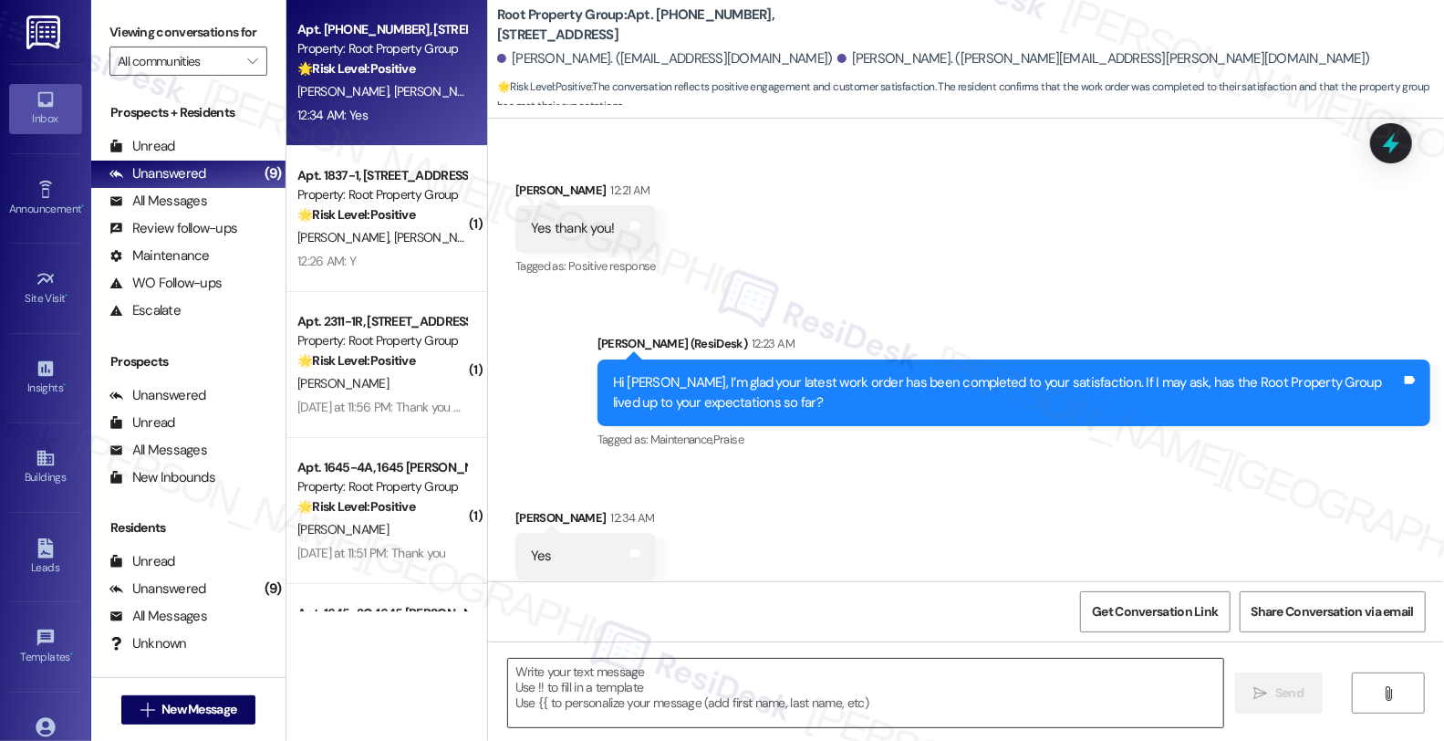
click at [635, 701] on textarea at bounding box center [865, 693] width 715 height 68
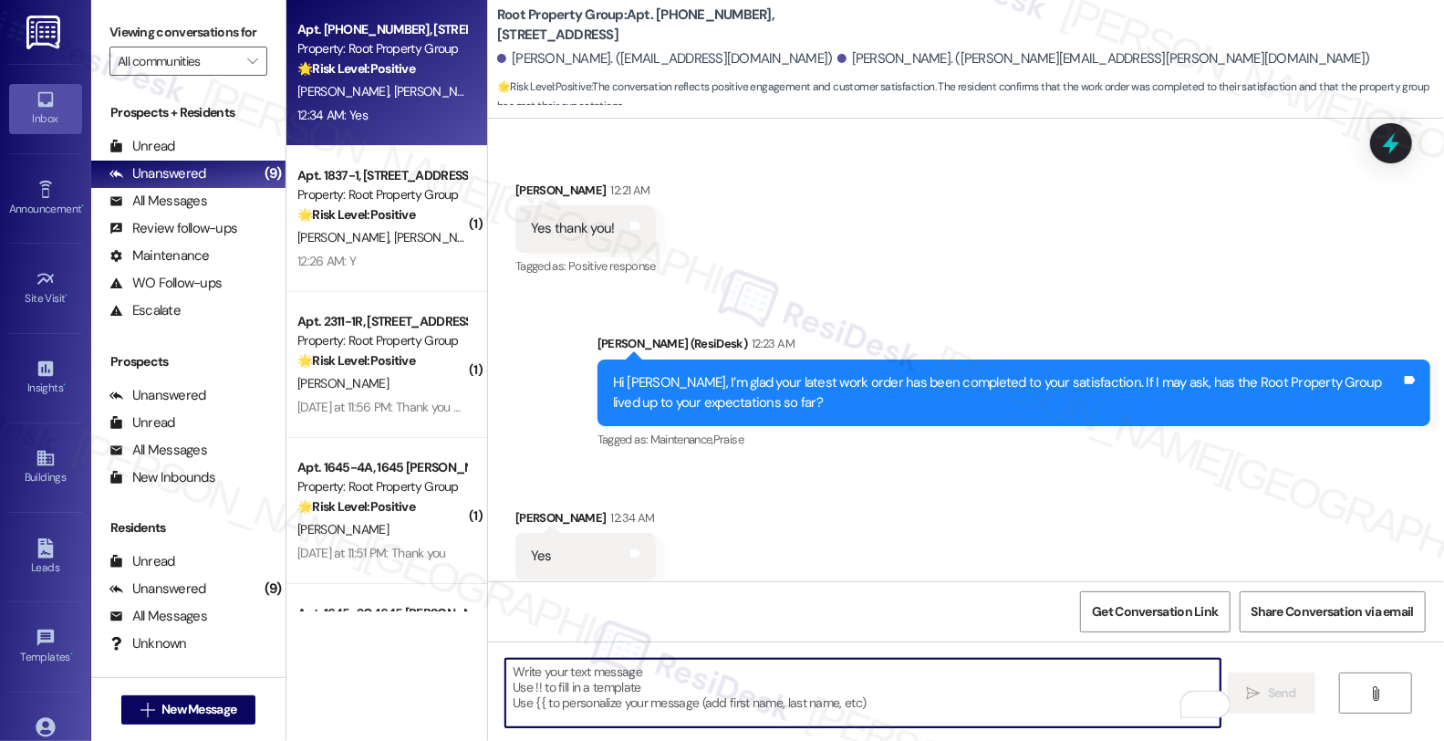
click at [646, 685] on textarea "To enrich screen reader interactions, please activate Accessibility in Grammarl…" at bounding box center [863, 693] width 715 height 68
click at [703, 686] on textarea "To enrich screen reader interactions, please activate Accessibility in Grammarl…" at bounding box center [863, 693] width 715 height 68
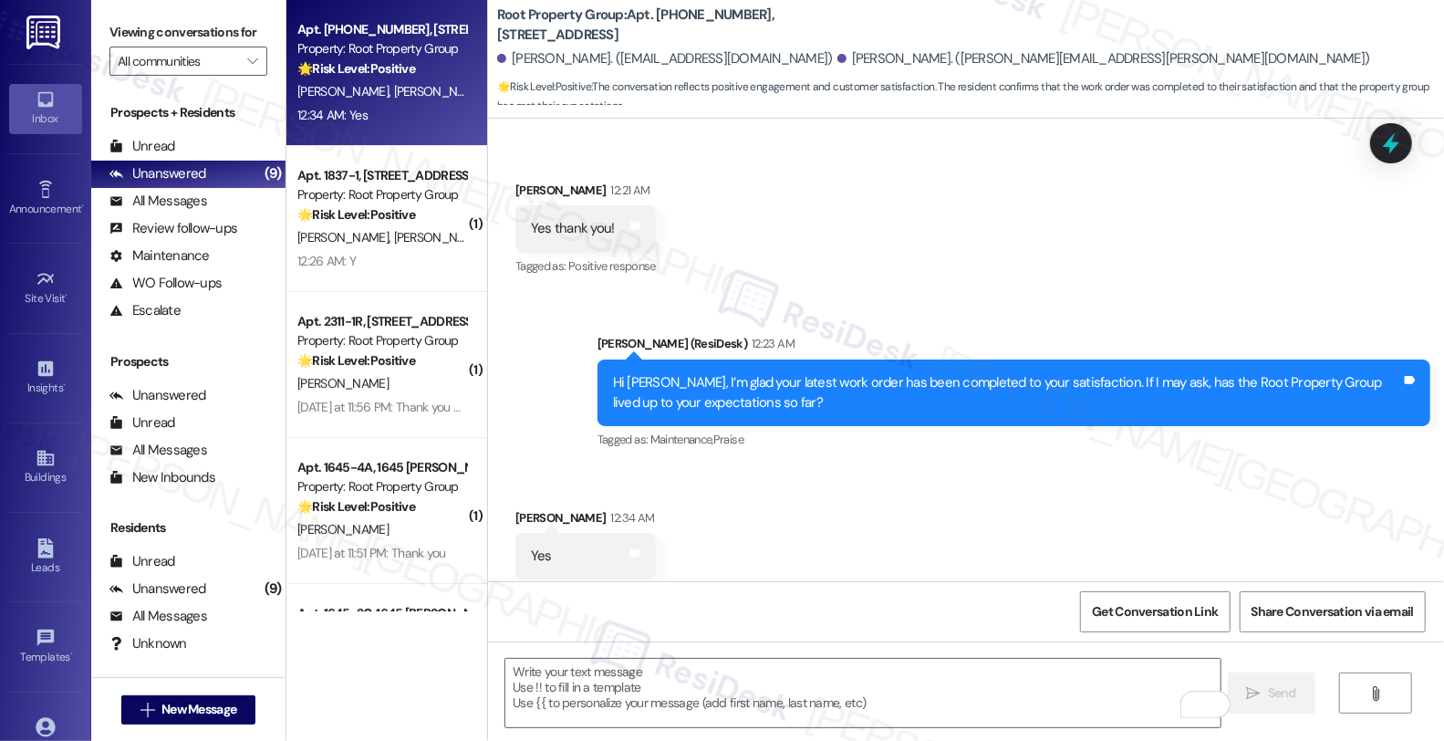
click at [1016, 494] on div "Received via SMS Jeannette Sosnowski 12:34 AM Yes Tags and notes Tagged as: Pos…" at bounding box center [966, 544] width 956 height 154
click at [673, 695] on textarea "To enrich screen reader interactions, please activate Accessibility in Grammarl…" at bounding box center [863, 693] width 715 height 68
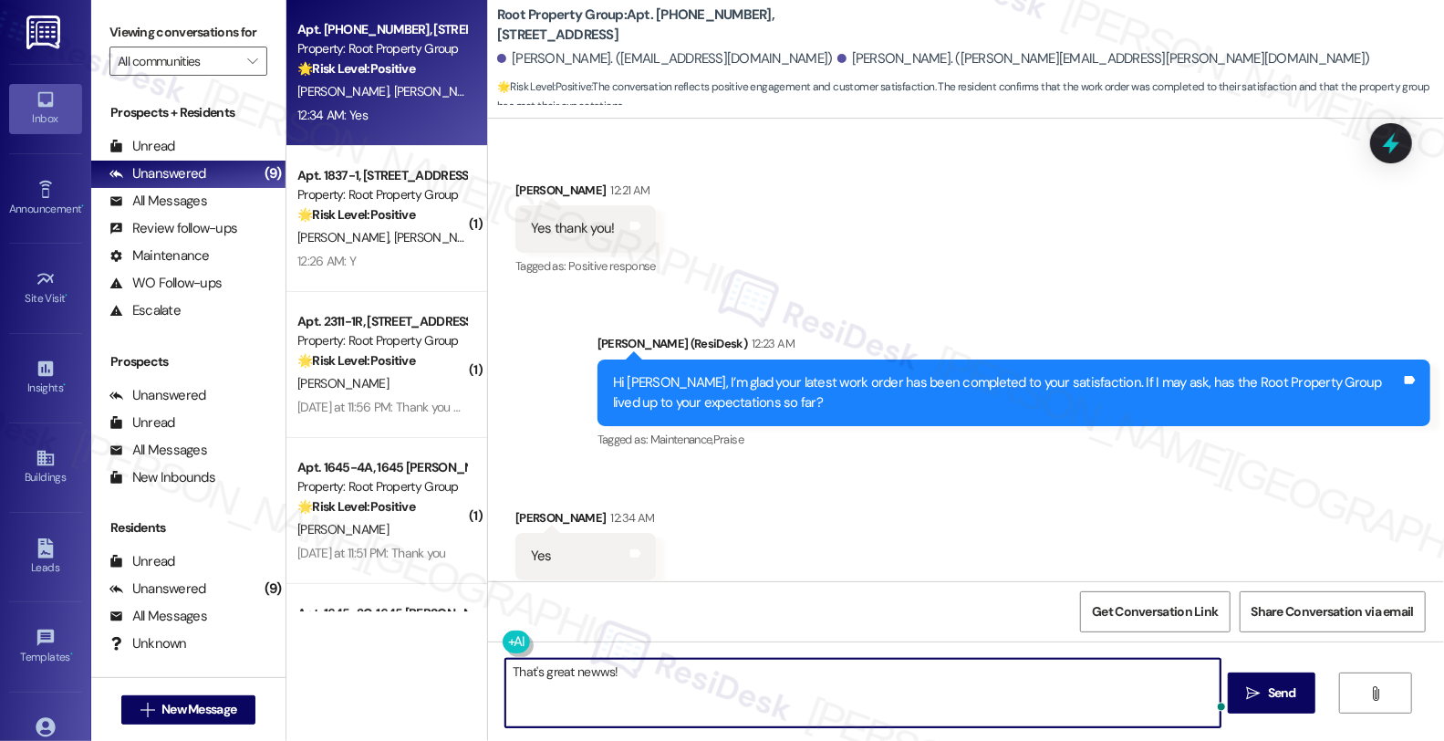
paste textarea "Can I ask a quick favor...would you mind sharing your positive experience by wr…"
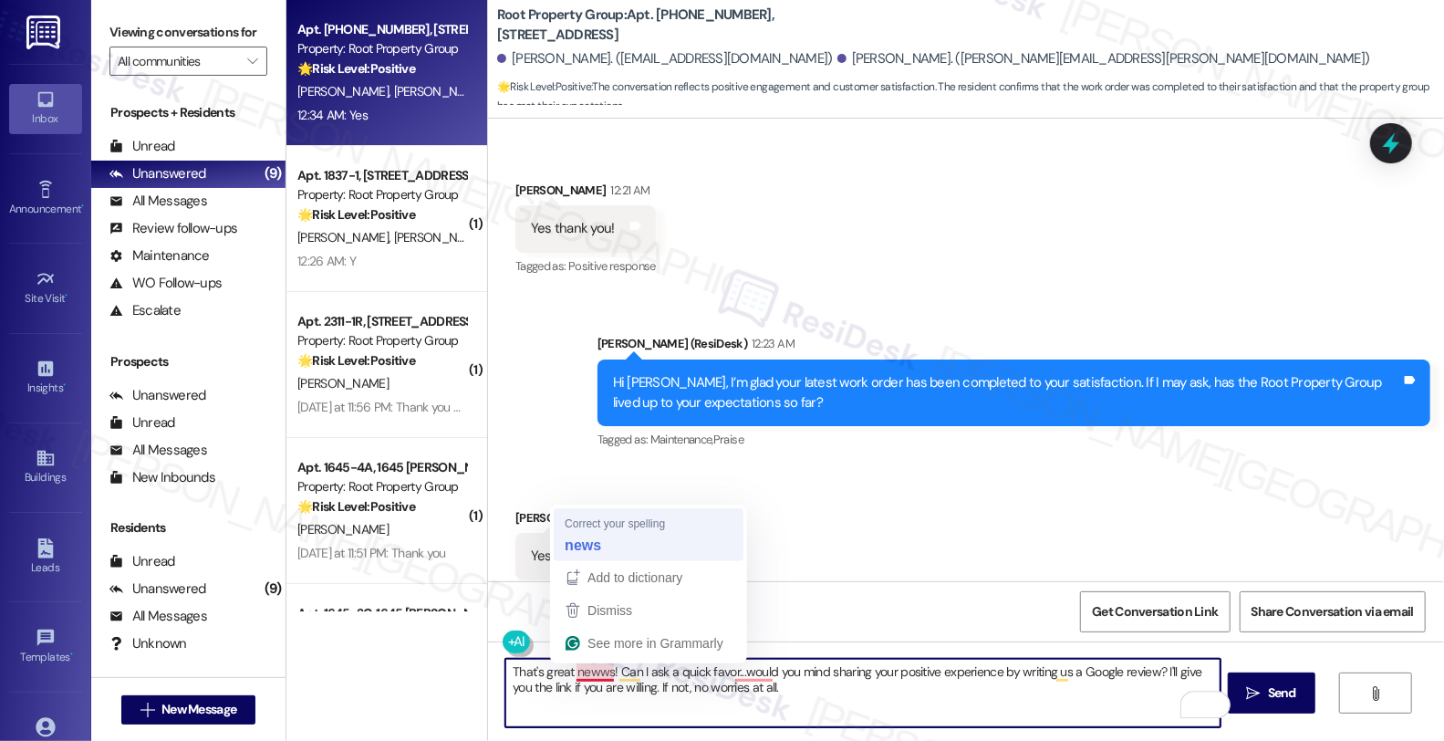
type textarea "That's great news! Can I ask a quick favor...would you mind sharing your positi…"
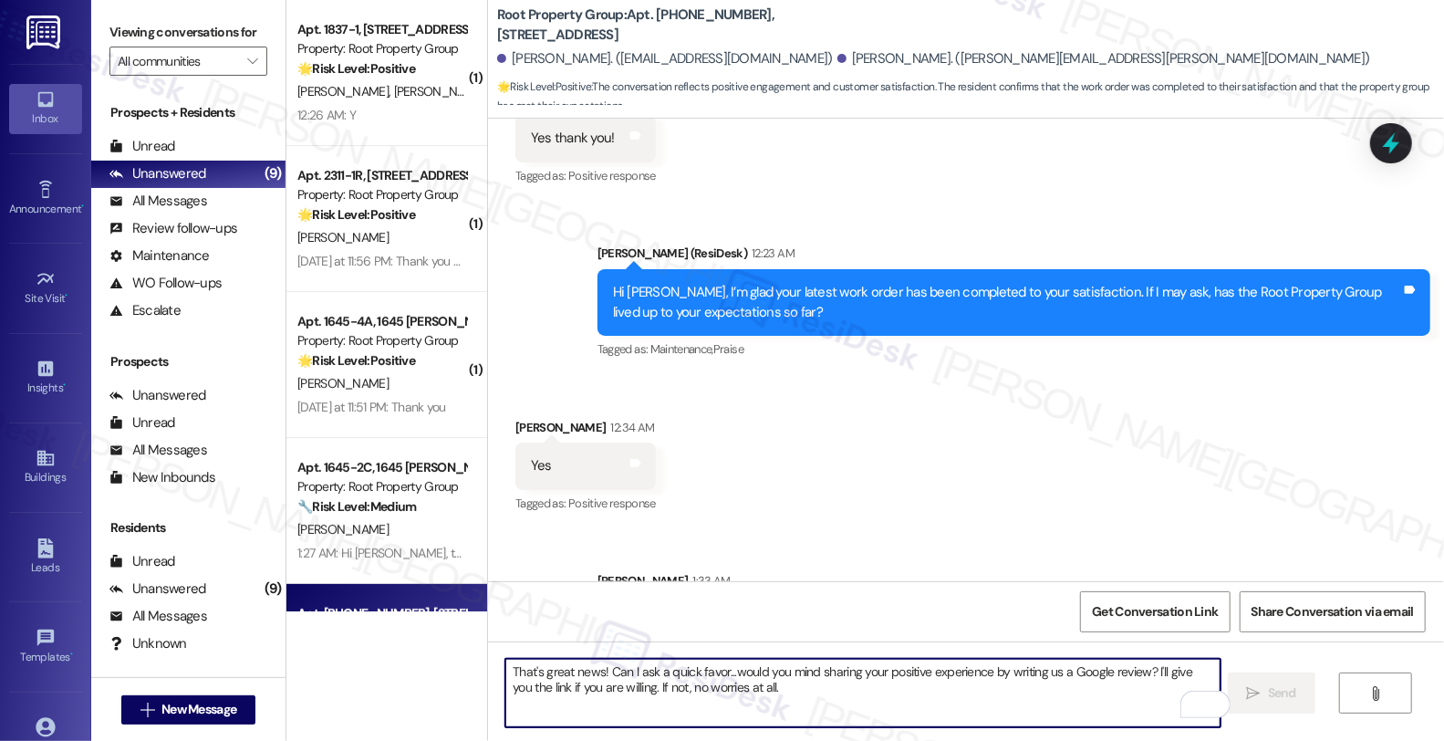
scroll to position [2015, 0]
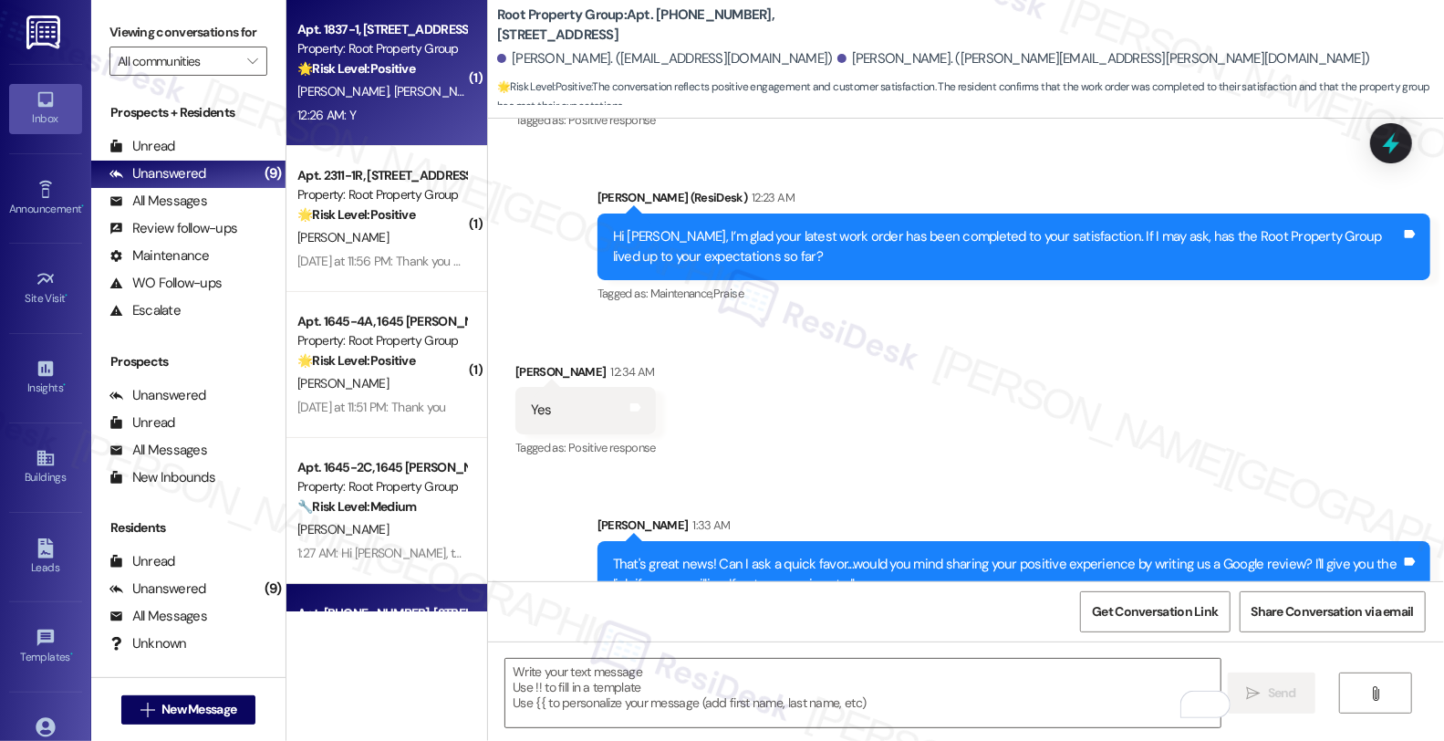
click at [365, 84] on div "N. Bell G. Bell" at bounding box center [382, 91] width 172 height 23
type textarea "Fetching suggested responses. Please feel free to read through the conversation…"
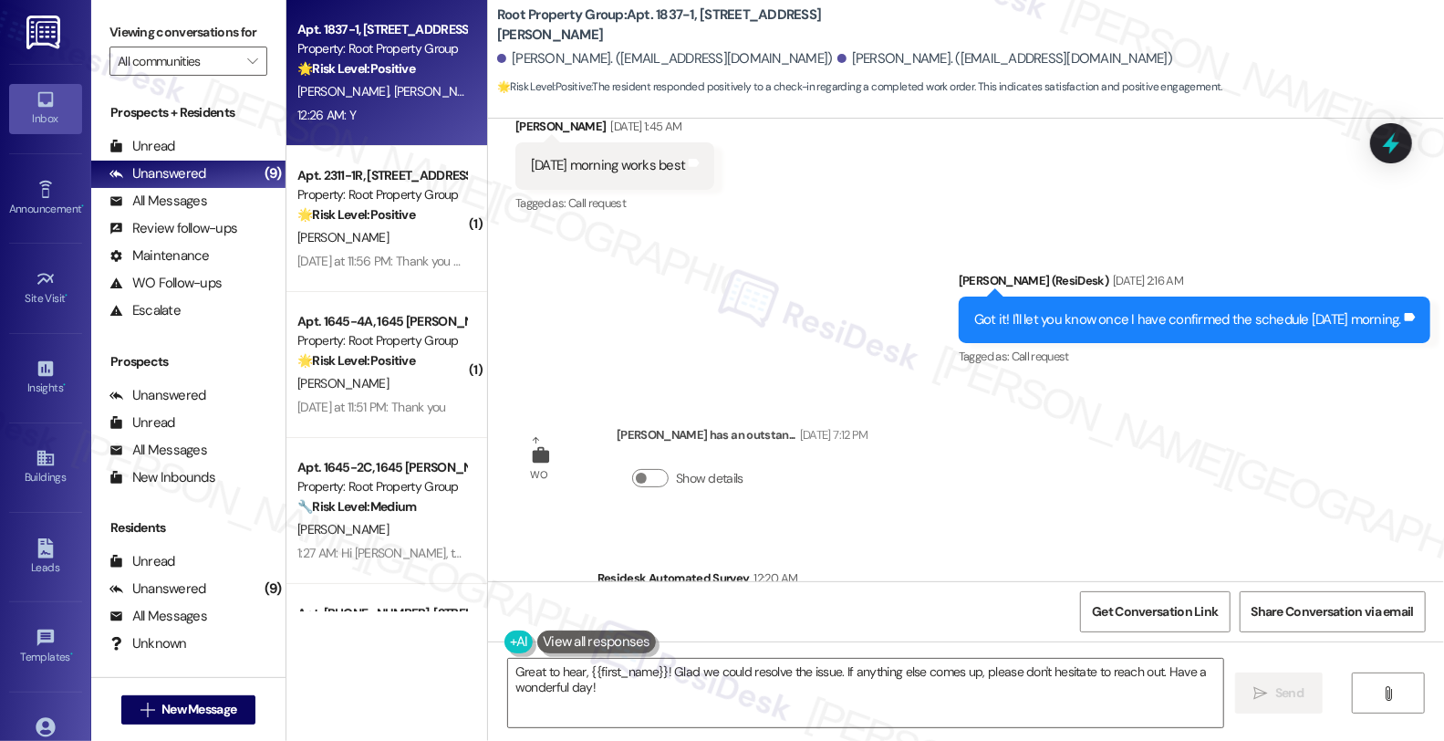
scroll to position [13679, 0]
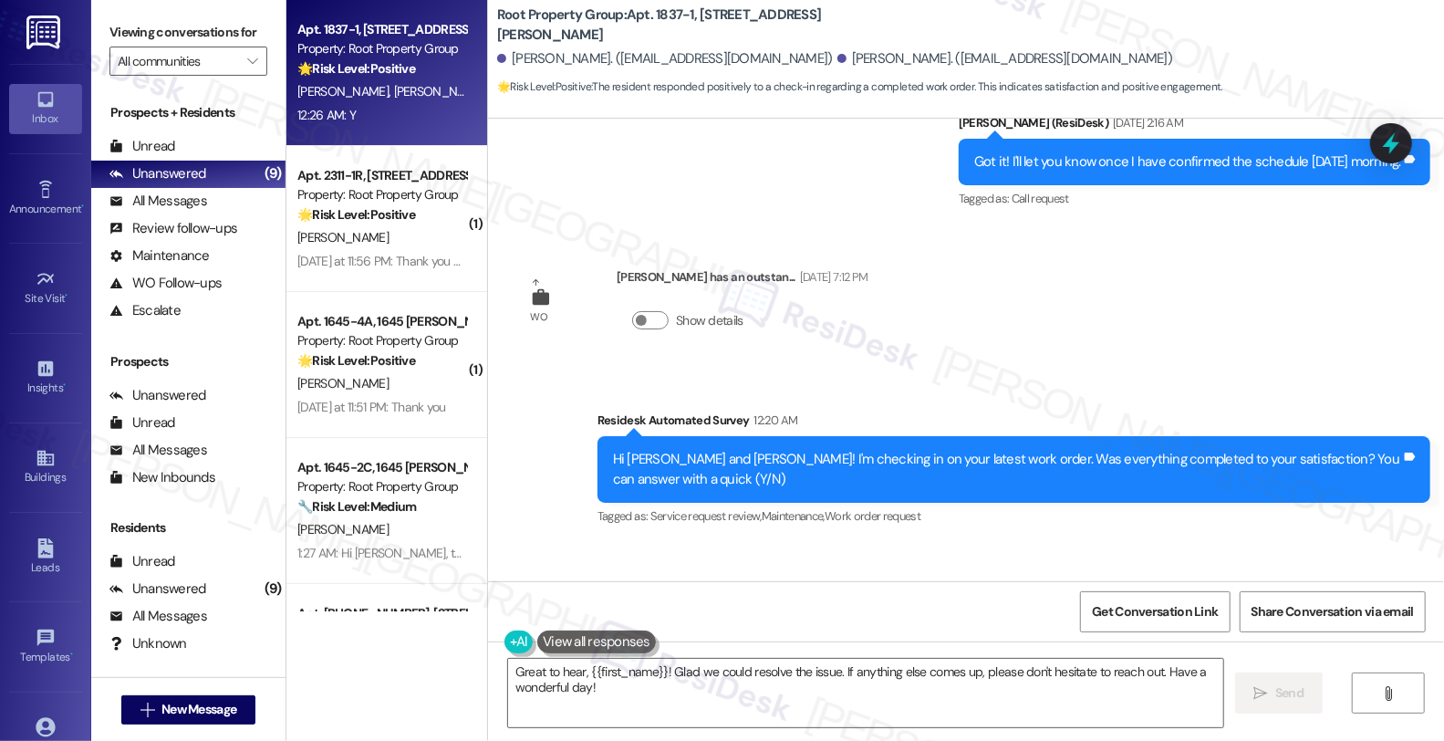
click at [516, 584] on div "Gwenyth Bell 12:26 AM" at bounding box center [586, 597] width 141 height 26
copy div "Gwenyth"
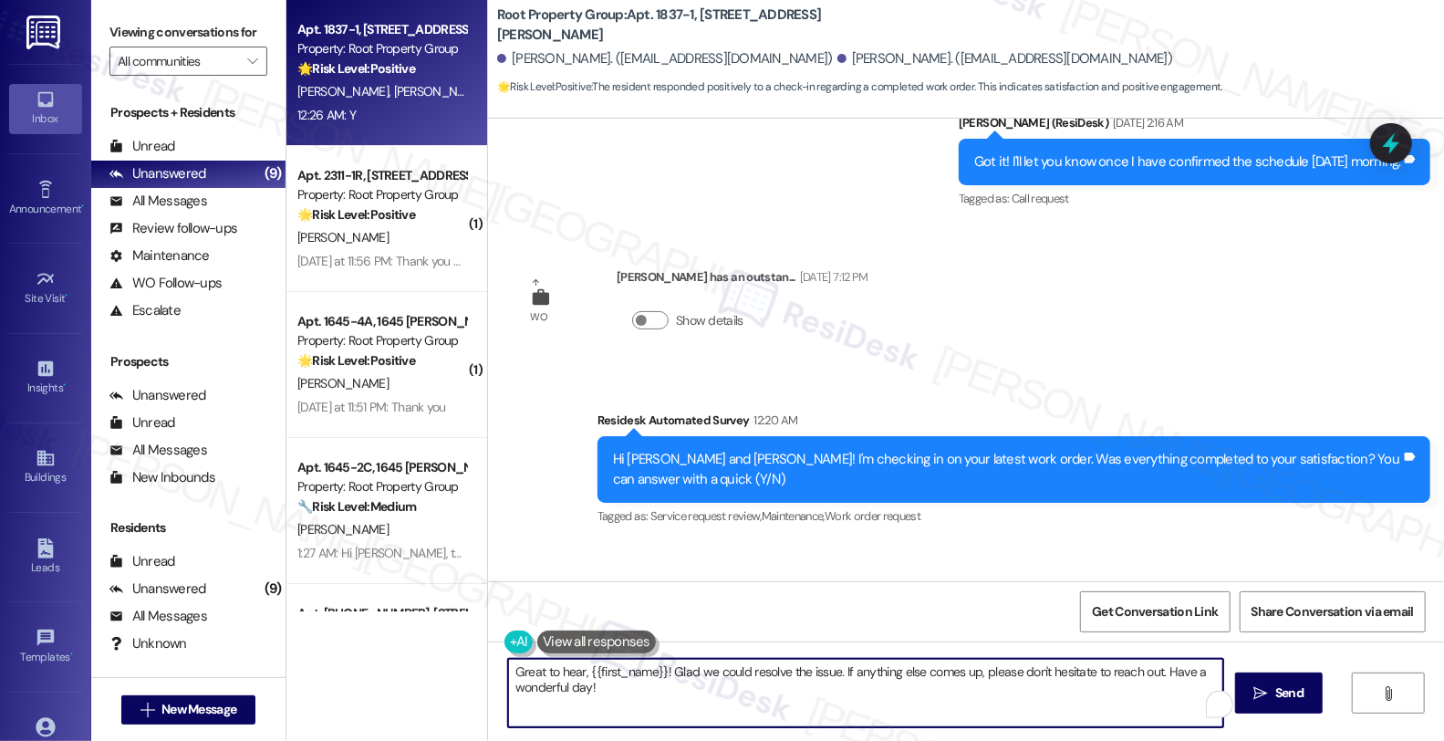
drag, startPoint x: 578, startPoint y: 671, endPoint x: 653, endPoint y: 669, distance: 75.8
click at [653, 669] on textarea "Great to hear, {{first_name}}! Glad we could resolve the issue. If anything els…" at bounding box center [865, 693] width 715 height 68
paste textarea "Gwenyth"
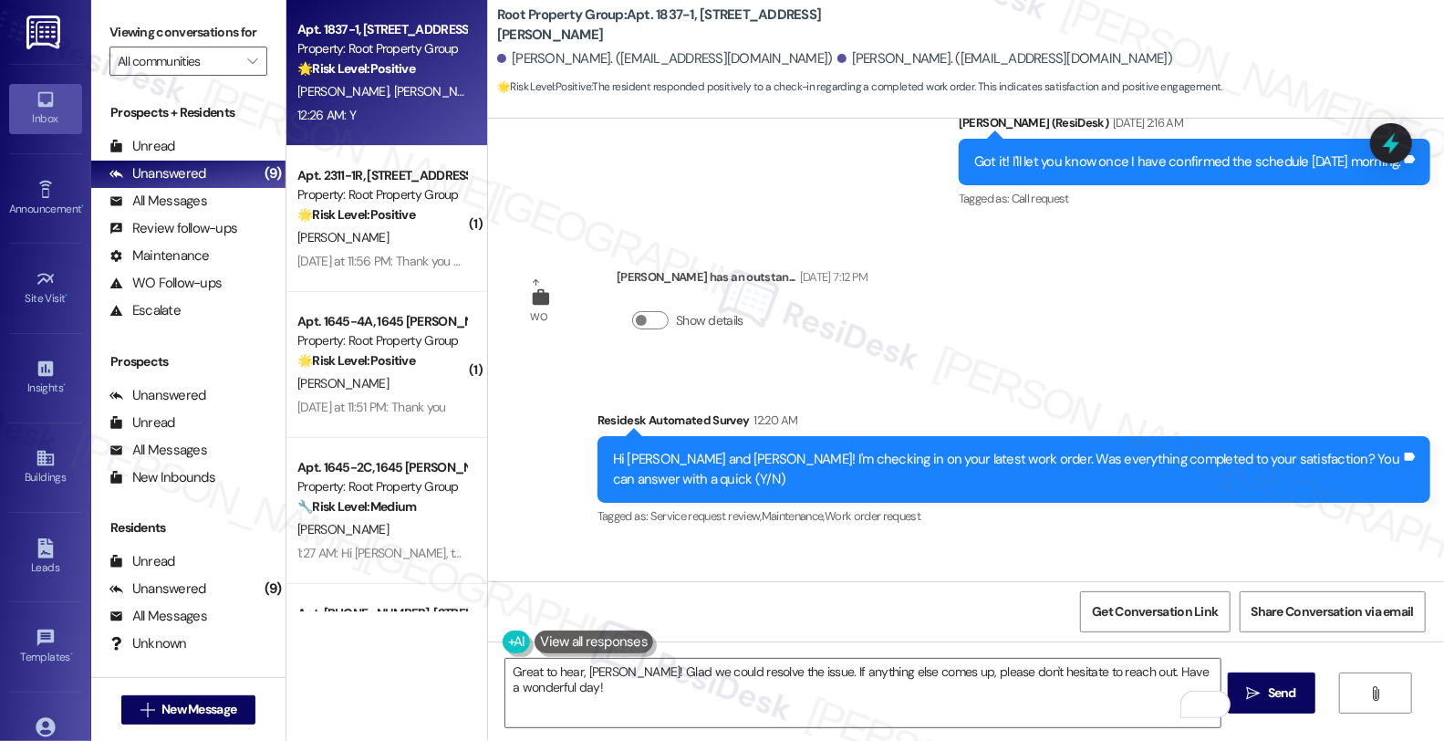
click at [937, 560] on div "Received via SMS Gwenyth Bell 12:26 AM Y Tags and notes Tagged as: Positive res…" at bounding box center [966, 620] width 956 height 154
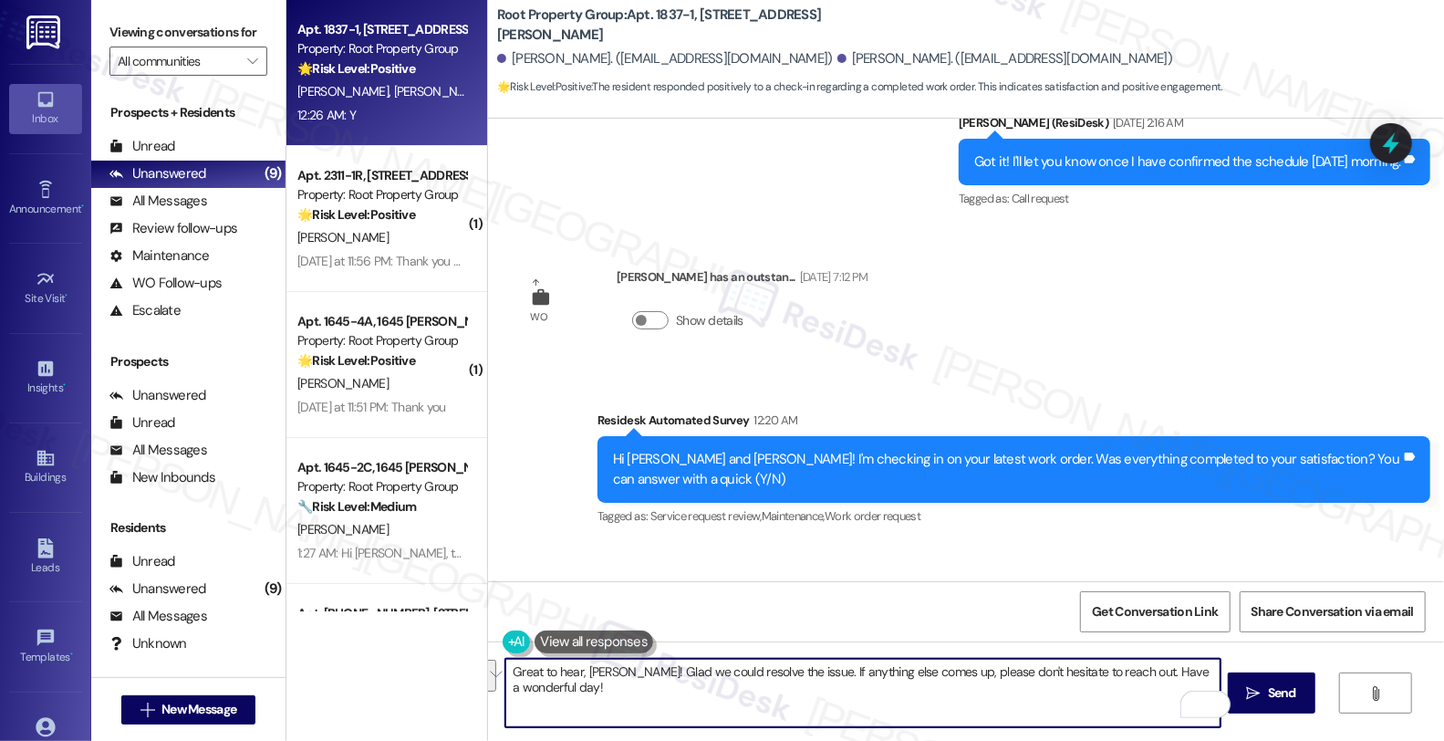
drag, startPoint x: 800, startPoint y: 670, endPoint x: 855, endPoint y: 705, distance: 65.3
click at [855, 705] on textarea "Great to hear, Gwenyth! Glad we could resolve the issue. If anything else comes…" at bounding box center [863, 693] width 715 height 68
paste textarea "I may ask, has the {{property}} lived up to your expectations so far?"
type textarea "Great to hear, Gwenyth! Glad we could resolve the issue. If I may ask, has the …"
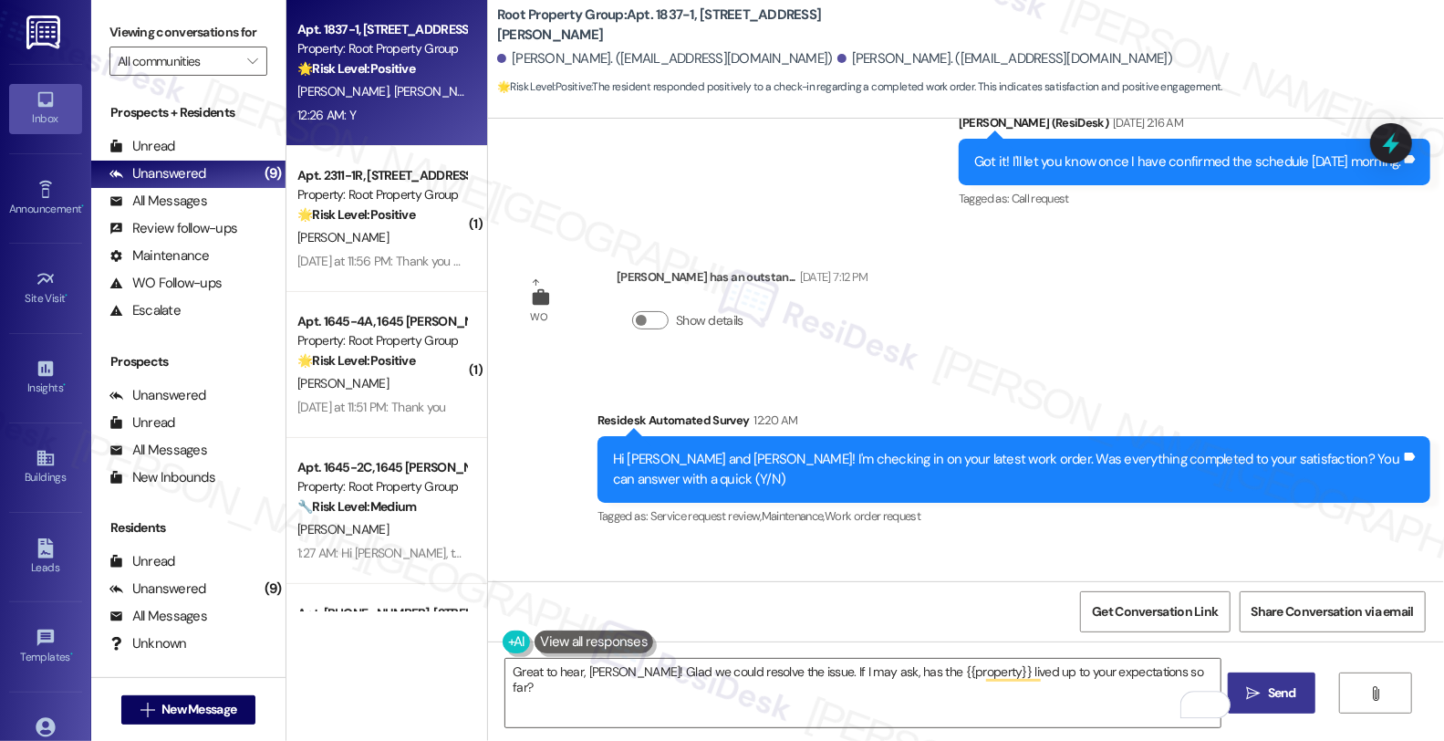
click at [1279, 686] on span "Send" at bounding box center [1282, 692] width 28 height 19
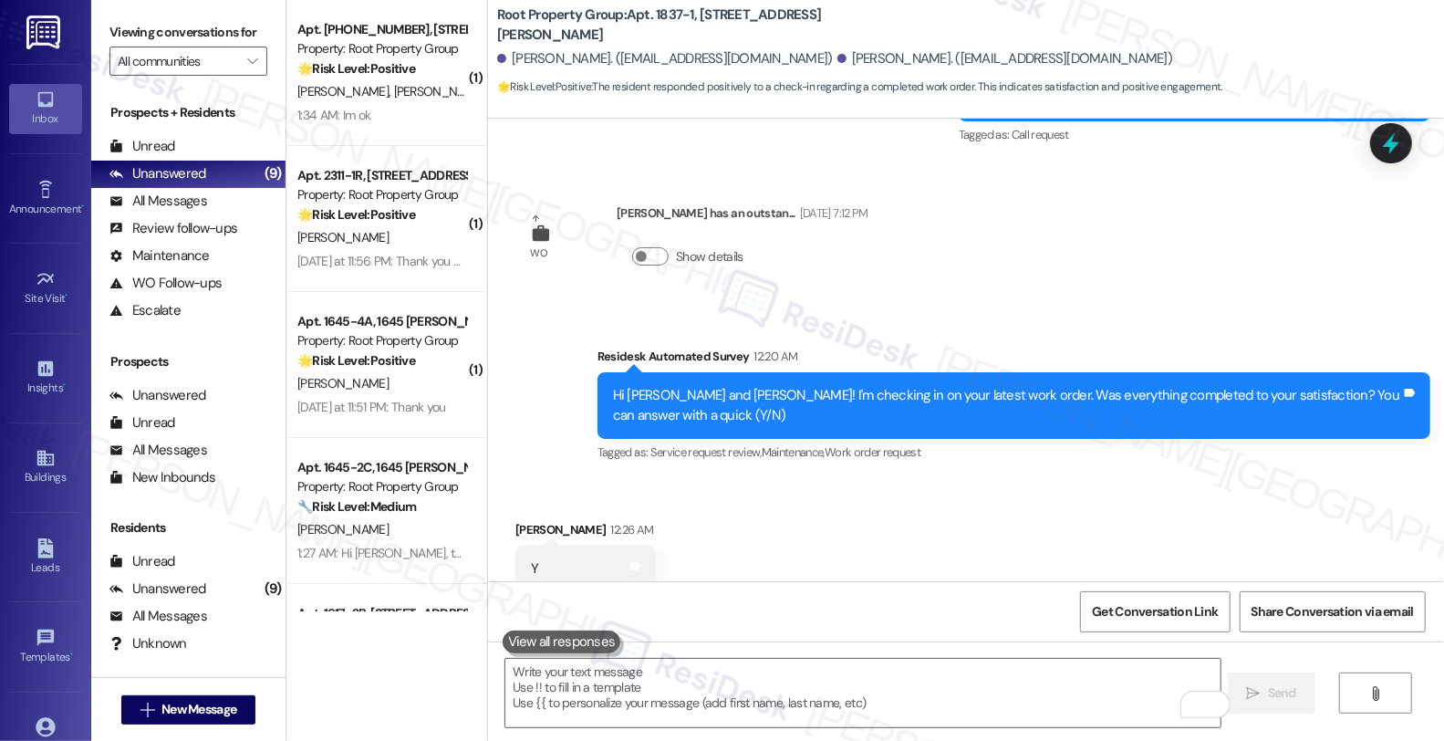
scroll to position [13806, 0]
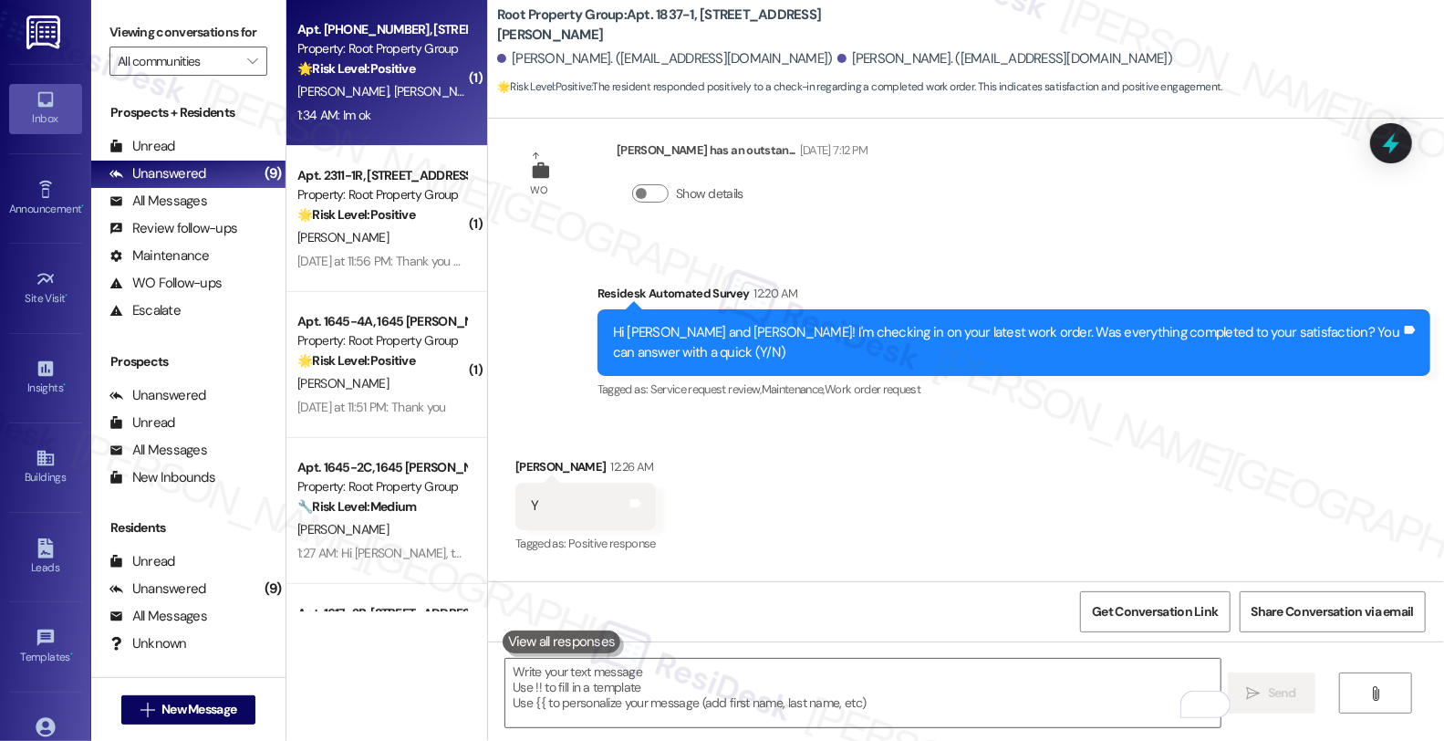
click at [415, 71] on div "🌟 Risk Level: Positive The conversation reflects positive engagement and an att…" at bounding box center [381, 68] width 169 height 19
type textarea "Fetching suggested responses. Please feel free to read through the conversation…"
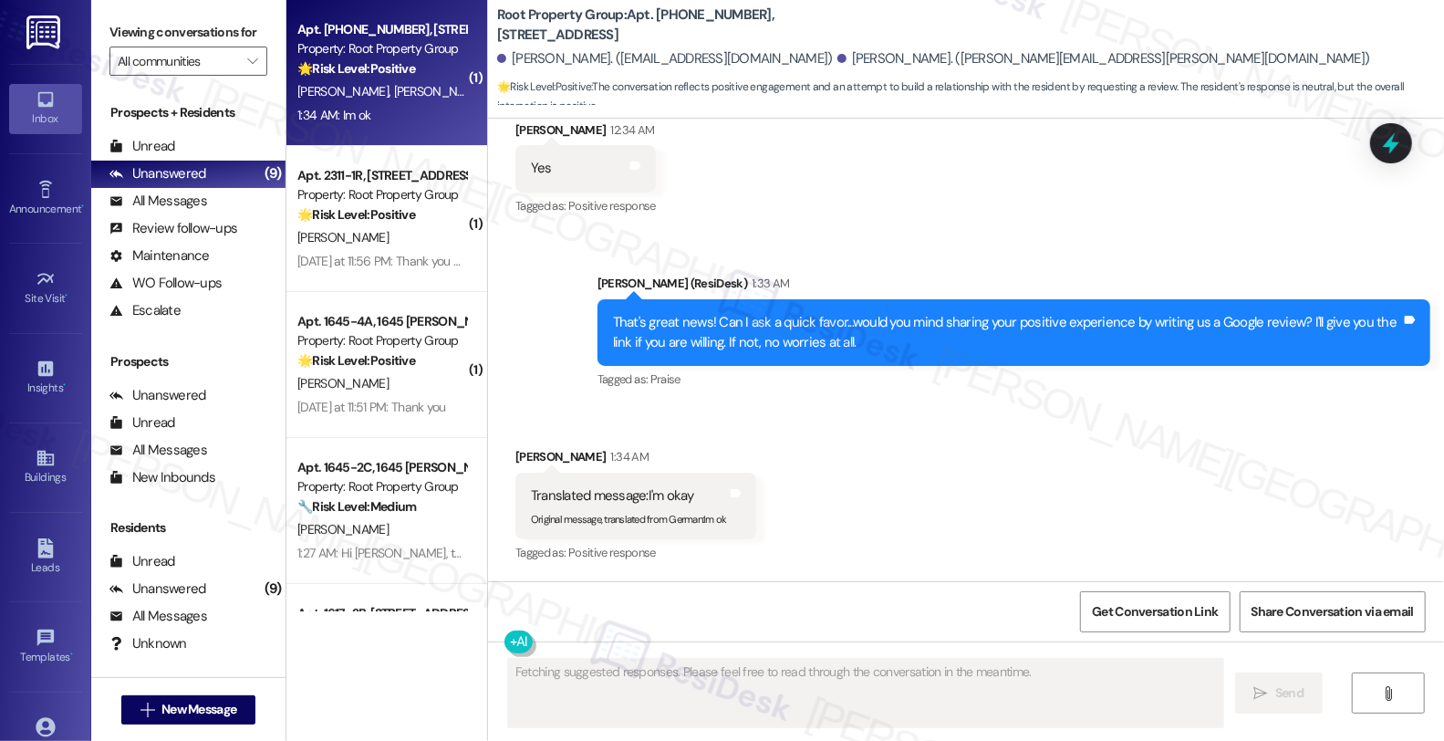
scroll to position [2215, 0]
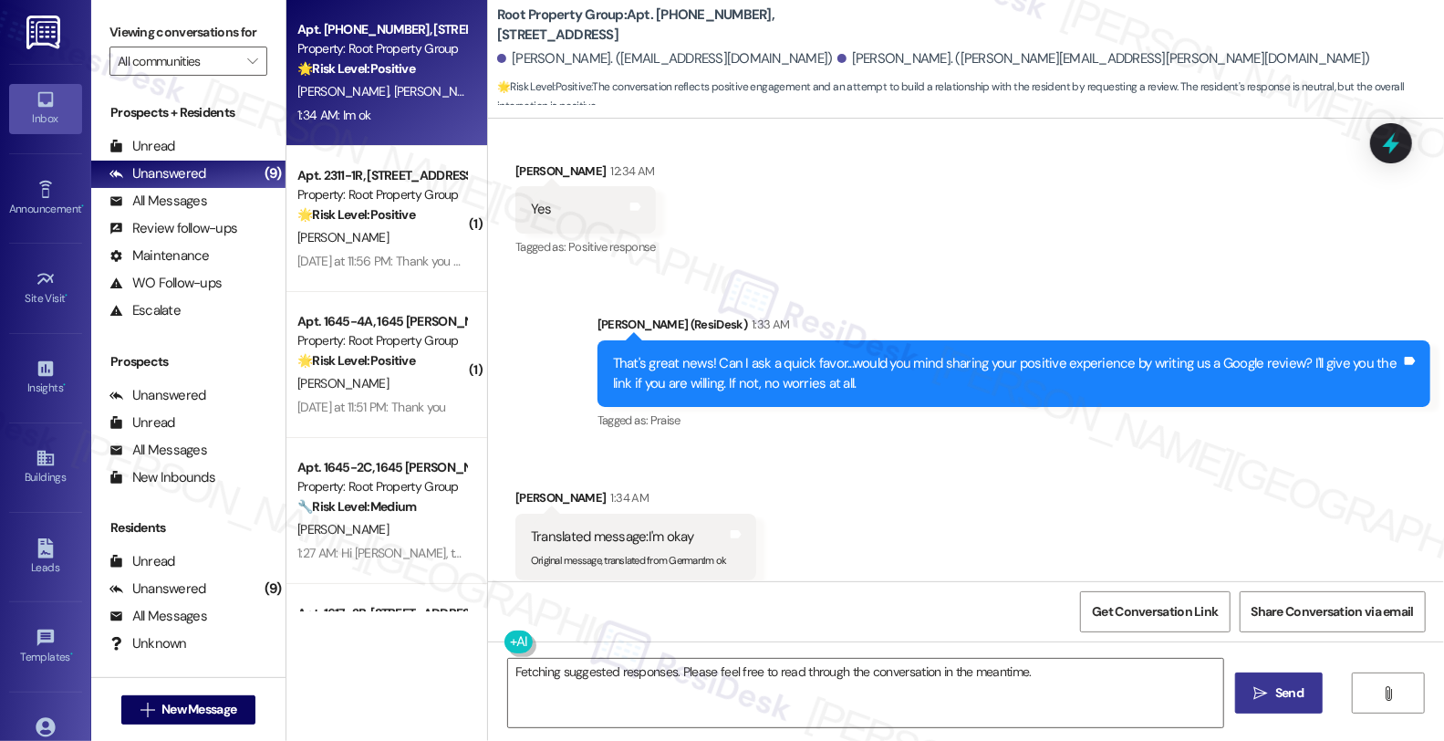
click at [902, 447] on div "Received via SMS Jeannette Sosnowski 1:34 AM Translated message: I'm okay Origi…" at bounding box center [966, 533] width 956 height 173
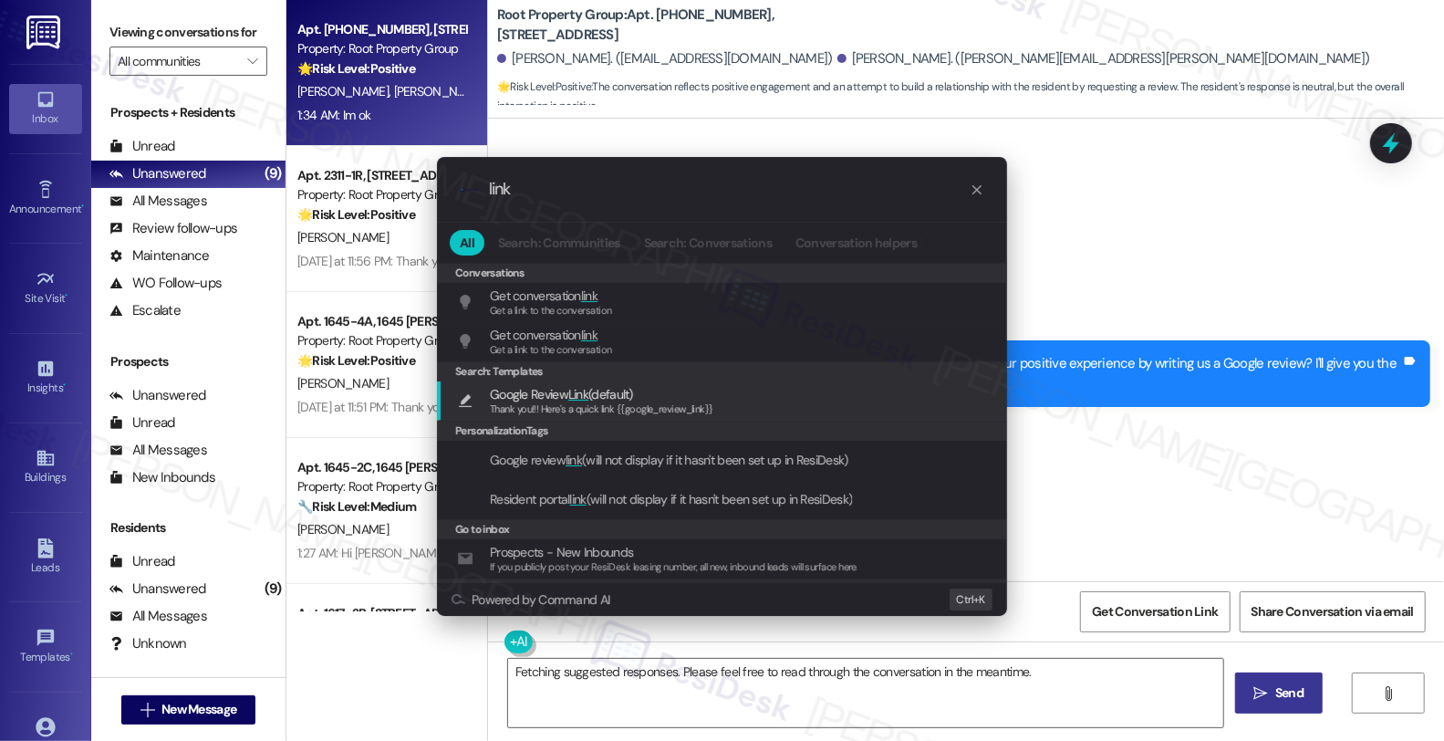
type input "link"
click at [737, 399] on div "Google Review Link (default) Thank you!!! Here's a quick link {{google_review_l…" at bounding box center [724, 401] width 534 height 34
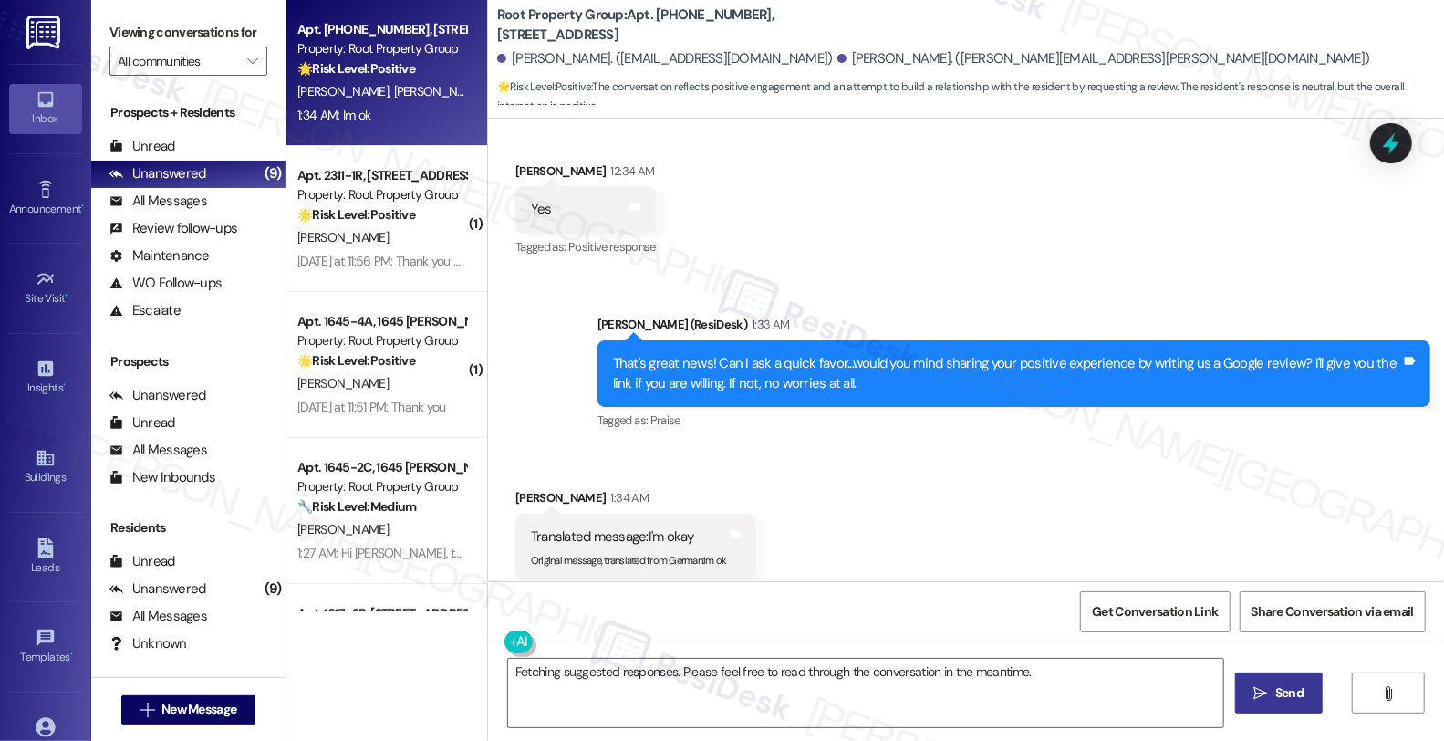
type textarea "Thank you!!! Here's a quick link {{google_review_link}}"
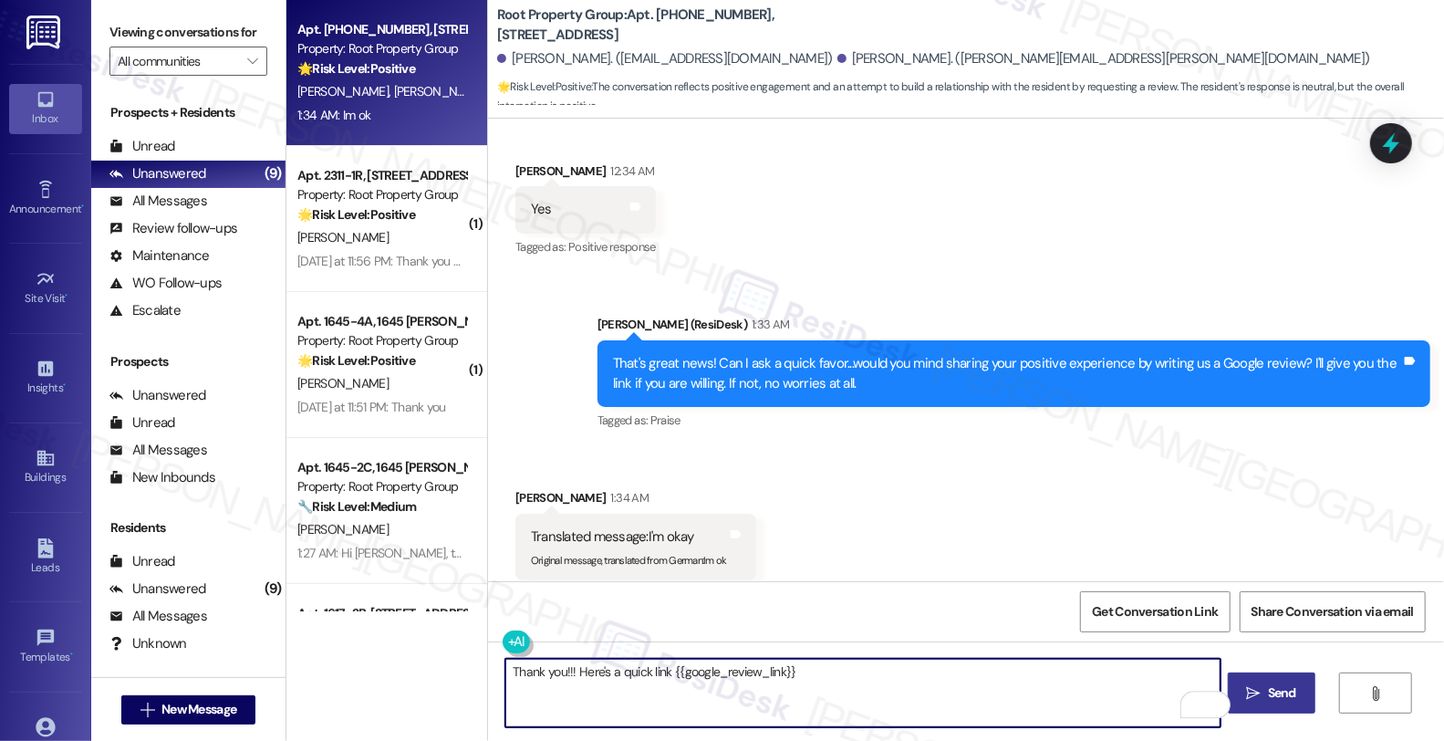
click at [1294, 690] on span "Send" at bounding box center [1282, 692] width 28 height 19
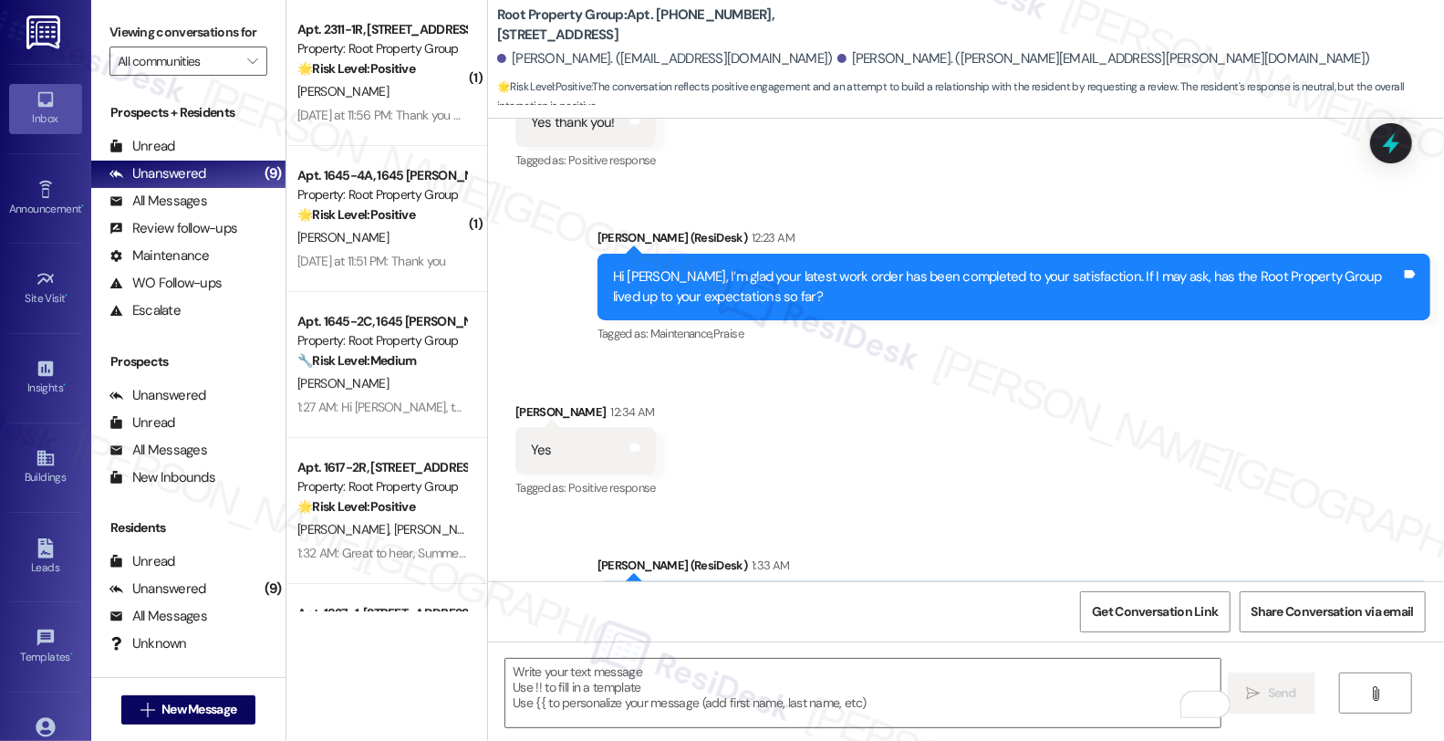
scroll to position [2342, 0]
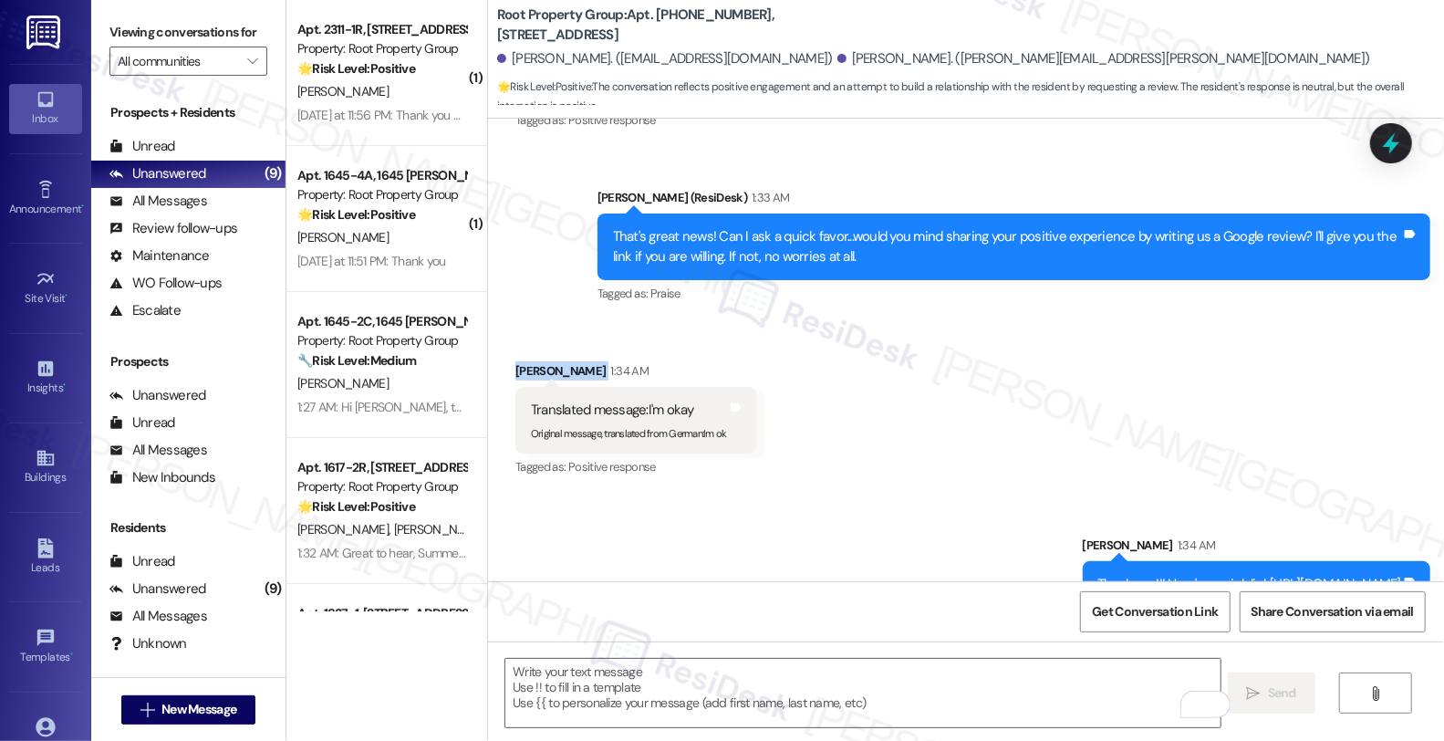
drag, startPoint x: 502, startPoint y: 336, endPoint x: 606, endPoint y: 342, distance: 104.2
click at [606, 348] on div "Received via SMS Jeannette Sosnowski 1:34 AM Translated message: I'm okay Origi…" at bounding box center [636, 421] width 268 height 146
copy div "Jeannette Sosnowski"
click at [1163, 625] on span "Get Conversation Link" at bounding box center [1155, 611] width 133 height 39
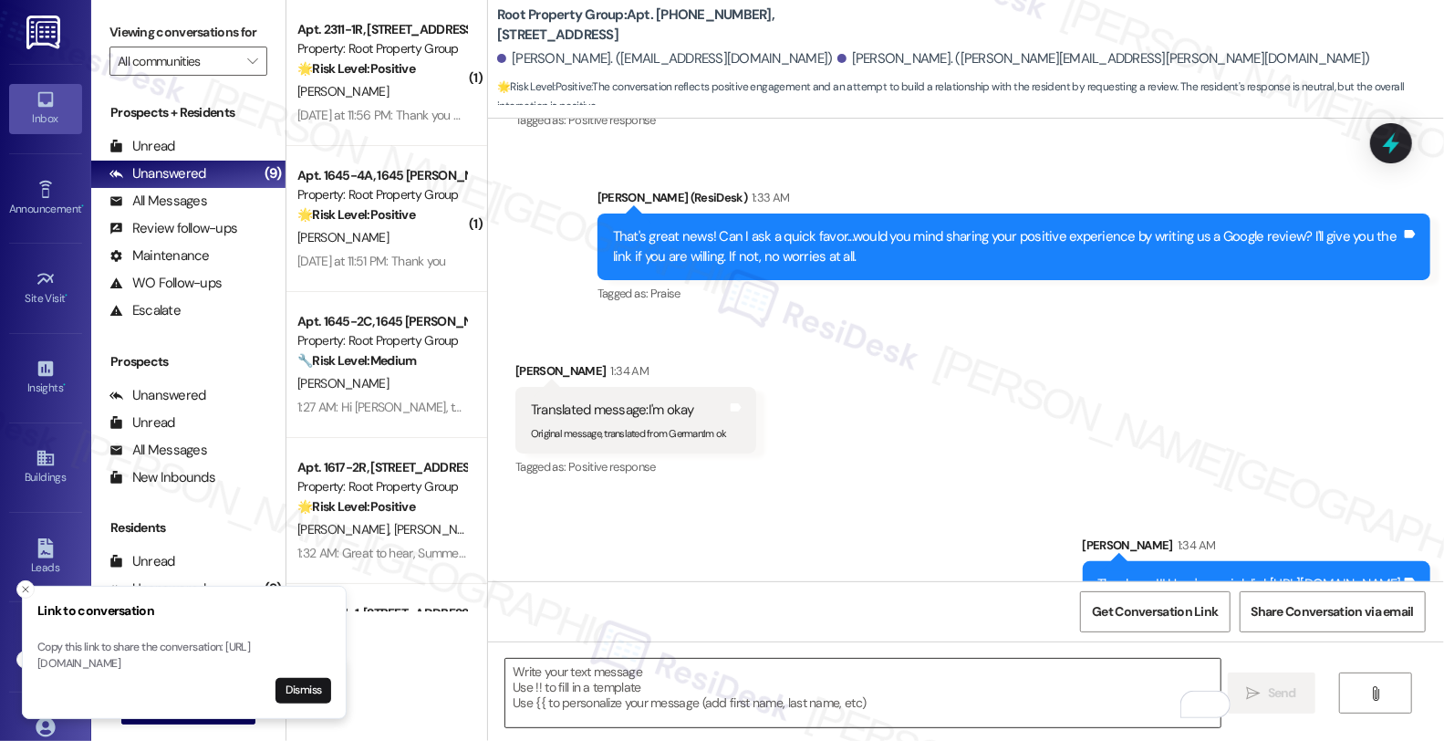
click at [850, 683] on textarea "To enrich screen reader interactions, please activate Accessibility in Grammarl…" at bounding box center [863, 693] width 715 height 68
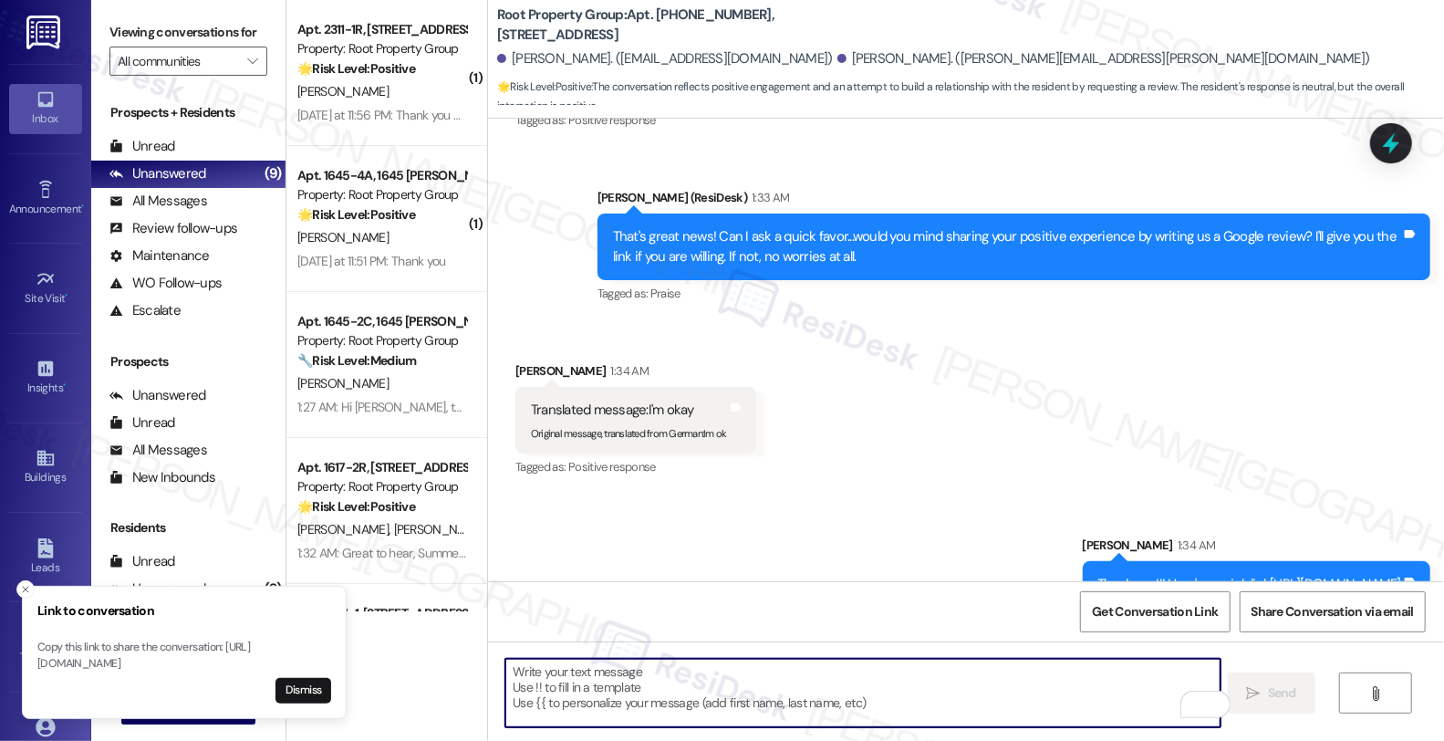
paste textarea "You may leave your review at your convenience. I would also appreciate if you c…"
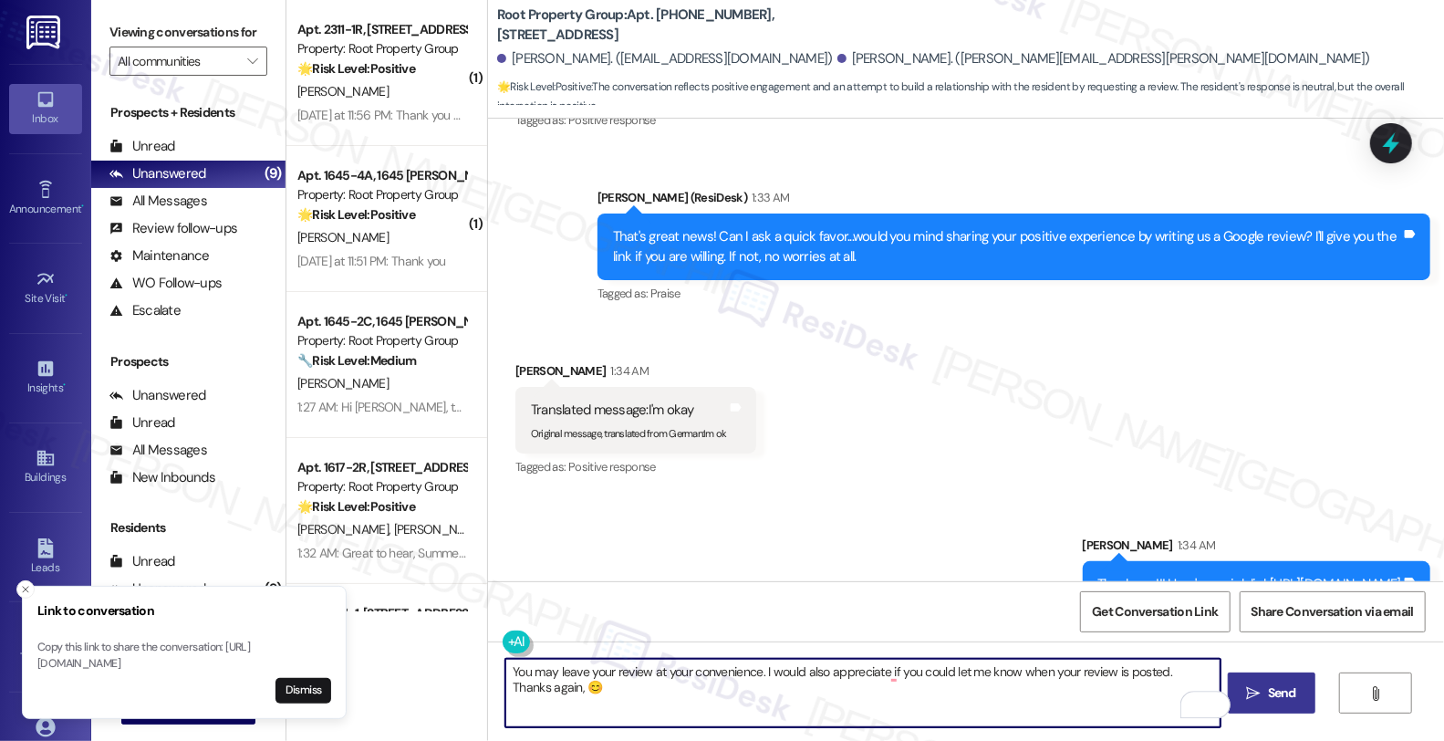
click at [527, 361] on div "Jeannette Sosnowski 1:34 AM" at bounding box center [636, 374] width 241 height 26
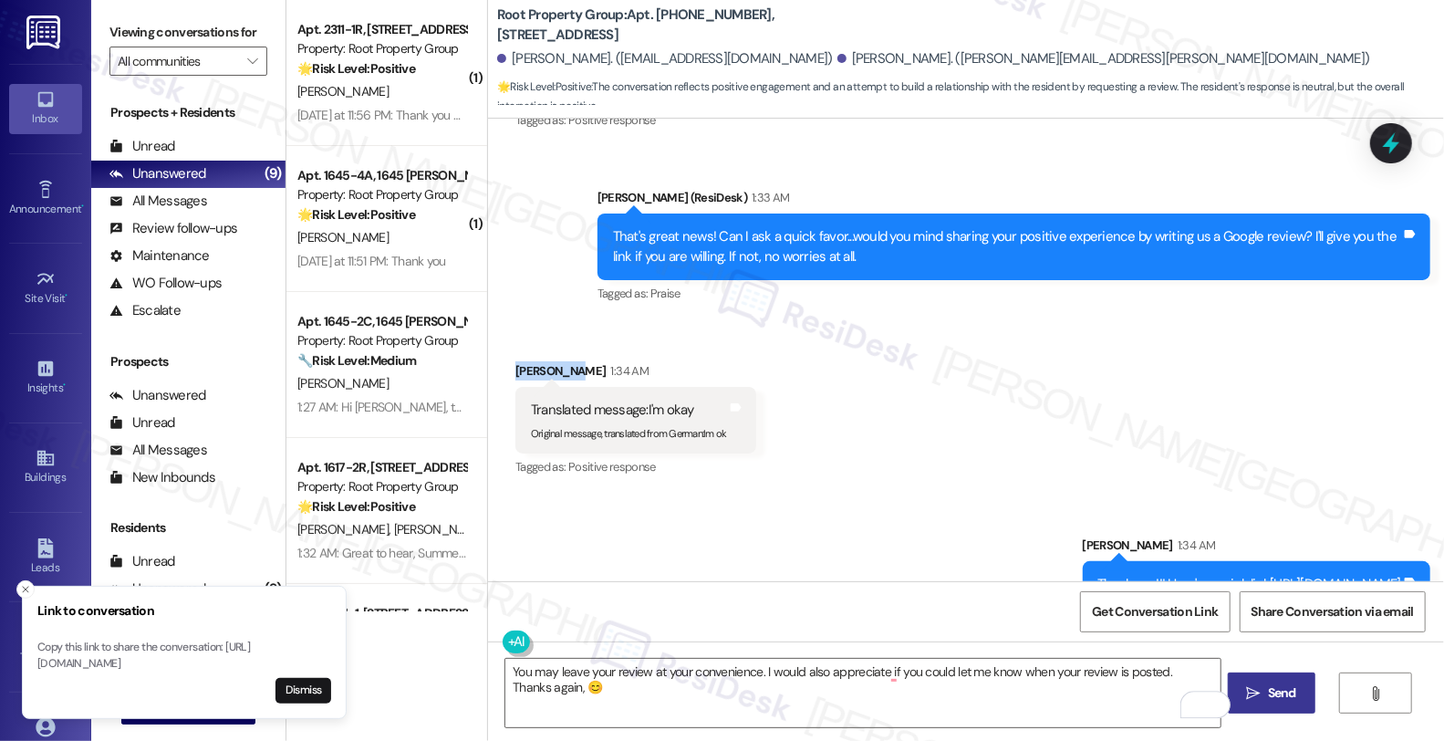
click at [527, 361] on div "Jeannette Sosnowski 1:34 AM" at bounding box center [636, 374] width 241 height 26
copy div "Jeannette"
click at [534, 688] on textarea "You may leave your review at your convenience. I would also appreciate if you c…" at bounding box center [863, 693] width 715 height 68
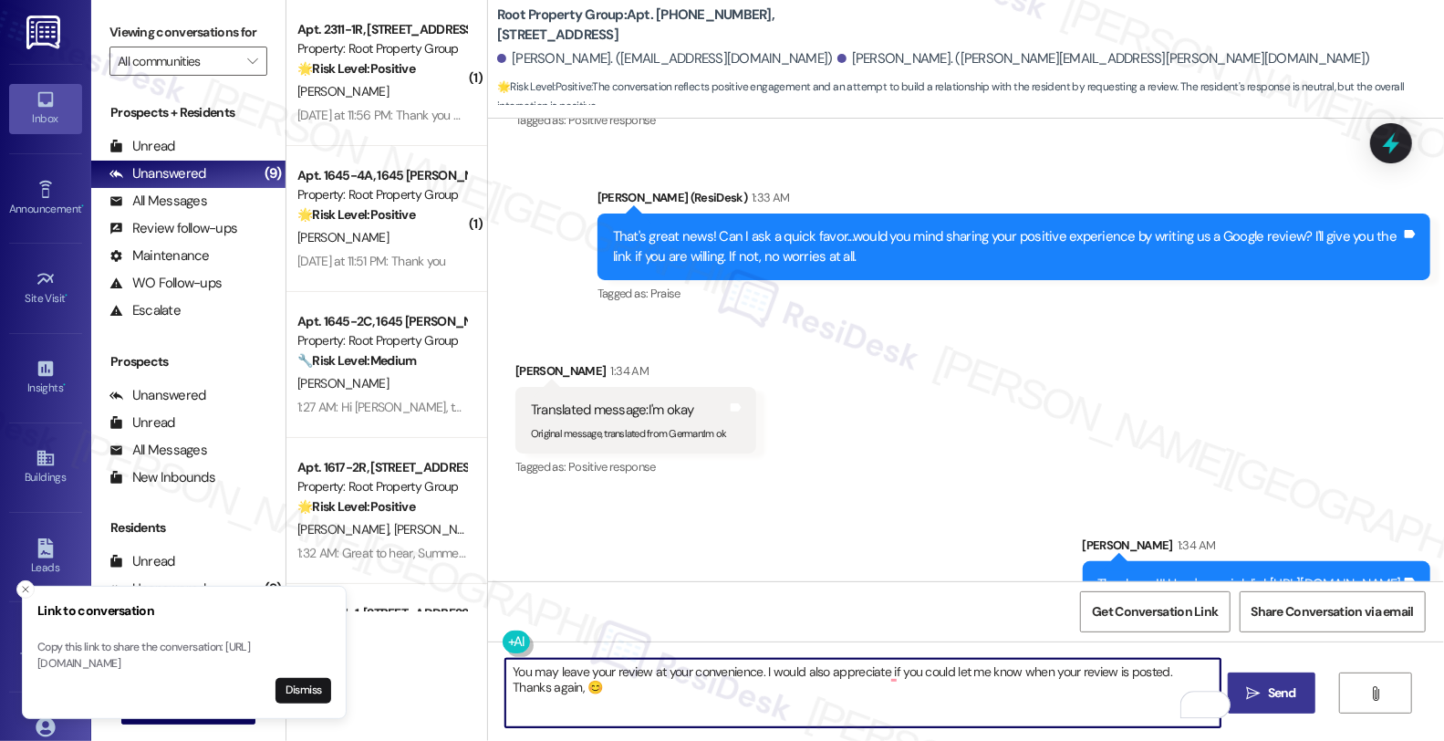
paste textarea "Jeannette"
type textarea "You may leave your review at your convenience. I would also appreciate if you c…"
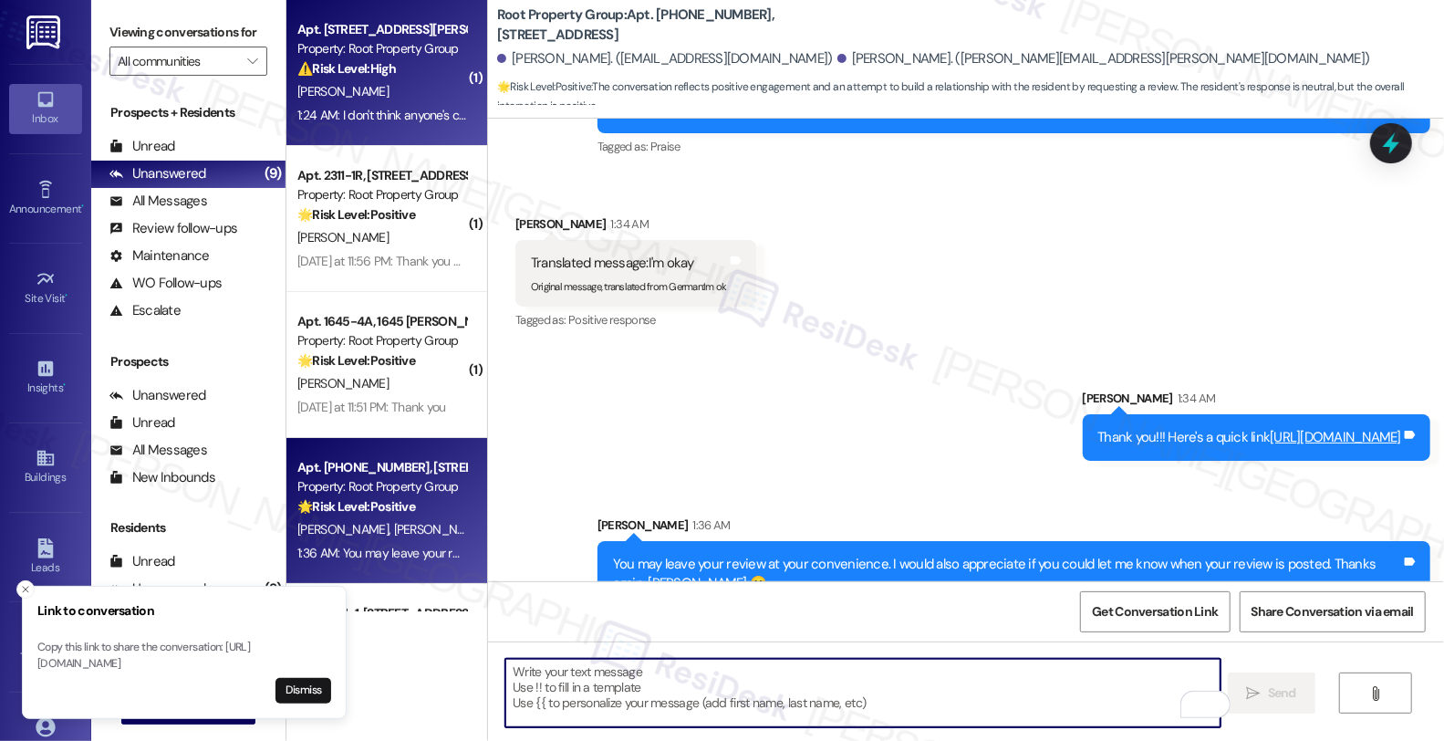
scroll to position [0, 0]
click at [400, 68] on div "⚠️ Risk Level: High The resident indicates that a maintenance request (toilet s…" at bounding box center [381, 68] width 169 height 19
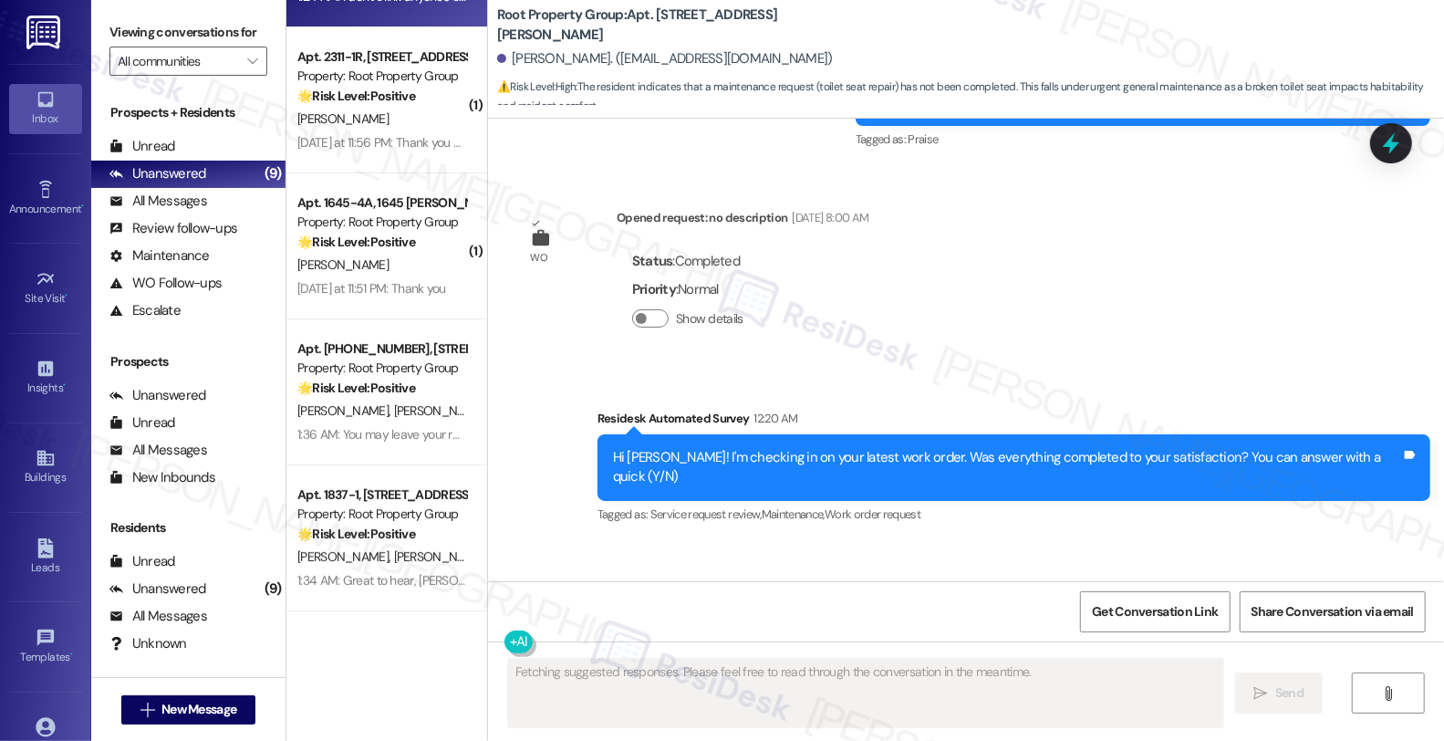
scroll to position [4072, 0]
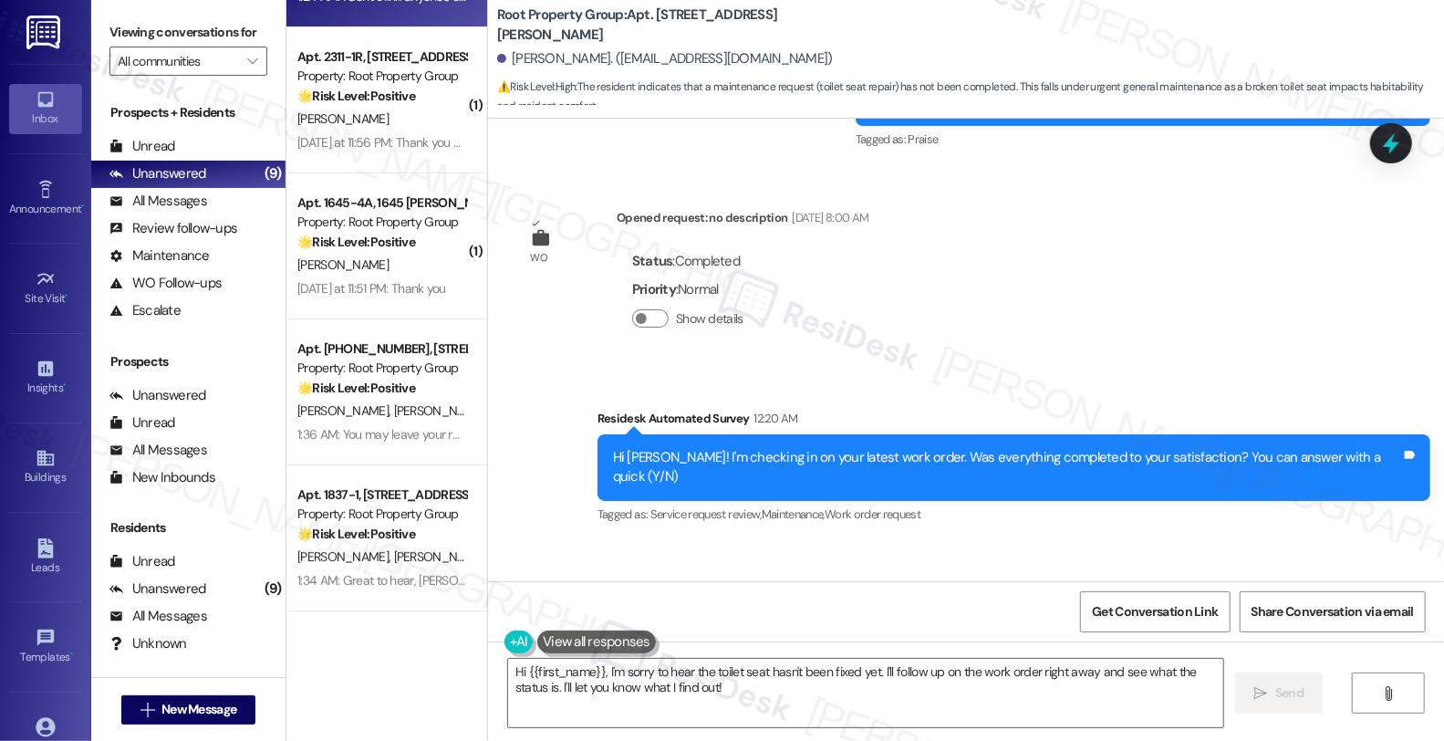
drag, startPoint x: 503, startPoint y: 474, endPoint x: 568, endPoint y: 473, distance: 65.7
click at [568, 582] on div "Jewel Davies Question 1:24 AM" at bounding box center [767, 596] width 502 height 29
copy div "Jewel Davies"
click at [597, 672] on textarea "Hi {{first_name}}, I'm sorry to hear the toilet seat hasn't been fixed yet. I'l…" at bounding box center [865, 693] width 715 height 68
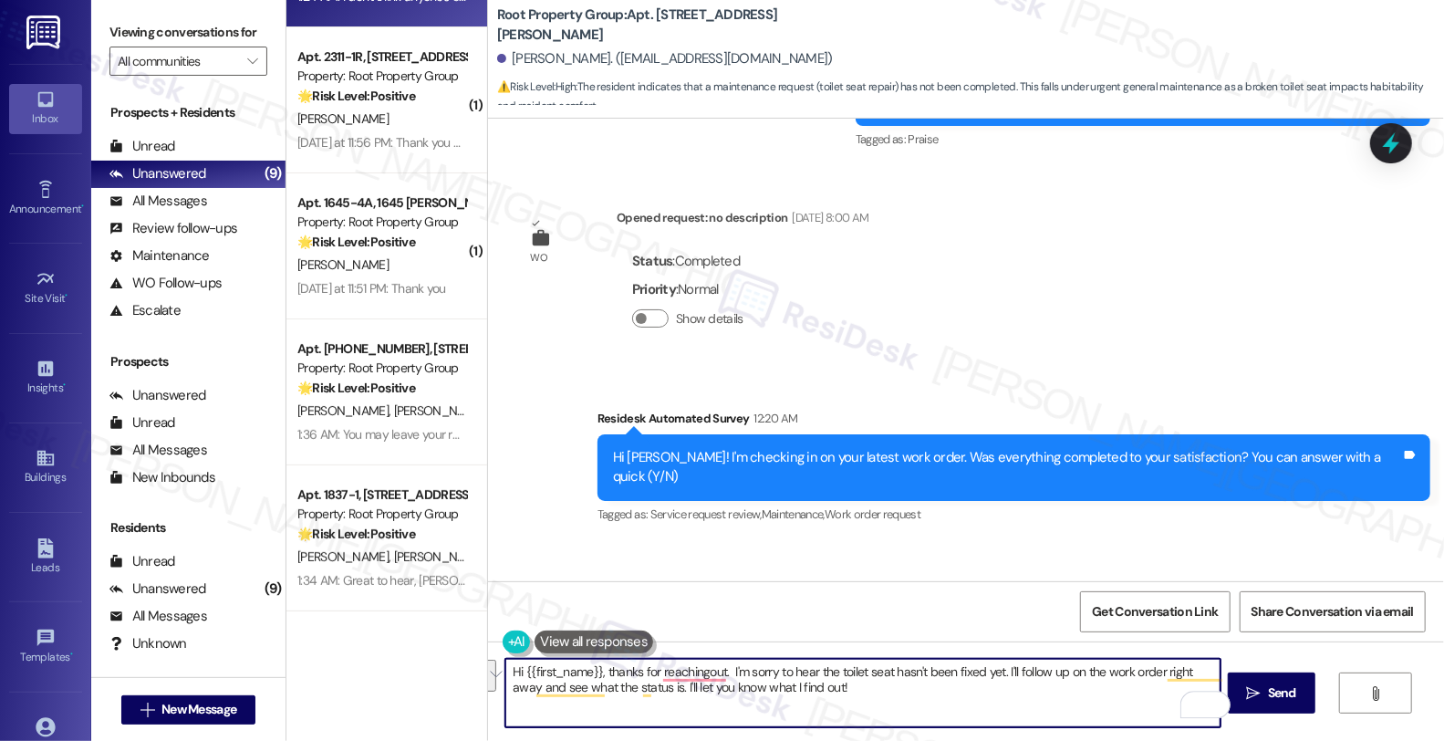
paste textarea "#37717-1"
click at [724, 670] on textarea "Hi {{first_name}}, thanks for reaching out. #37717-1" at bounding box center [863, 693] width 715 height 68
click at [878, 672] on textarea "Hi {{first_name}}, thanks for reaching out. The work order #37717-1" at bounding box center [863, 693] width 715 height 68
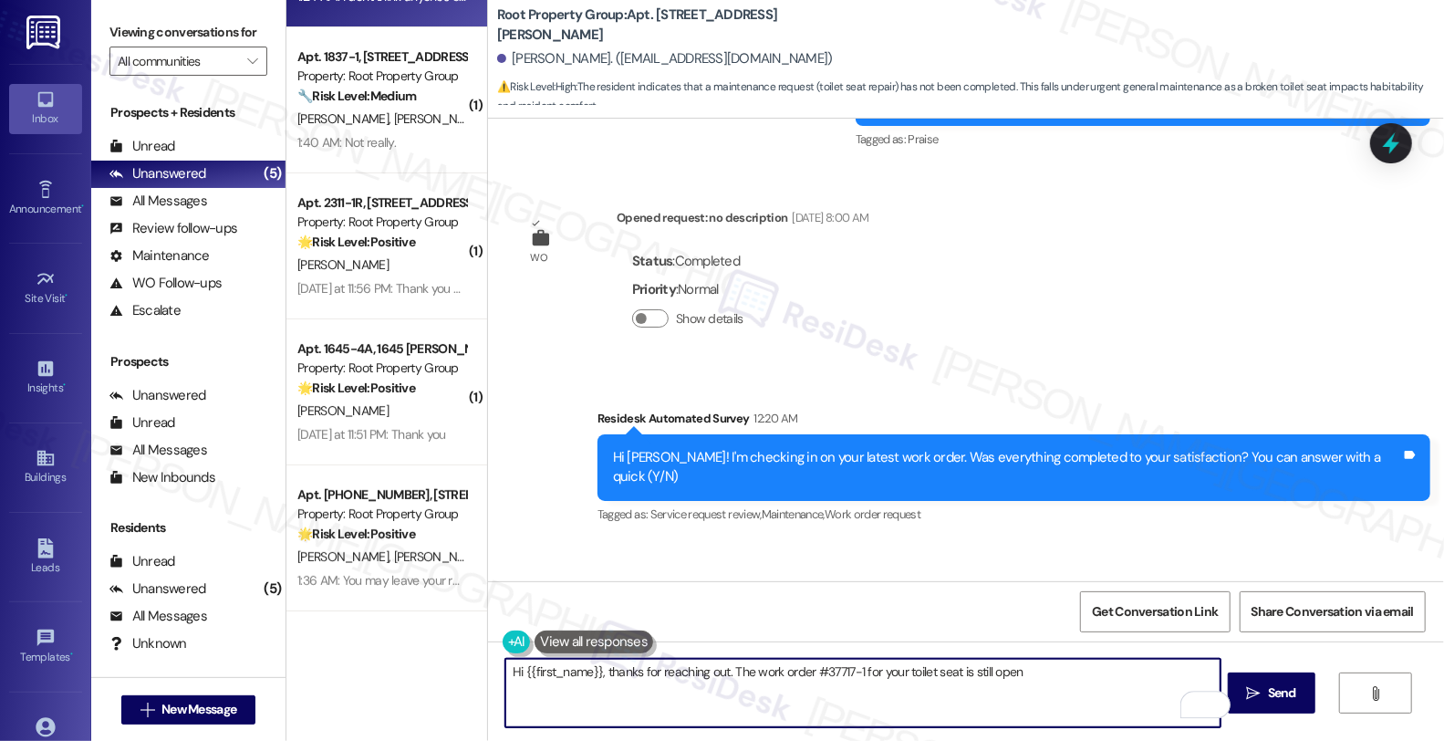
click at [1051, 662] on textarea "Hi {{first_name}}, thanks for reaching out. The work order #37717-1 for your to…" at bounding box center [863, 693] width 715 height 68
type textarea "Hi {{first_name}}, thanks for reaching out. The work order #37717-1 for your to…"
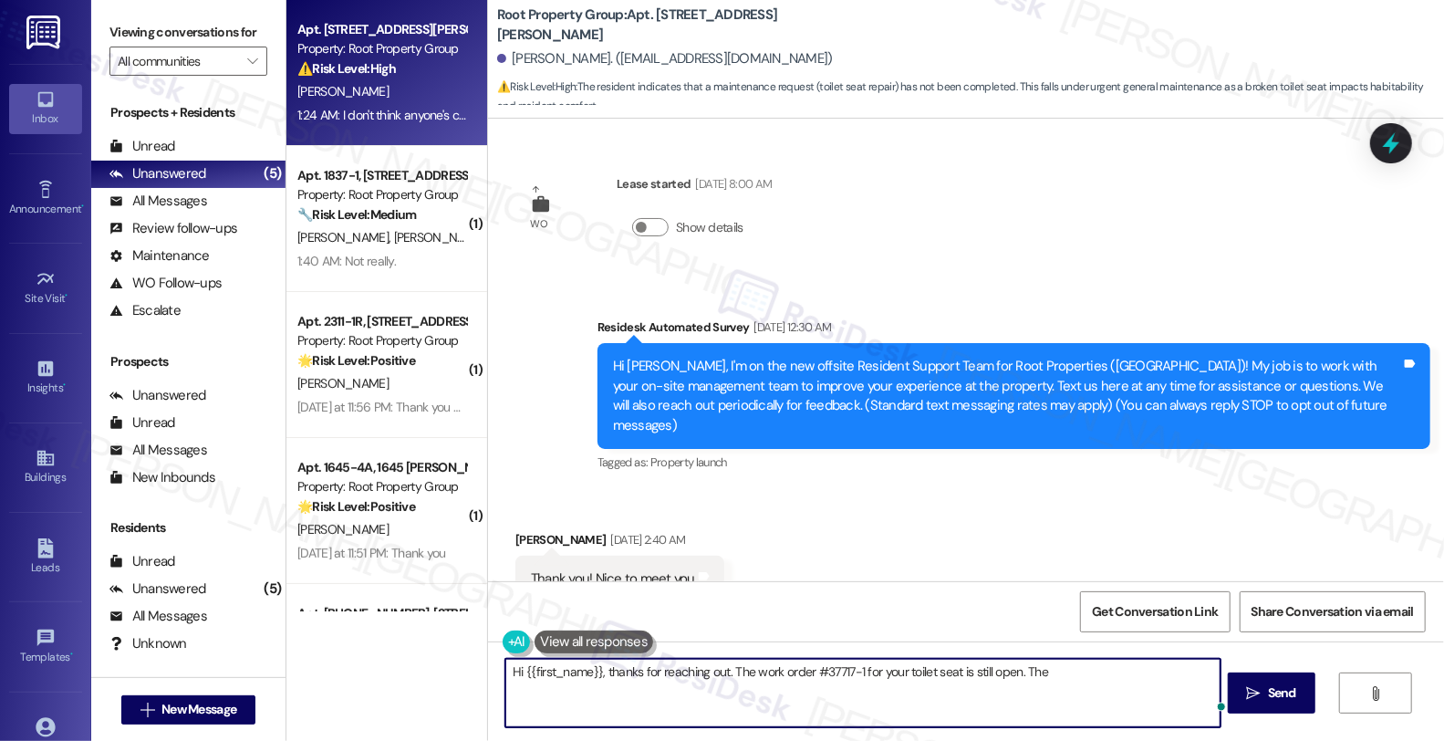
scroll to position [4072, 0]
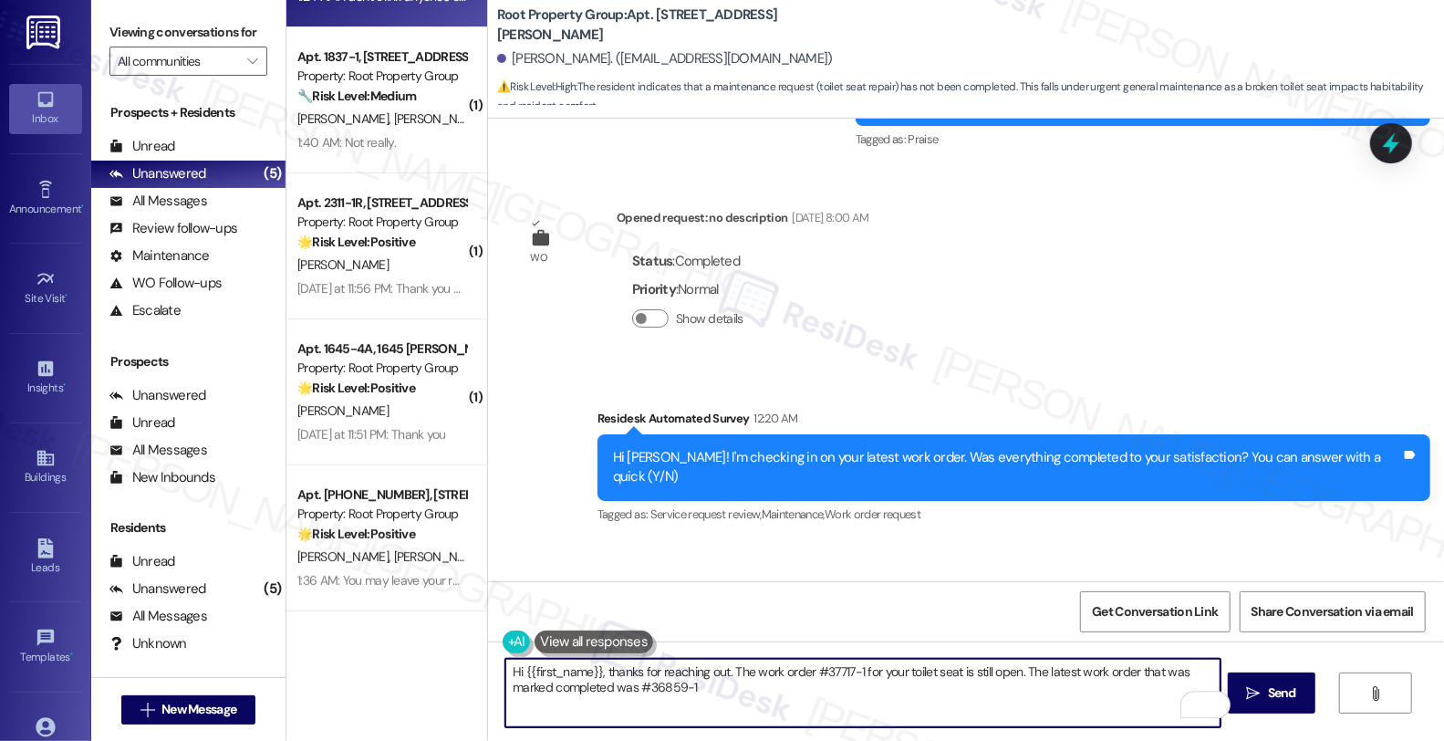
click at [697, 695] on textarea "Hi {{first_name}}, thanks for reaching out. The work order #37717-1 for your to…" at bounding box center [863, 693] width 715 height 68
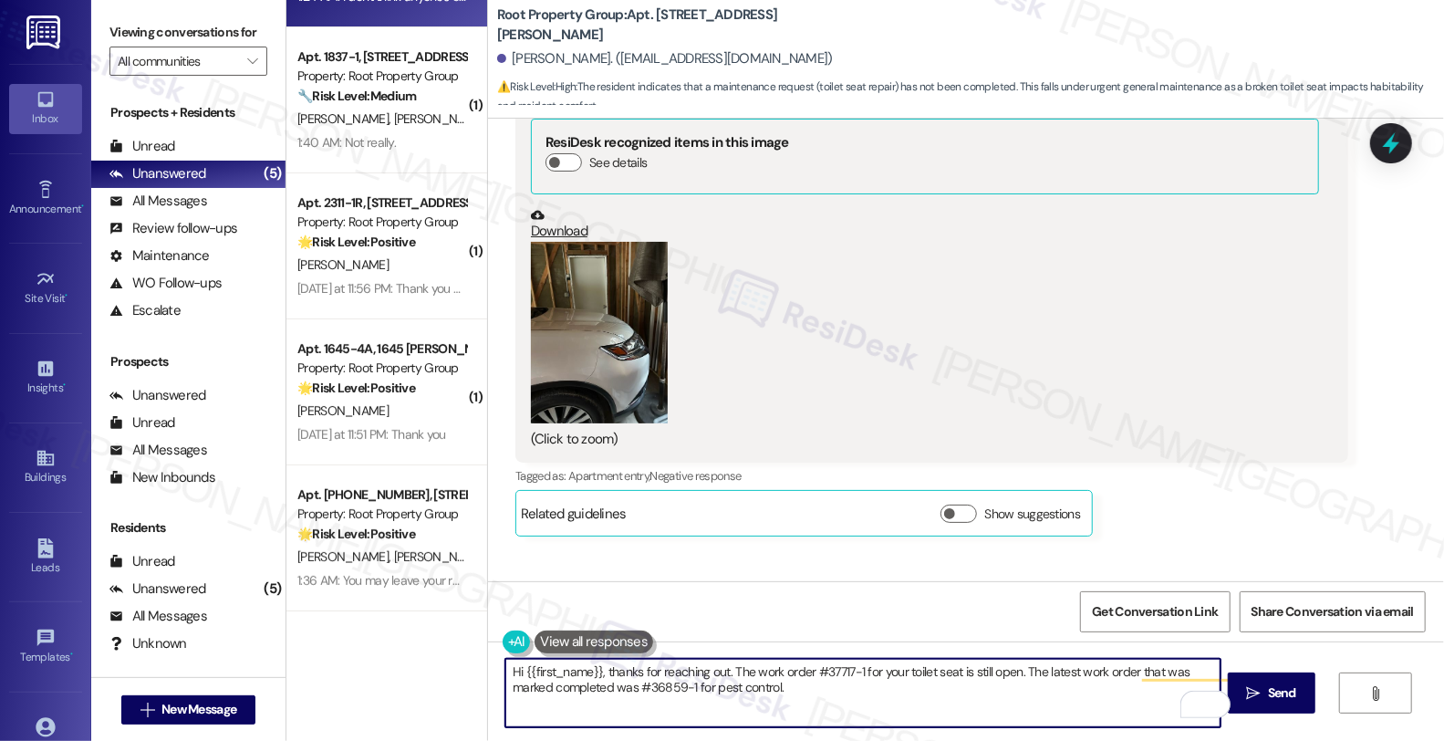
scroll to position [3666, 0]
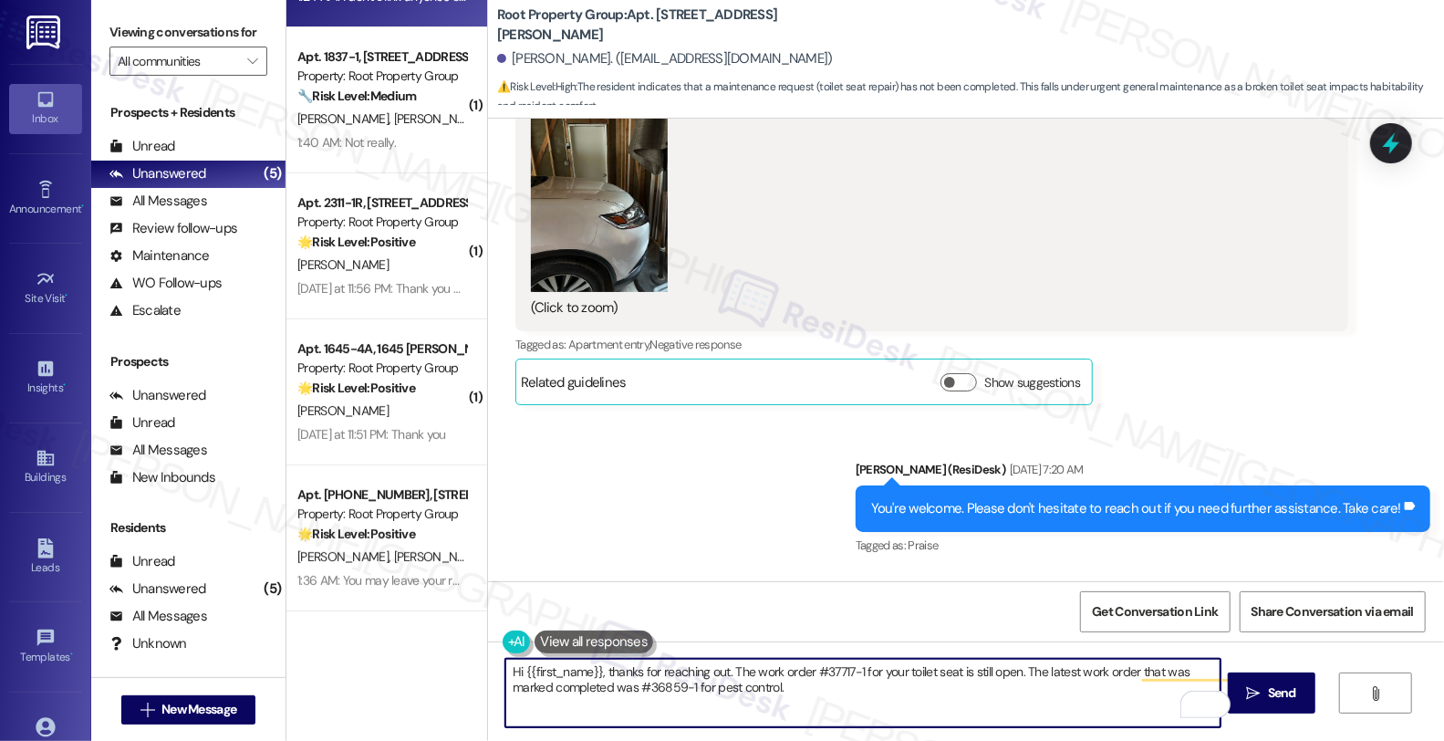
click at [617, 648] on button at bounding box center [594, 642] width 119 height 23
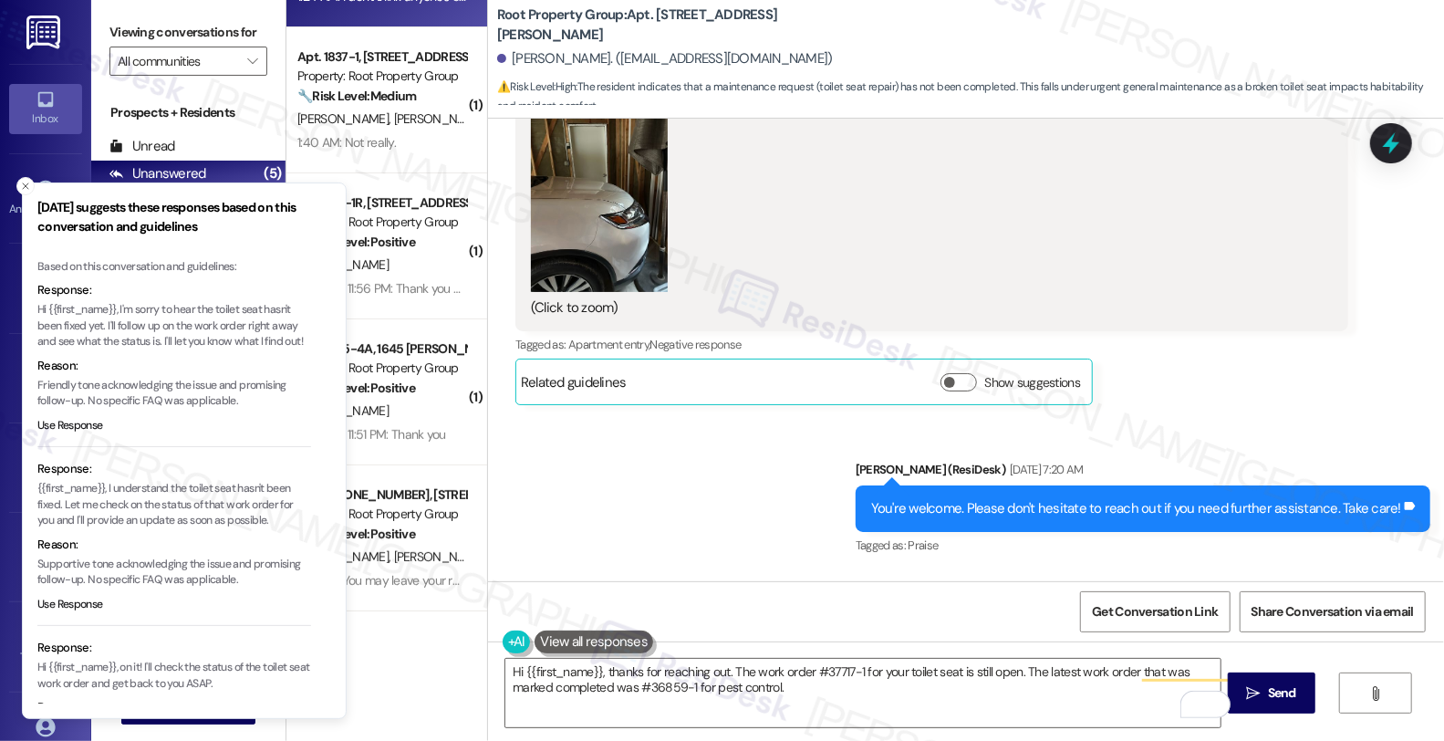
scroll to position [84, 0]
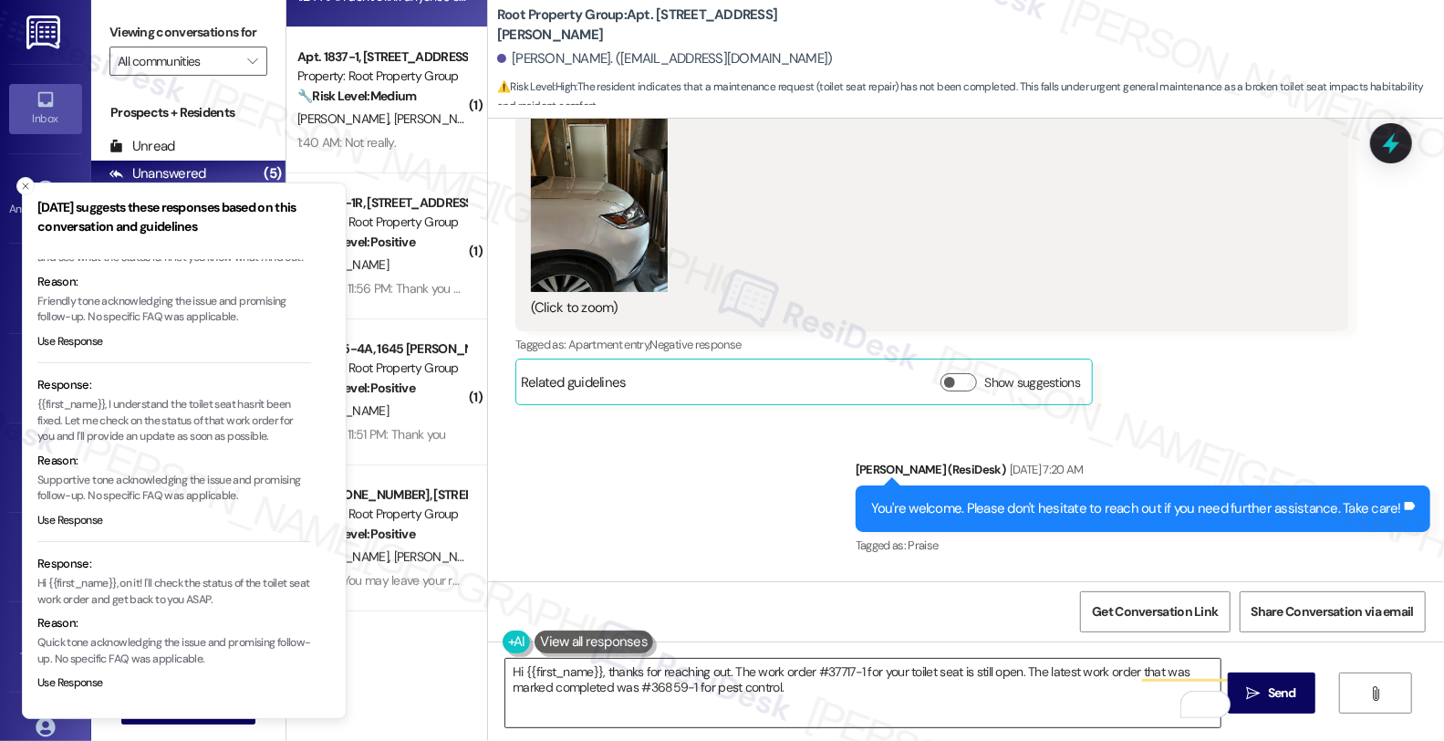
click at [787, 685] on textarea "Hi {{first_name}}, thanks for reaching out. The work order #37717-1 for your to…" at bounding box center [863, 693] width 715 height 68
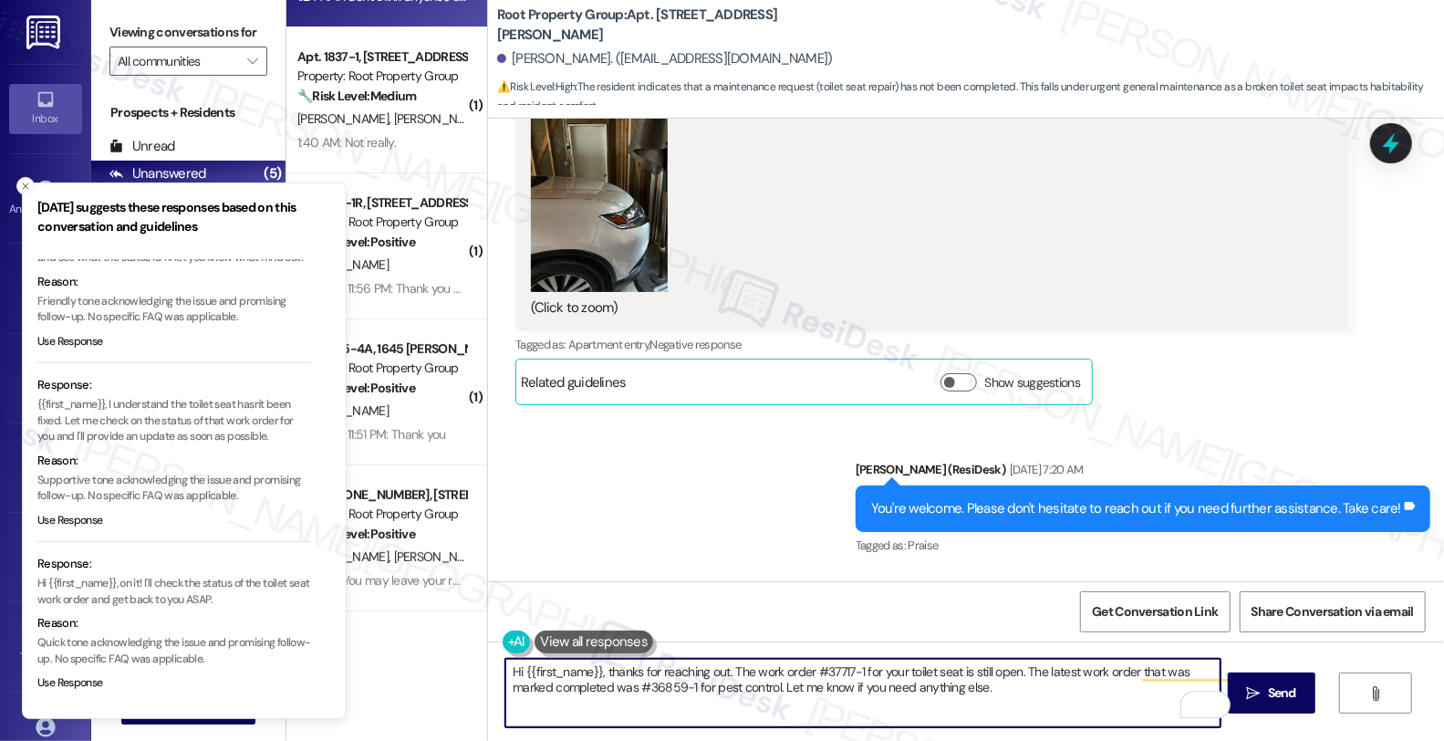
click at [923, 697] on textarea "Hi {{first_name}}, thanks for reaching out. The work order #37717-1 for your to…" at bounding box center [863, 693] width 715 height 68
type textarea "Hi {{first_name}}, thanks for reaching out. The work order #37717-1 for your to…"
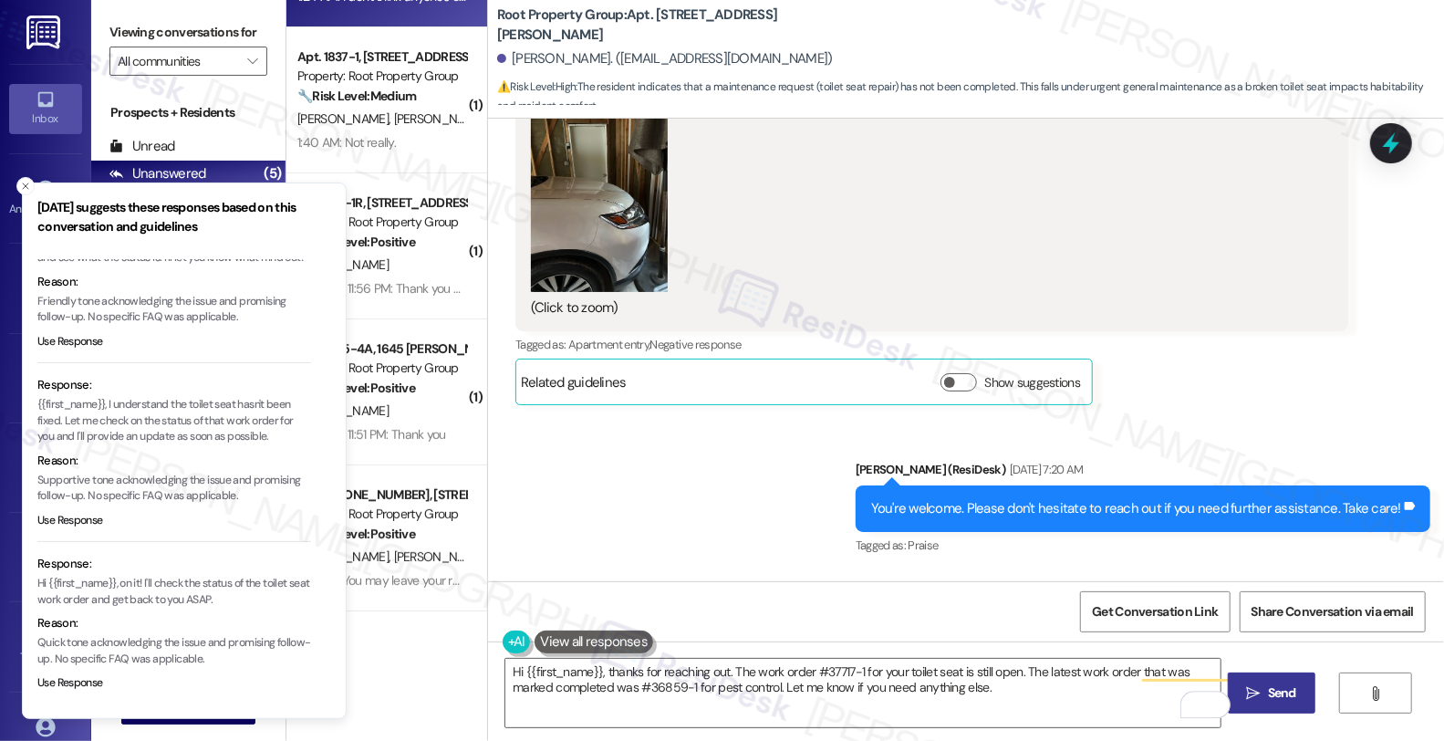
click at [1287, 689] on span "Send" at bounding box center [1282, 692] width 28 height 19
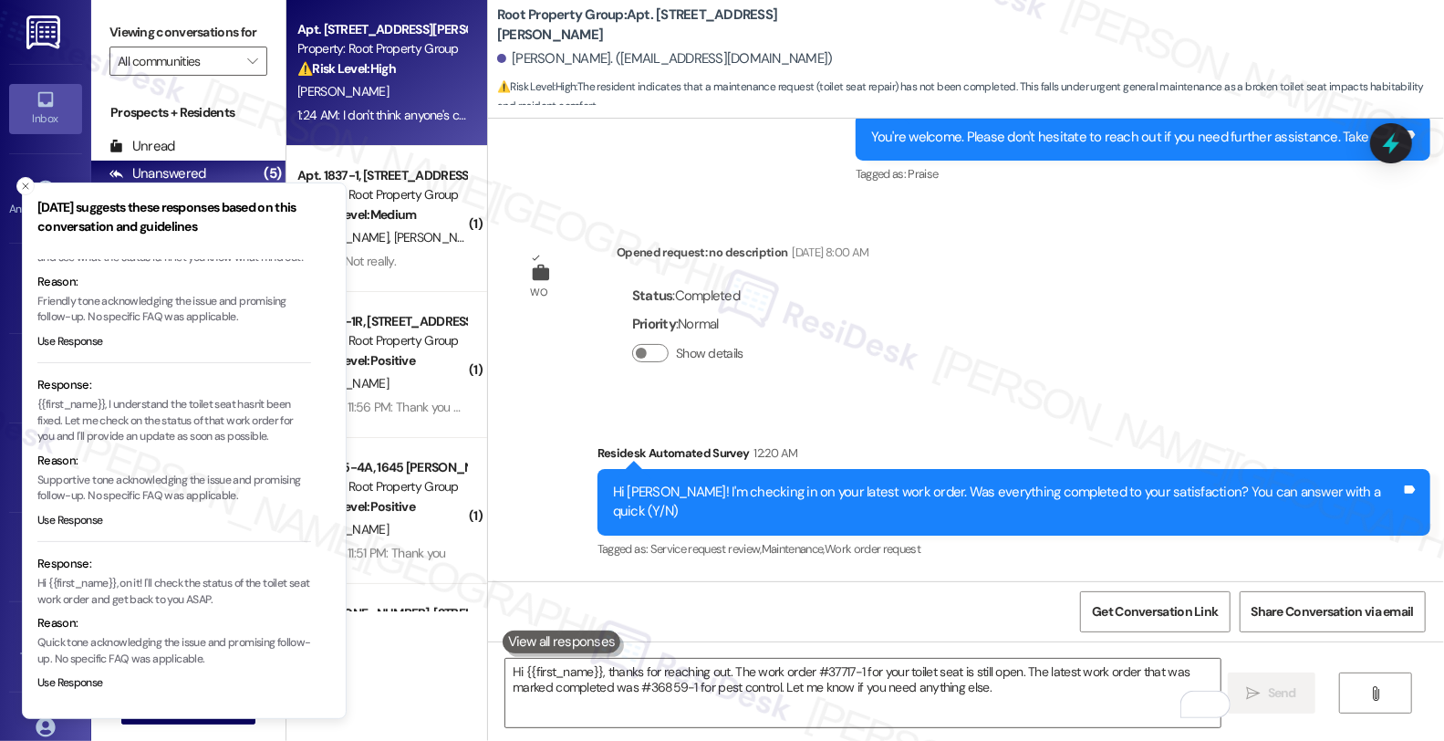
scroll to position [4072, 0]
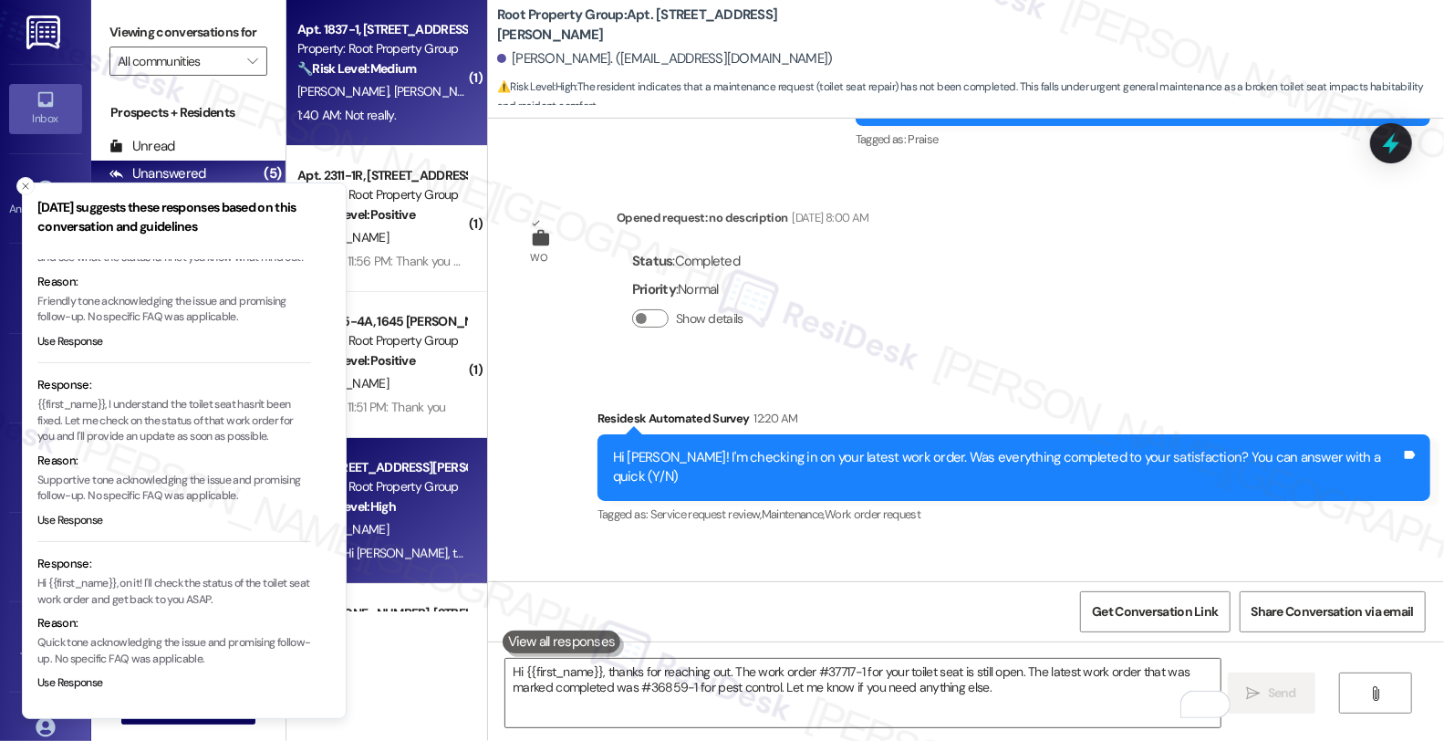
click at [395, 76] on strong "🔧 Risk Level: Medium" at bounding box center [356, 68] width 119 height 16
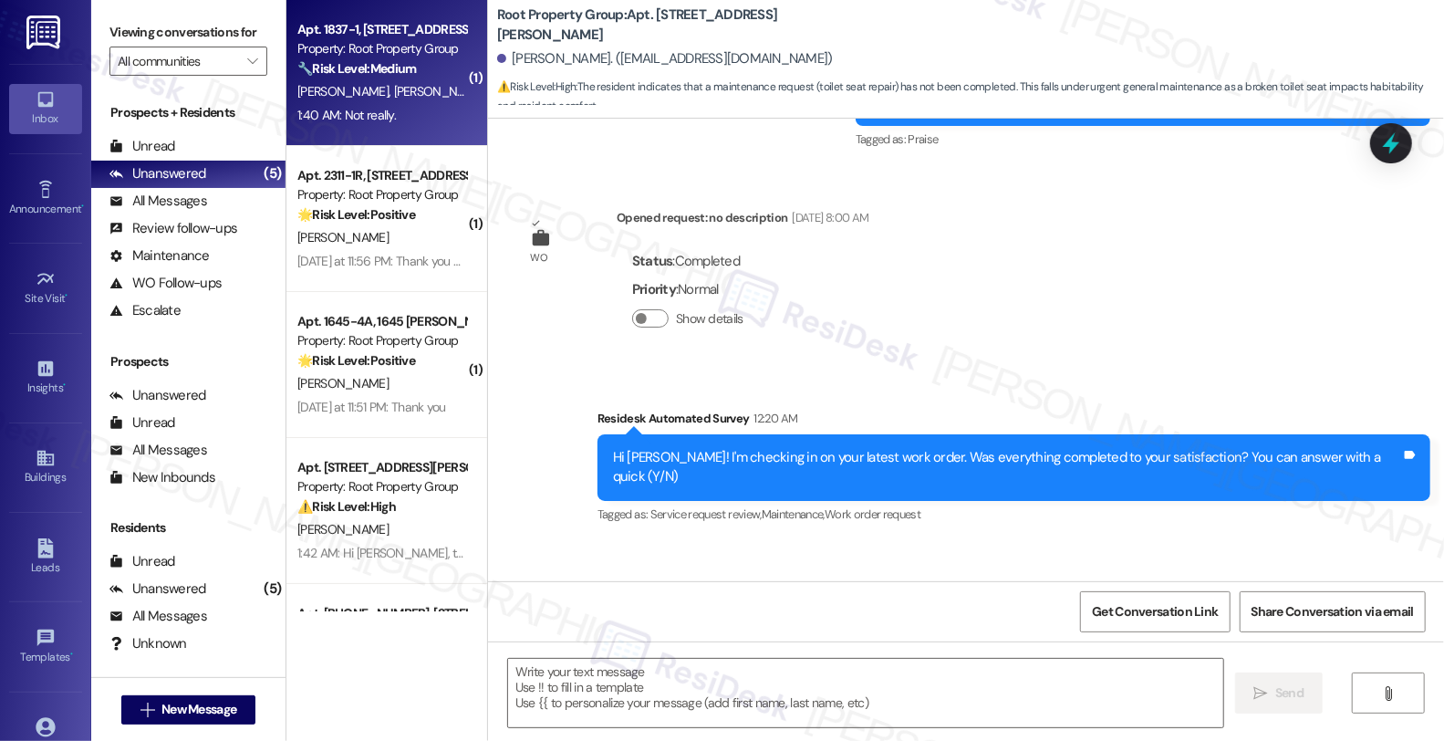
type textarea "Fetching suggested responses. Please feel free to read through the conversation…"
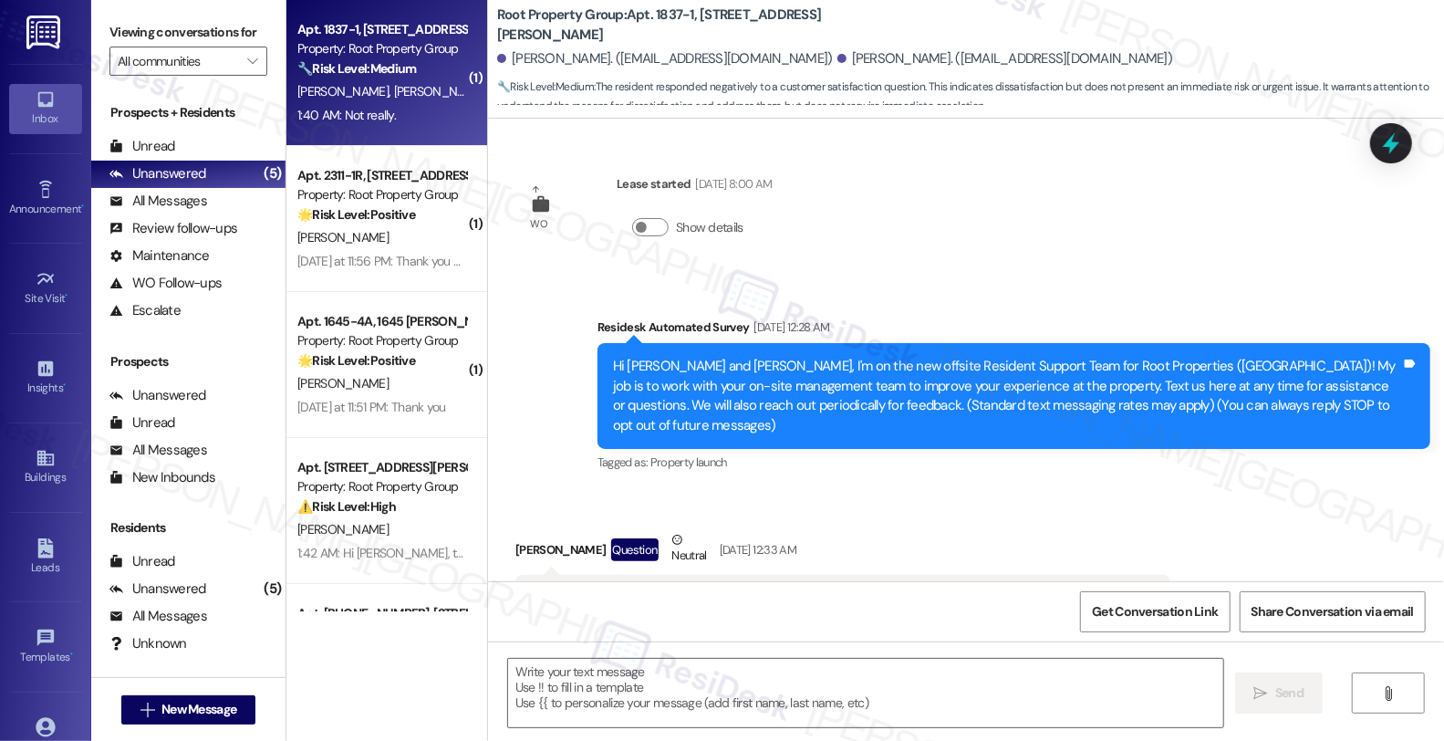
scroll to position [13985, 0]
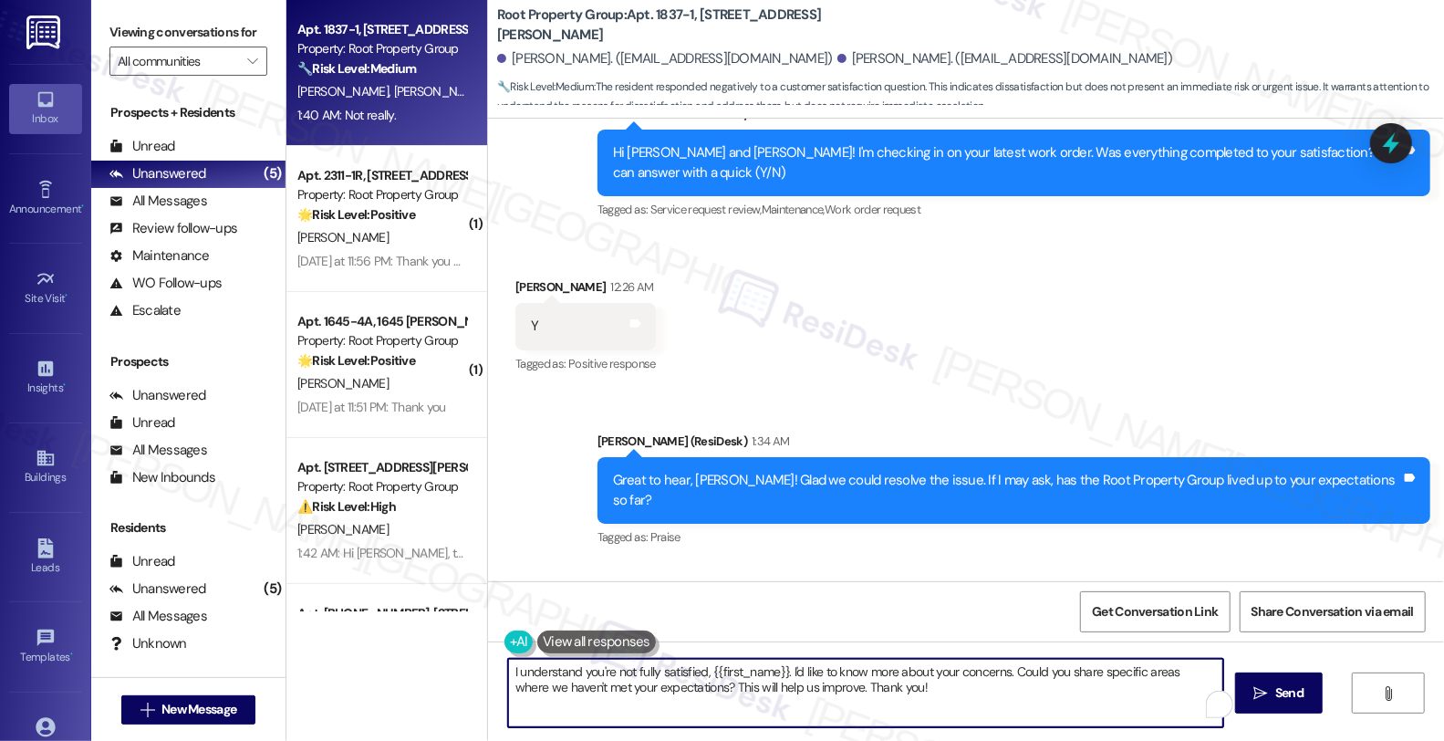
drag, startPoint x: 704, startPoint y: 668, endPoint x: 769, endPoint y: 668, distance: 64.8
click at [769, 668] on textarea "I understand you're not fully satisfied, {{first_name}}. I'd like to know more …" at bounding box center [865, 693] width 715 height 68
type textarea "I understand you're not fully satisfied. I'd like to know more about your conce…"
click at [1020, 681] on textarea "I understand you're not fully satisfied. I'd like to know more about your conce…" at bounding box center [863, 693] width 715 height 68
click at [881, 699] on textarea "I understand you're not fully satisfied. I'd like to know more about your conce…" at bounding box center [863, 693] width 715 height 68
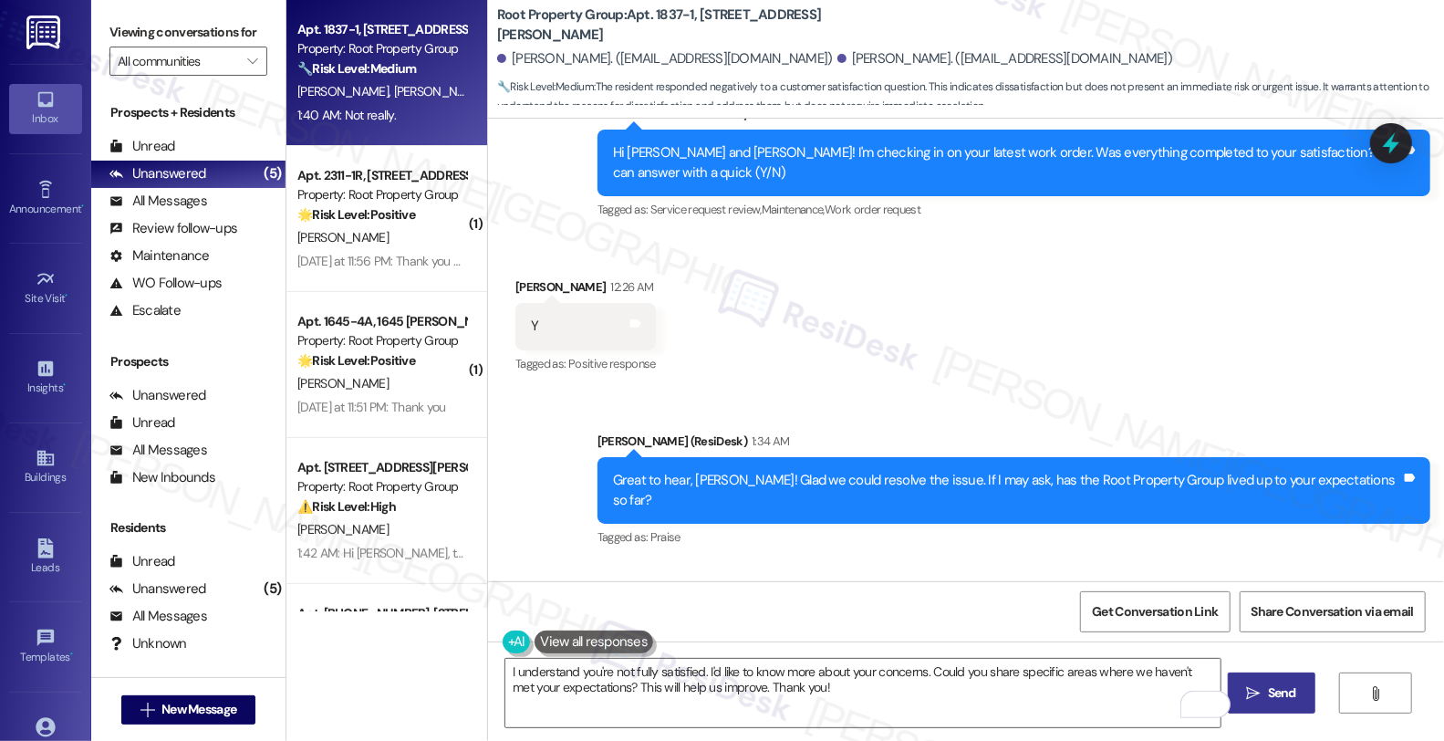
click at [1261, 693] on icon "" at bounding box center [1254, 693] width 14 height 15
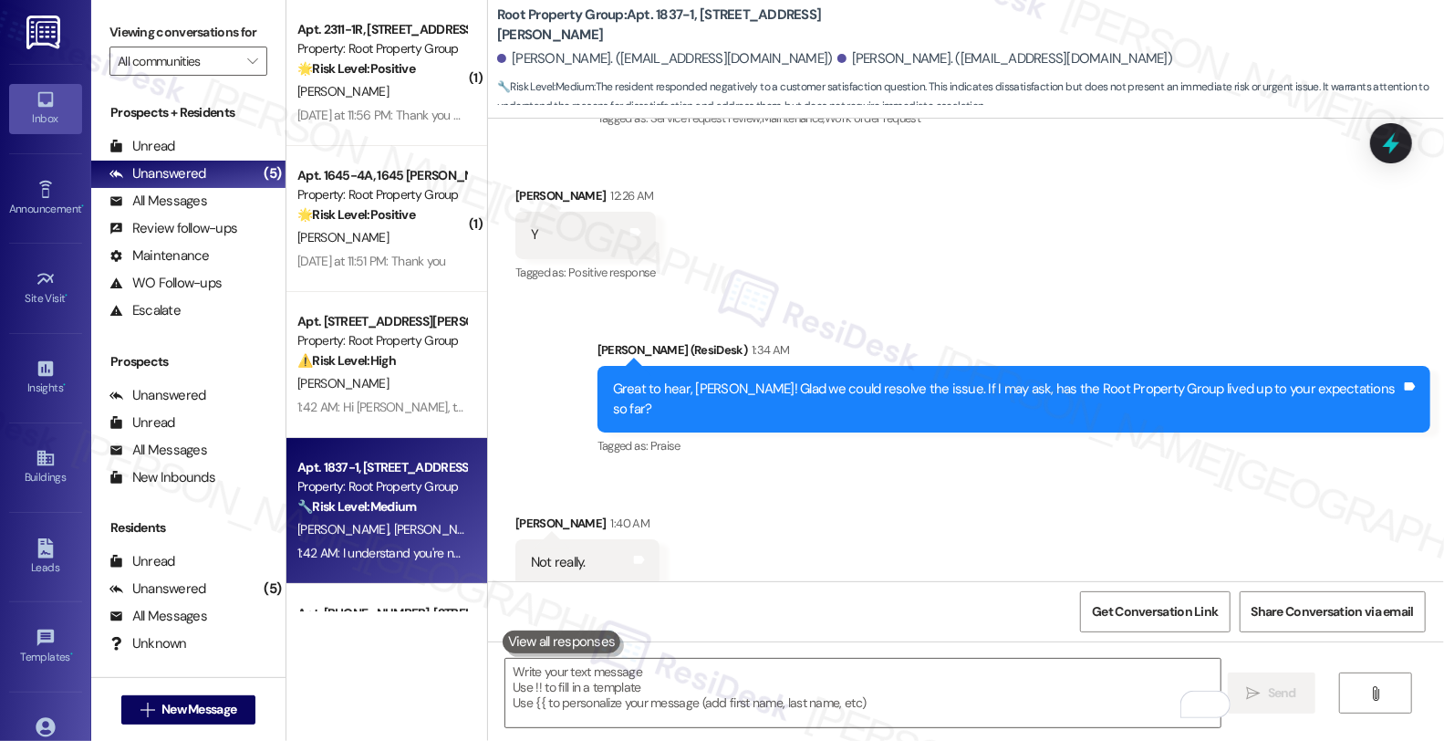
scroll to position [14132, 0]
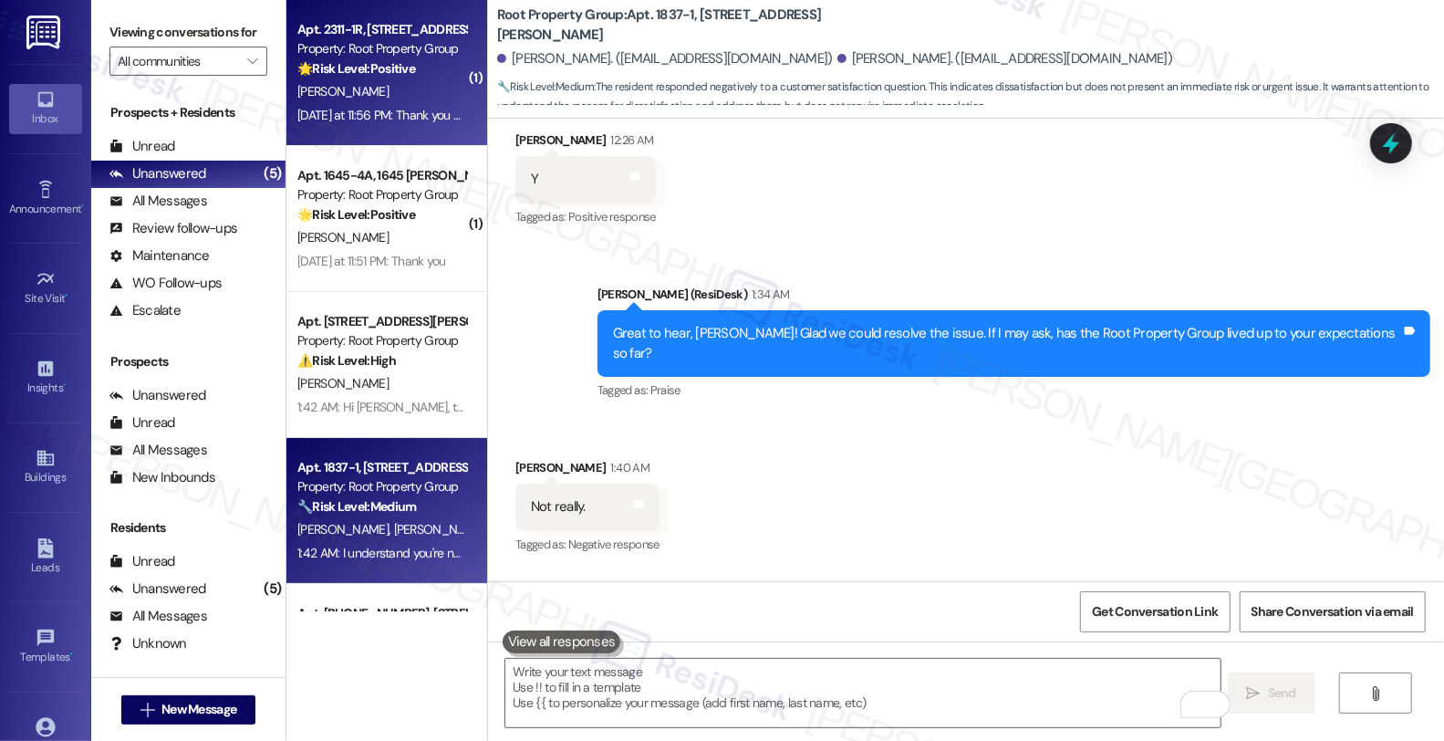
click at [422, 101] on div "[PERSON_NAME]" at bounding box center [382, 91] width 172 height 23
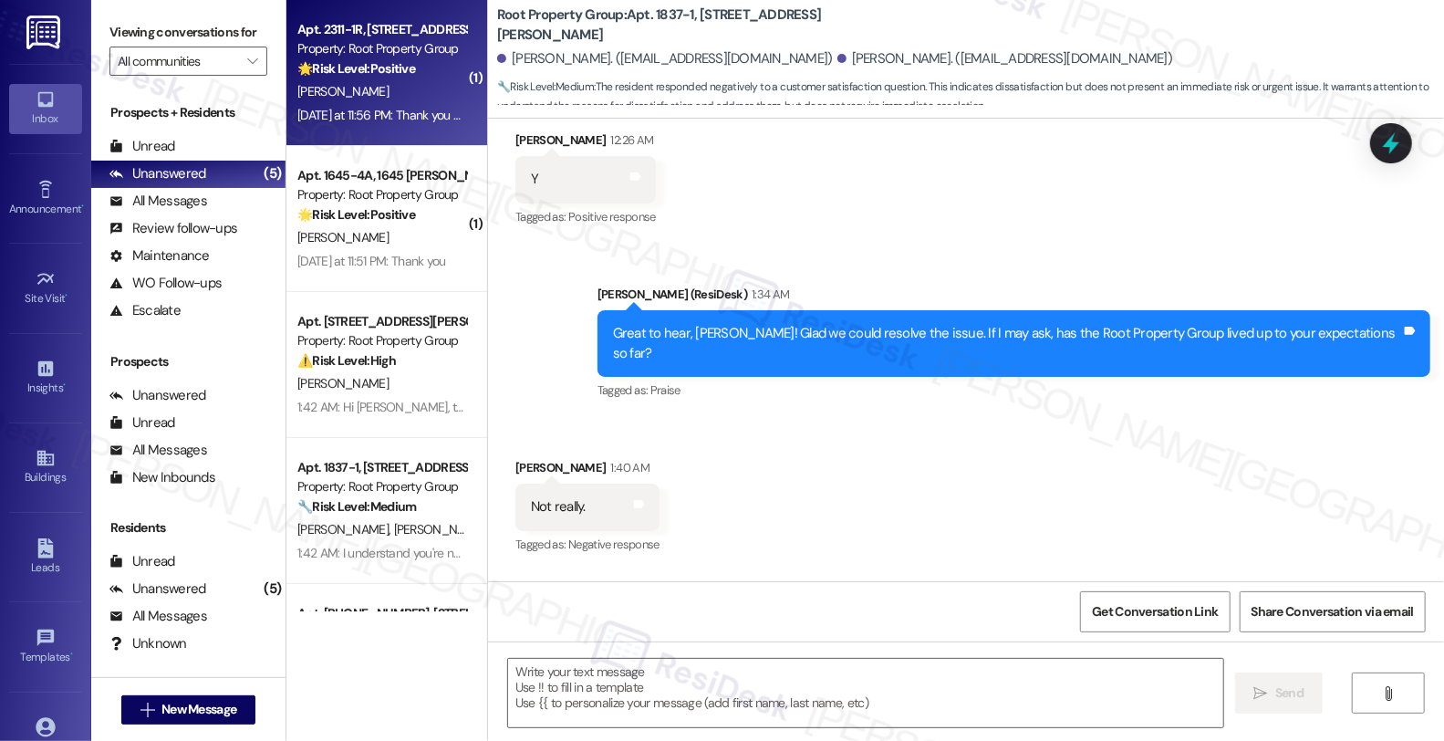
type textarea "Fetching suggested responses. Please feel free to read through the conversation…"
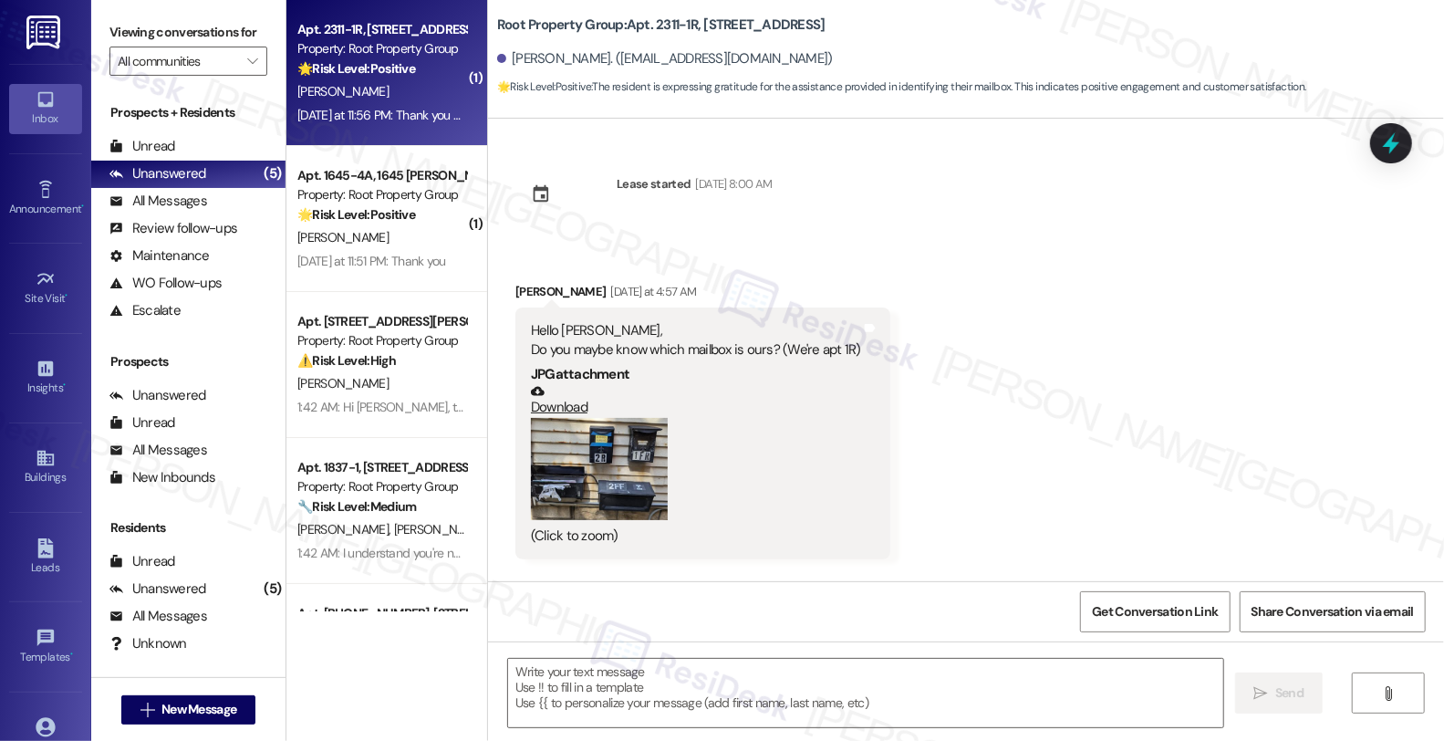
scroll to position [1011, 0]
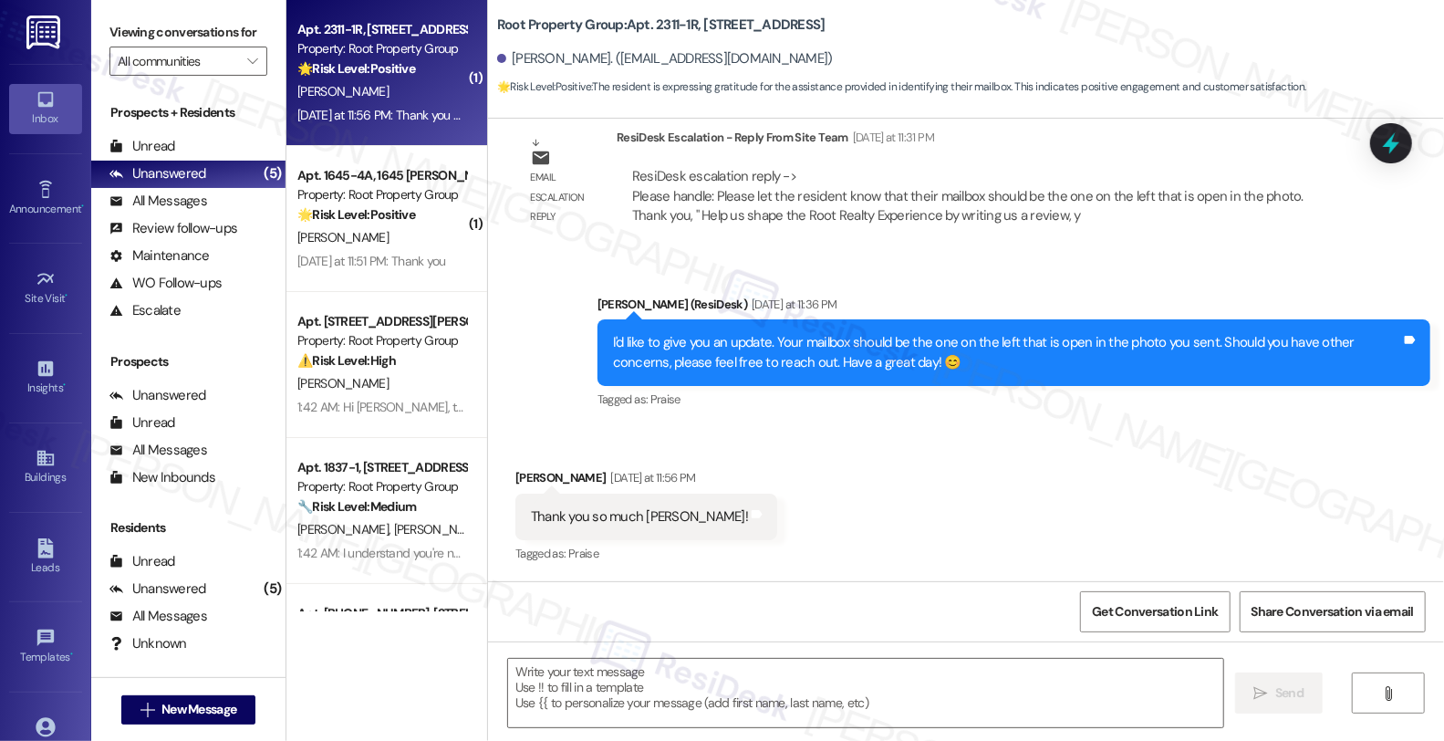
type textarea "Fetching suggested responses. Please feel free to read through the conversation…"
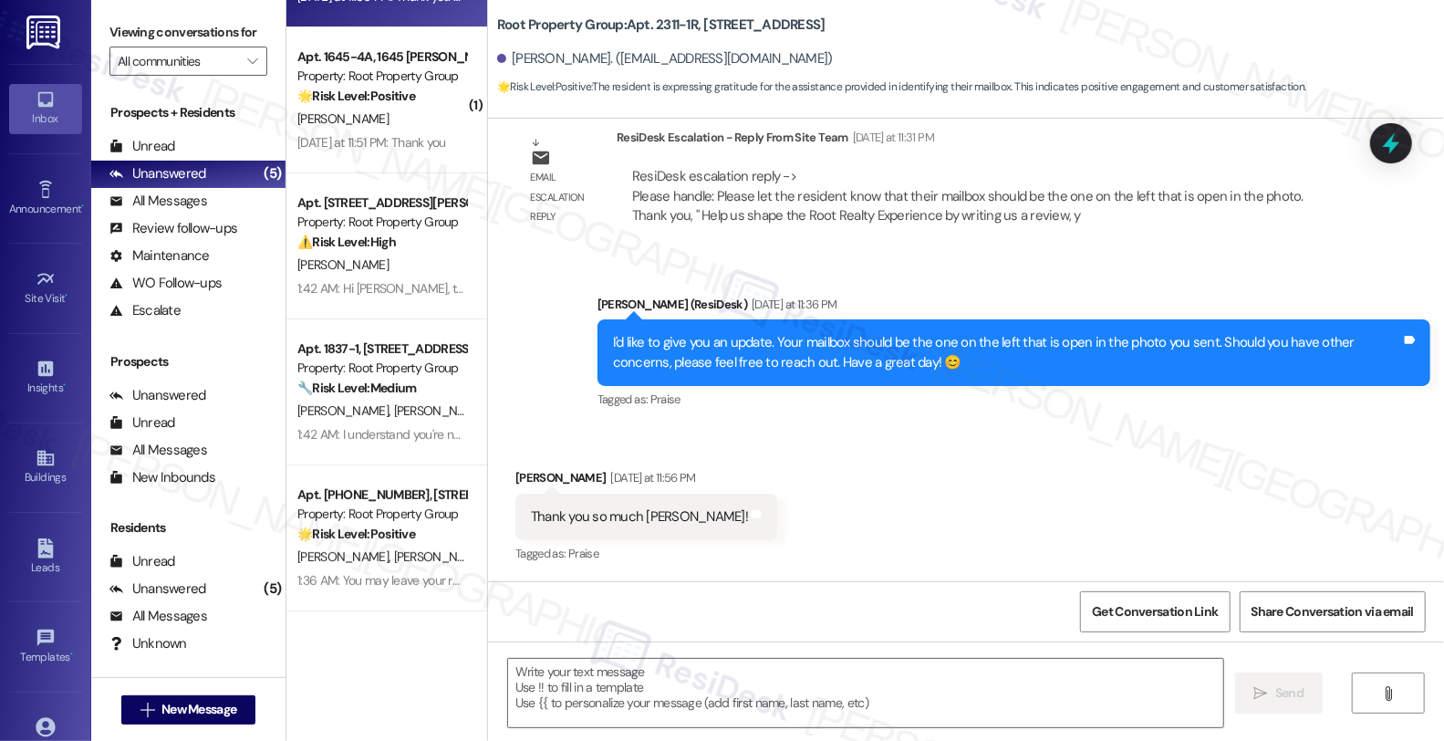
scroll to position [1, 0]
click at [707, 700] on textarea at bounding box center [865, 693] width 715 height 68
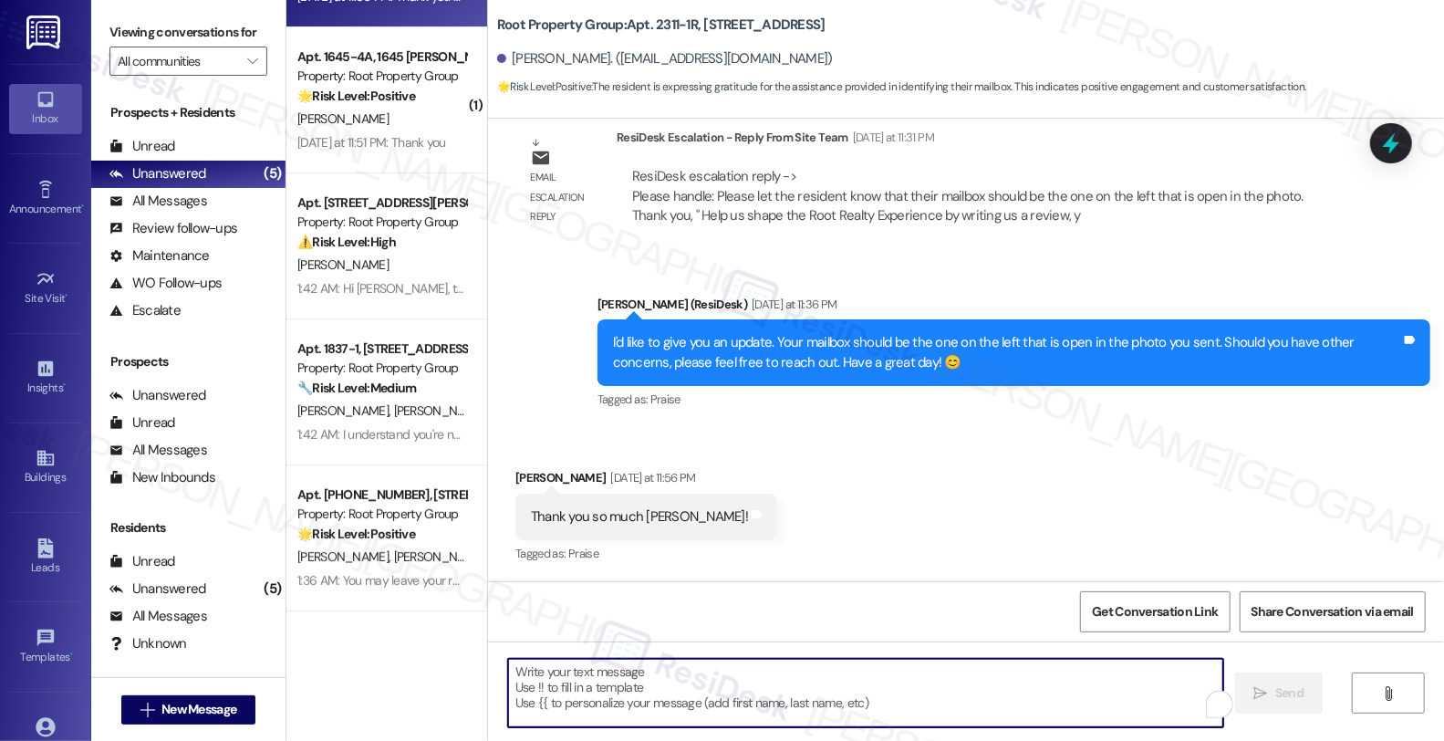
click at [707, 700] on textarea "To enrich screen reader interactions, please activate Accessibility in Grammarl…" at bounding box center [865, 693] width 715 height 68
click at [673, 695] on textarea "To enrich screen reader interactions, please activate Accessibility in Grammarl…" at bounding box center [863, 693] width 715 height 68
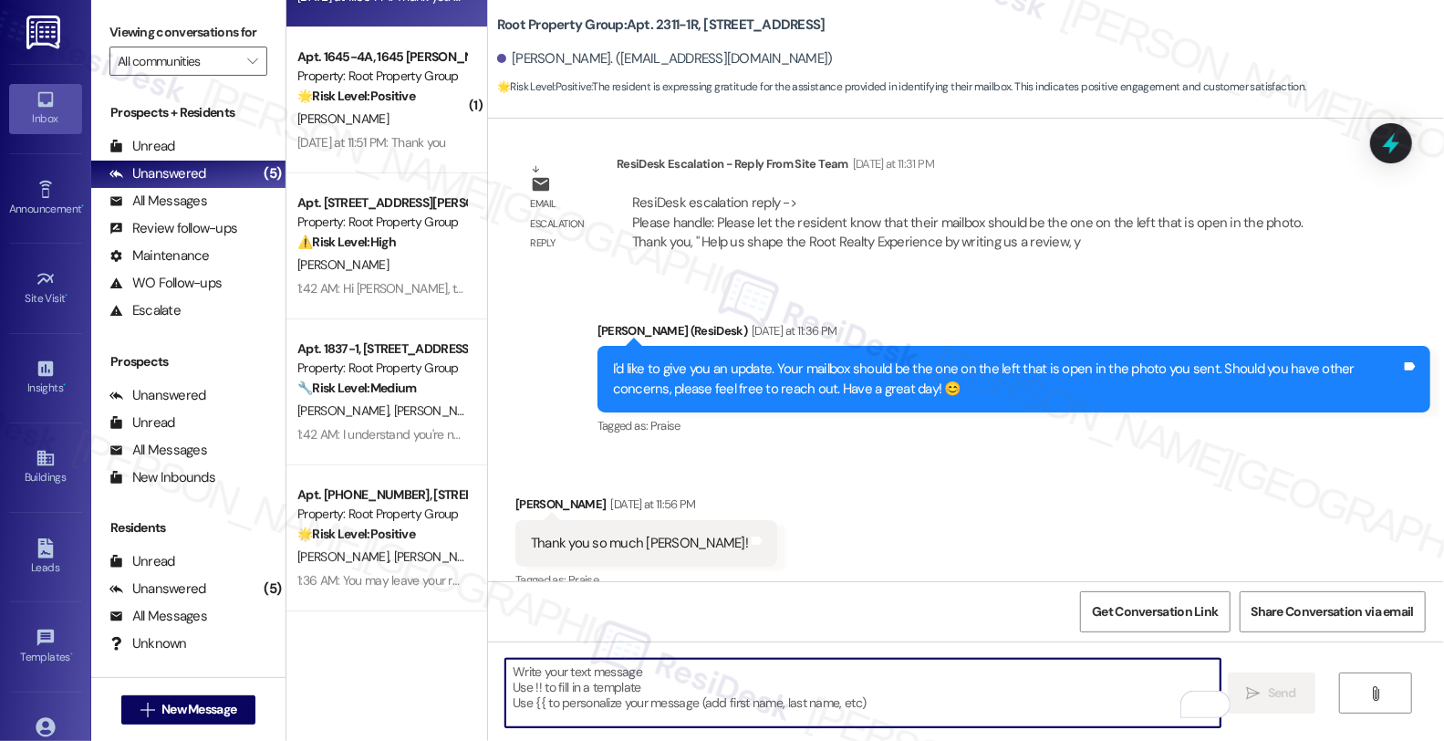
scroll to position [1013, 0]
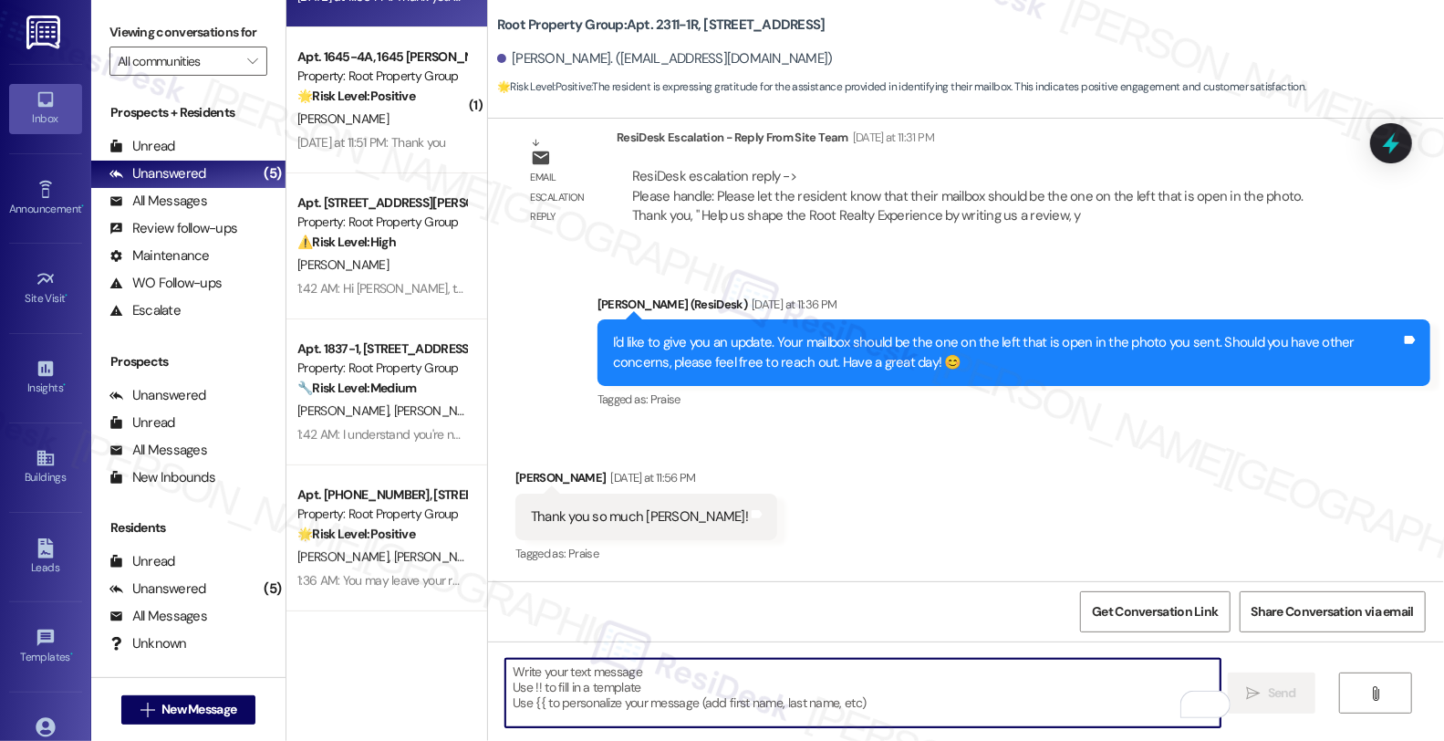
click at [732, 669] on textarea "To enrich screen reader interactions, please activate Accessibility in Grammarl…" at bounding box center [863, 693] width 715 height 68
click at [516, 480] on div "[PERSON_NAME] [DATE] at 11:56 PM" at bounding box center [647, 481] width 262 height 26
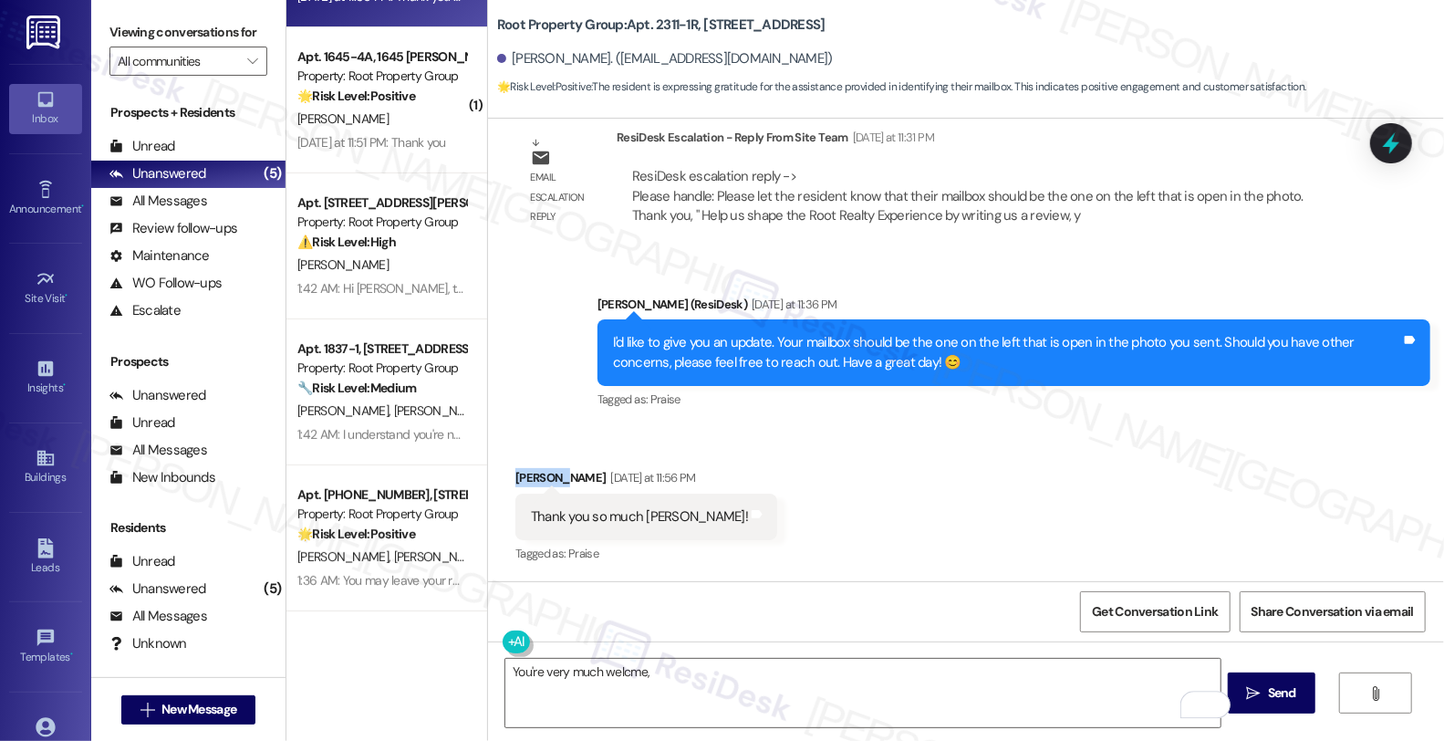
click at [516, 480] on div "[PERSON_NAME] [DATE] at 11:56 PM" at bounding box center [647, 481] width 262 height 26
copy div "Mateusz"
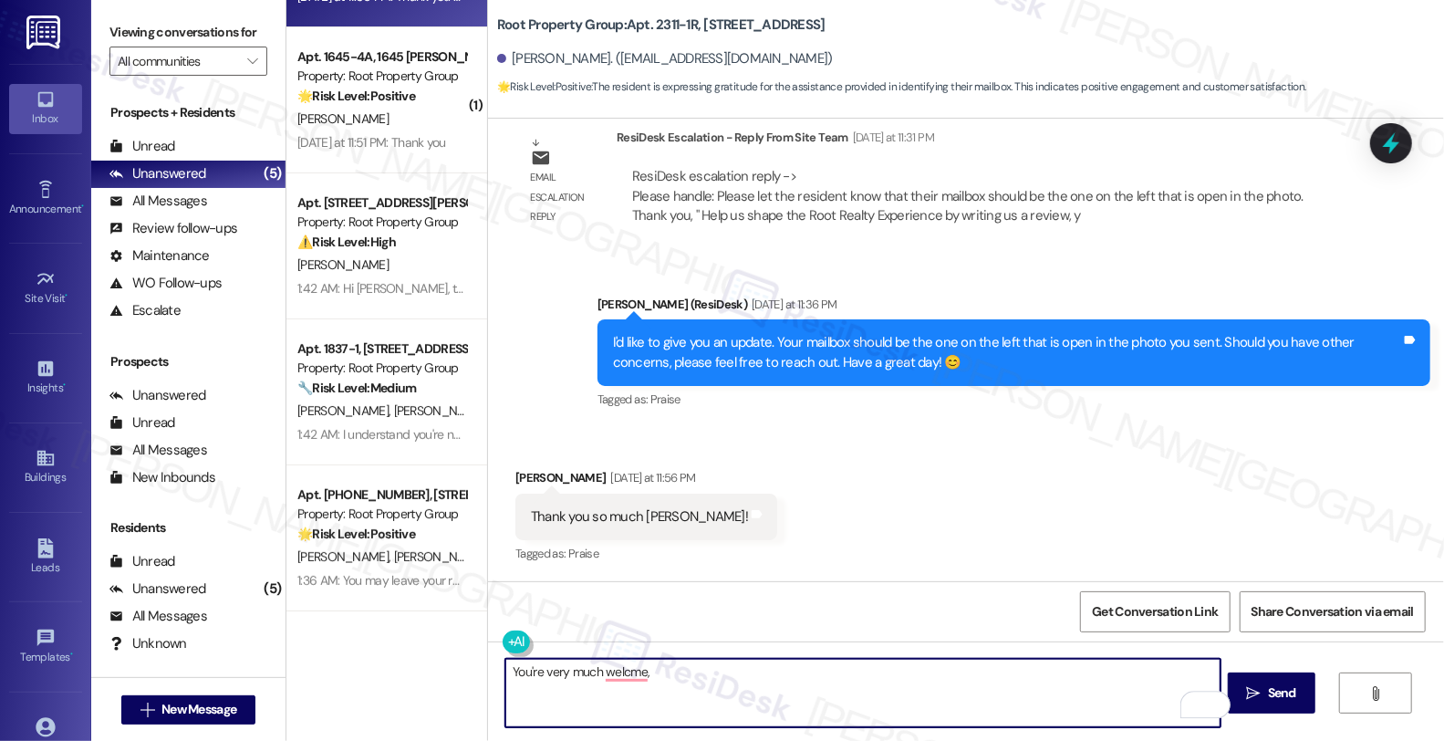
click at [766, 684] on textarea "You're very much welcme," at bounding box center [863, 693] width 715 height 68
paste textarea "Mateusz"
click at [757, 676] on textarea "You're very much welcome, [PERSON_NAME]!" at bounding box center [863, 693] width 715 height 68
type textarea "You're very much welcome, [PERSON_NAME]!"
click at [1287, 694] on span "Send" at bounding box center [1282, 692] width 28 height 19
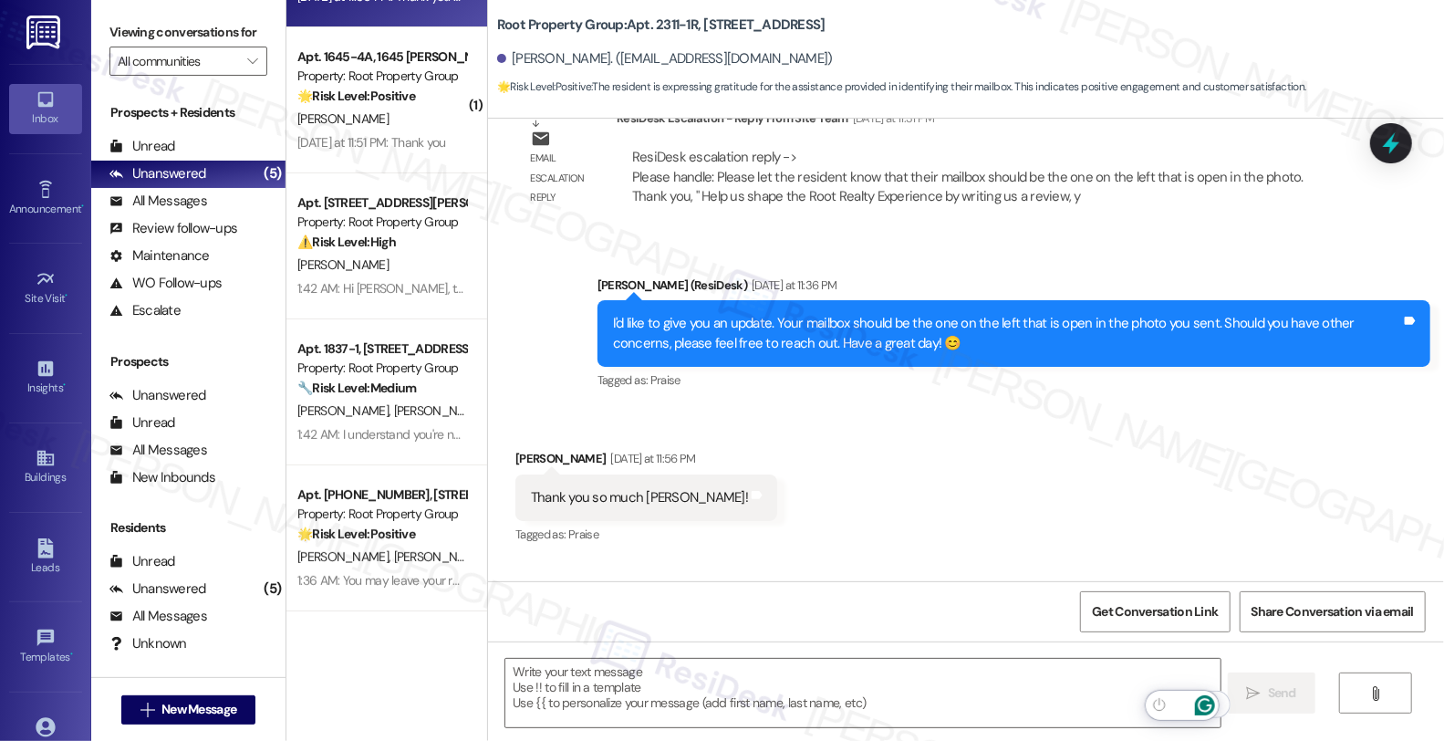
scroll to position [1011, 0]
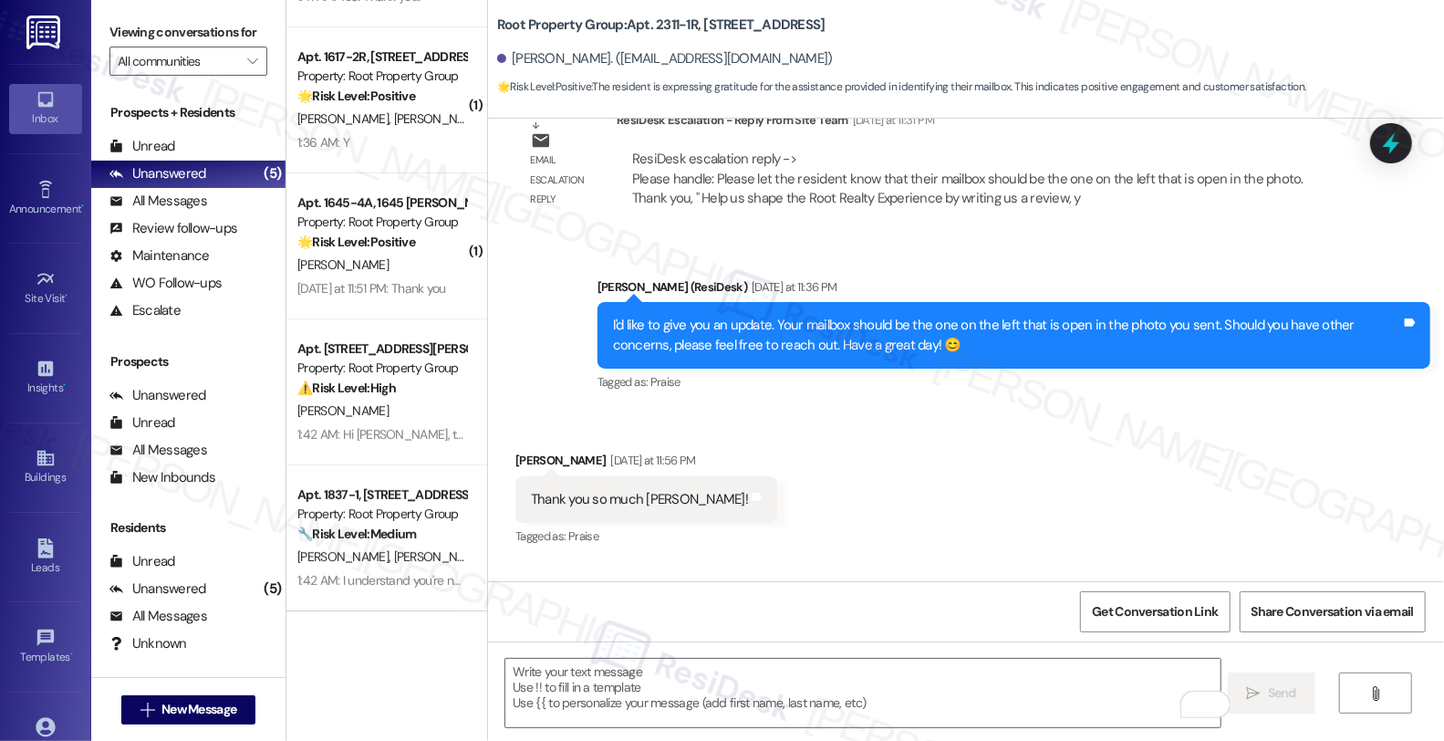
click at [1238, 391] on div "Tagged as: Praise Click to highlight conversations about Praise" at bounding box center [1014, 382] width 833 height 26
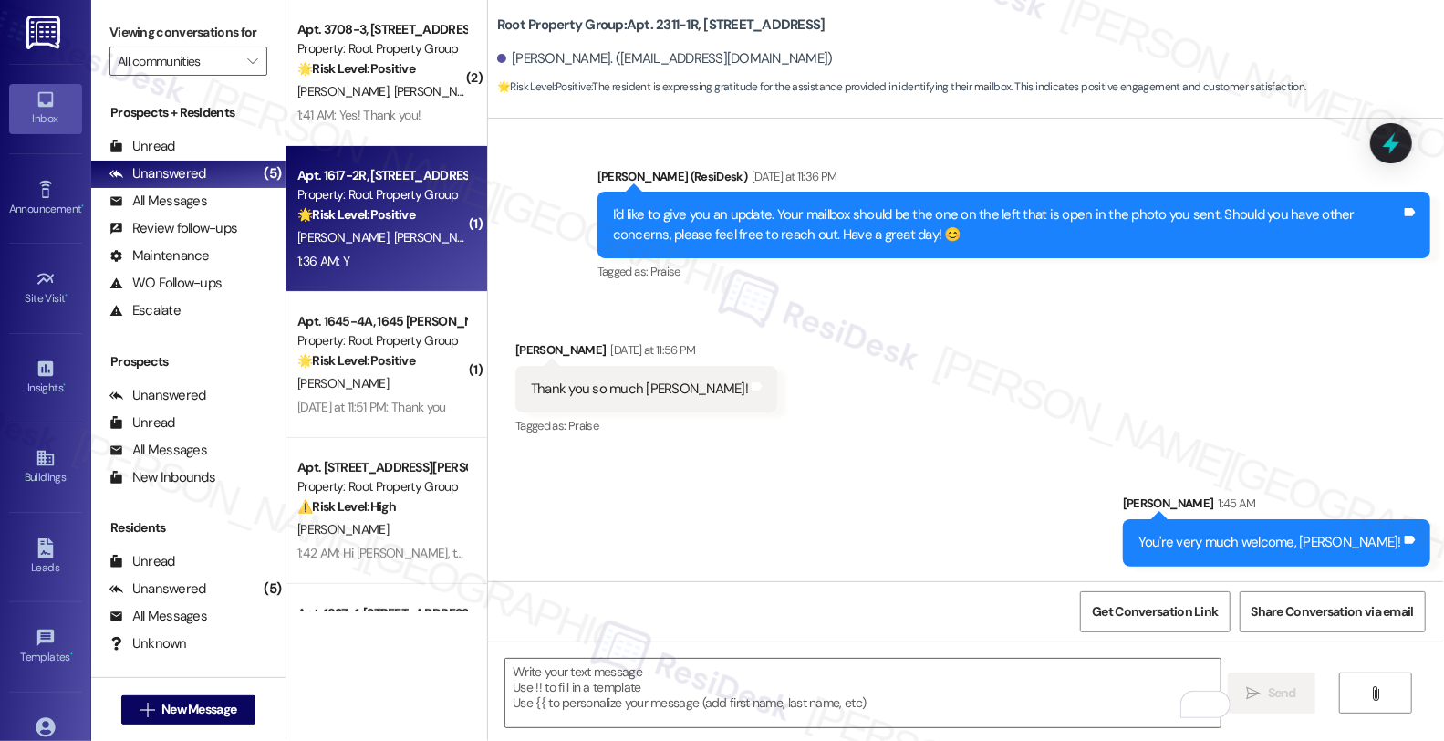
scroll to position [0, 0]
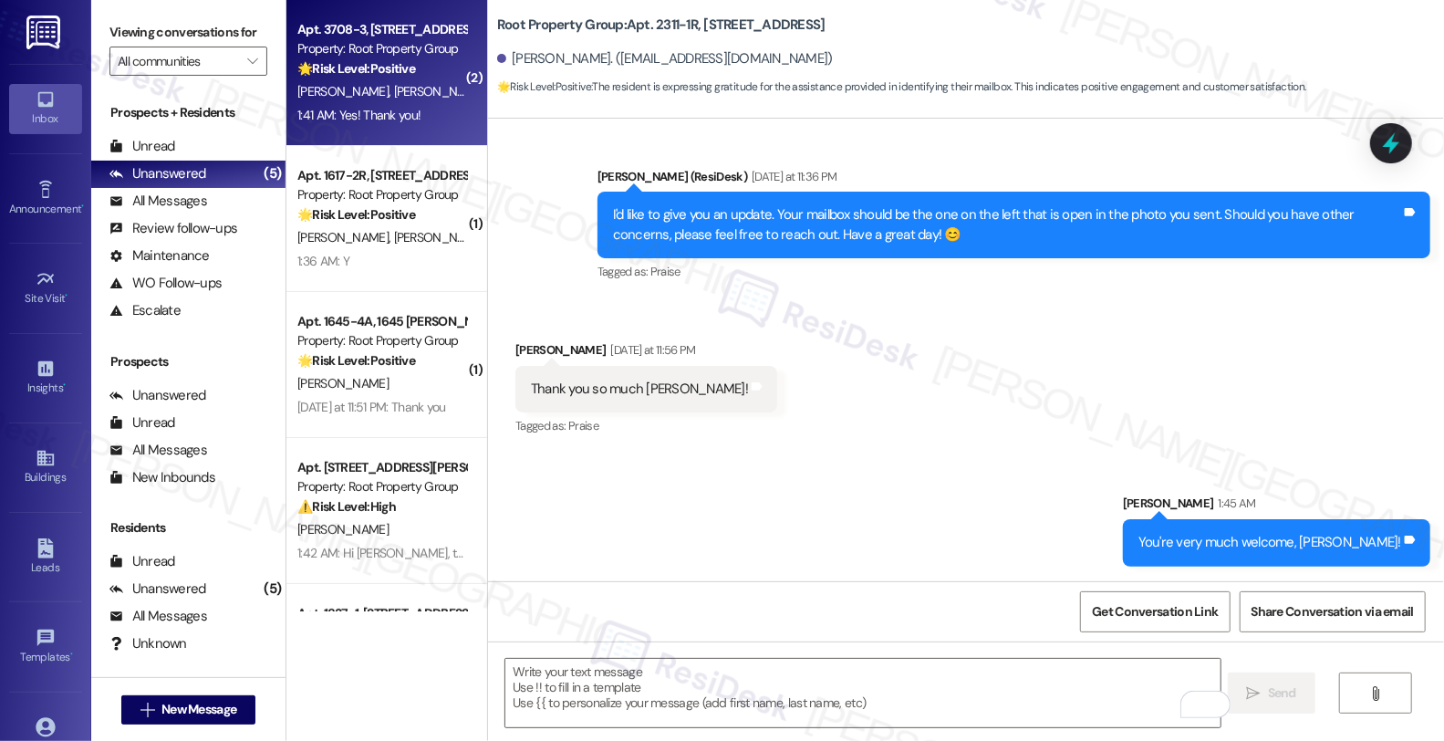
click at [394, 86] on span "[PERSON_NAME]" at bounding box center [439, 91] width 91 height 16
type textarea "Fetching suggested responses. Please feel free to read through the conversation…"
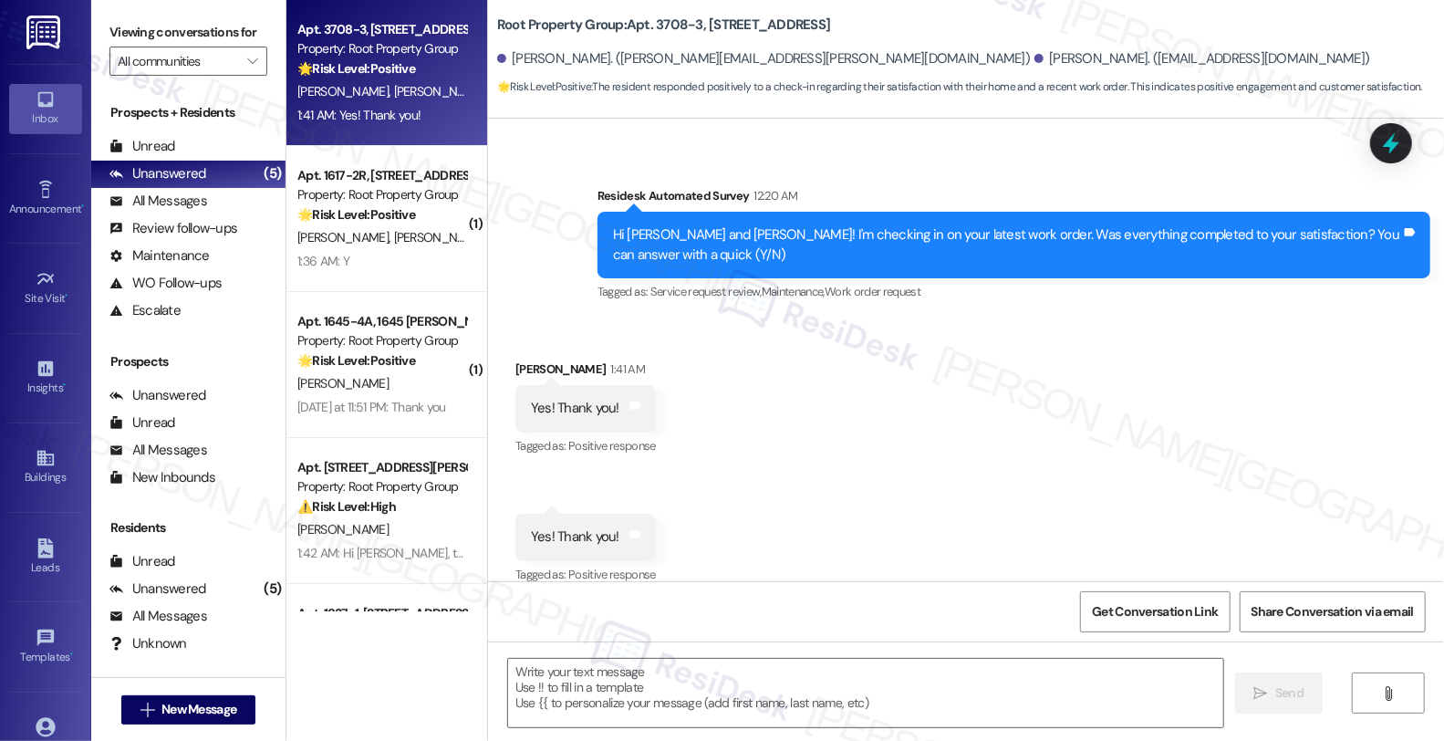
scroll to position [1, 0]
click at [524, 360] on div "[PERSON_NAME] 1:41 AM" at bounding box center [586, 373] width 141 height 26
copy div "Dorian"
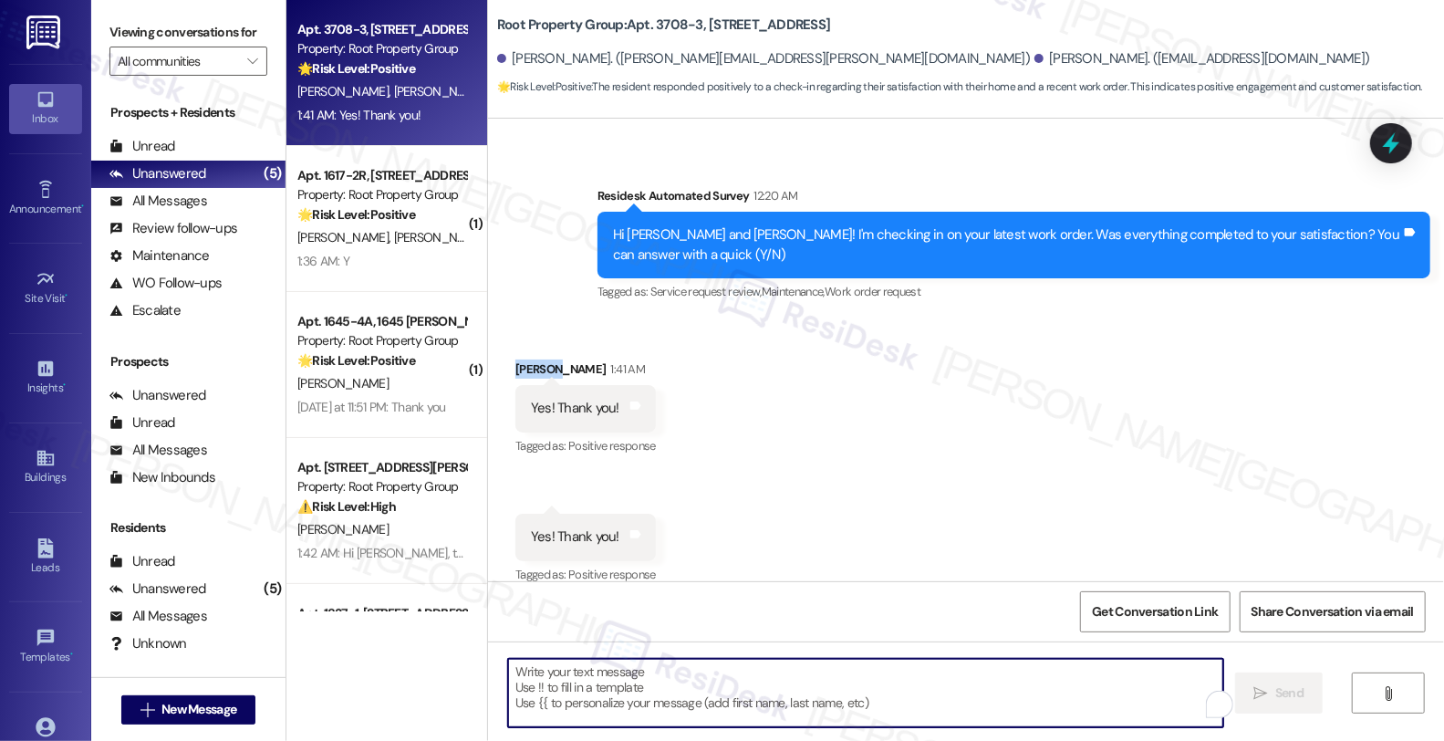
click at [646, 673] on textarea "To enrich screen reader interactions, please activate Accessibility in Grammarl…" at bounding box center [865, 693] width 715 height 68
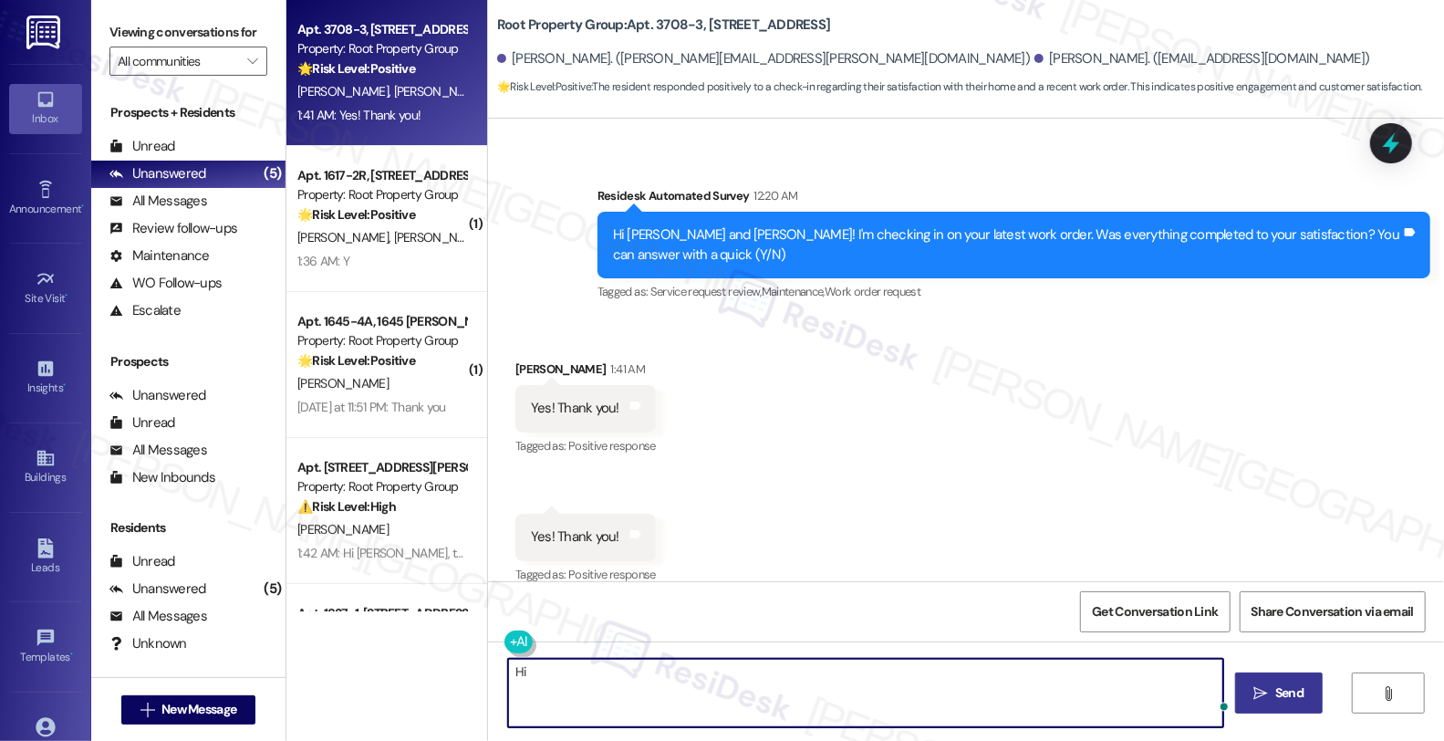
paste textarea "Dorian"
click at [789, 681] on textarea "Hi [PERSON_NAME]," at bounding box center [863, 693] width 715 height 68
paste textarea "it’s great to hear from you, and I’m glad your latest work order has been compl…"
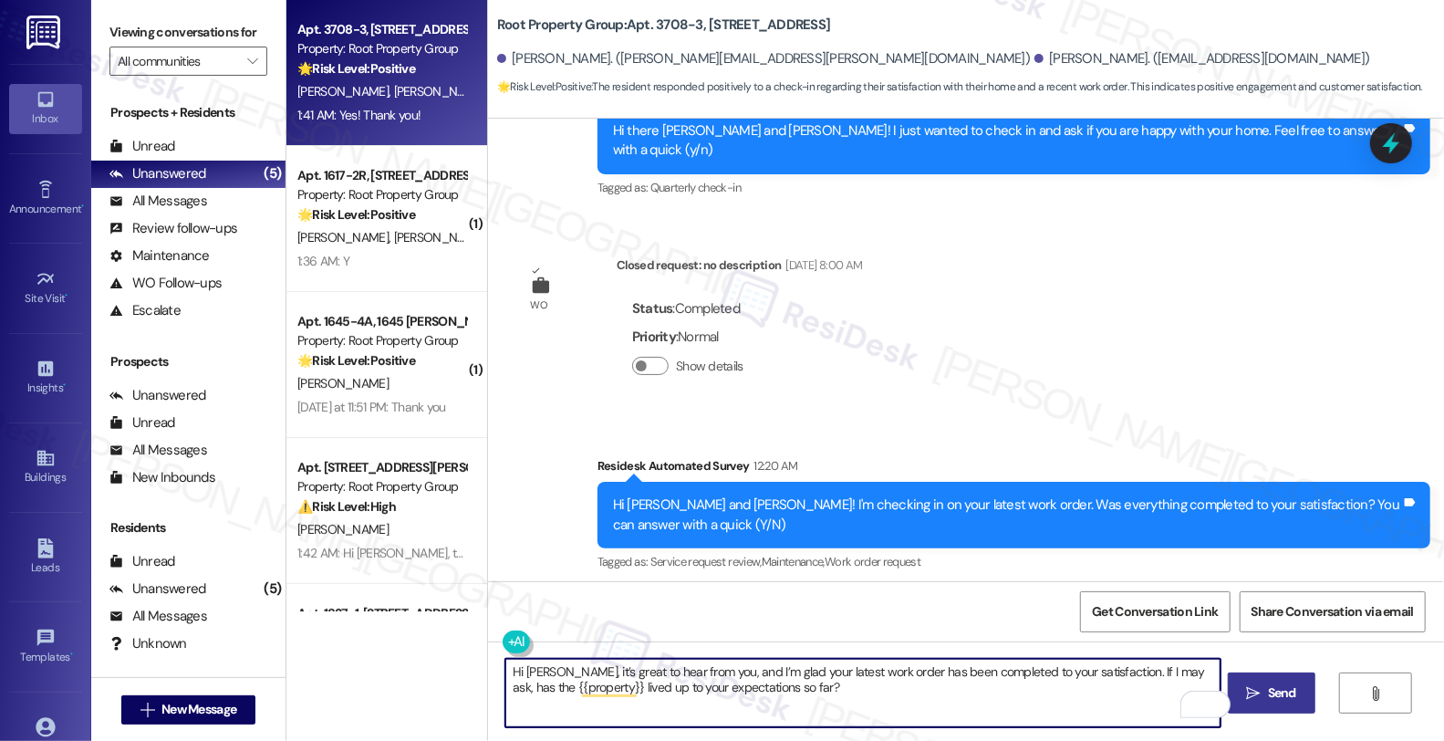
scroll to position [823, 0]
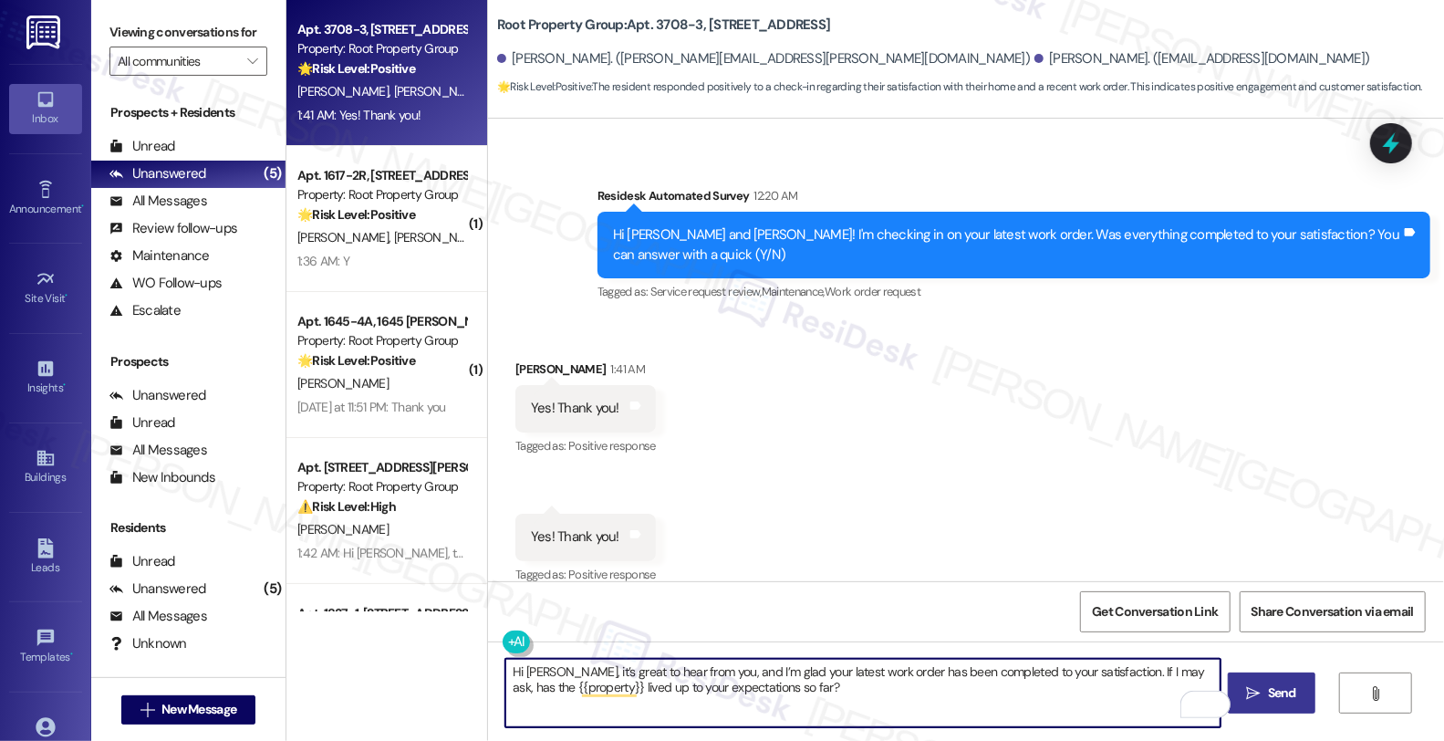
type textarea "Hi [PERSON_NAME], it’s great to hear from you, and I’m glad your latest work or…"
click at [1259, 701] on span " Send" at bounding box center [1272, 692] width 57 height 19
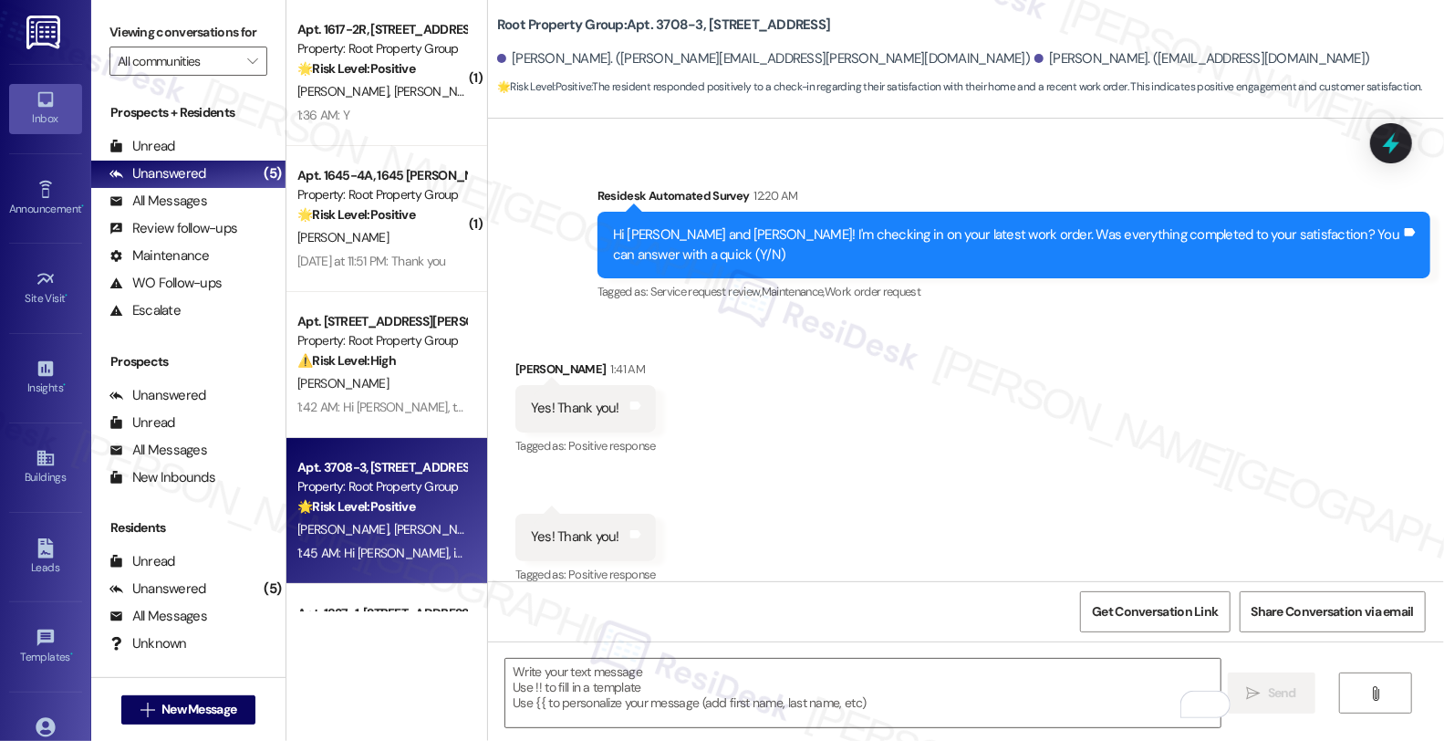
scroll to position [970, 0]
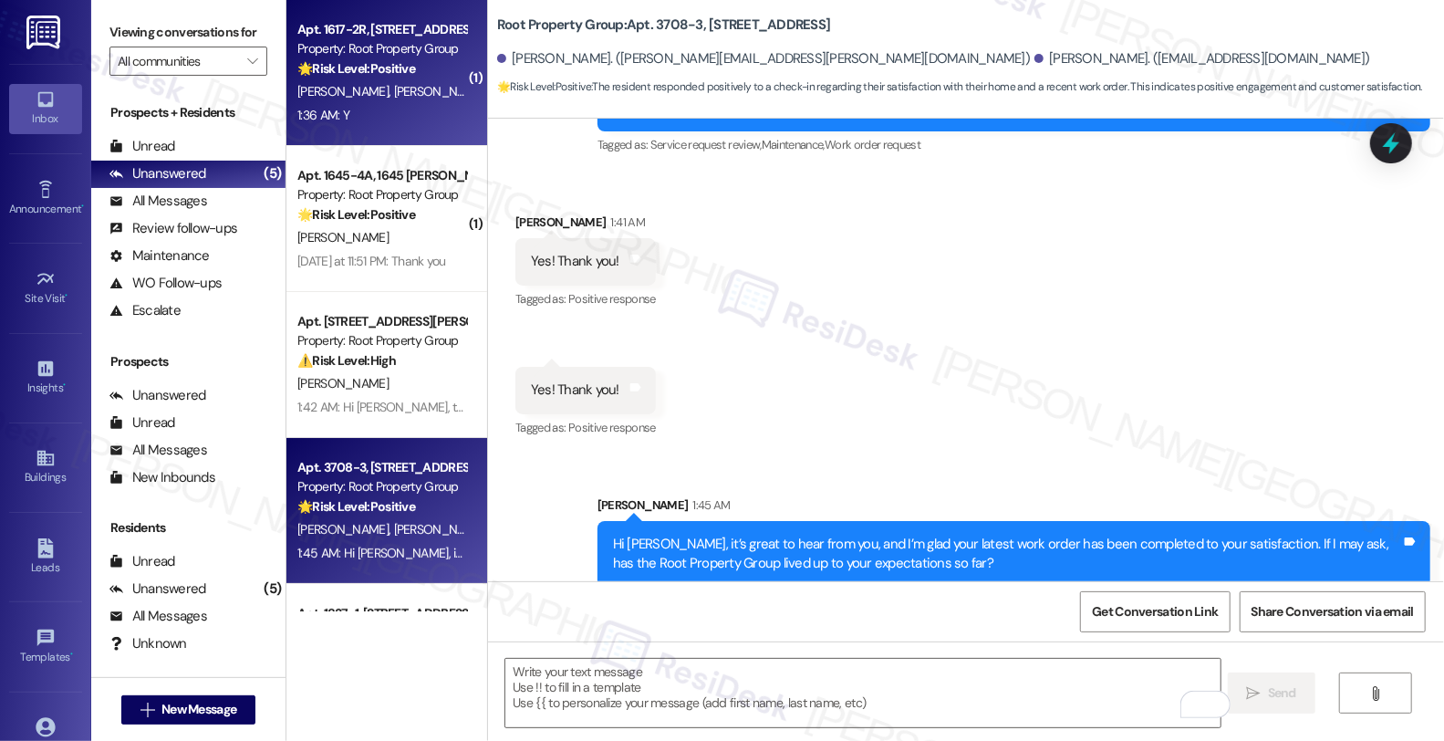
click at [412, 32] on div "Apt. 1617-2R, [STREET_ADDRESS][PERSON_NAME]" at bounding box center [381, 29] width 169 height 19
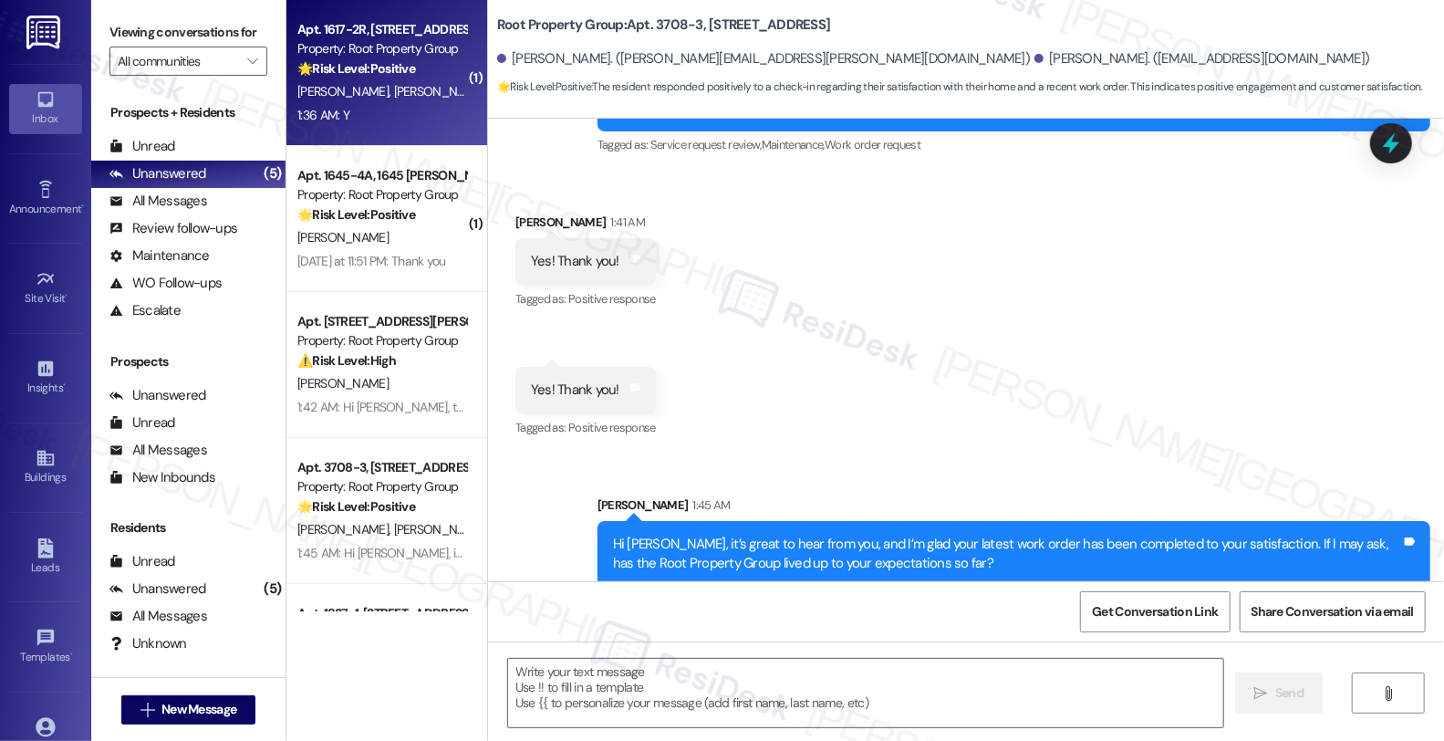
type textarea "Fetching suggested responses. Please feel free to read through the conversation…"
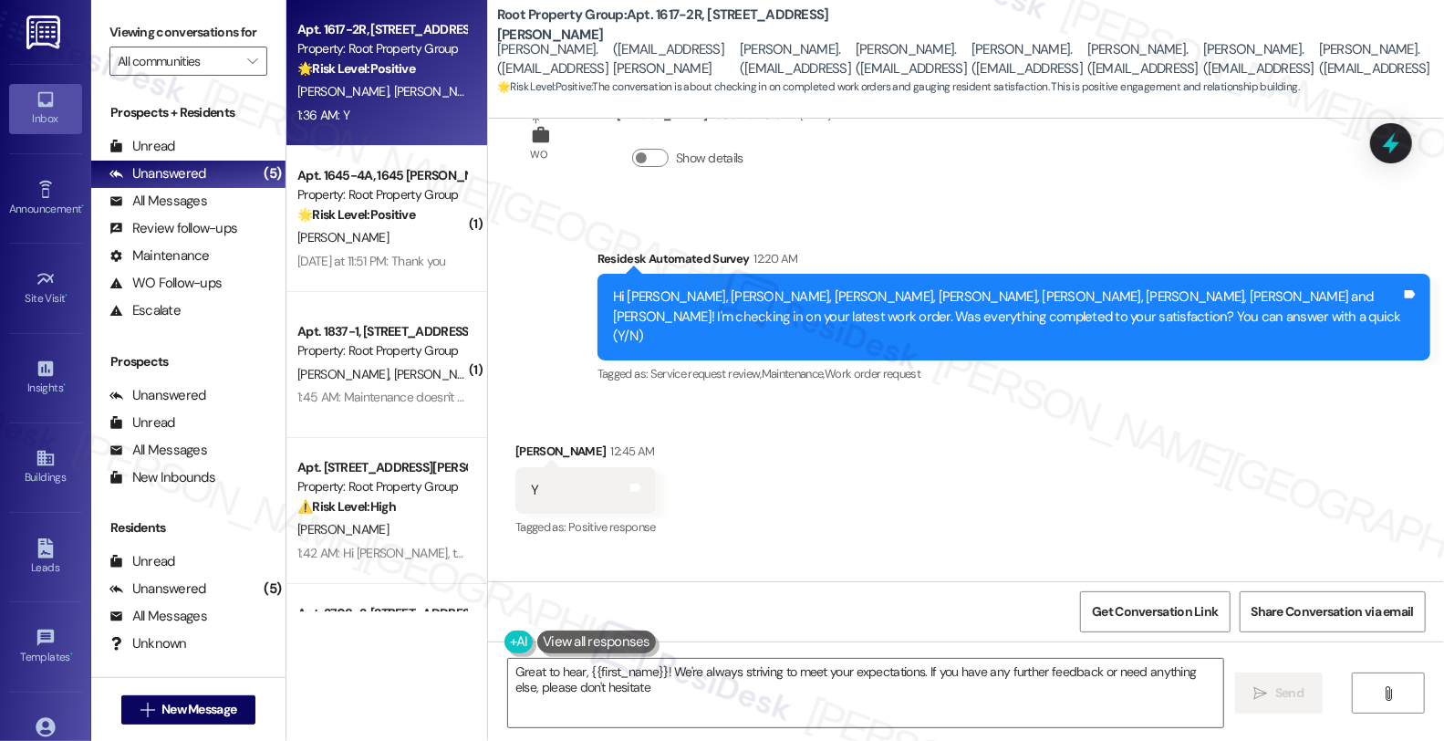
scroll to position [3962, 0]
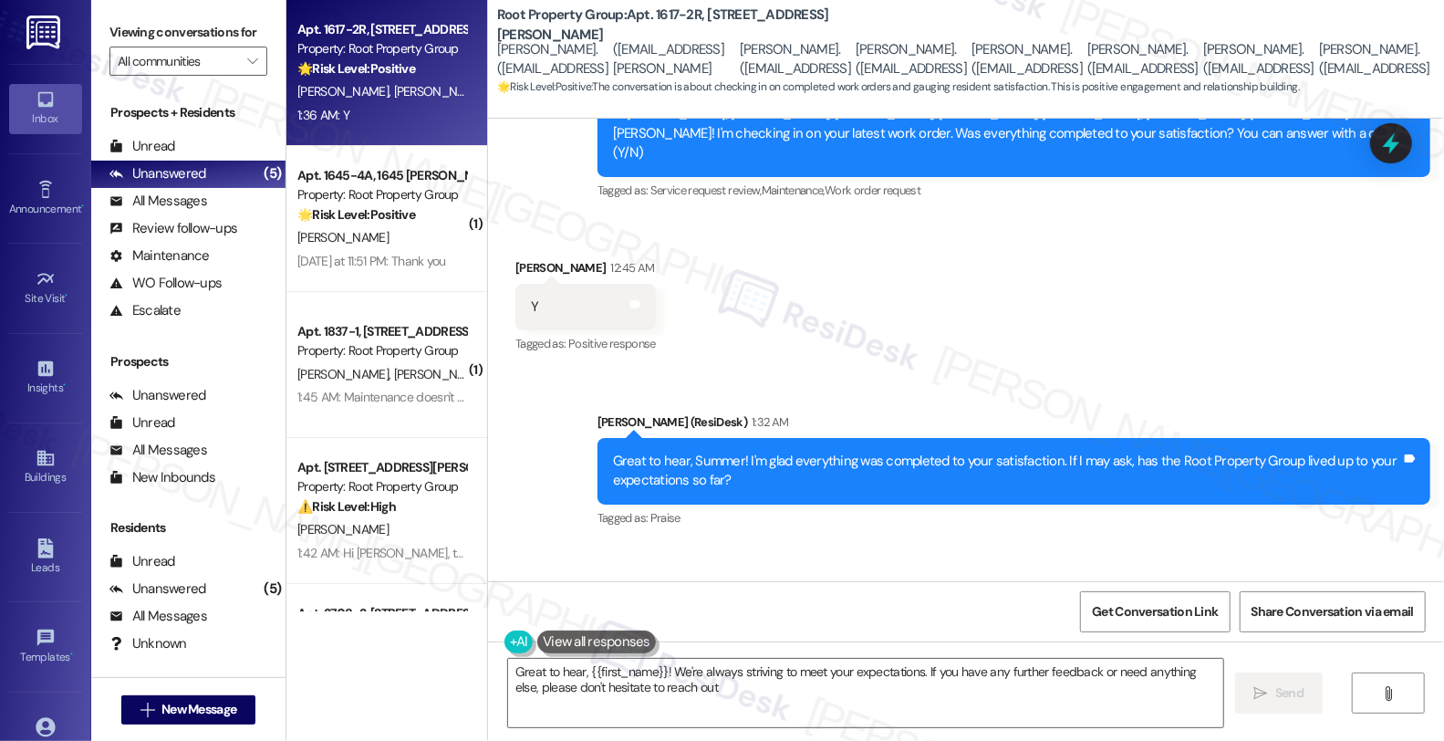
type textarea "Great to hear, {{first_name}}! We're always striving to meet your expectations.…"
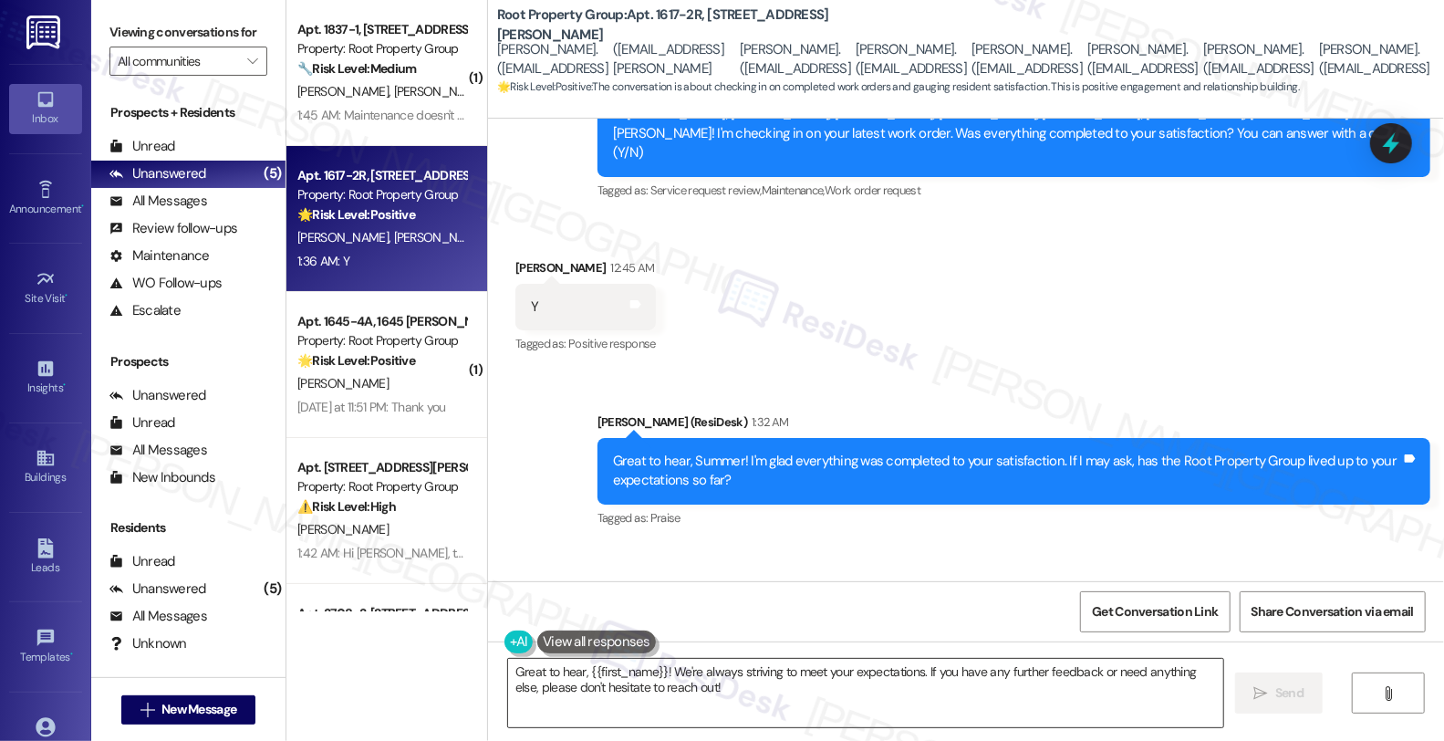
click at [721, 714] on textarea "Great to hear, {{first_name}}! We're always striving to meet your expectations.…" at bounding box center [865, 693] width 715 height 68
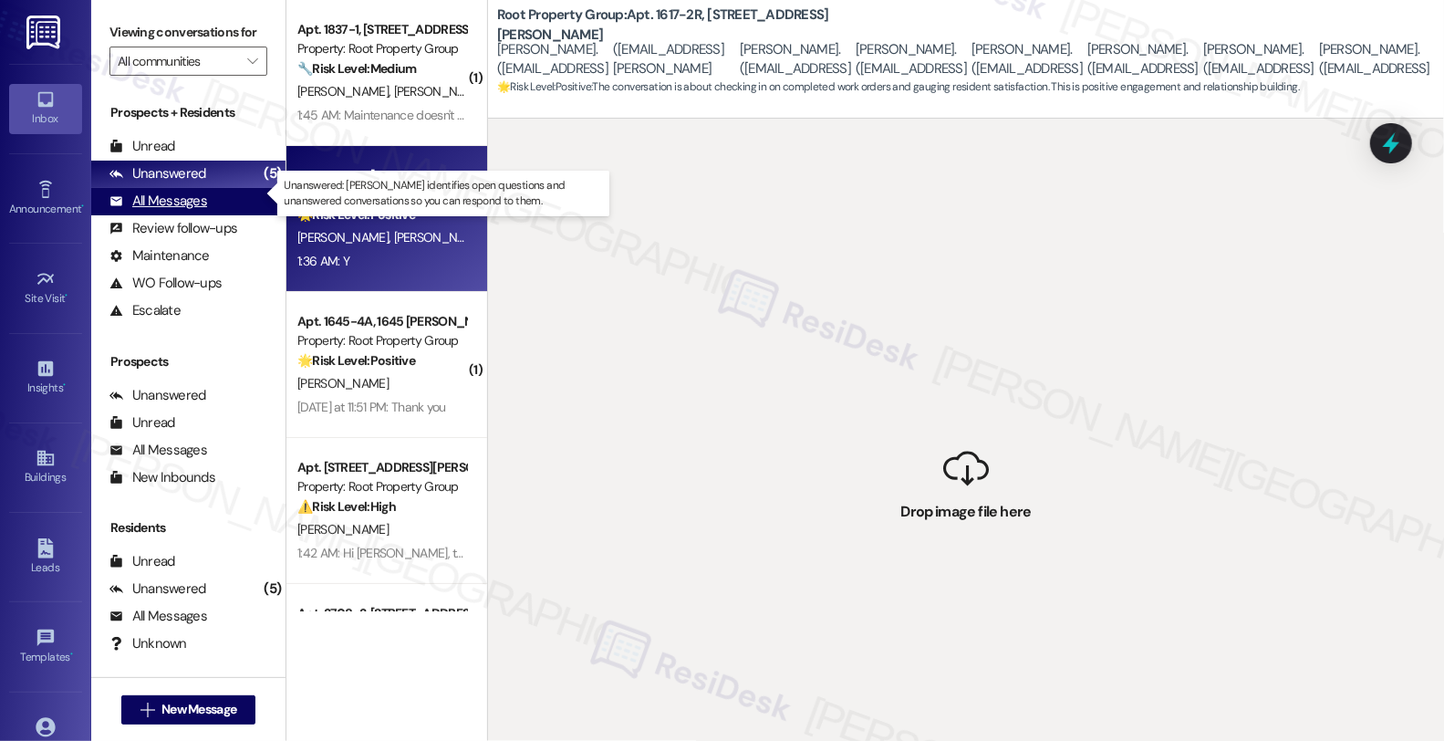
click at [205, 212] on div "All Messages (undefined)" at bounding box center [188, 201] width 194 height 27
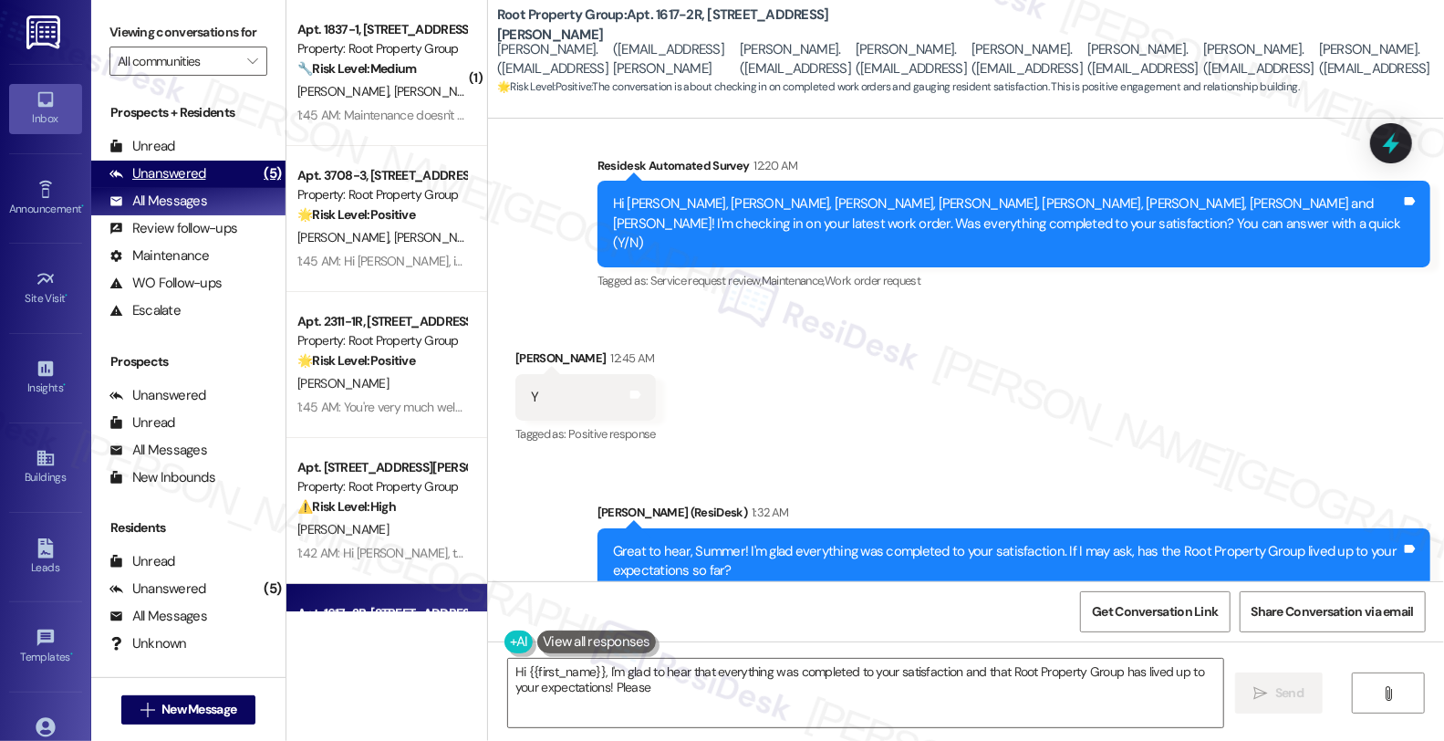
click at [204, 188] on div "Unanswered (5)" at bounding box center [188, 174] width 194 height 27
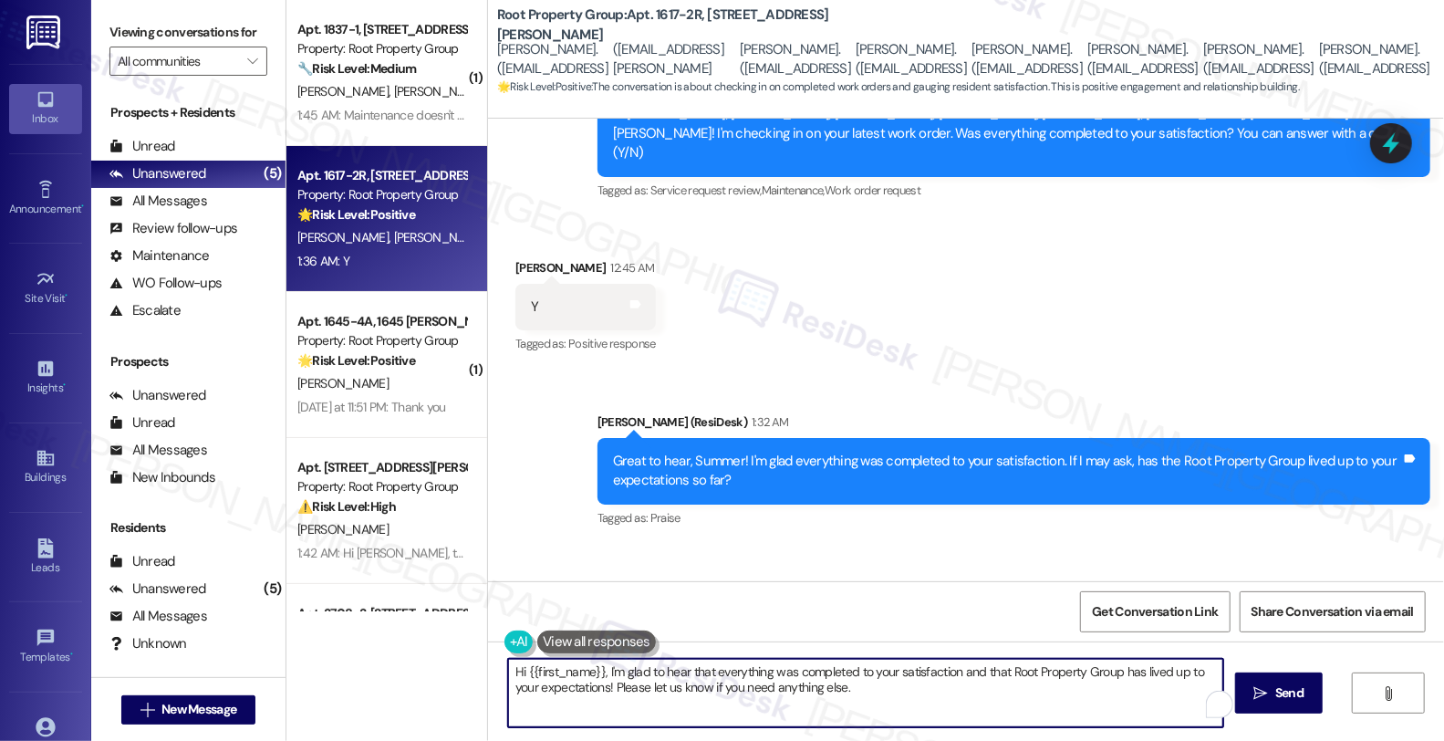
drag, startPoint x: 834, startPoint y: 688, endPoint x: 443, endPoint y: 680, distance: 390.6
click at [443, 680] on div "( 1 ) Apt. 1837-1, [STREET_ADDRESS][PERSON_NAME] Property: Root Property Group …" at bounding box center [866, 370] width 1158 height 741
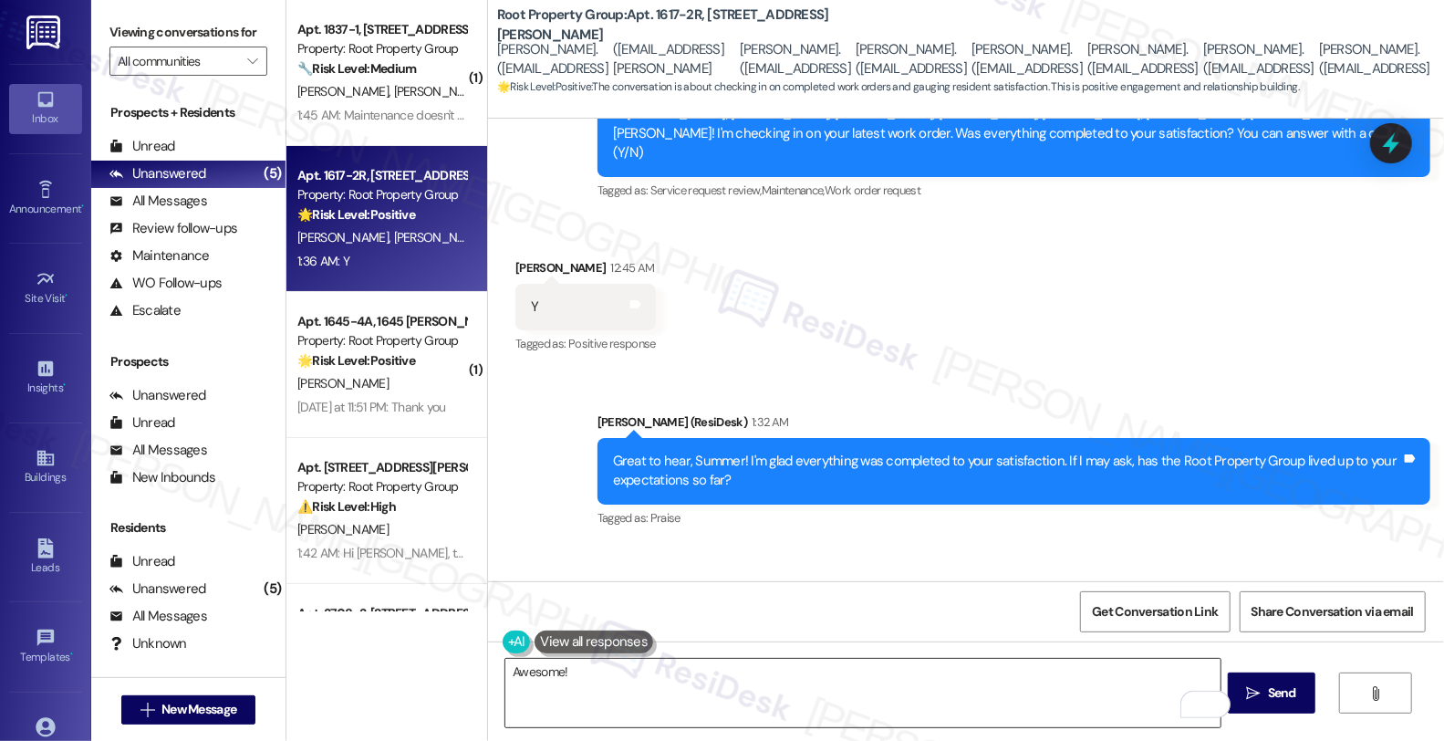
click at [762, 675] on textarea "Awesome!" at bounding box center [863, 693] width 715 height 68
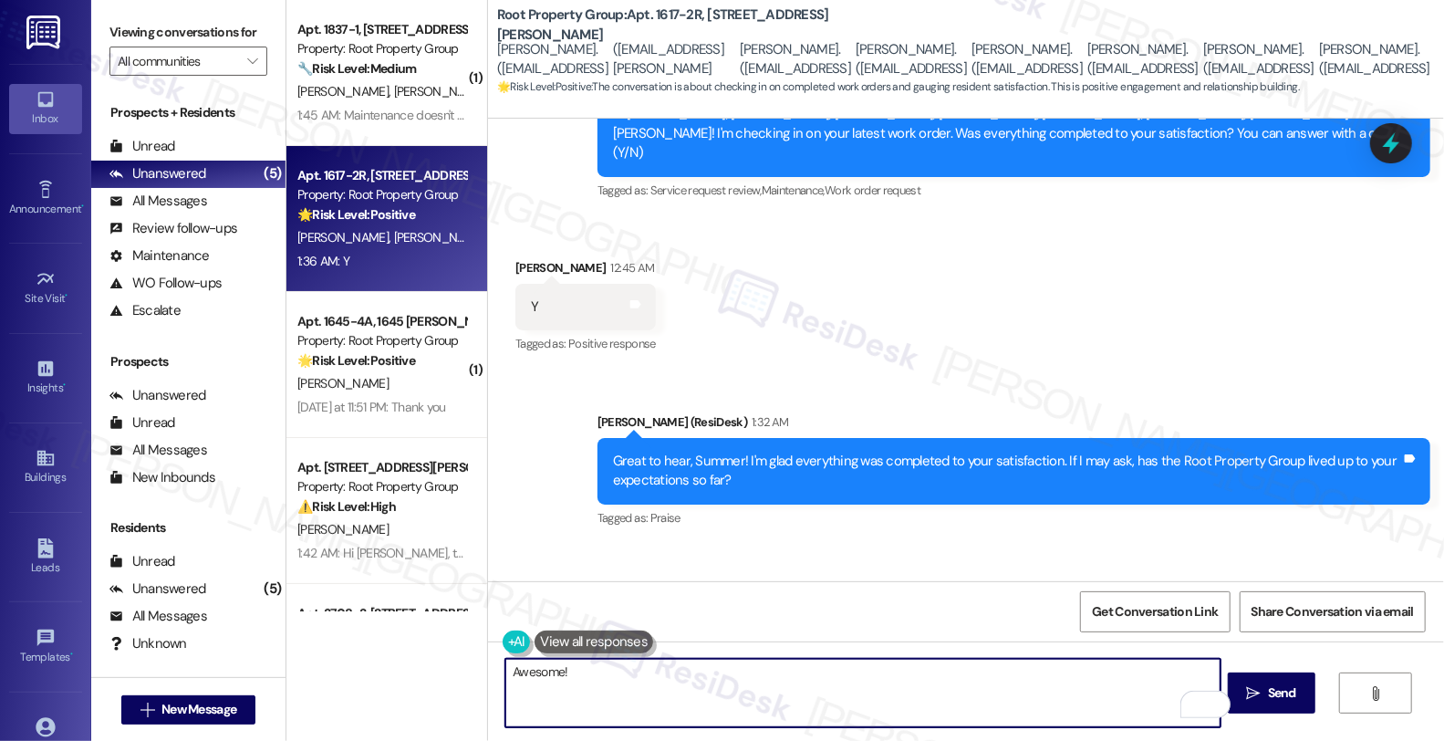
paste textarea "We strive to make your experience here as smooth as possible, and your positive…"
type textarea "Awesome! We strive to make your experience here as smooth as possible, and your…"
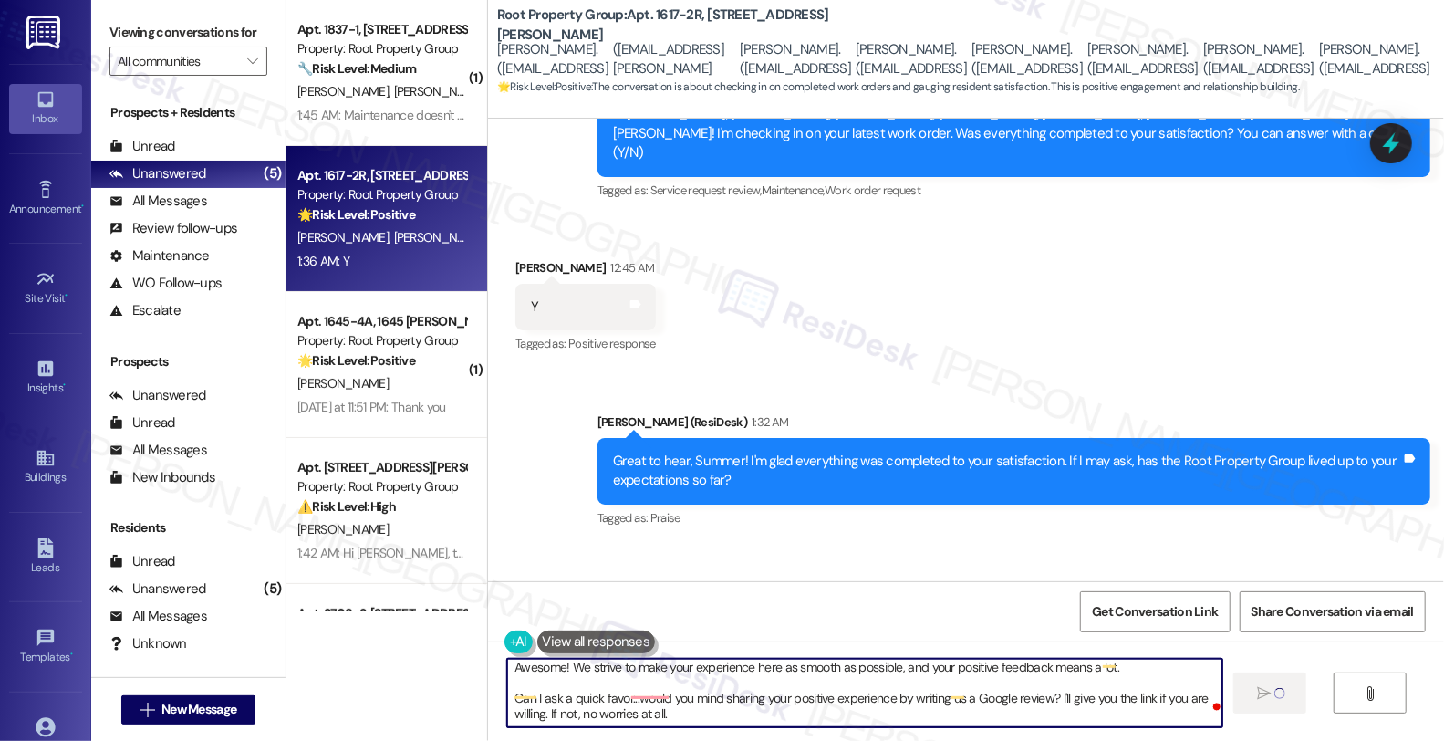
scroll to position [0, 0]
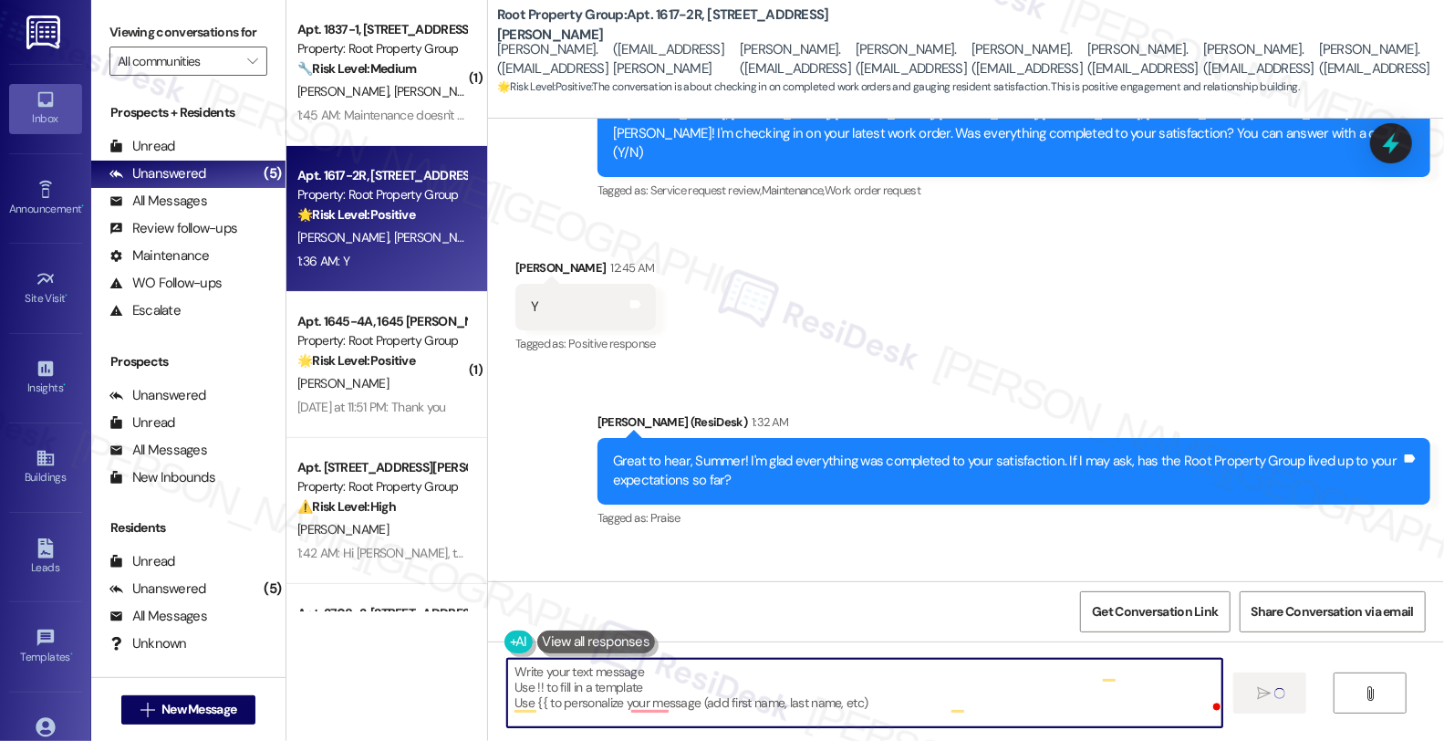
type textarea "Fetching suggested responses. Please feel free to read through the conversation…"
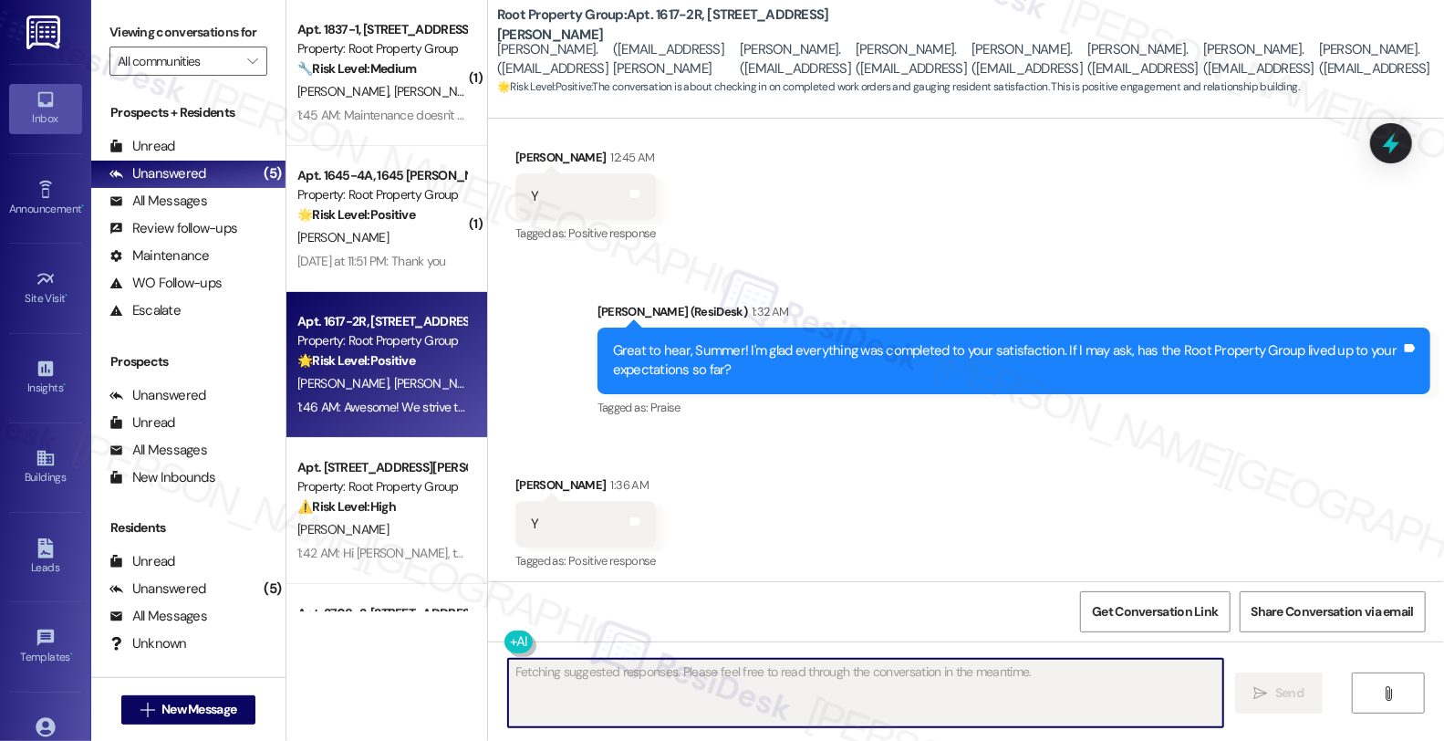
scroll to position [4147, 0]
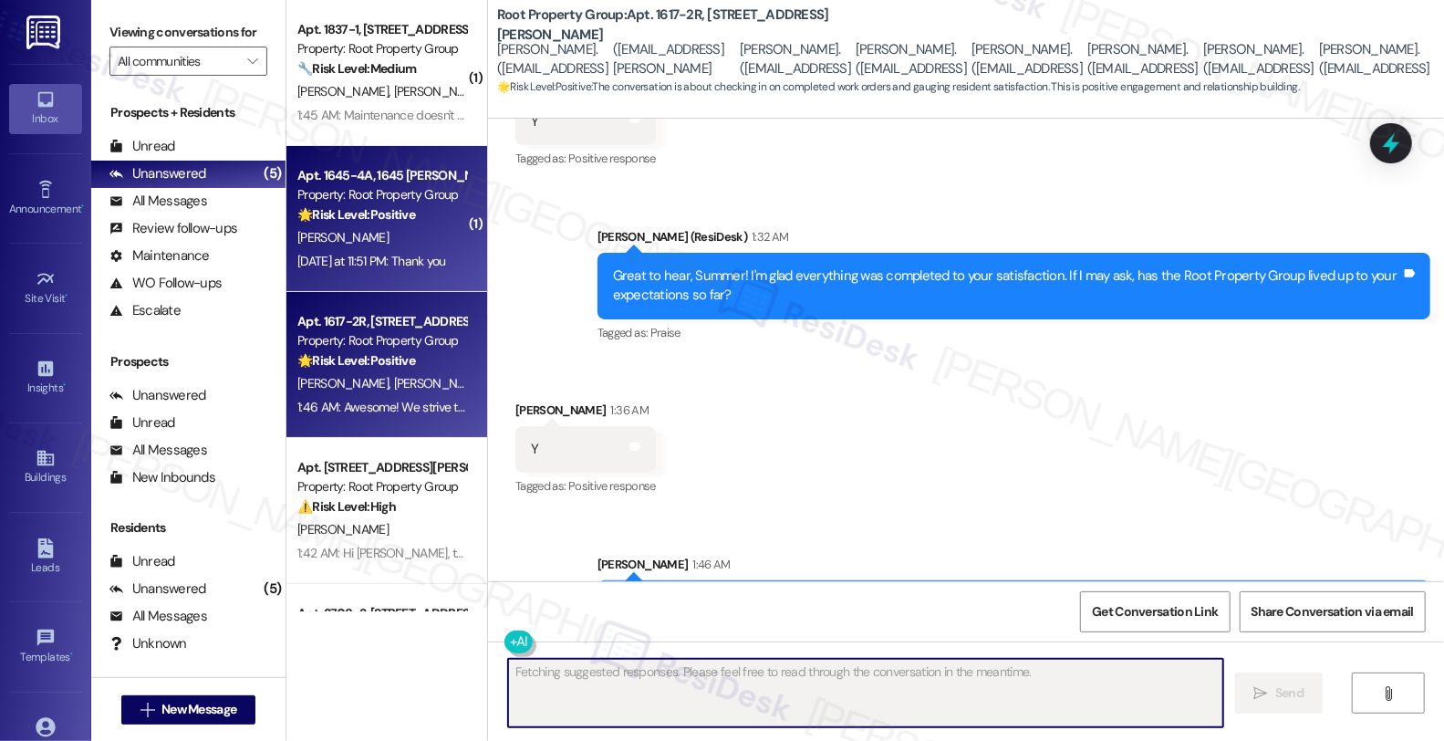
click at [387, 188] on div "Property: Root Property Group" at bounding box center [381, 194] width 169 height 19
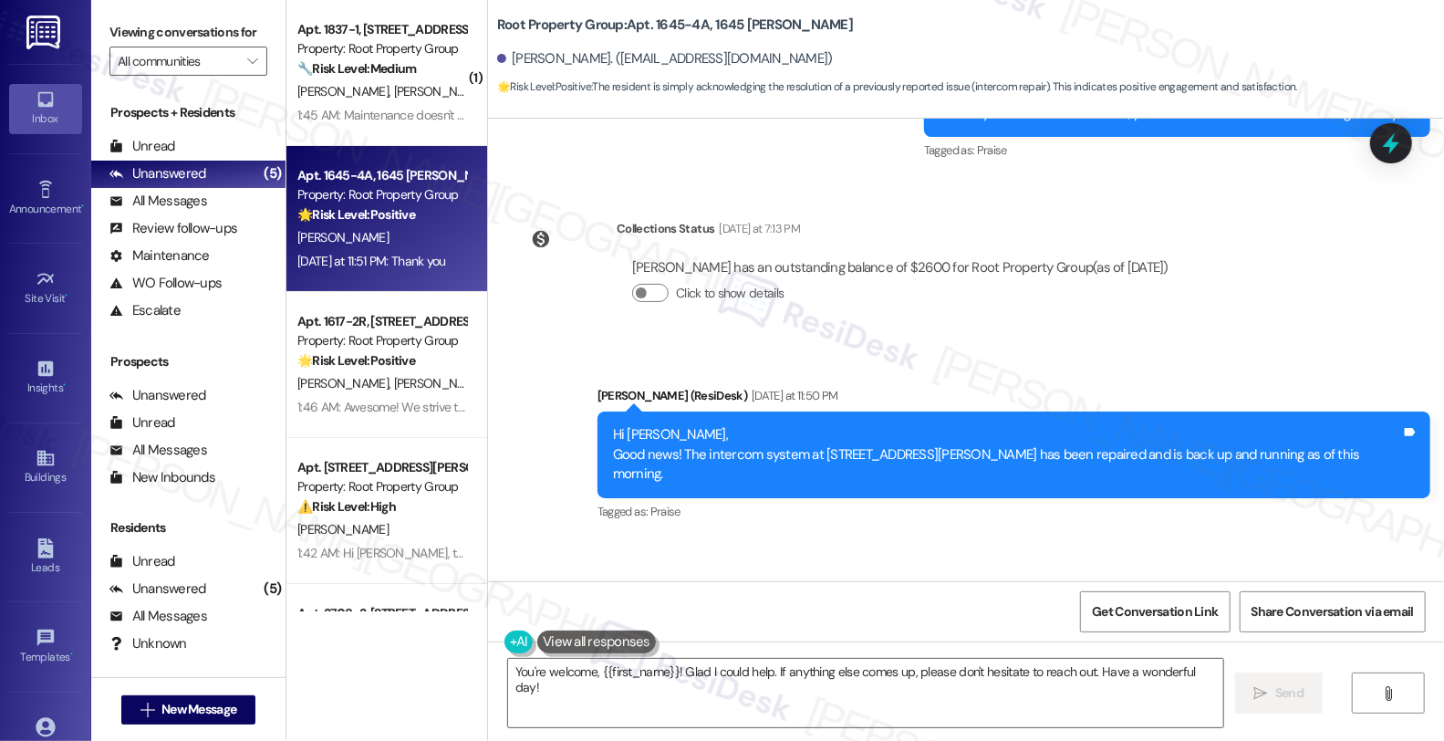
scroll to position [4334, 0]
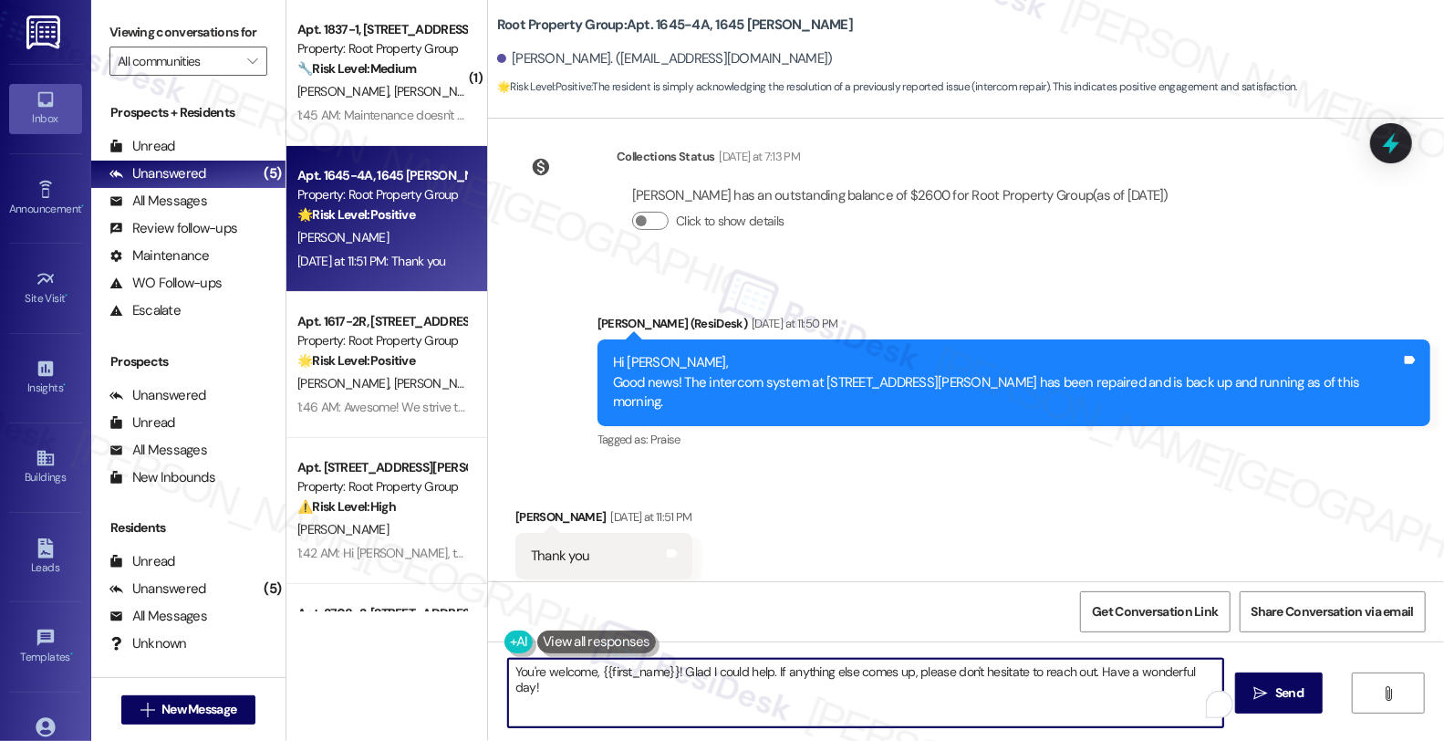
drag, startPoint x: 672, startPoint y: 669, endPoint x: 763, endPoint y: 669, distance: 90.3
click at [763, 669] on textarea "You're welcome, {{first_name}}! Glad I could help. If anything else comes up, p…" at bounding box center [865, 693] width 715 height 68
type textarea "You're welcome, {{first_name}}! If anything else comes up, please don't hesitat…"
click at [1308, 704] on button " Send" at bounding box center [1272, 692] width 89 height 41
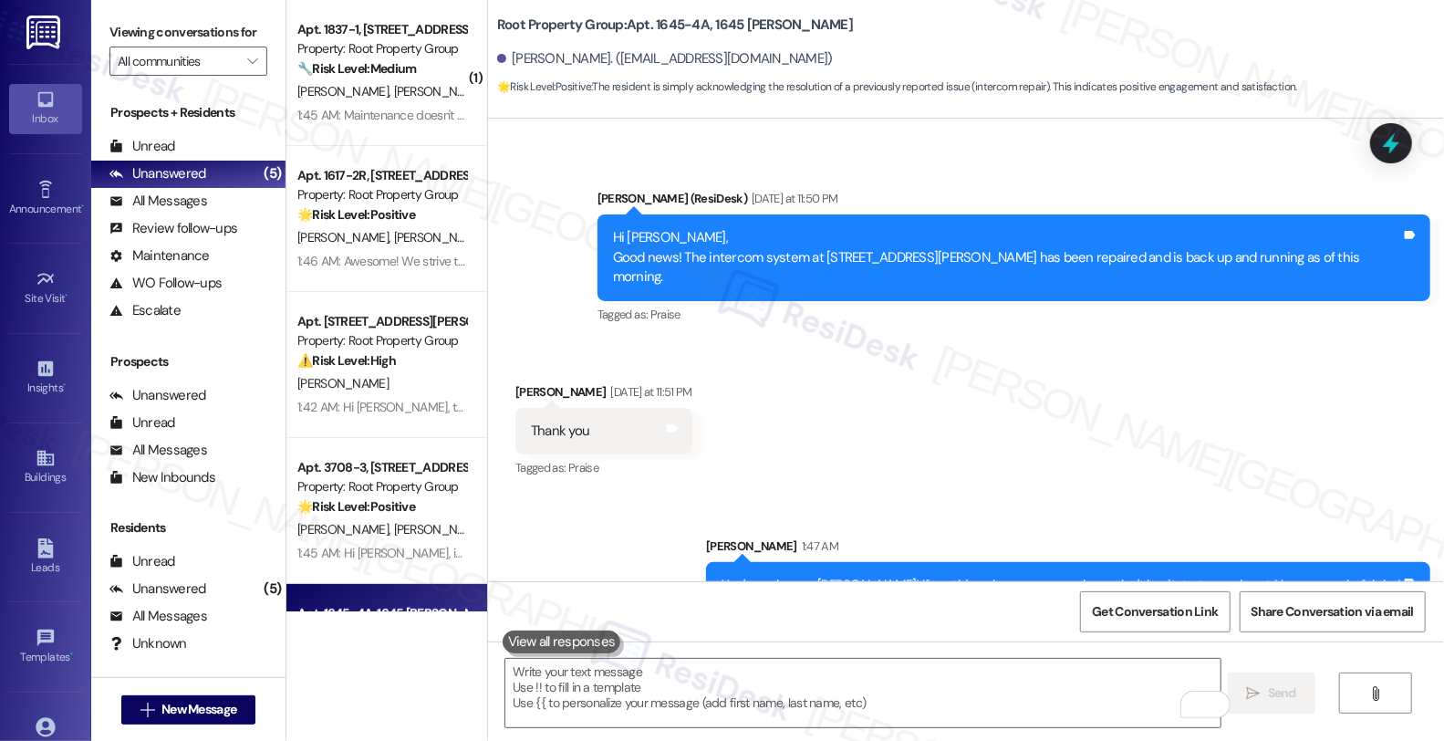
scroll to position [4460, 0]
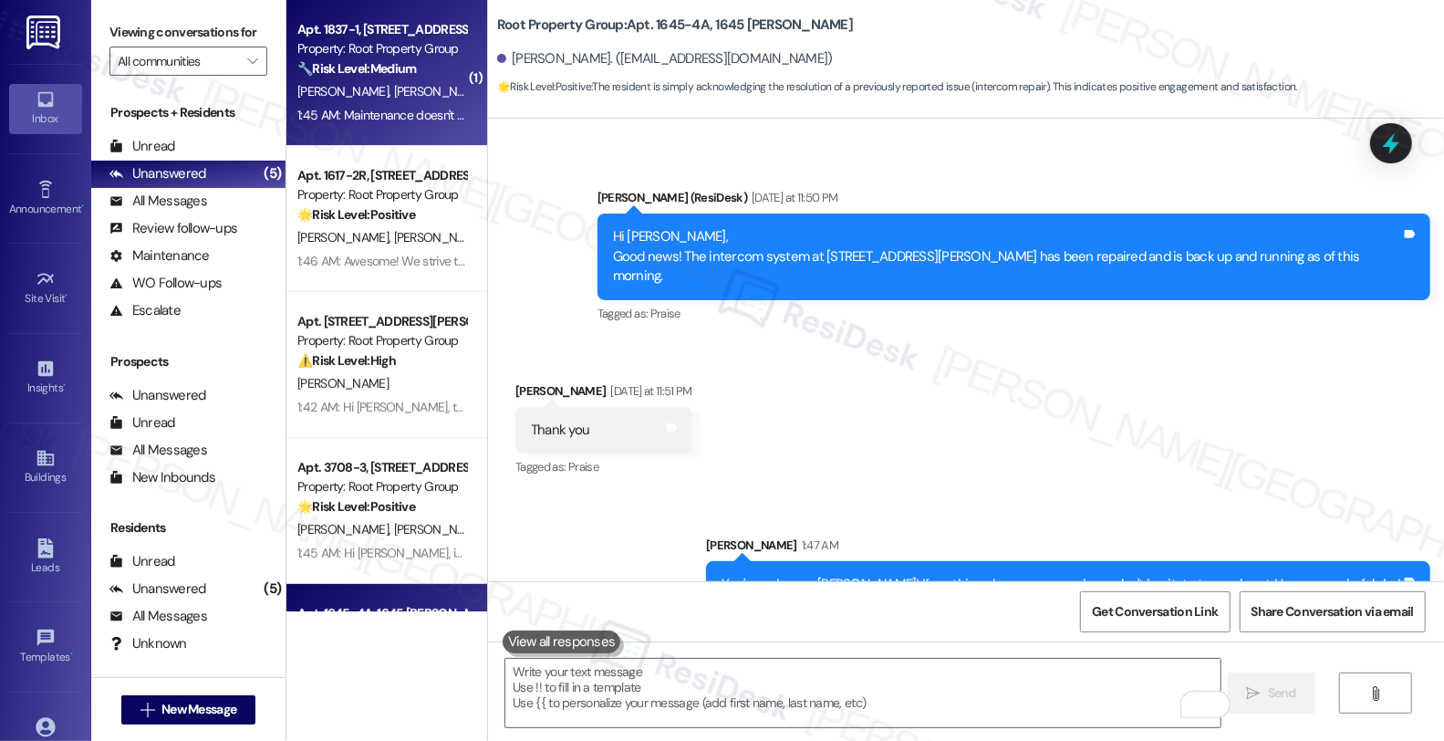
click at [395, 78] on div "Apt. 1837-1, [STREET_ADDRESS][PERSON_NAME] Property: Root Property Group 🔧 Risk…" at bounding box center [382, 49] width 172 height 62
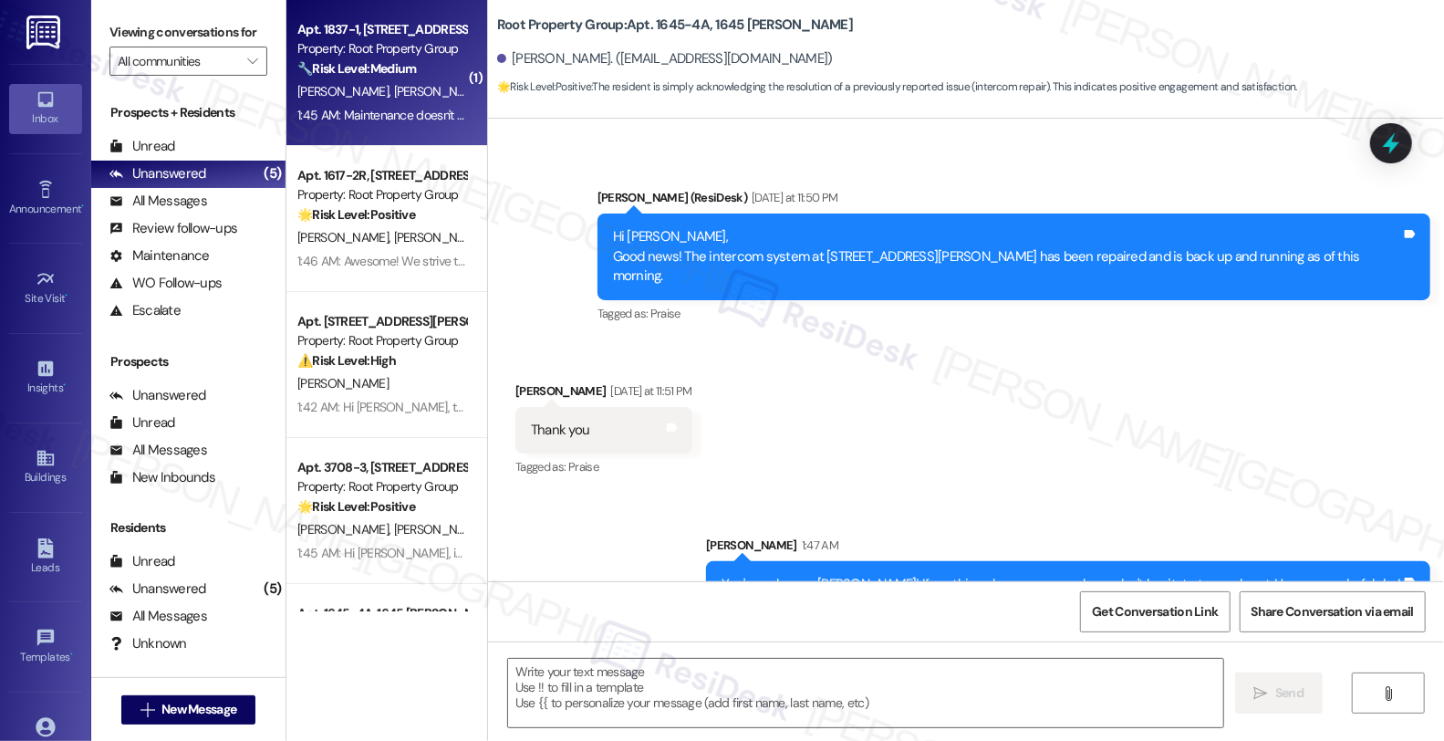
type textarea "Fetching suggested responses. Please feel free to read through the conversation…"
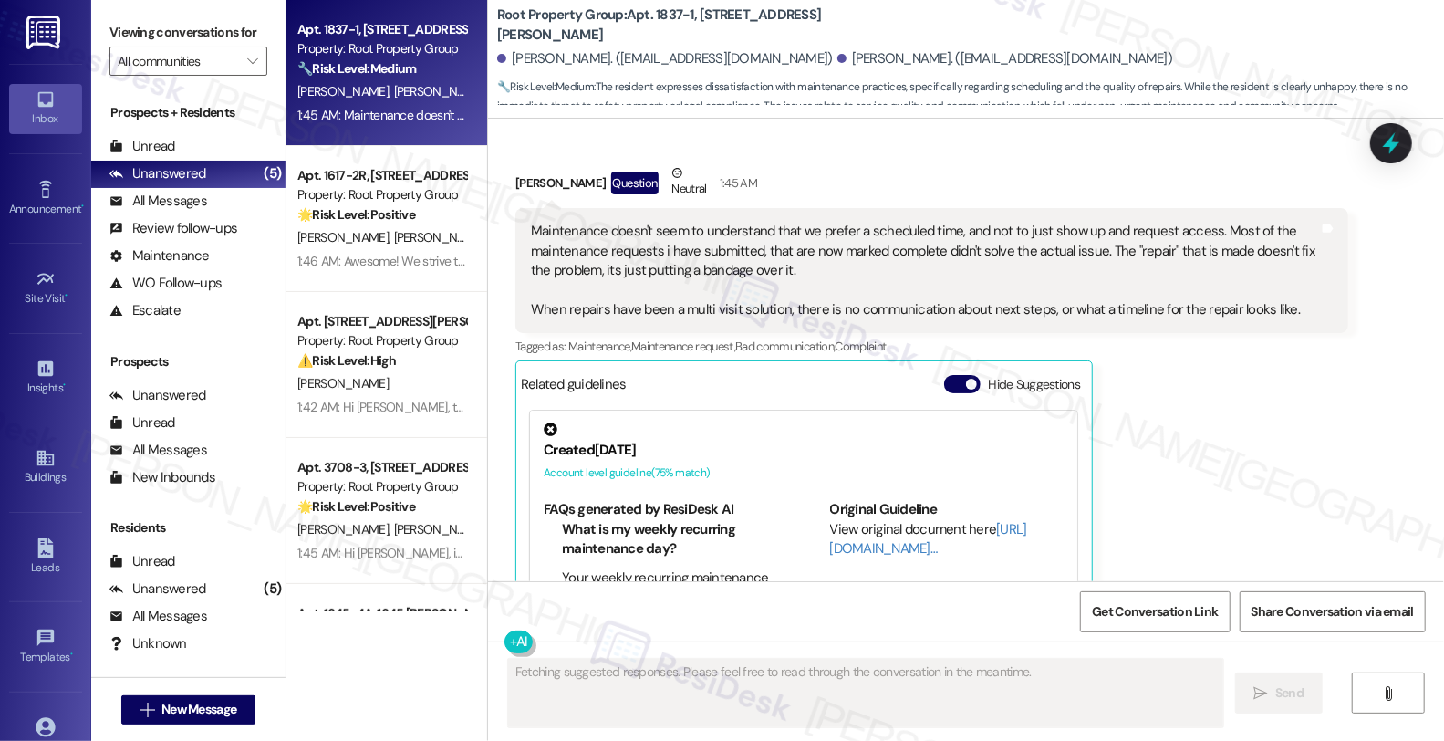
scroll to position [14551, 0]
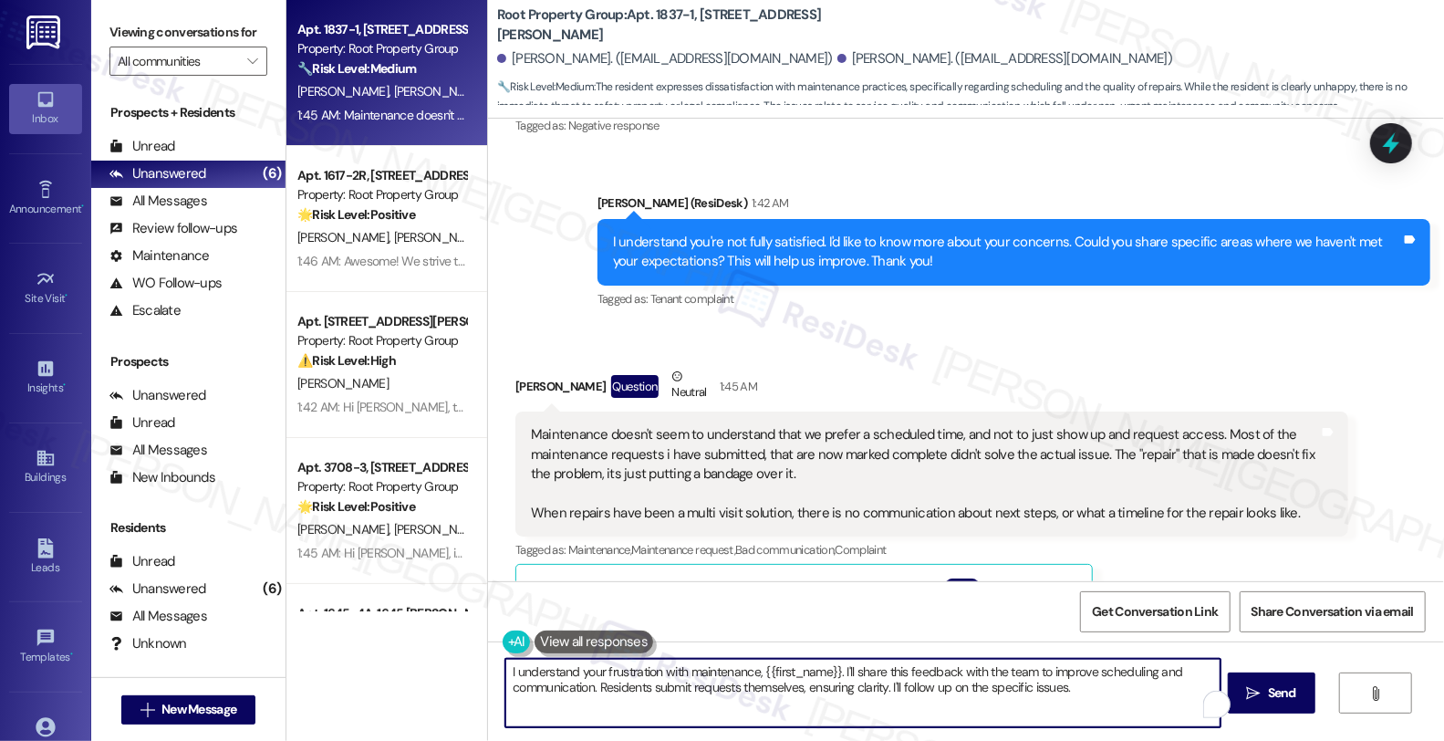
drag, startPoint x: 654, startPoint y: 668, endPoint x: 1073, endPoint y: 685, distance: 419.2
click at [1073, 685] on textarea "I understand your frustration with maintenance, {{first_name}}. I'll share this…" at bounding box center [863, 693] width 715 height 68
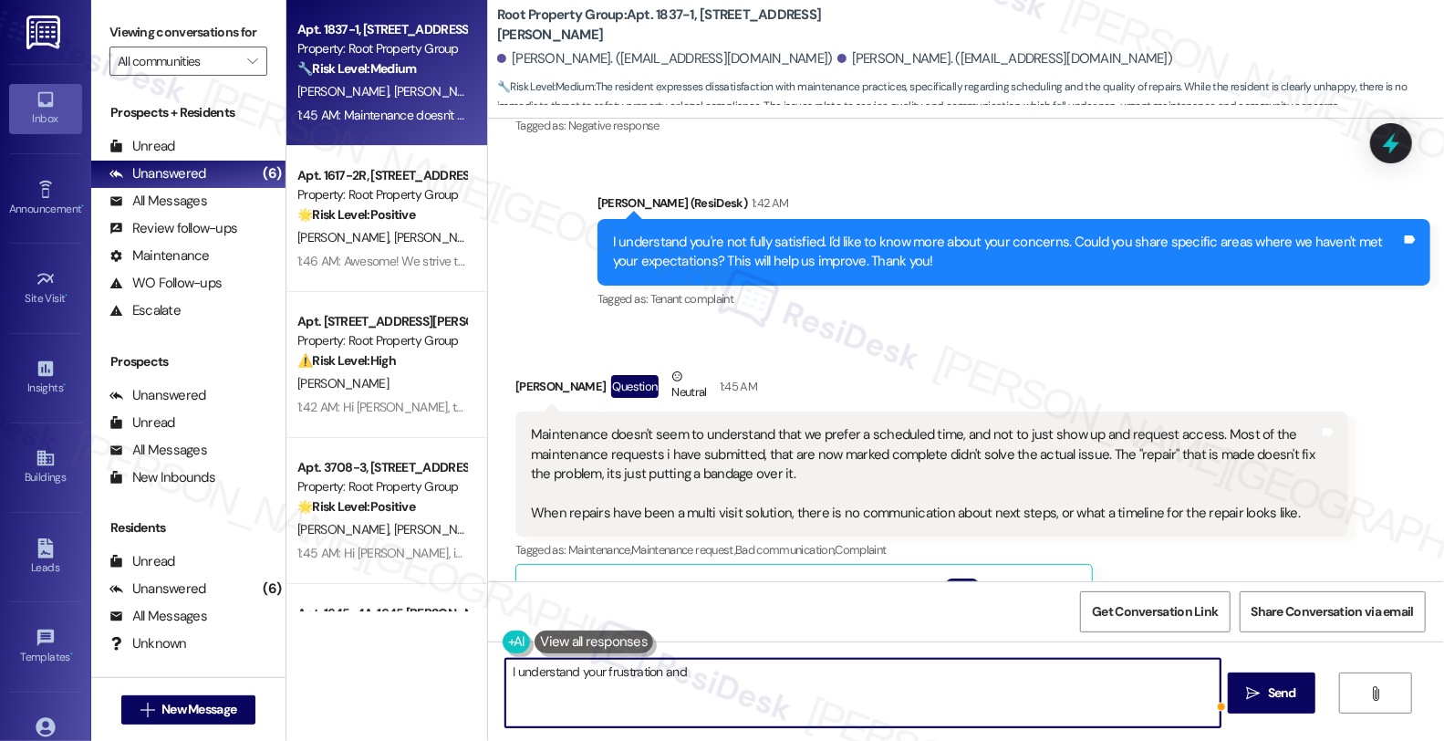
type textarea "I understand your frustration and"
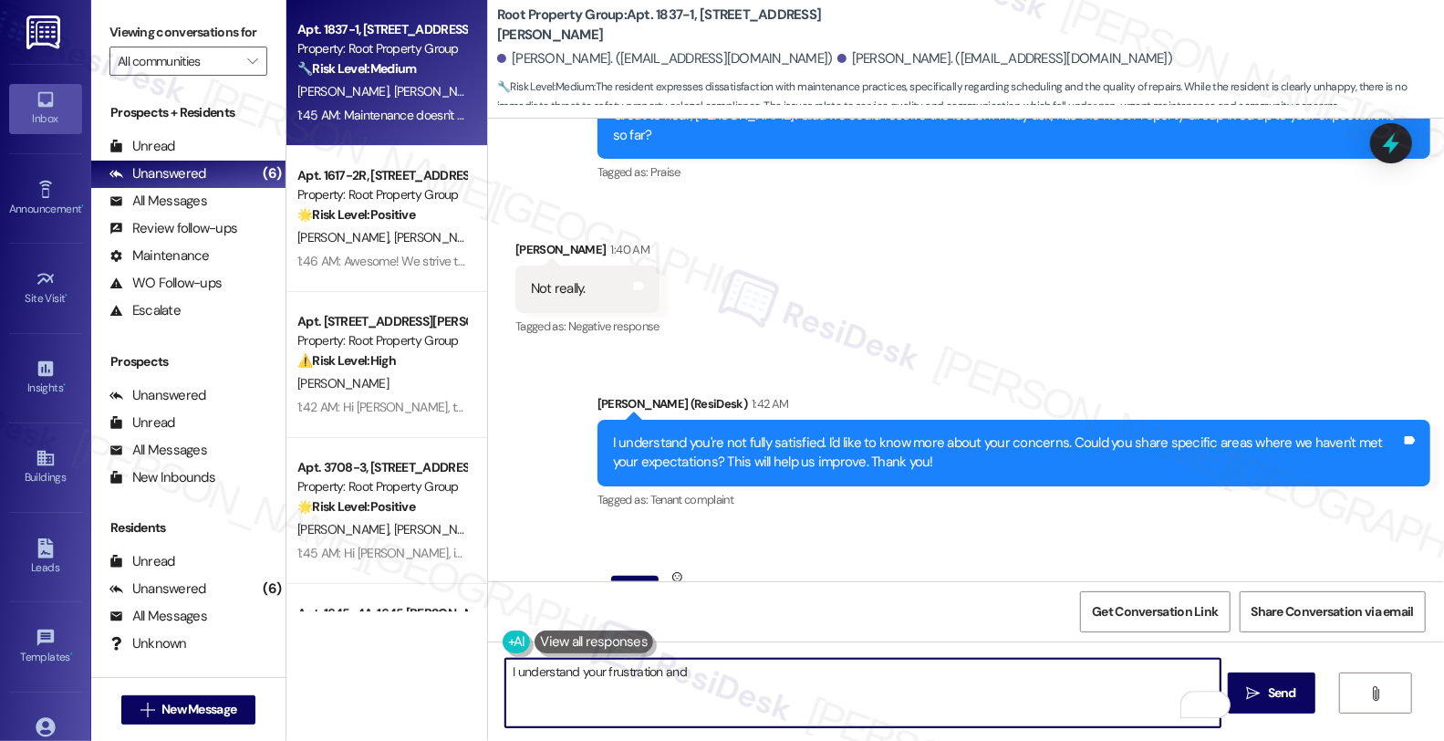
scroll to position [14349, 0]
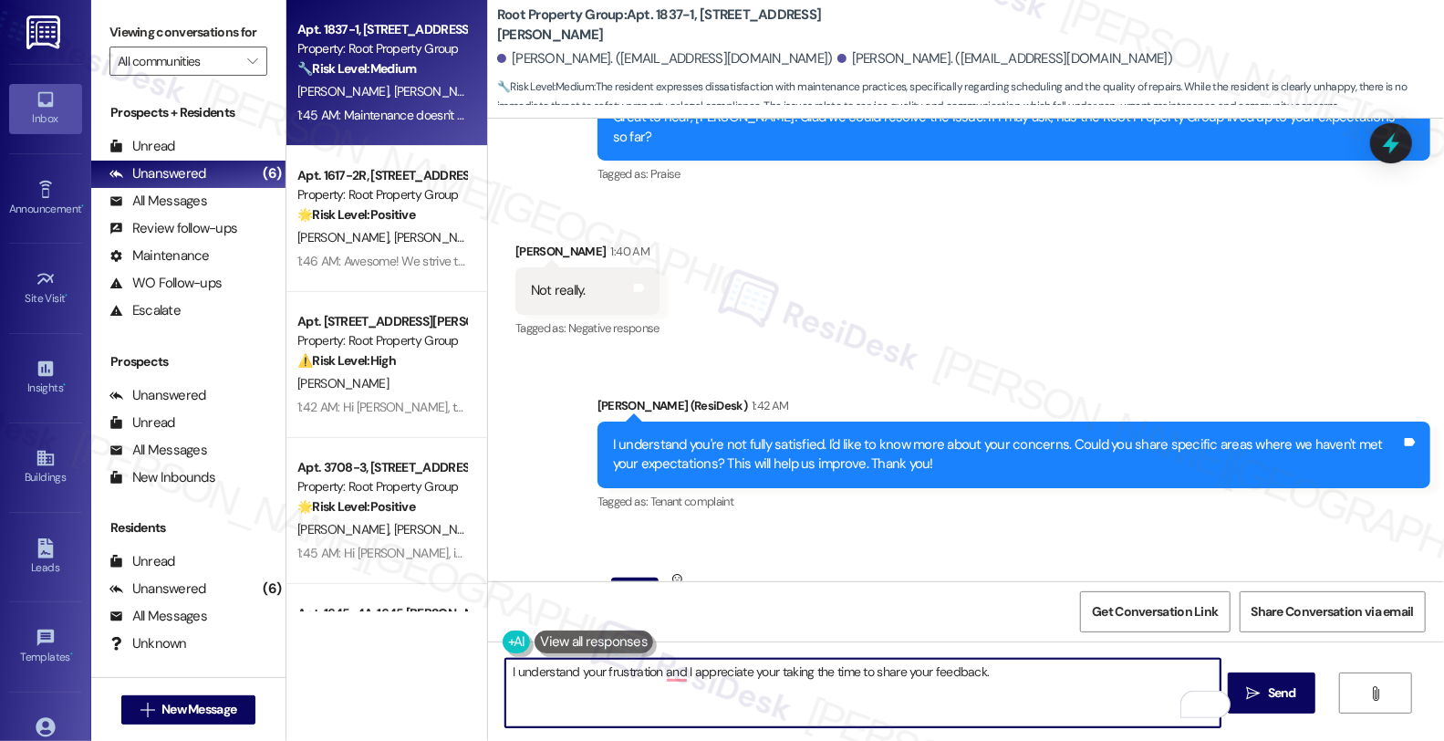
click at [1087, 684] on textarea "I understand your frustration and I appreciate your taking the time to share yo…" at bounding box center [863, 693] width 715 height 68
paste textarea "Your input is valuable to us as it helps us identify areas for improvement in s…"
click at [864, 690] on textarea "I understand your frustration, and I appreciate your taking the time to share y…" at bounding box center [863, 693] width 715 height 68
click at [1006, 700] on textarea "I understand your frustration, and I appreciate your taking the time to share y…" at bounding box center [863, 693] width 715 height 68
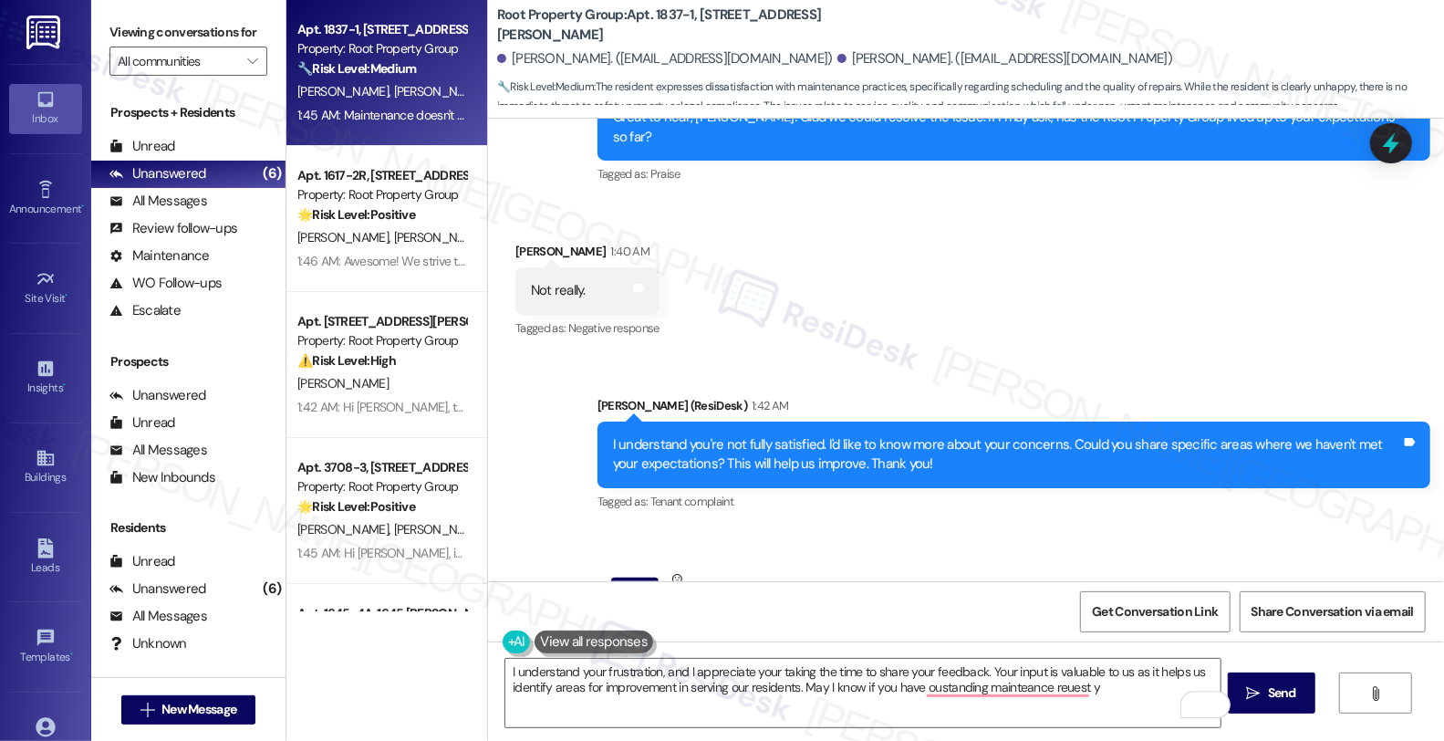
click at [964, 585] on div "Get Conversation Link Share Conversation via email" at bounding box center [966, 611] width 956 height 60
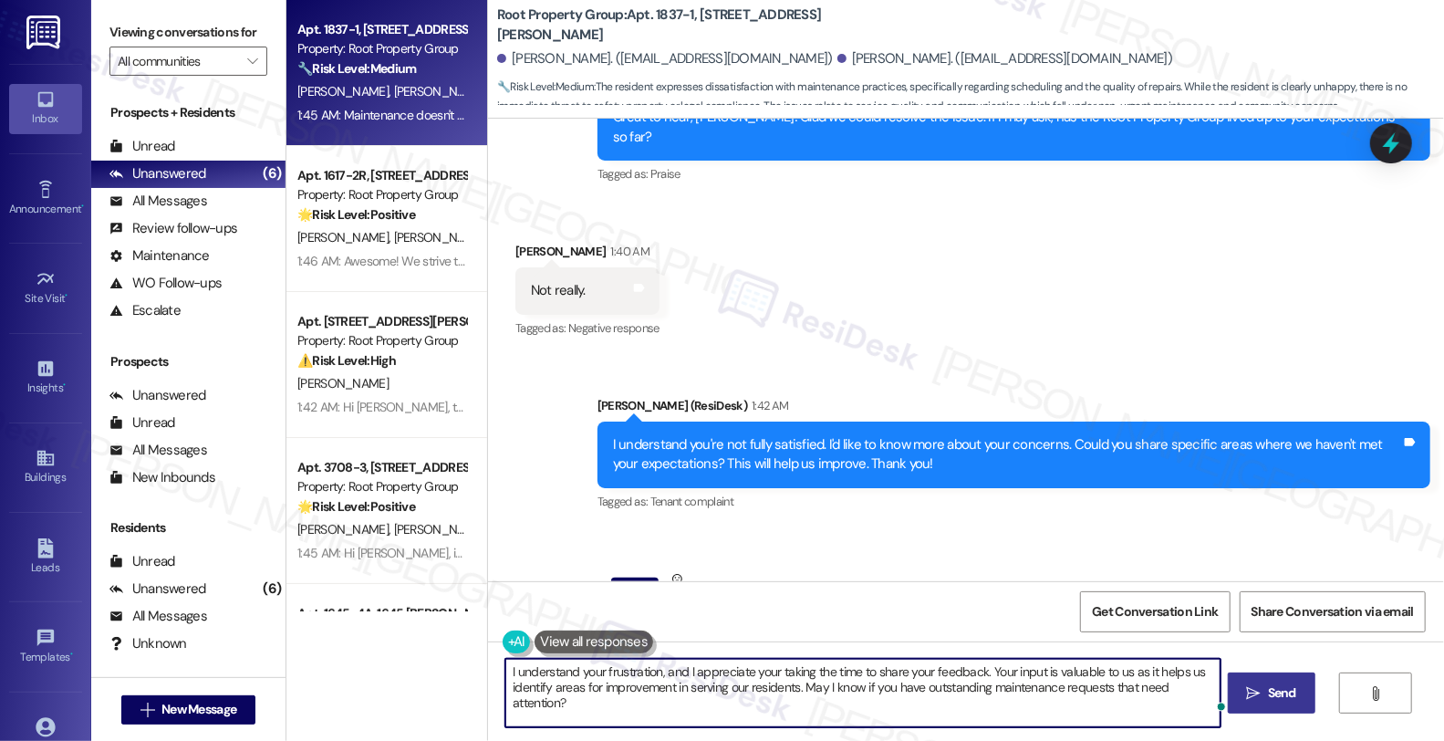
type textarea "I understand your frustration, and I appreciate your taking the time to share y…"
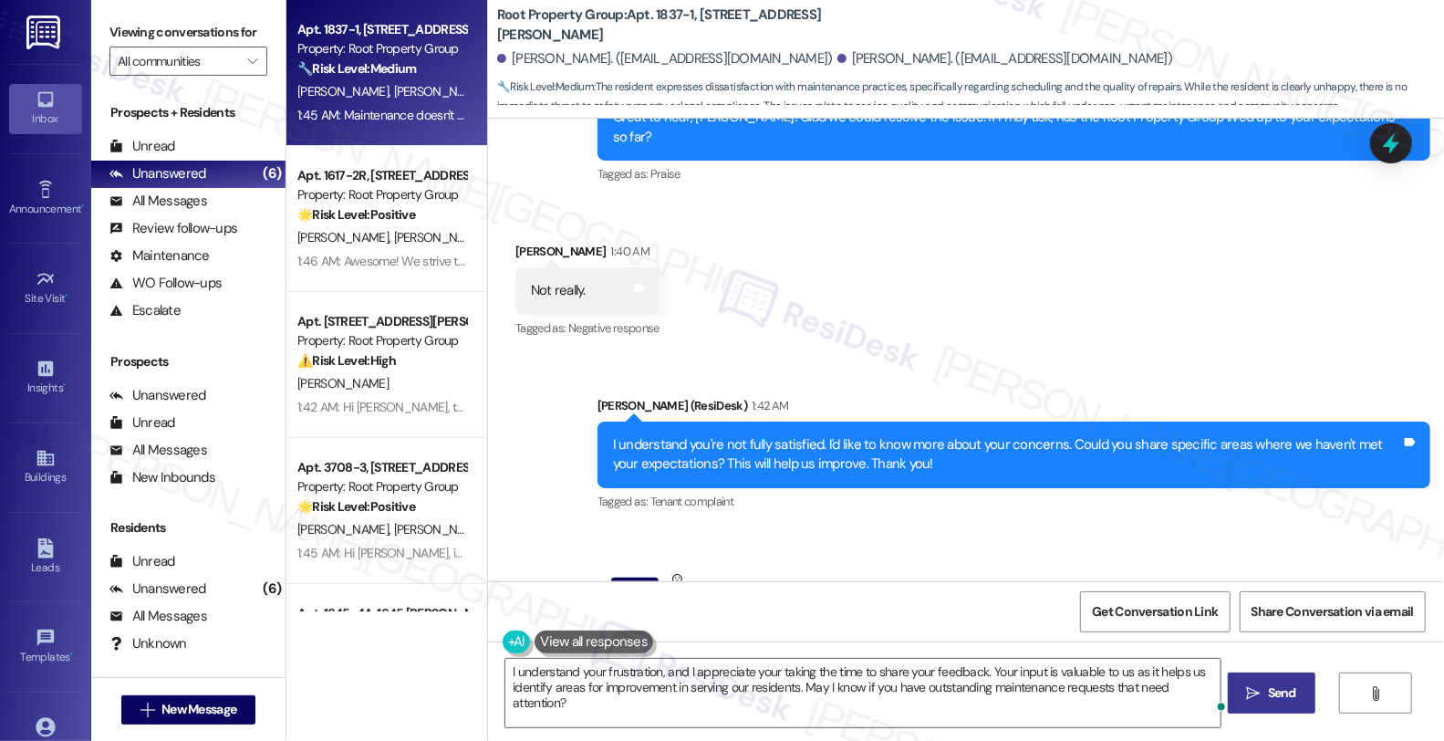
click at [1297, 687] on span "Send" at bounding box center [1282, 692] width 28 height 19
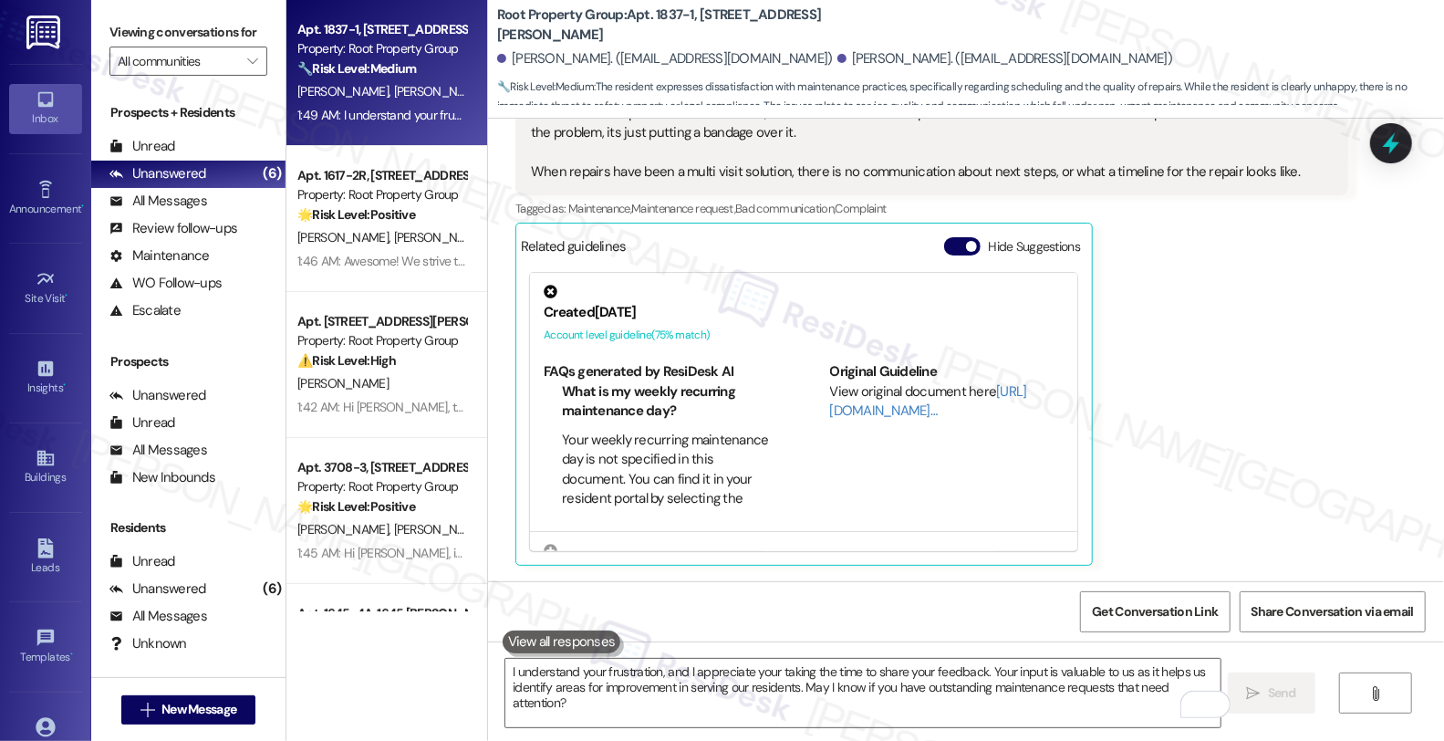
scroll to position [14902, 0]
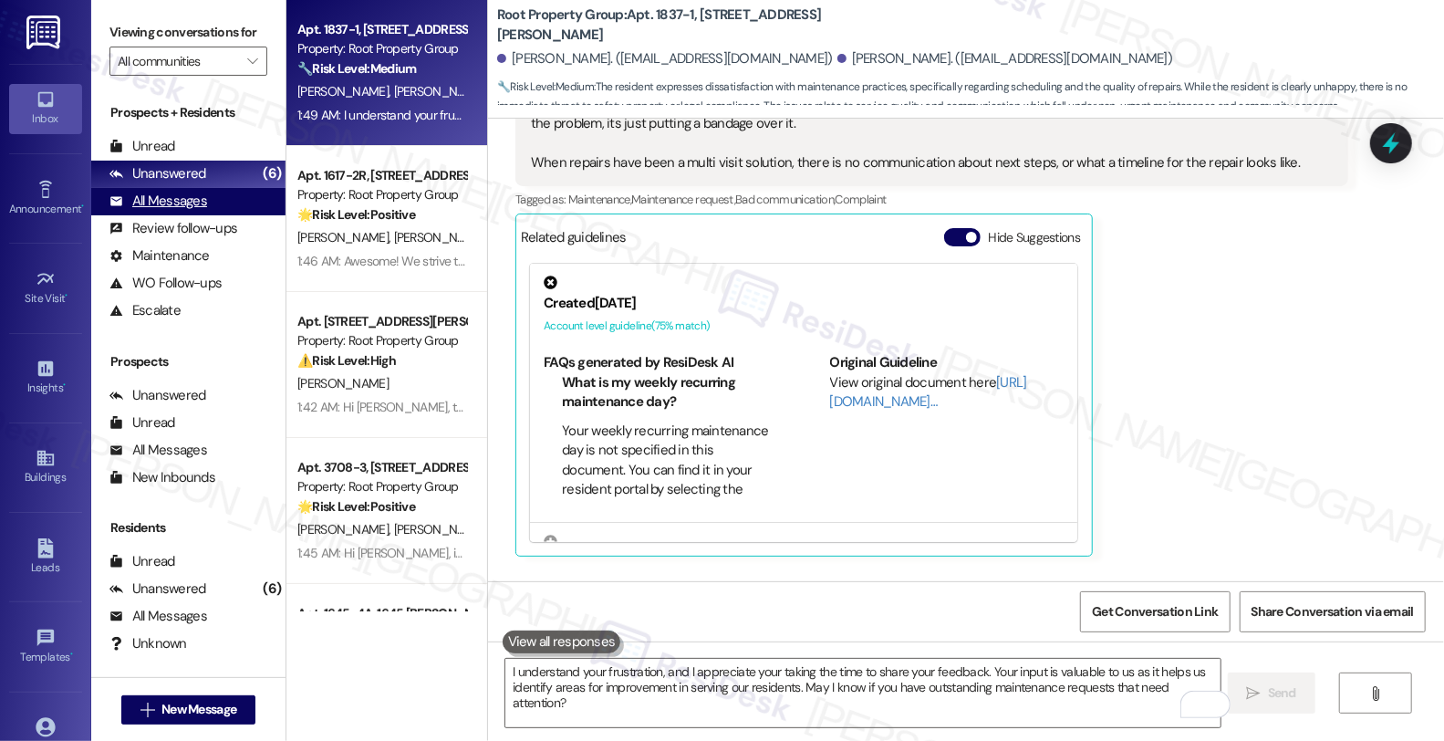
click at [232, 215] on div "All Messages (undefined)" at bounding box center [188, 201] width 194 height 27
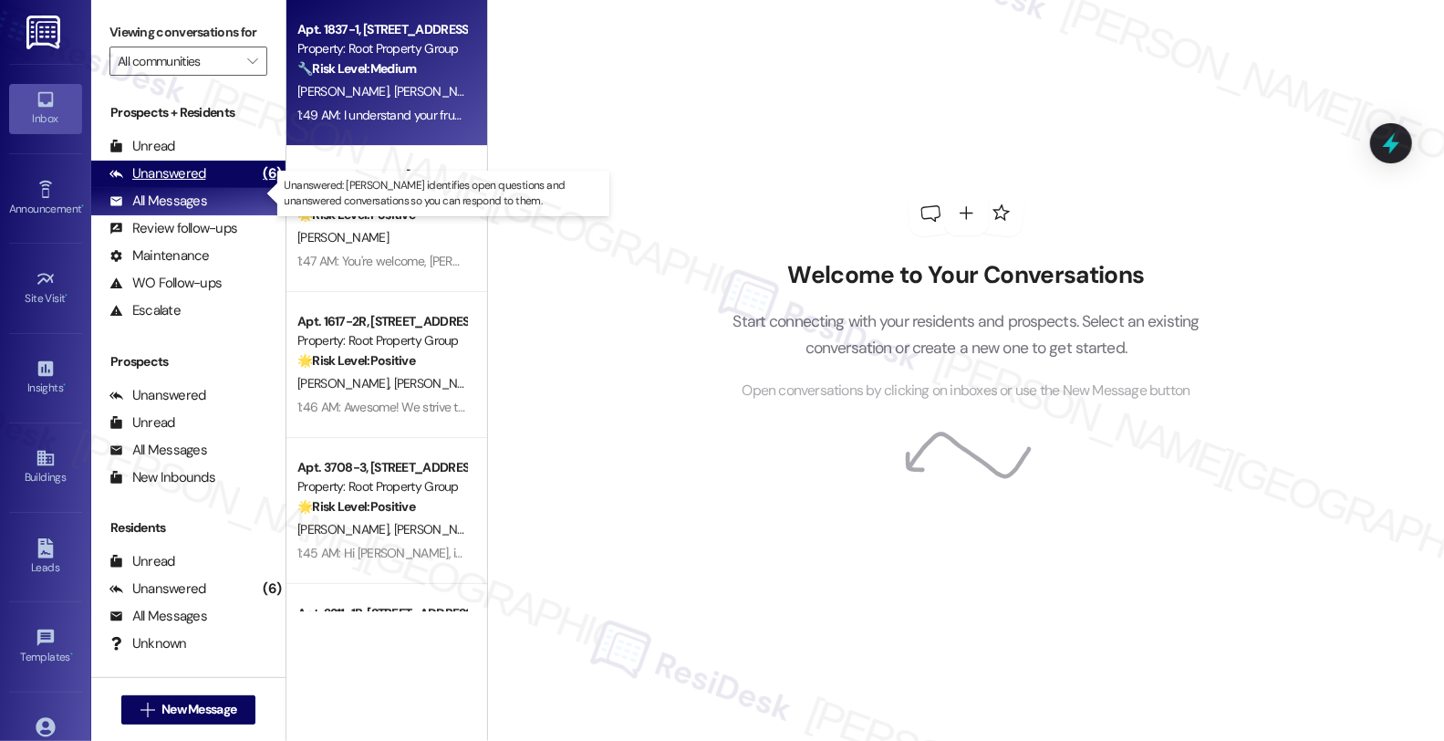
click at [220, 188] on div "Unanswered (6)" at bounding box center [188, 174] width 194 height 27
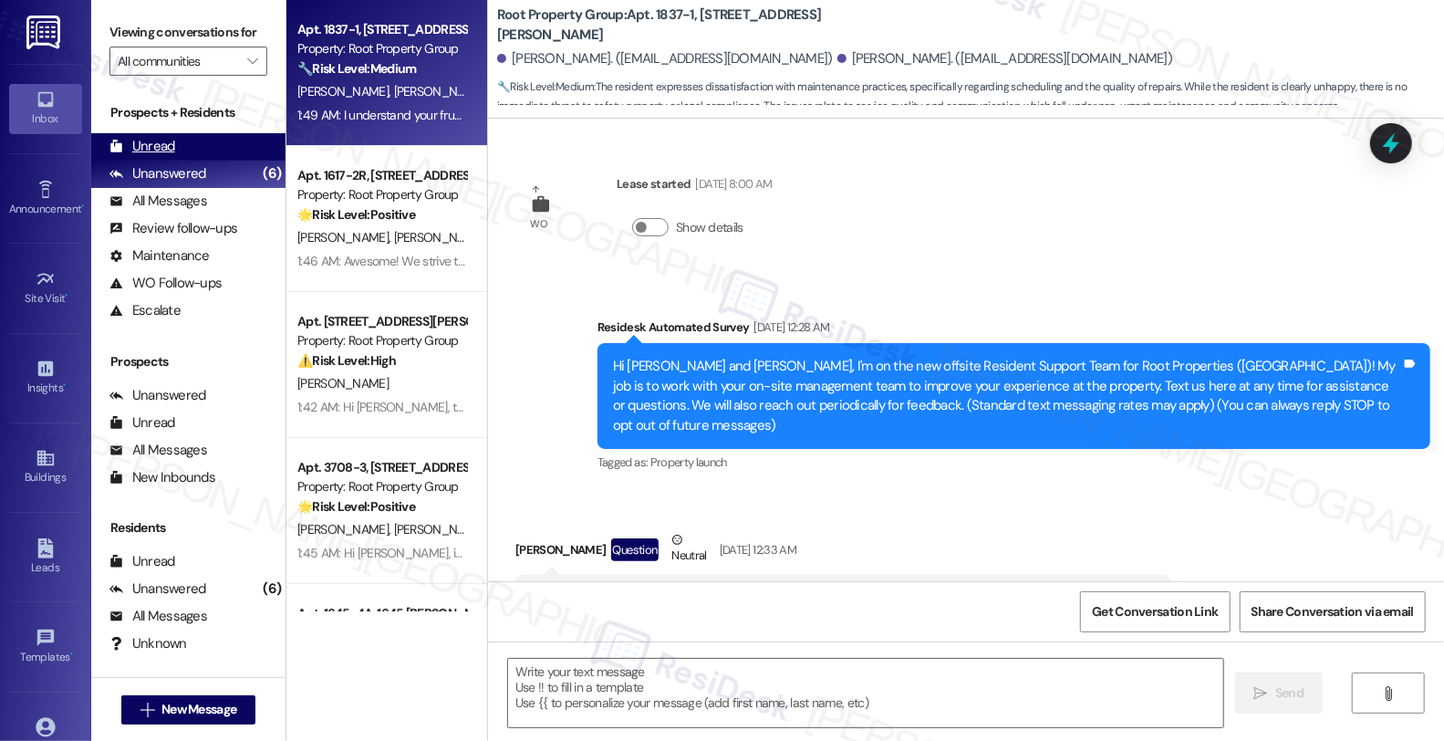
click at [149, 156] on div "Unread" at bounding box center [142, 146] width 66 height 19
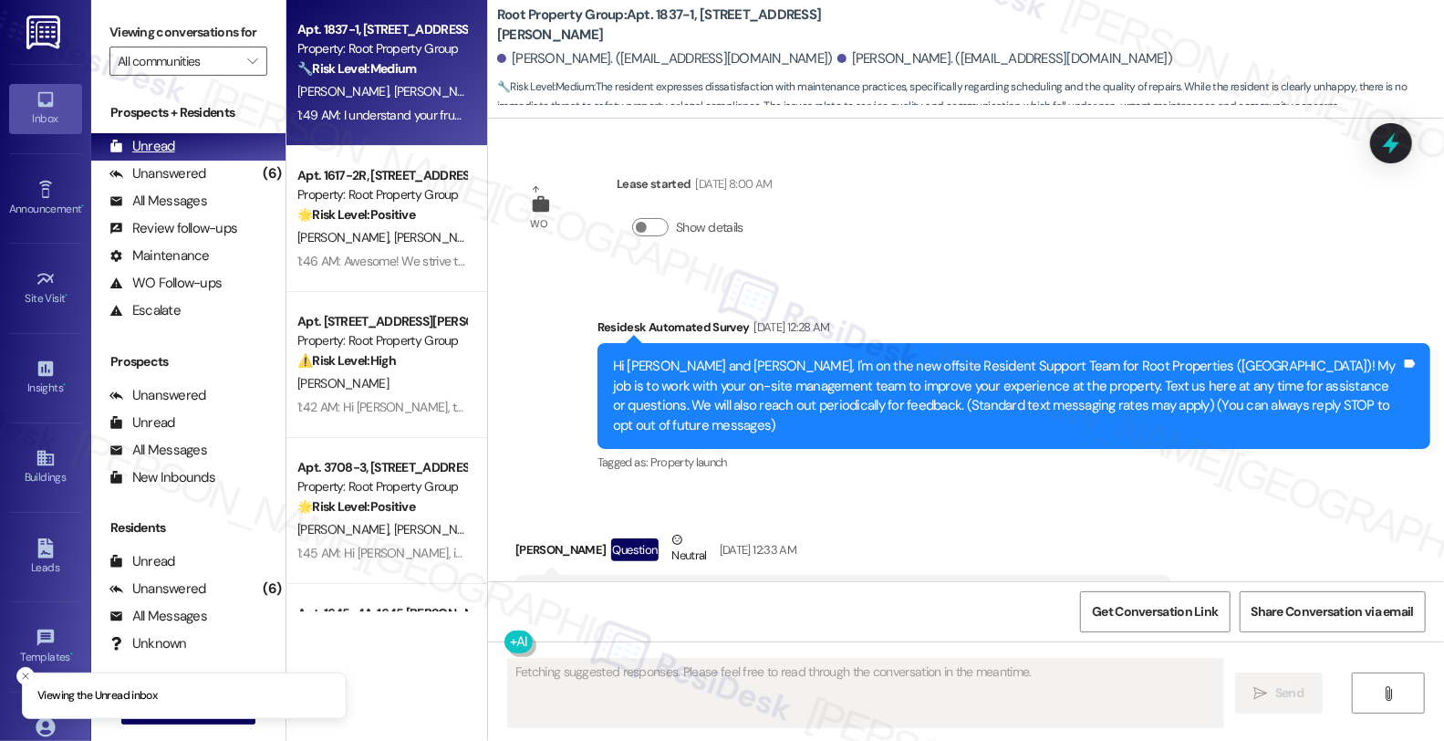
type textarea "Fetching suggested responses. Please feel free to read through the conversation…"
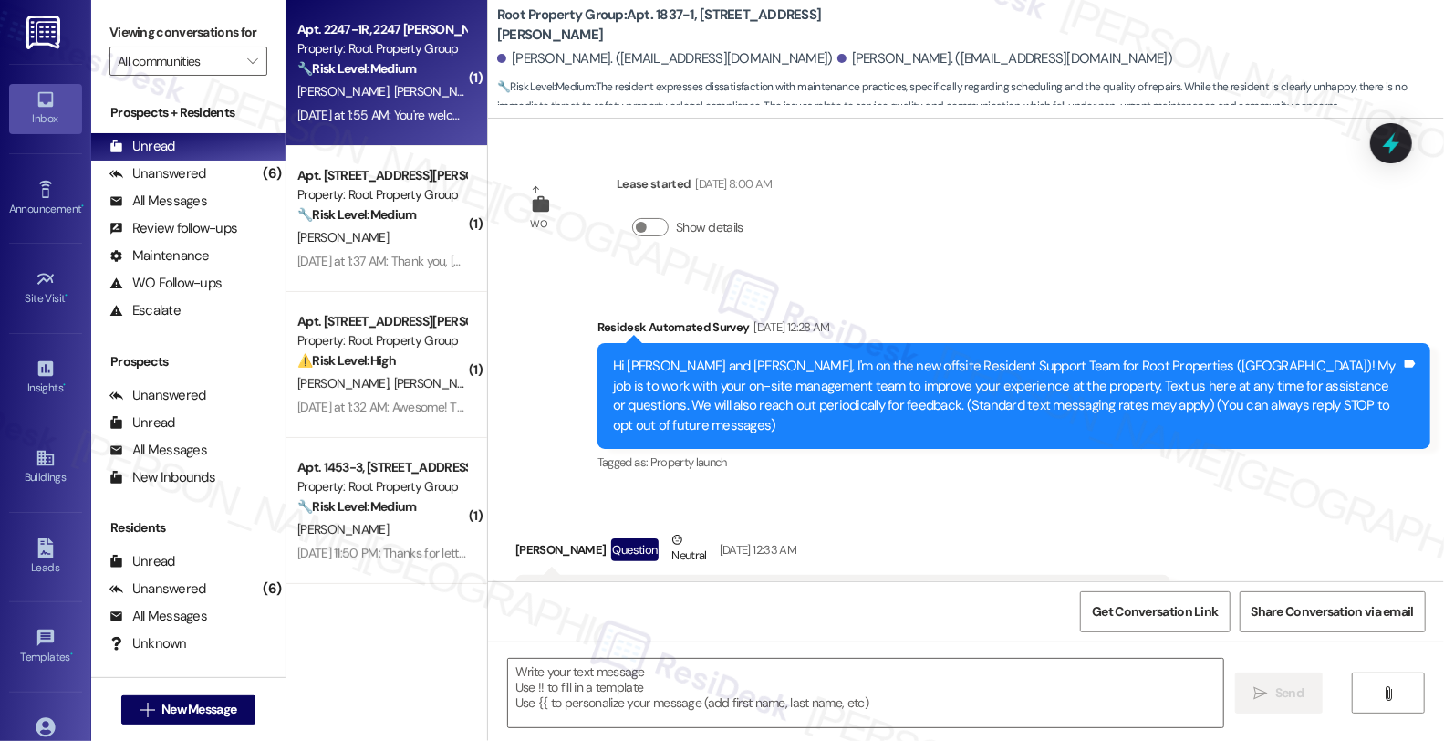
type textarea "Fetching suggested responses. Please feel free to read through the conversation…"
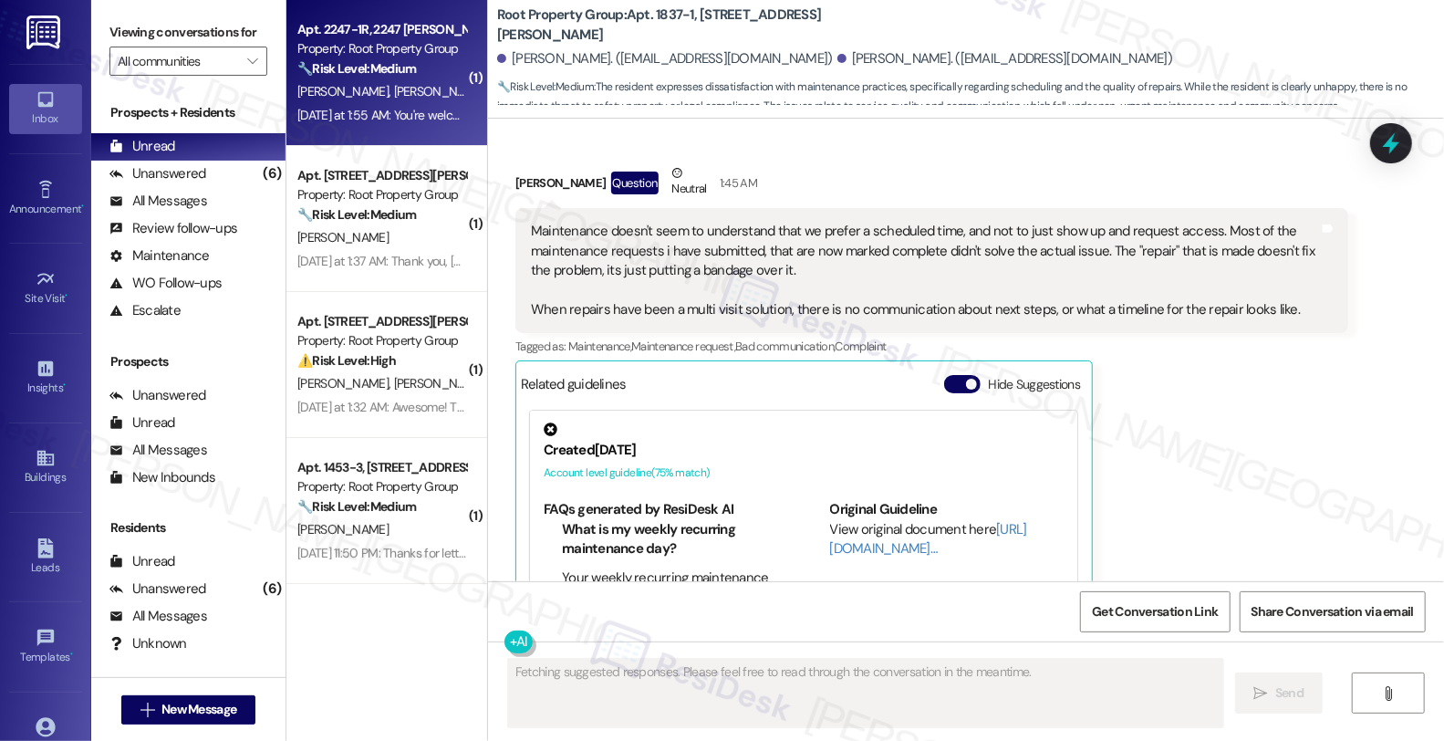
click at [413, 48] on div "Property: Root Property Group" at bounding box center [381, 48] width 169 height 19
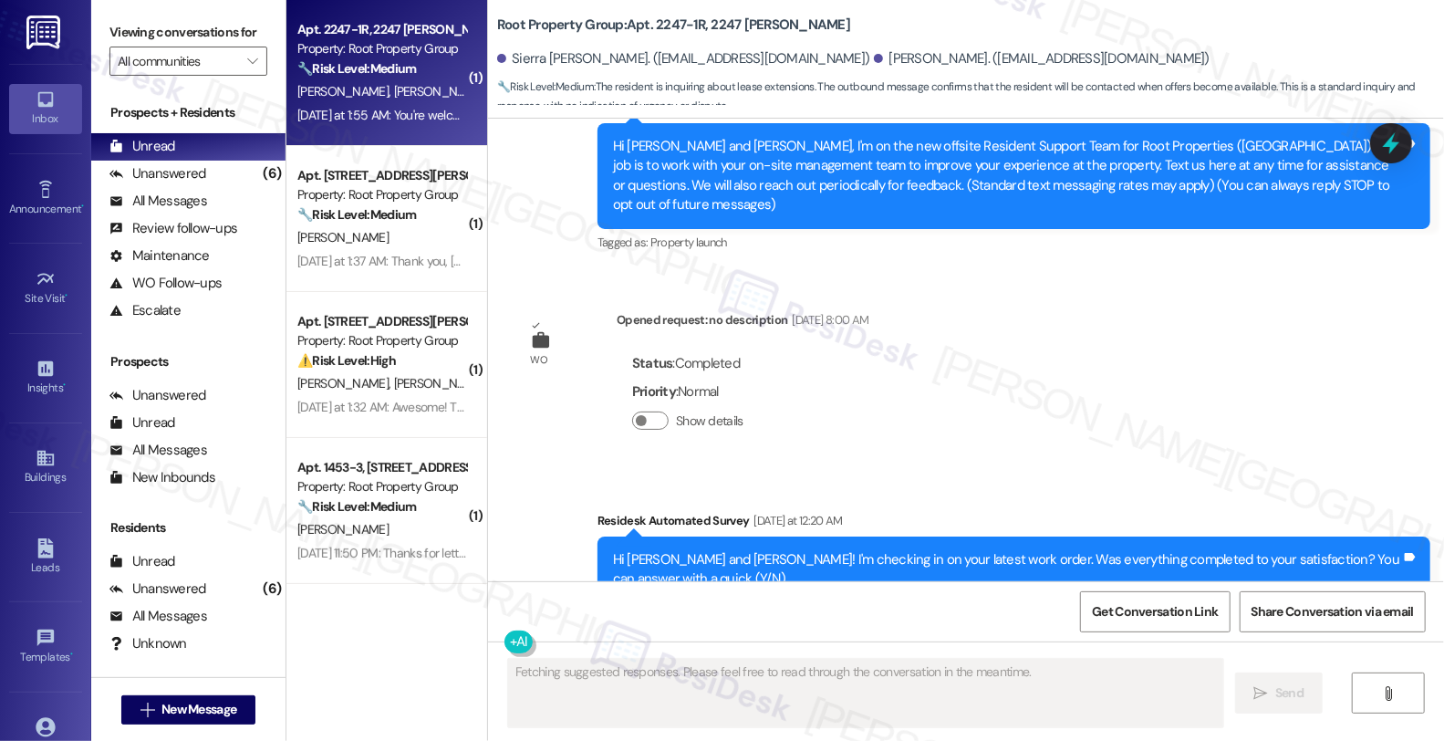
type textarea "Fetching suggested responses. Please feel free to read through the conversation…"
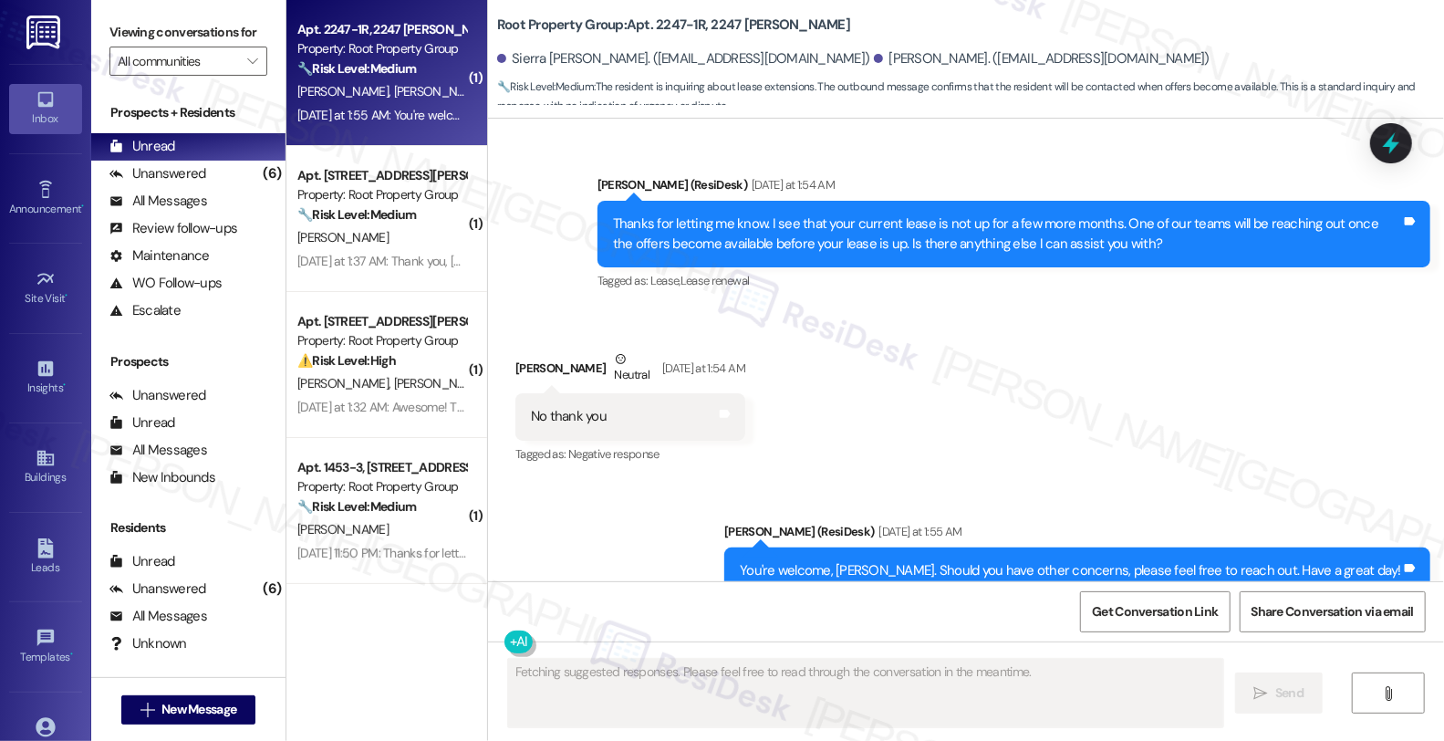
scroll to position [1384, 0]
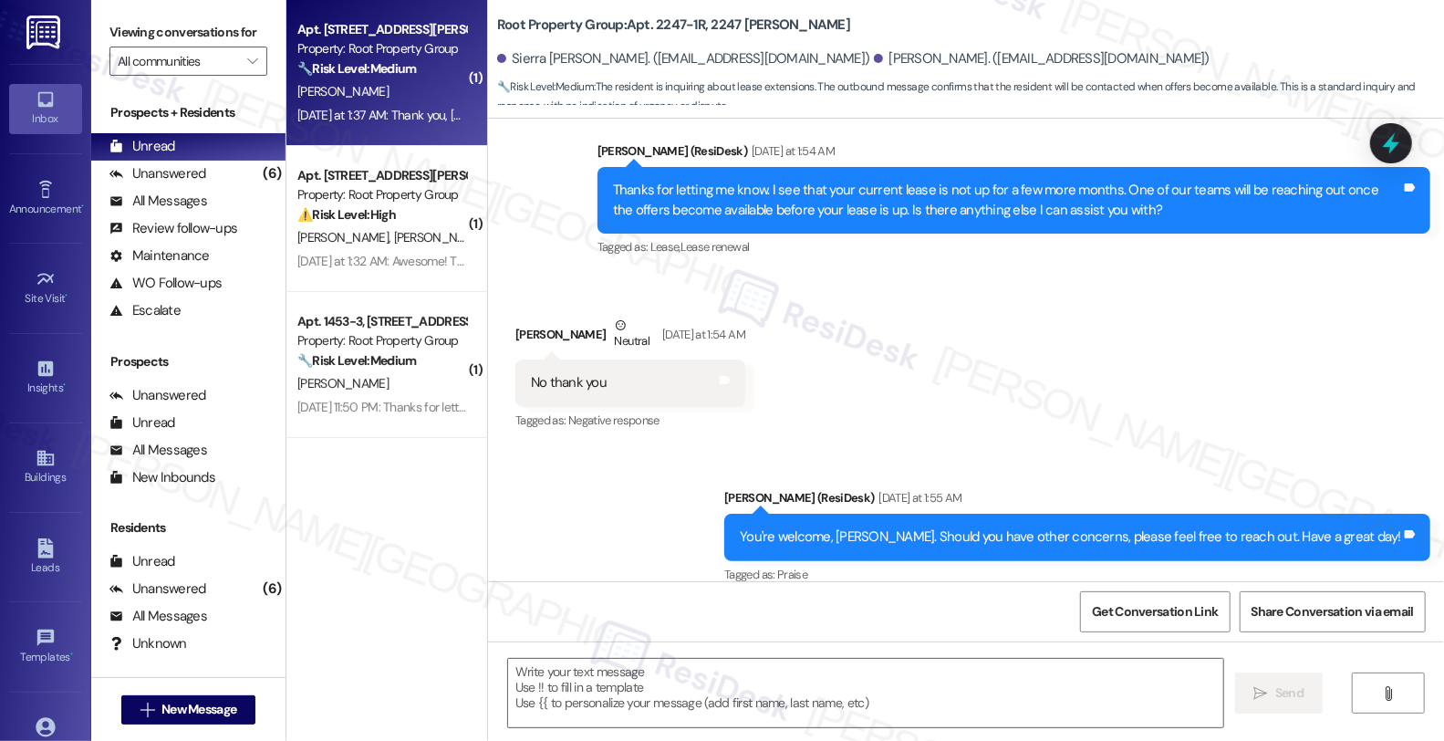
click at [403, 75] on strong "🔧 Risk Level: Medium" at bounding box center [356, 68] width 119 height 16
type textarea "Fetching suggested responses. Please feel free to read through the conversation…"
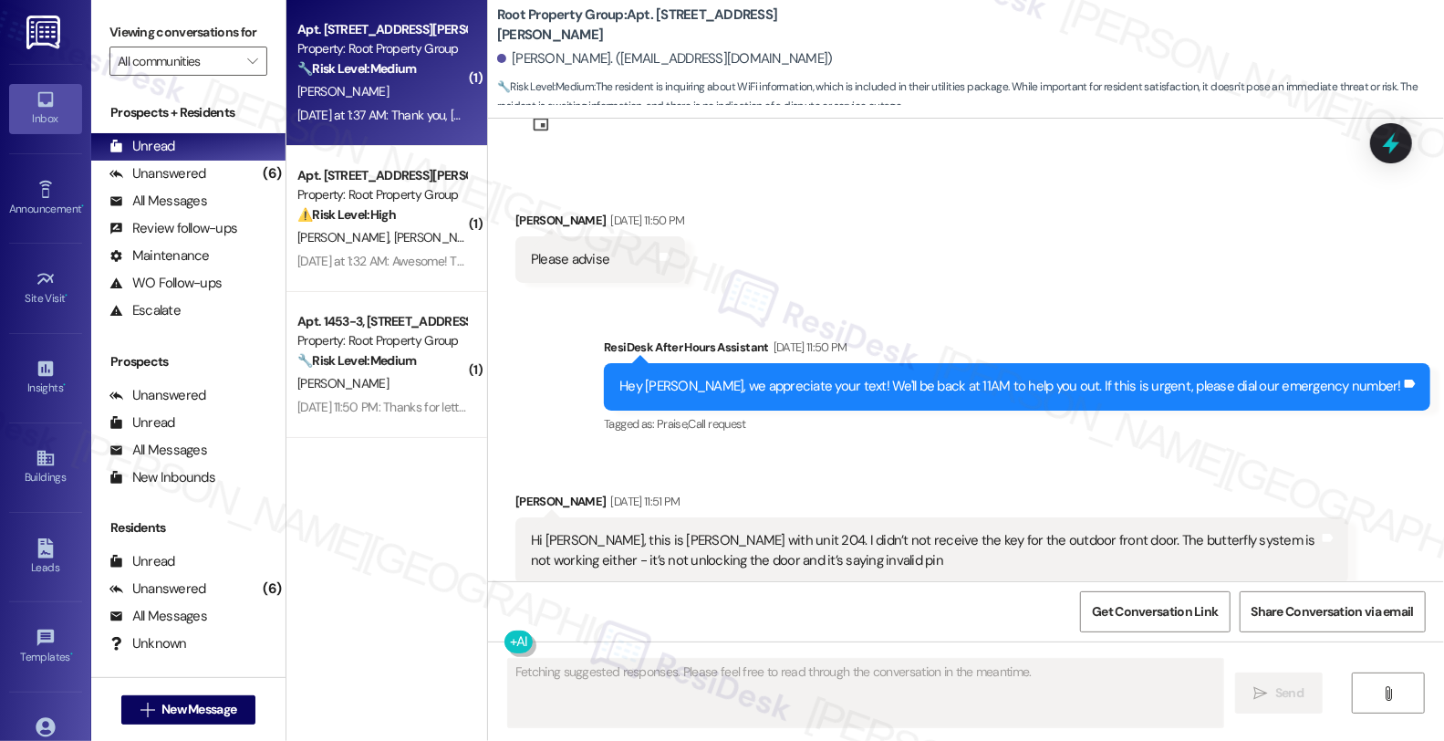
type textarea "Fetching suggested responses. Please feel free to read through the conversation…"
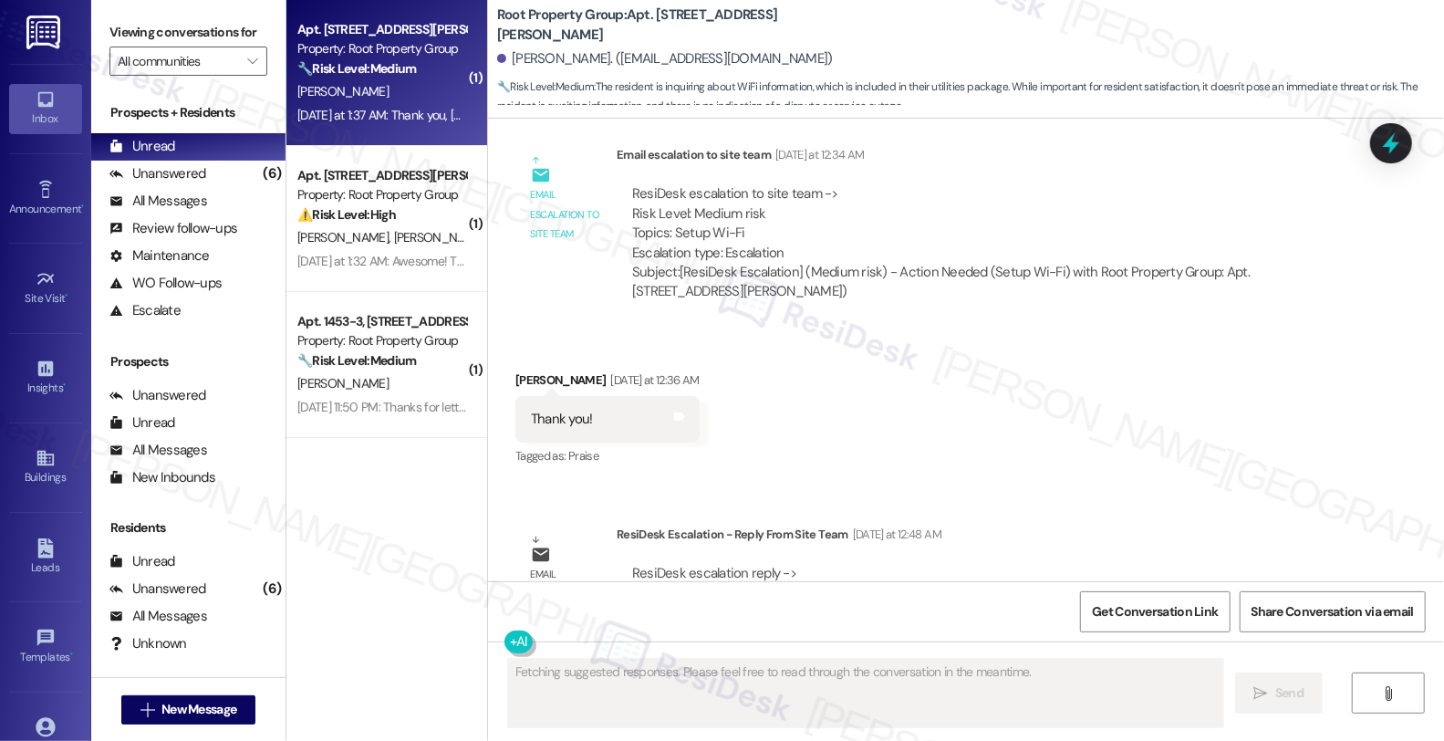
scroll to position [4559, 0]
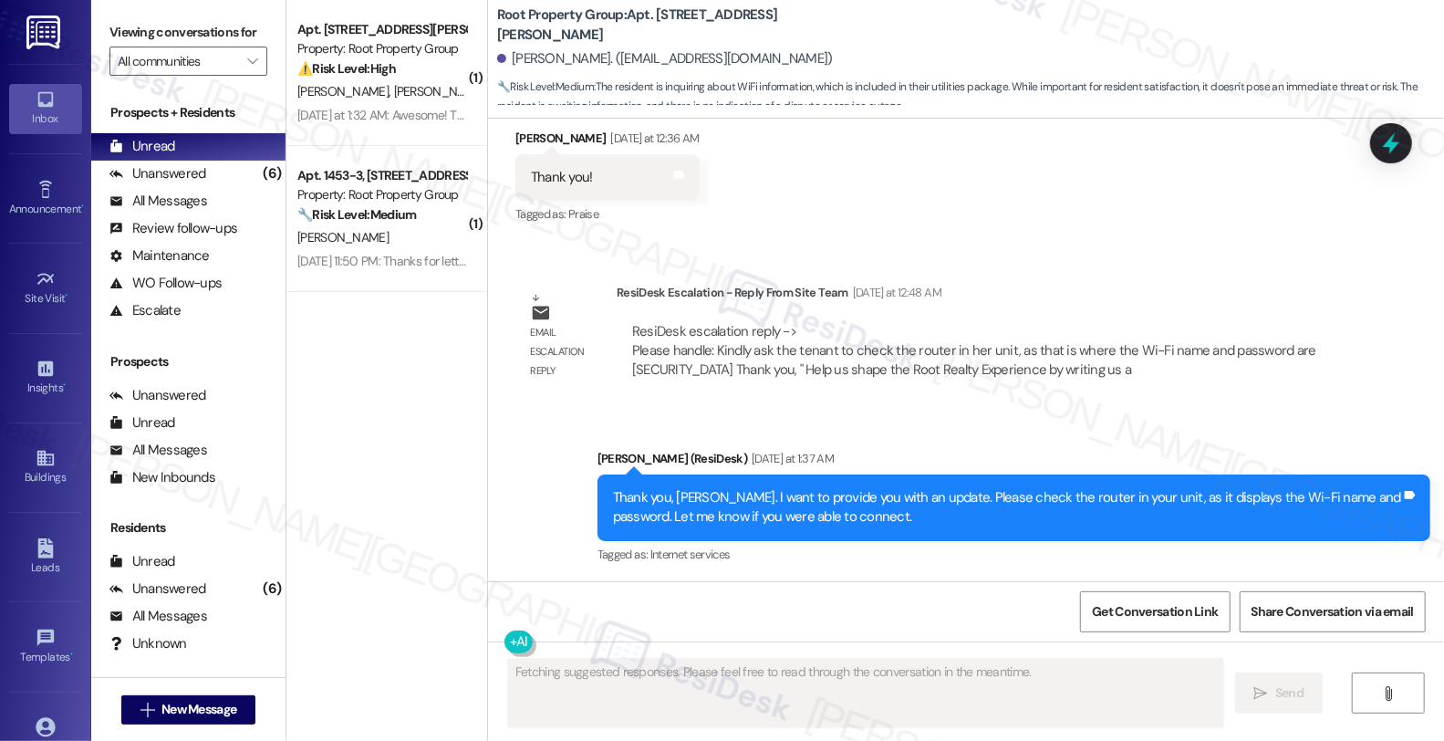
click at [424, 215] on div "🔧 Risk Level: Medium The resident contacted emergency maintenance and created a…" at bounding box center [381, 214] width 169 height 19
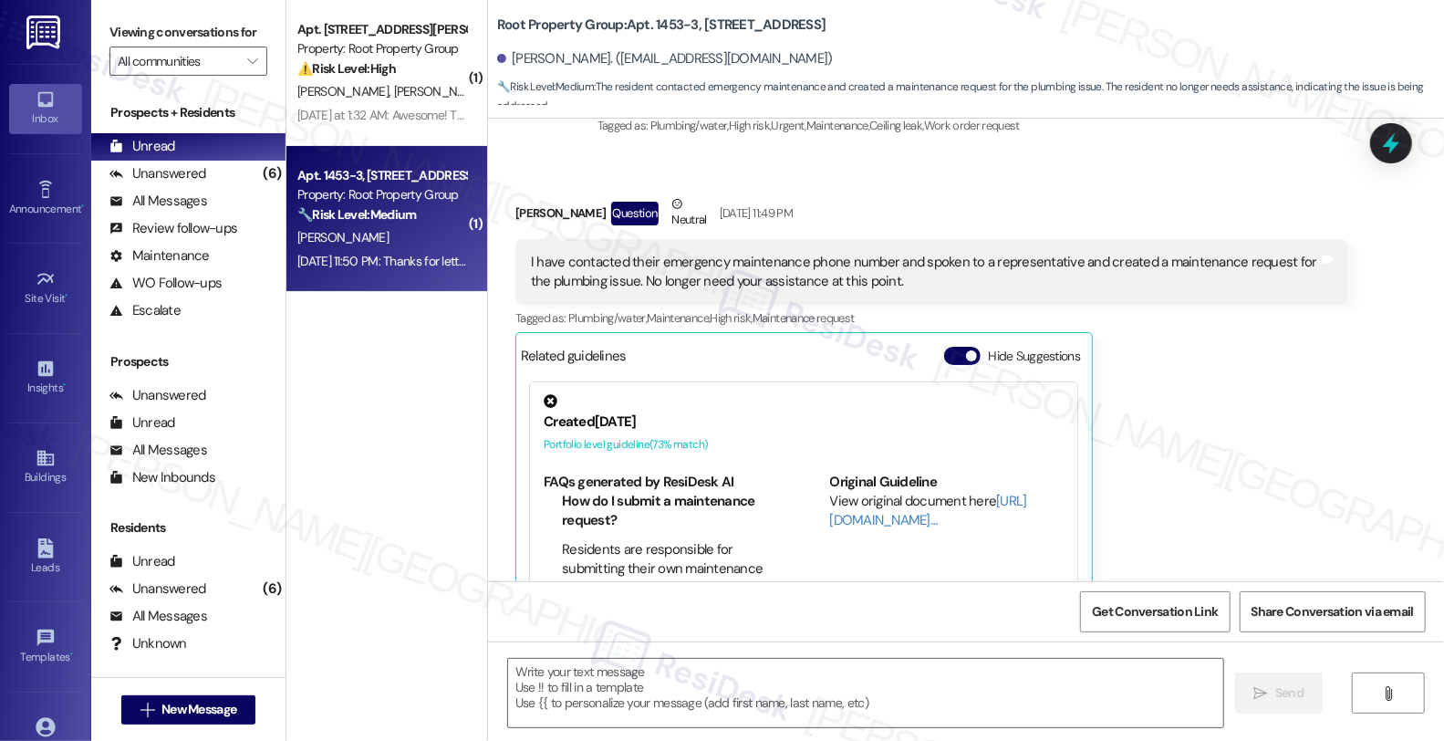
type textarea "Fetching suggested responses. Please feel free to read through the conversation…"
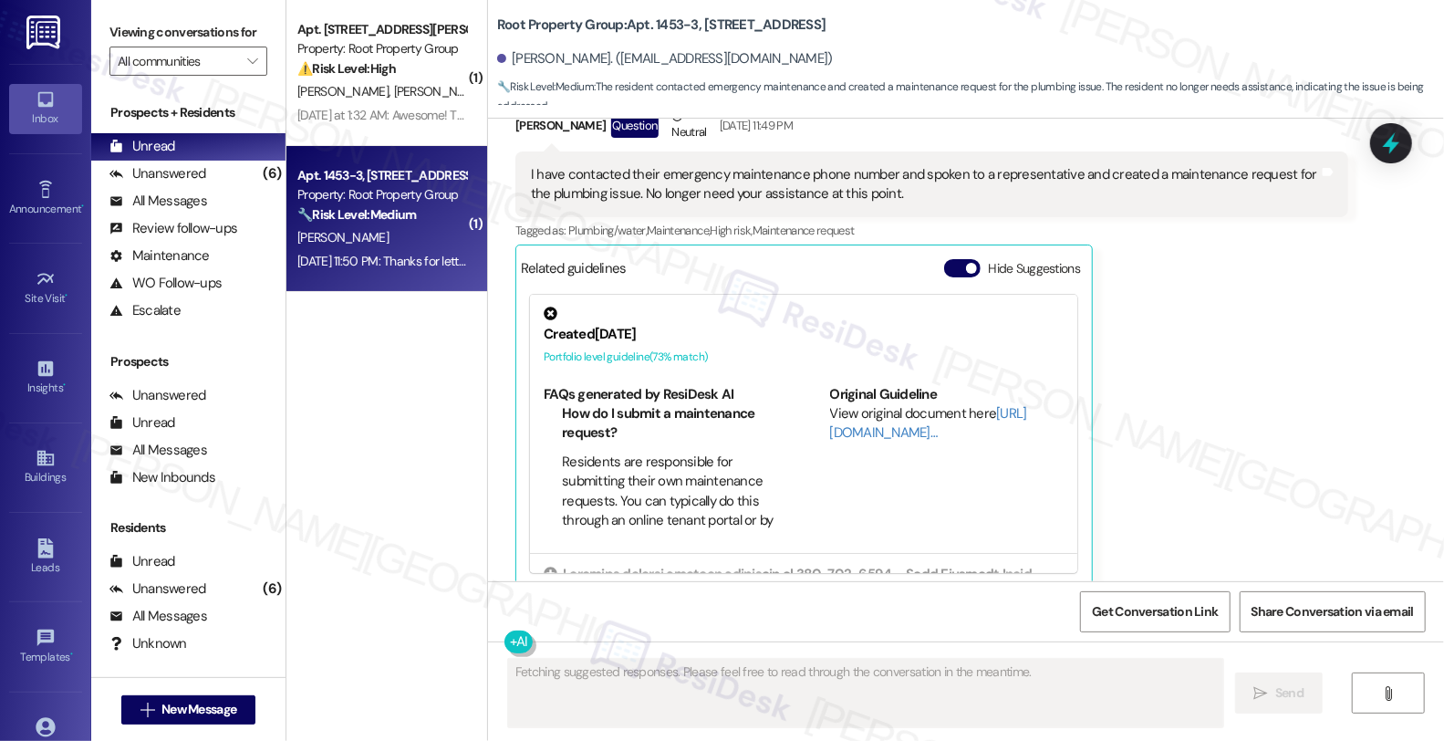
click at [420, 59] on div "⚠️ Risk Level: High The resident was initially locked out, which is an urgent i…" at bounding box center [381, 68] width 169 height 19
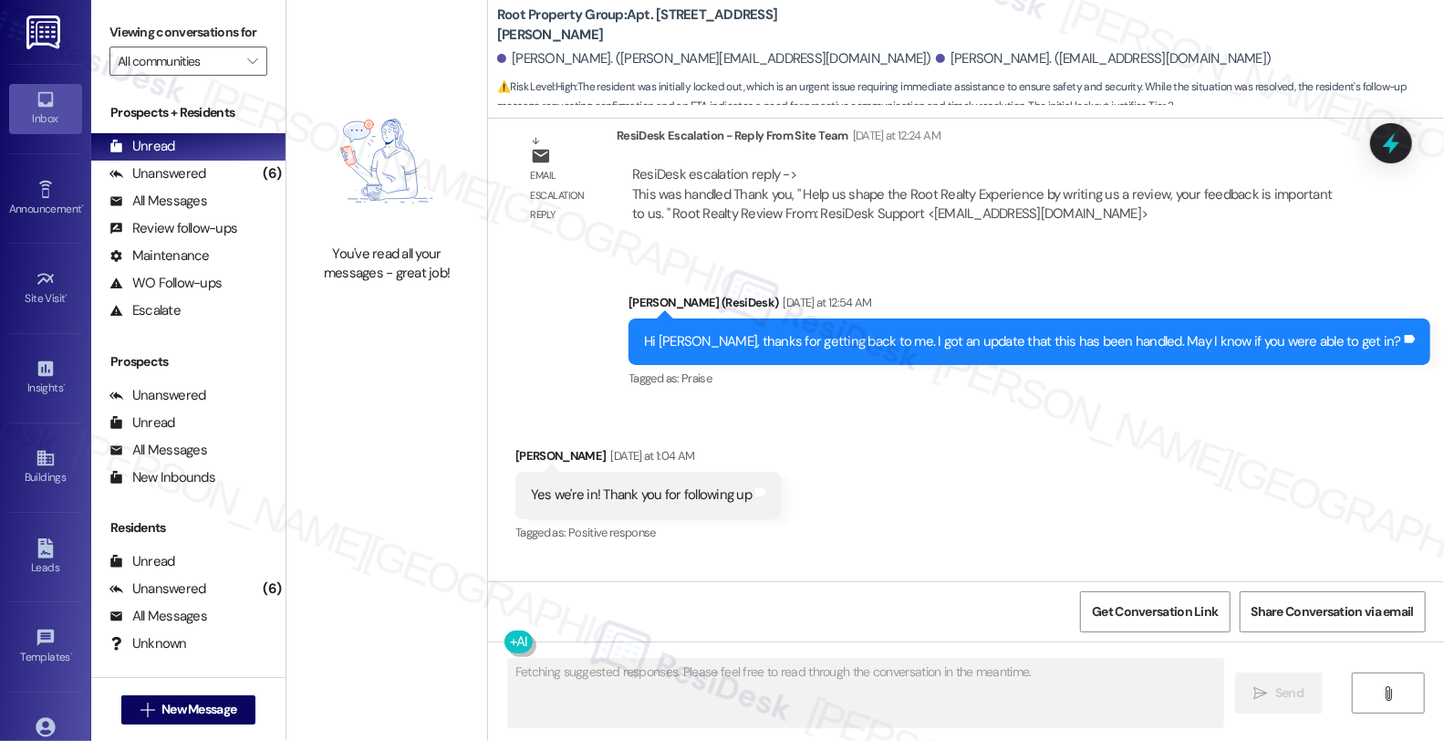
scroll to position [3523, 0]
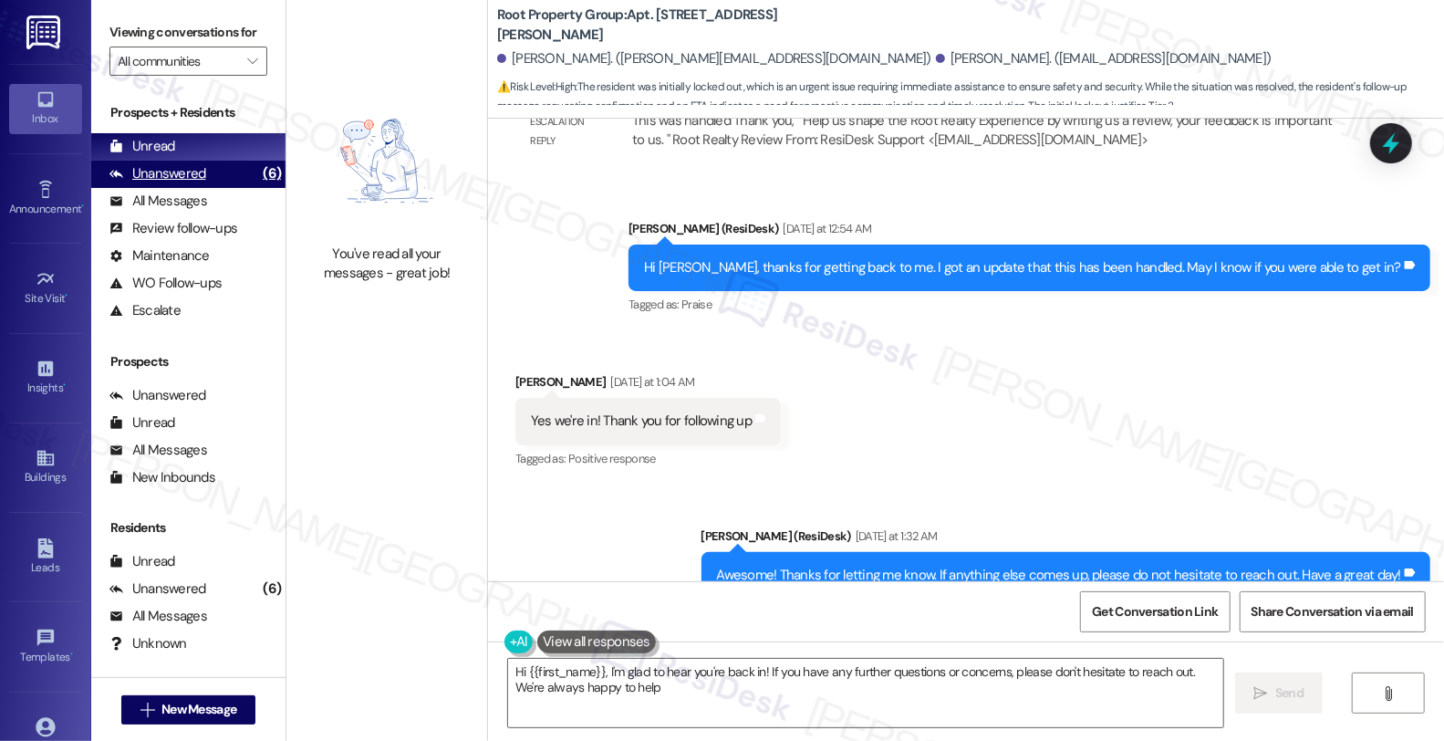
type textarea "Hi {{first_name}}, I'm glad to hear you're back in! If you have any further que…"
click at [152, 183] on div "Unanswered" at bounding box center [157, 173] width 97 height 19
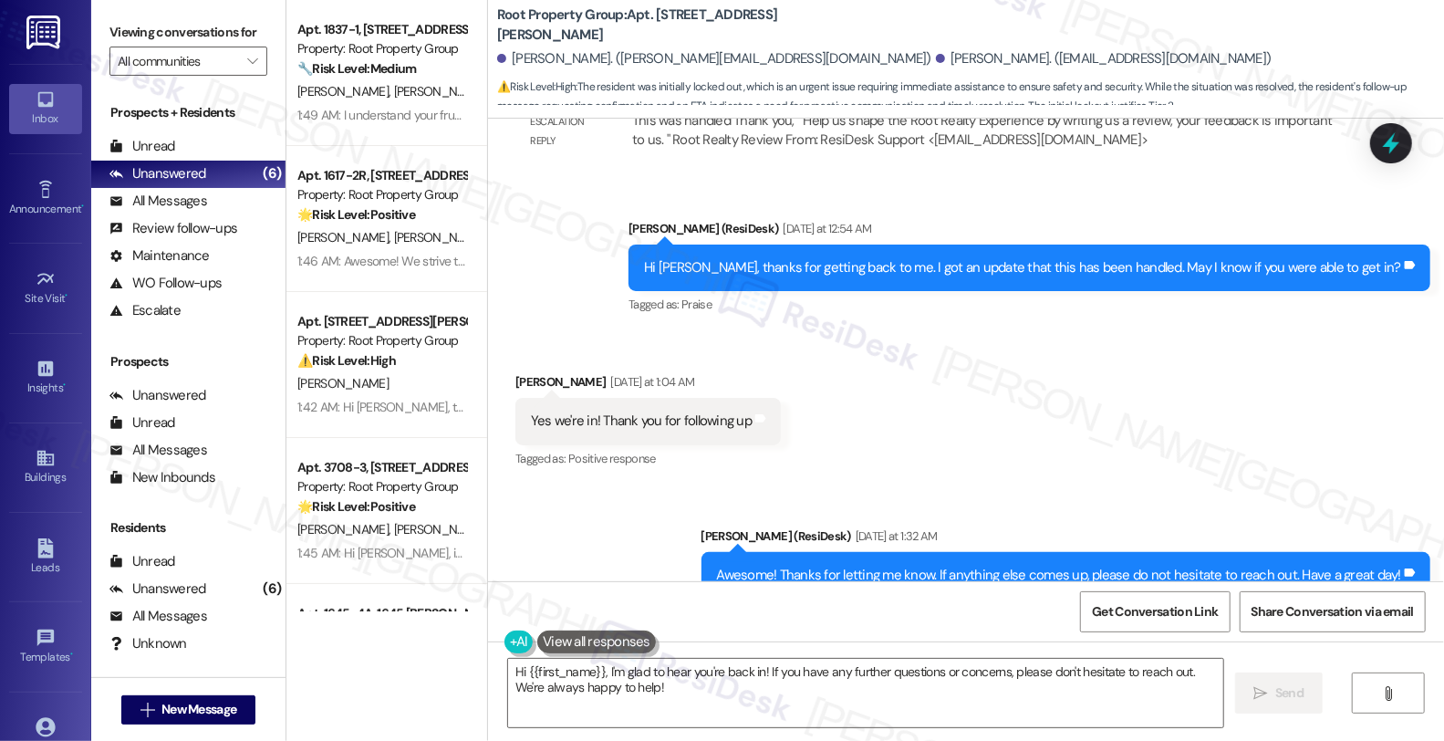
scroll to position [0, 0]
click at [1335, 363] on div "Received via SMS [PERSON_NAME] [DATE] at 1:04 AM Yes we're in! Thank you for fo…" at bounding box center [966, 408] width 956 height 154
